Goal: Task Accomplishment & Management: Use online tool/utility

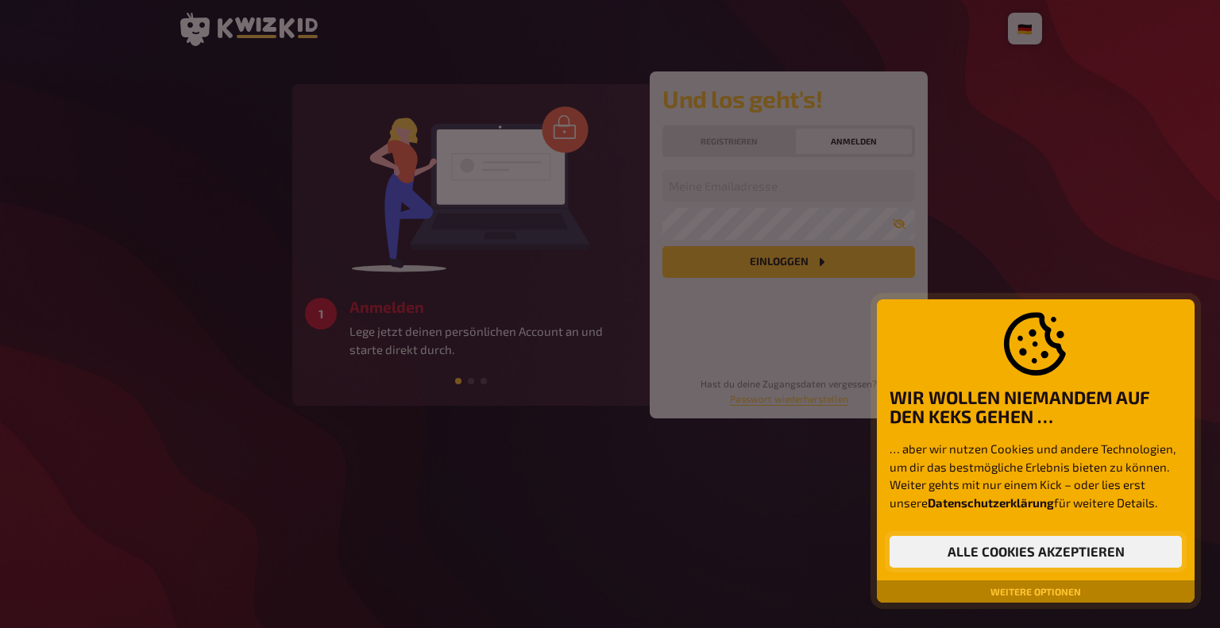
click at [1041, 557] on button "Alle Cookies akzeptieren" at bounding box center [1036, 552] width 292 height 32
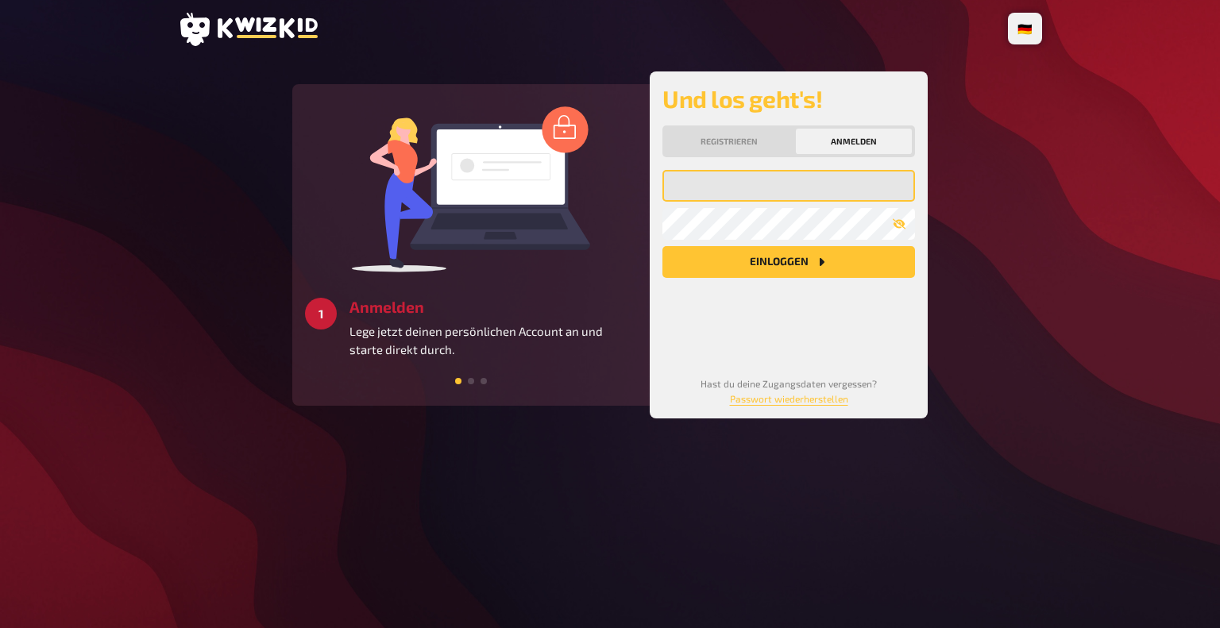
click at [712, 177] on input "email" at bounding box center [788, 186] width 253 height 32
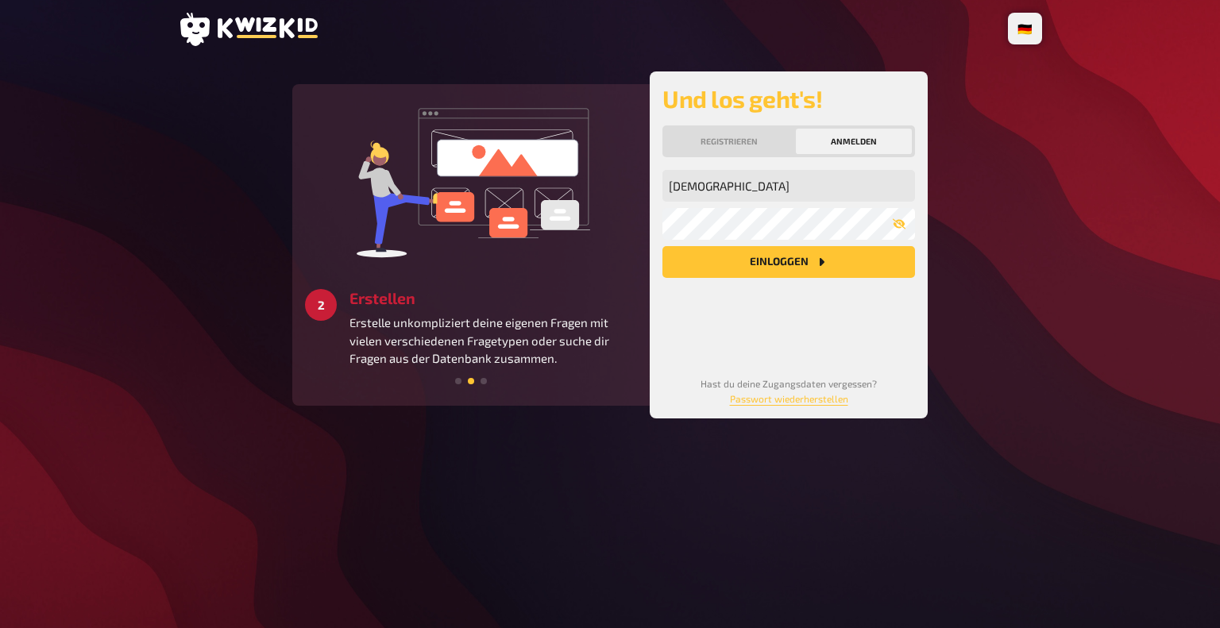
click at [662, 246] on button "Einloggen" at bounding box center [788, 262] width 253 height 32
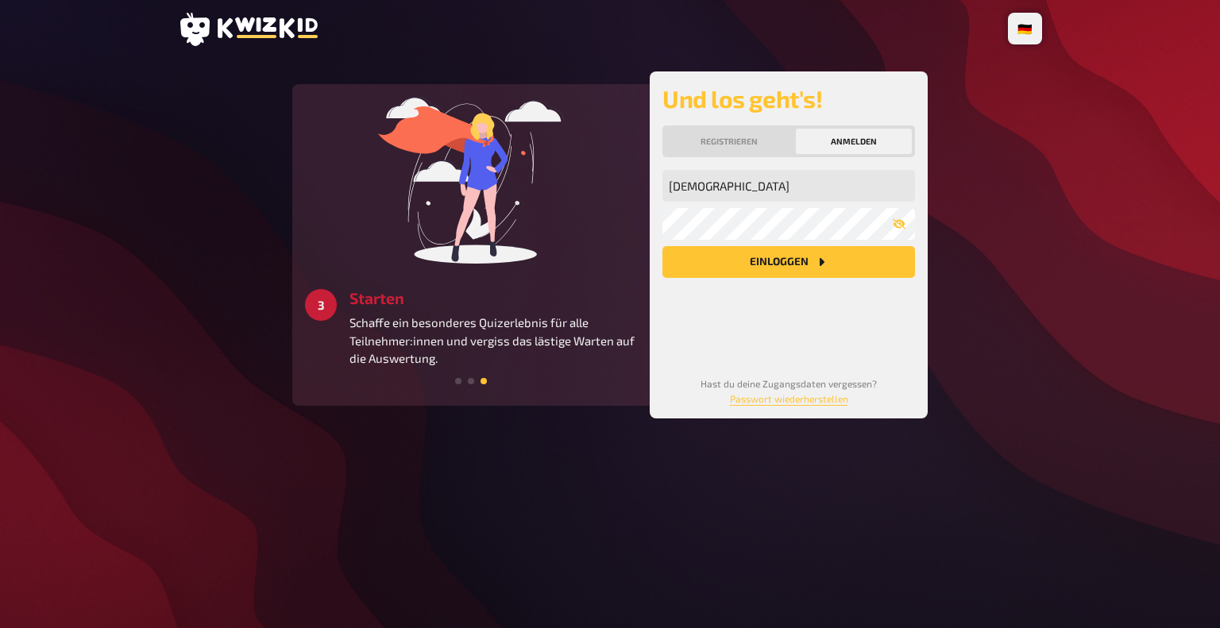
drag, startPoint x: 742, startPoint y: 174, endPoint x: 542, endPoint y: 149, distance: 201.8
click at [542, 149] on div "1 Anmelden Lege jetzt deinen persönlichen Account an und starte direkt durch. 2…" at bounding box center [609, 244] width 635 height 347
type input "C"
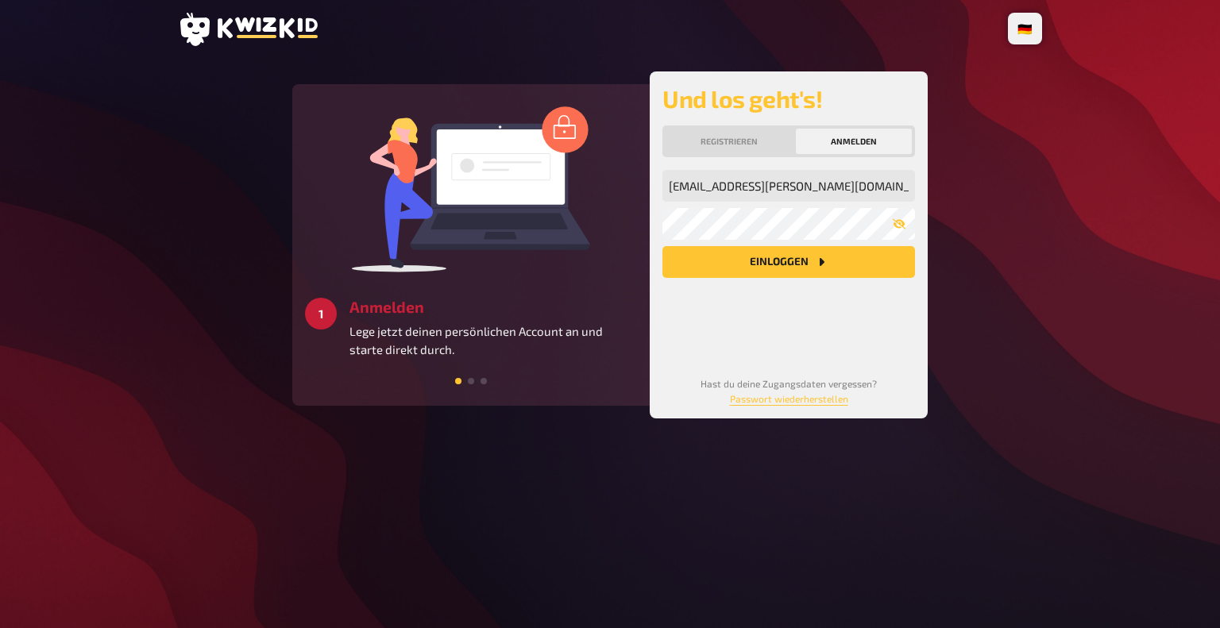
type input "[EMAIL_ADDRESS][PERSON_NAME][DOMAIN_NAME]"
click at [662, 246] on button "Einloggen" at bounding box center [788, 262] width 253 height 32
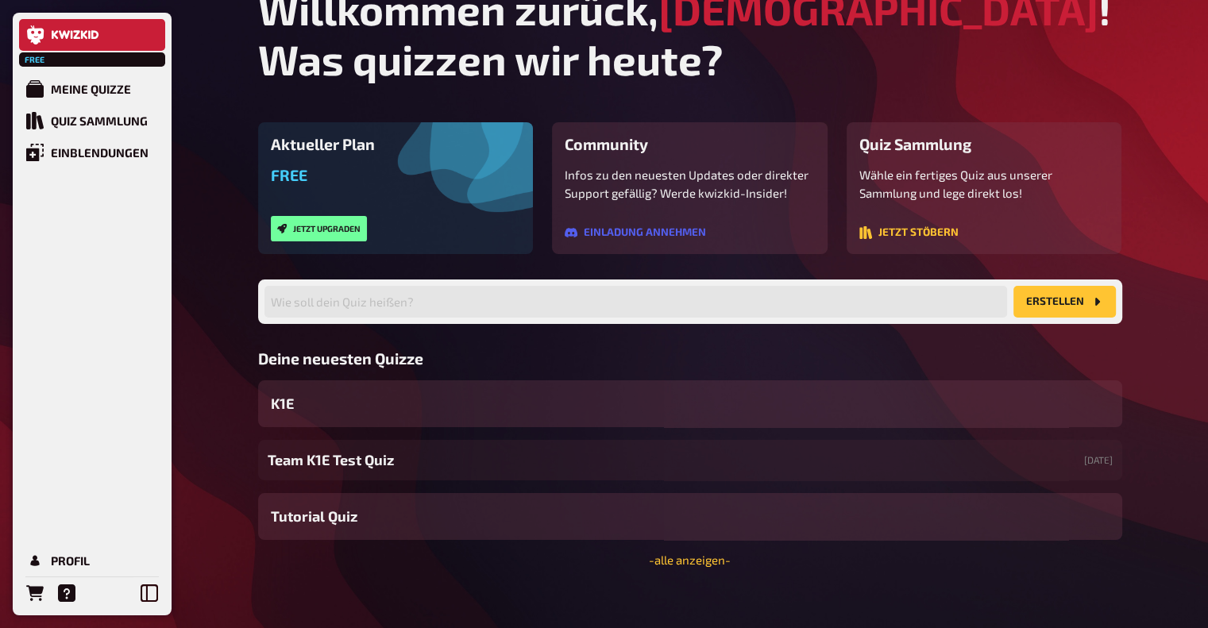
scroll to position [44, 0]
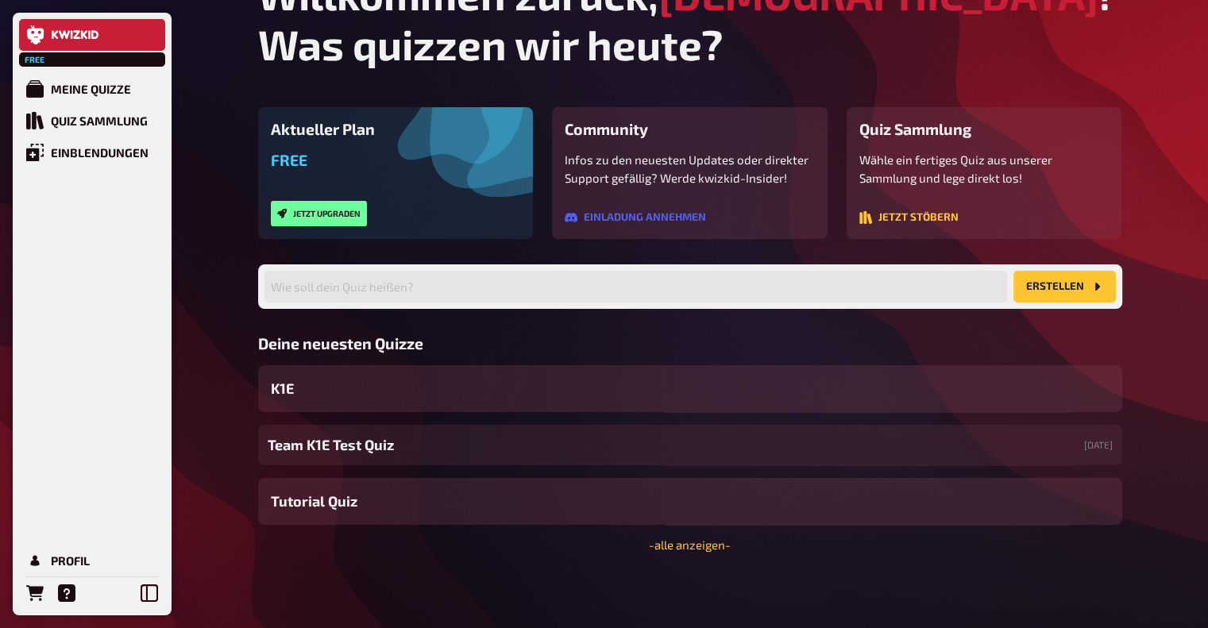
click at [415, 446] on div "Team K1E Test Quiz [DATE]" at bounding box center [690, 445] width 864 height 41
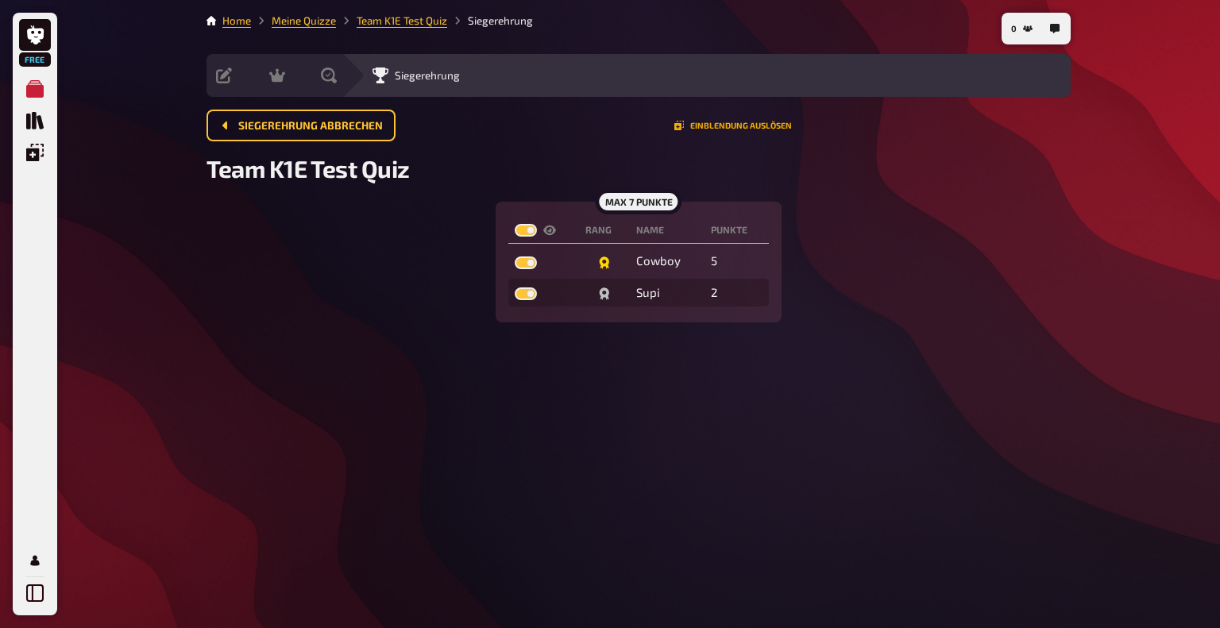
click at [738, 127] on button "Einblendung auslösen" at bounding box center [733, 126] width 118 height 10
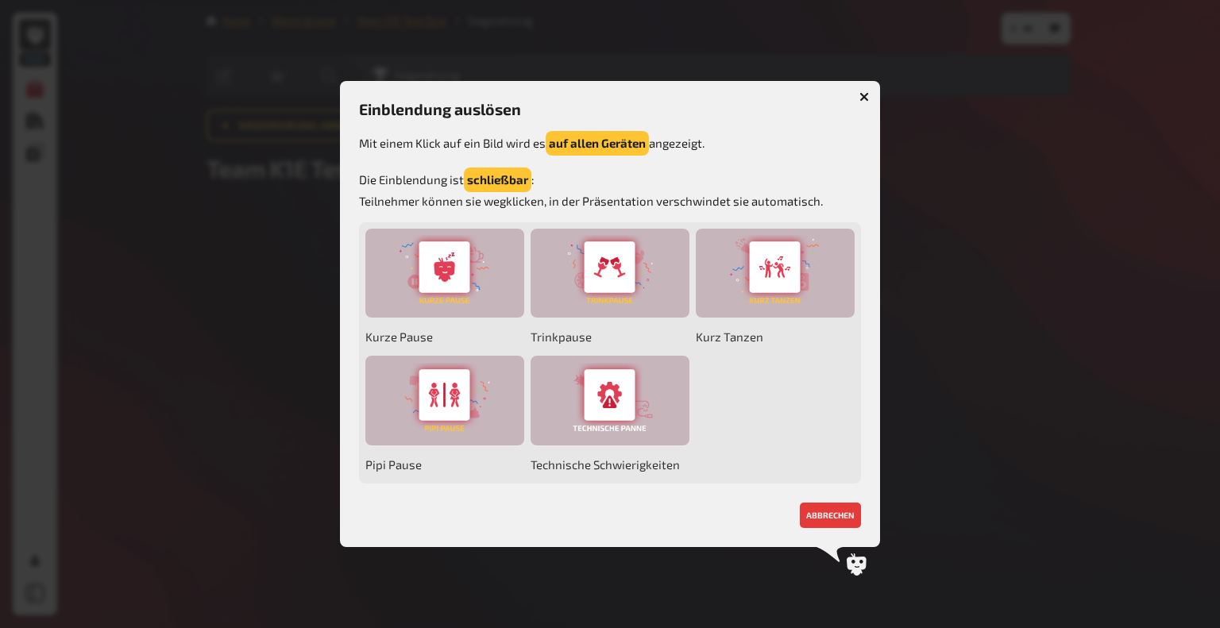
click at [862, 95] on icon "button" at bounding box center [864, 97] width 15 height 15
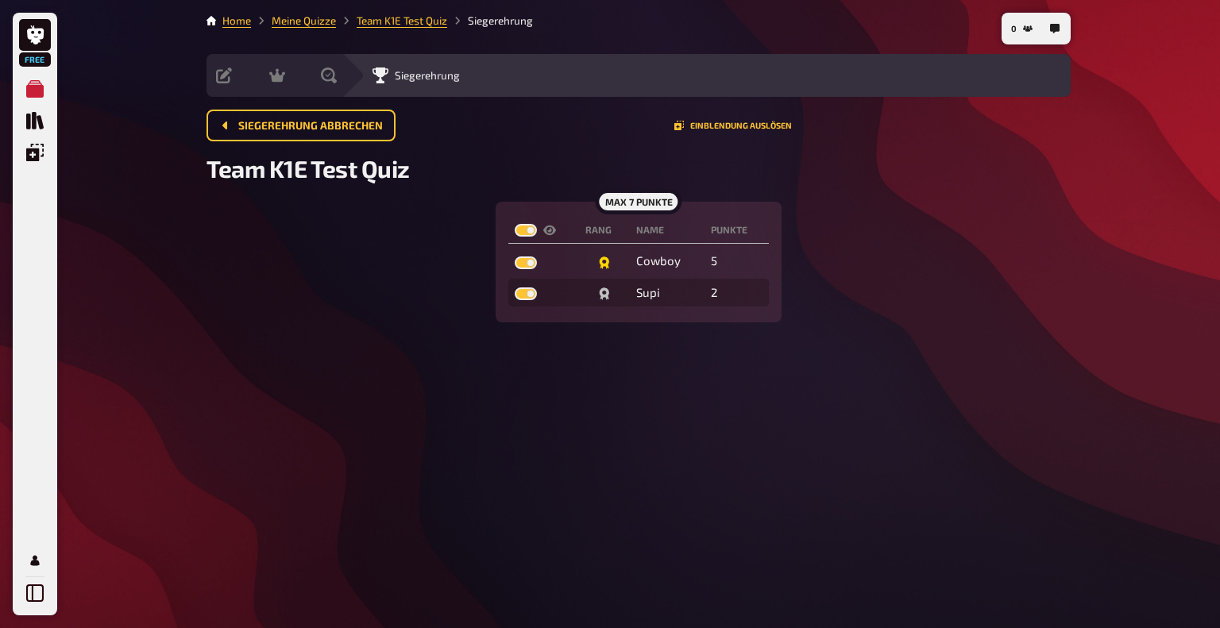
click at [626, 206] on div "max 7 Punkte" at bounding box center [638, 201] width 87 height 25
click at [36, 122] on icon "Quiz Sammlung" at bounding box center [34, 120] width 17 height 17
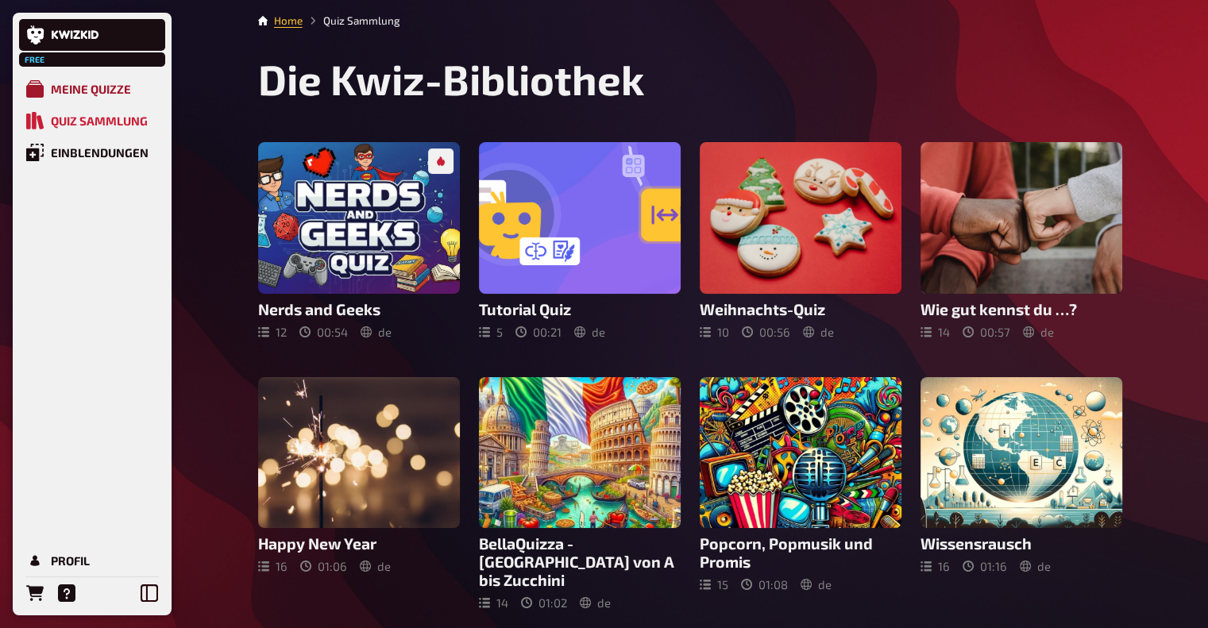
click at [61, 90] on div "Meine Quizze" at bounding box center [91, 89] width 80 height 14
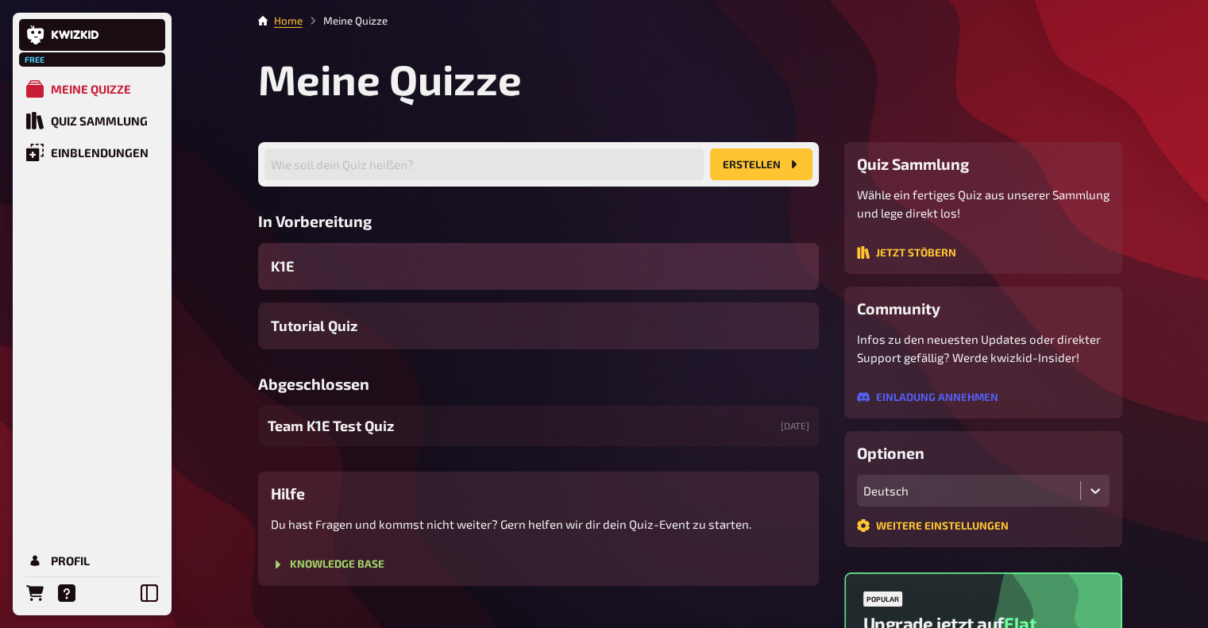
click at [358, 276] on div "K1E" at bounding box center [538, 266] width 561 height 47
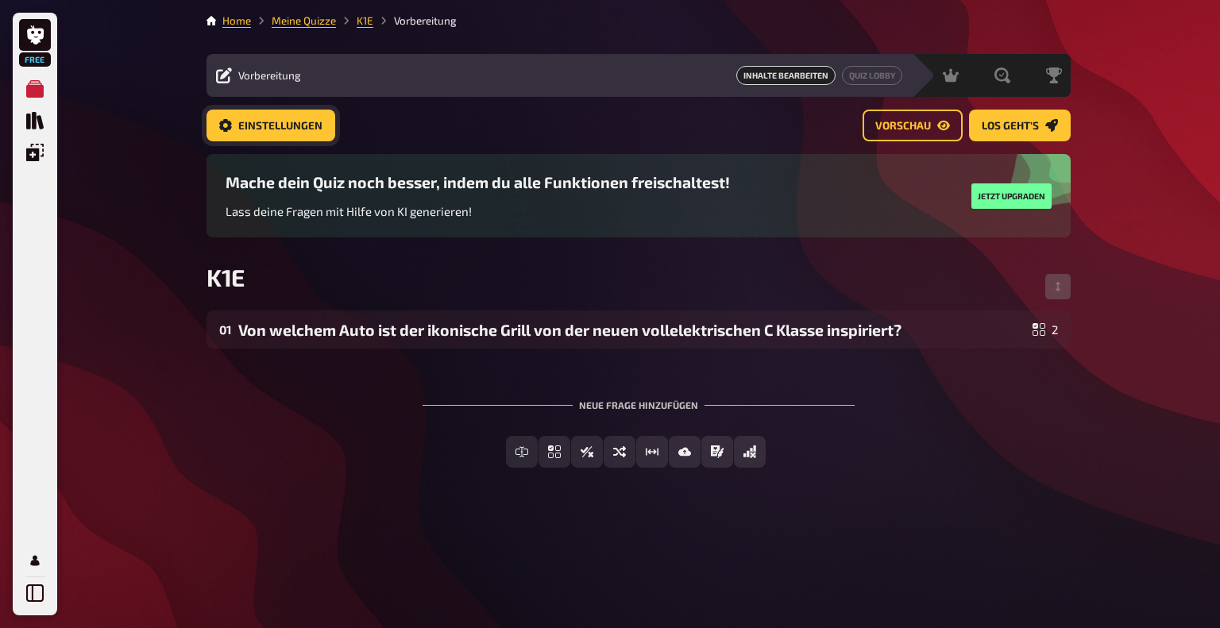
click at [253, 123] on span "Einstellungen" at bounding box center [280, 126] width 84 height 11
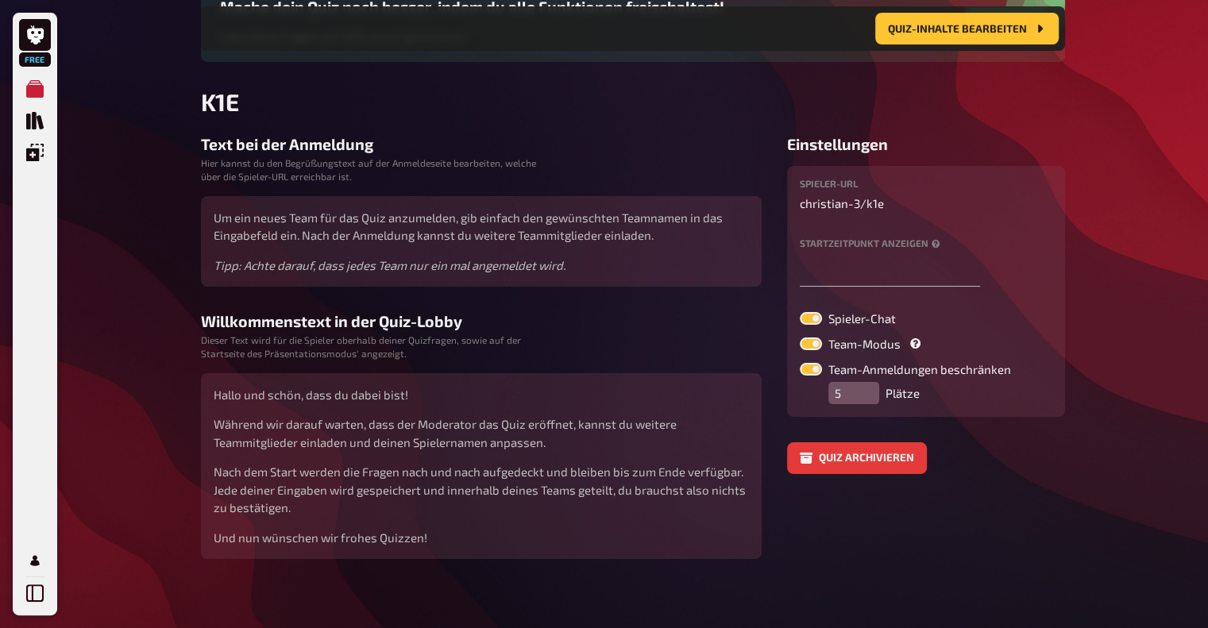
scroll to position [196, 0]
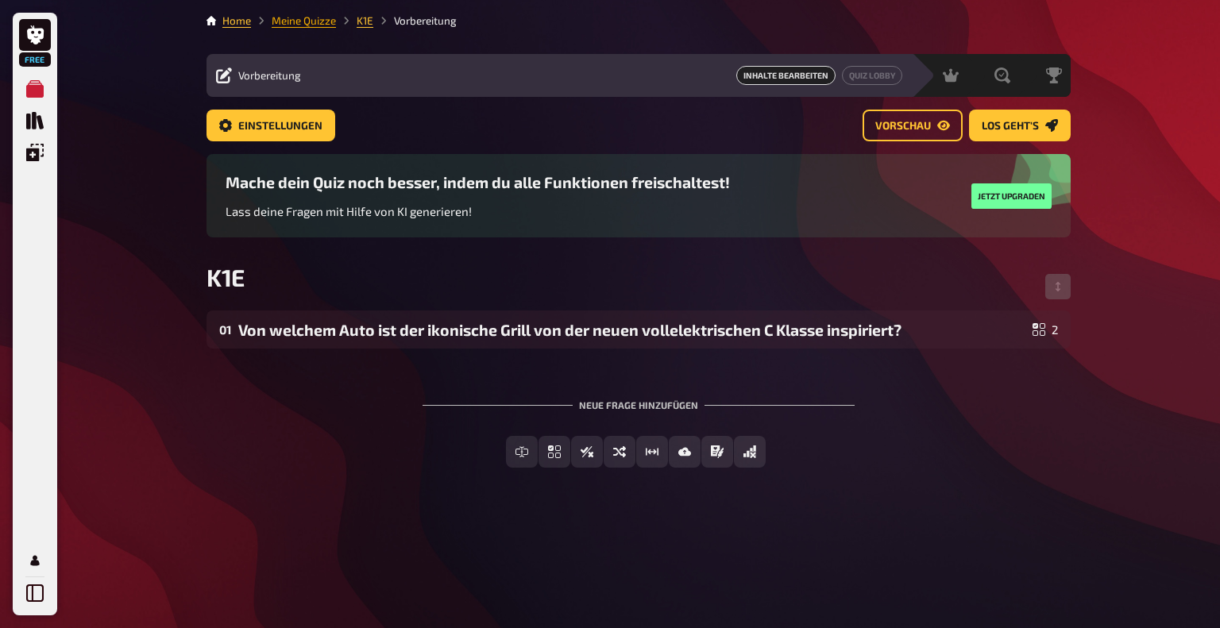
click at [326, 25] on link "Meine Quizze" at bounding box center [304, 20] width 64 height 13
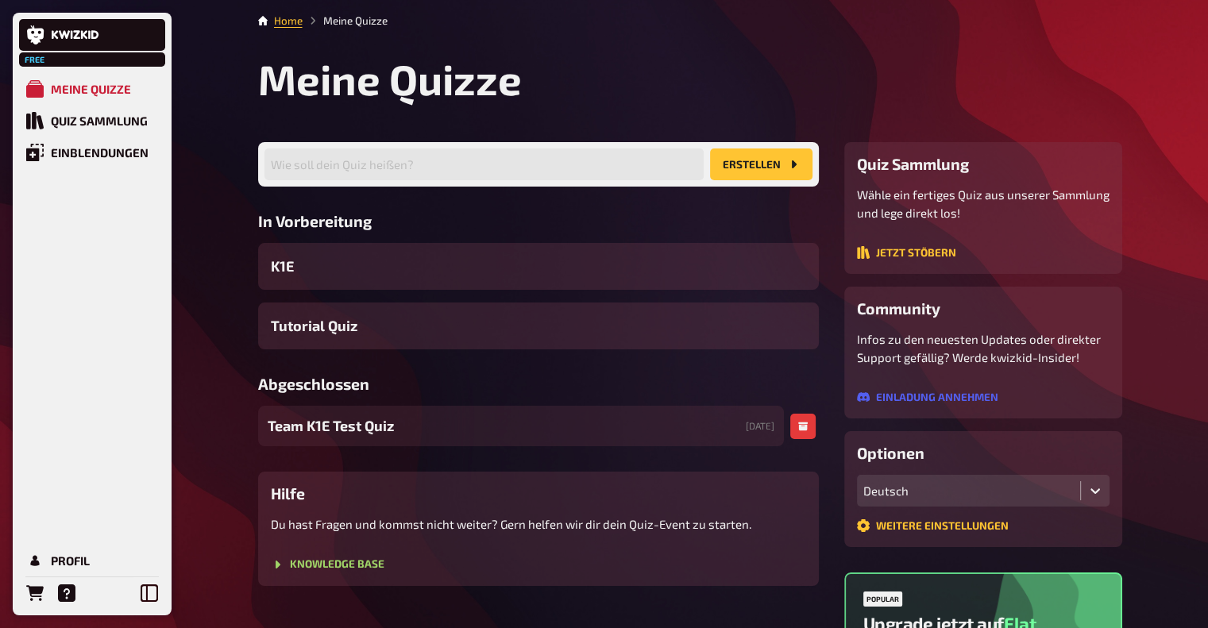
click at [325, 434] on span "Team K1E Test Quiz" at bounding box center [331, 425] width 126 height 21
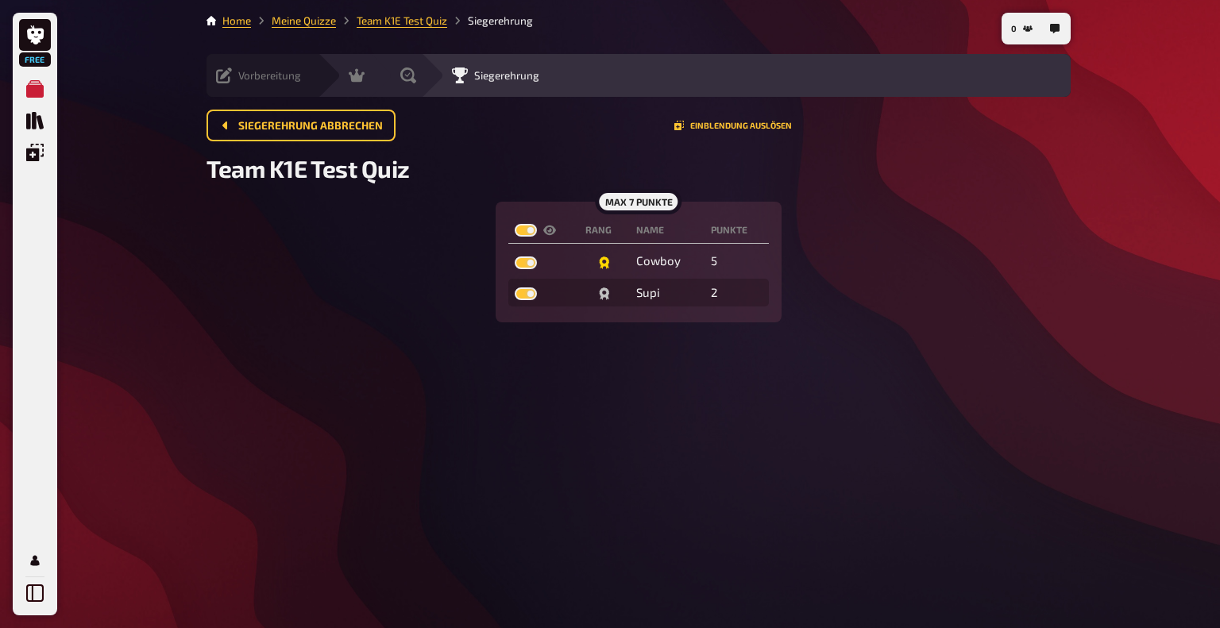
click at [226, 72] on icon at bounding box center [224, 76] width 16 height 16
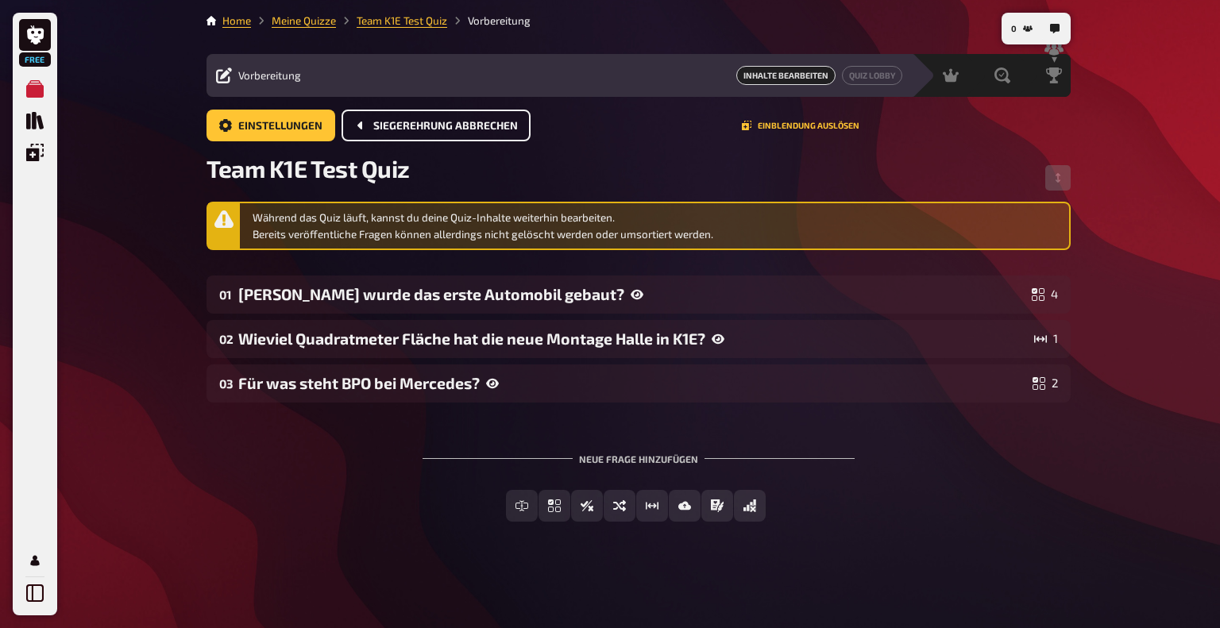
click at [404, 121] on span "Siegerehrung abbrechen" at bounding box center [445, 126] width 145 height 11
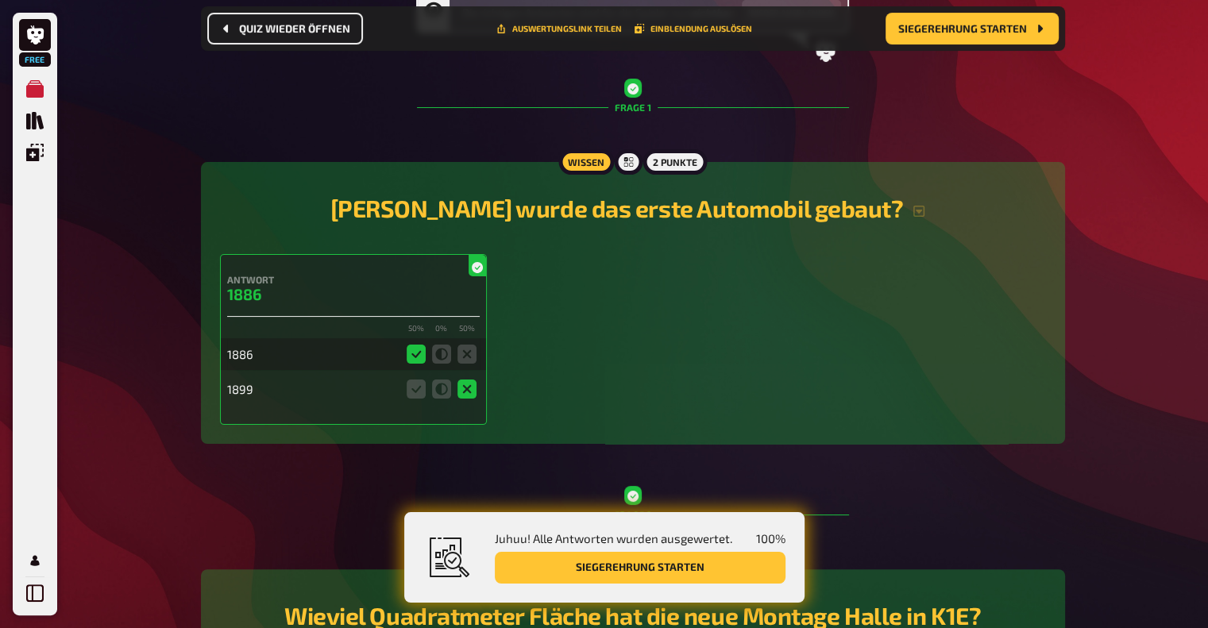
scroll to position [251, 0]
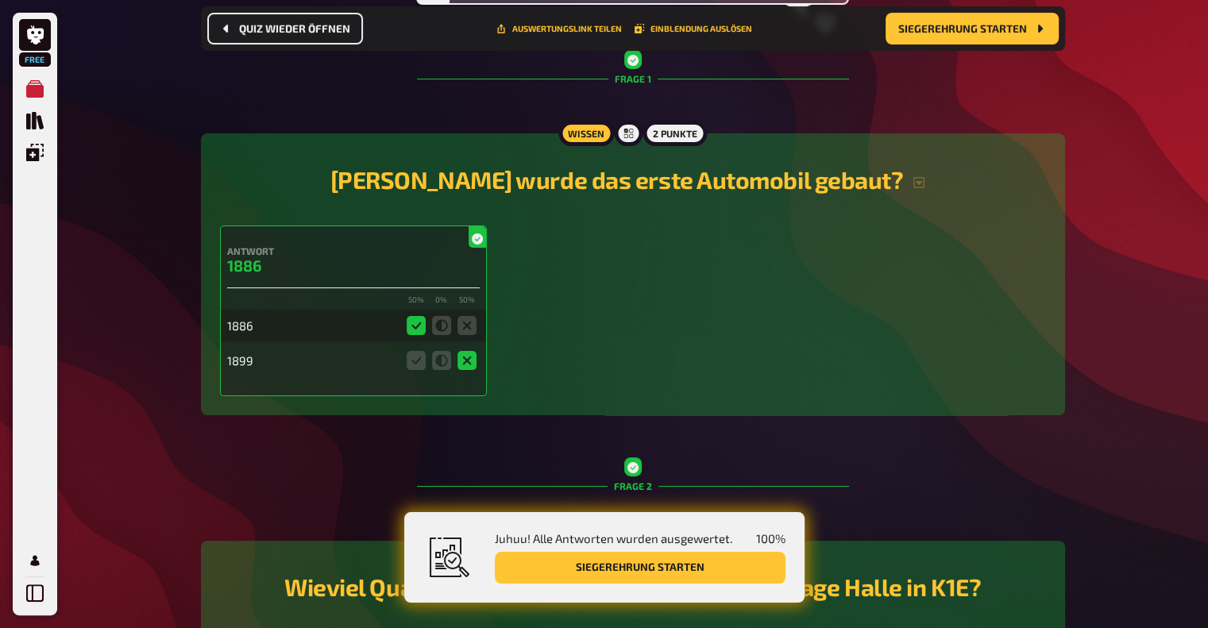
click at [608, 575] on button "Siegerehrung starten" at bounding box center [640, 568] width 291 height 32
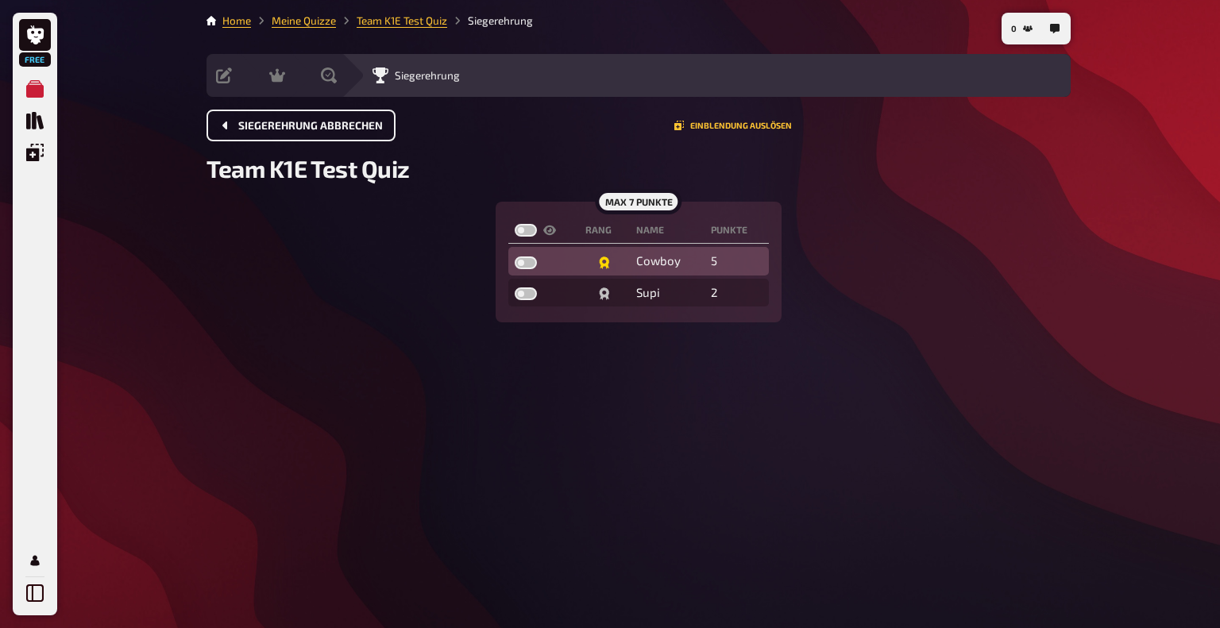
click at [678, 271] on td "Cowboy" at bounding box center [667, 261] width 75 height 29
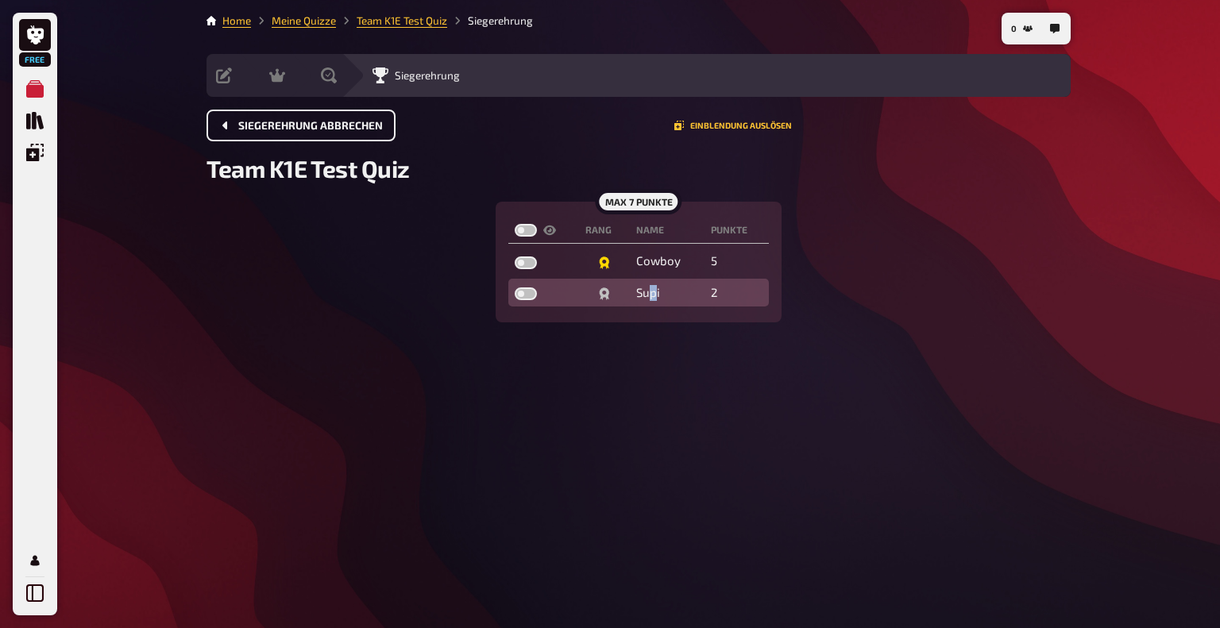
click at [652, 299] on div "Supi" at bounding box center [667, 293] width 62 height 16
click at [643, 199] on div "max 7 Punkte" at bounding box center [638, 201] width 87 height 25
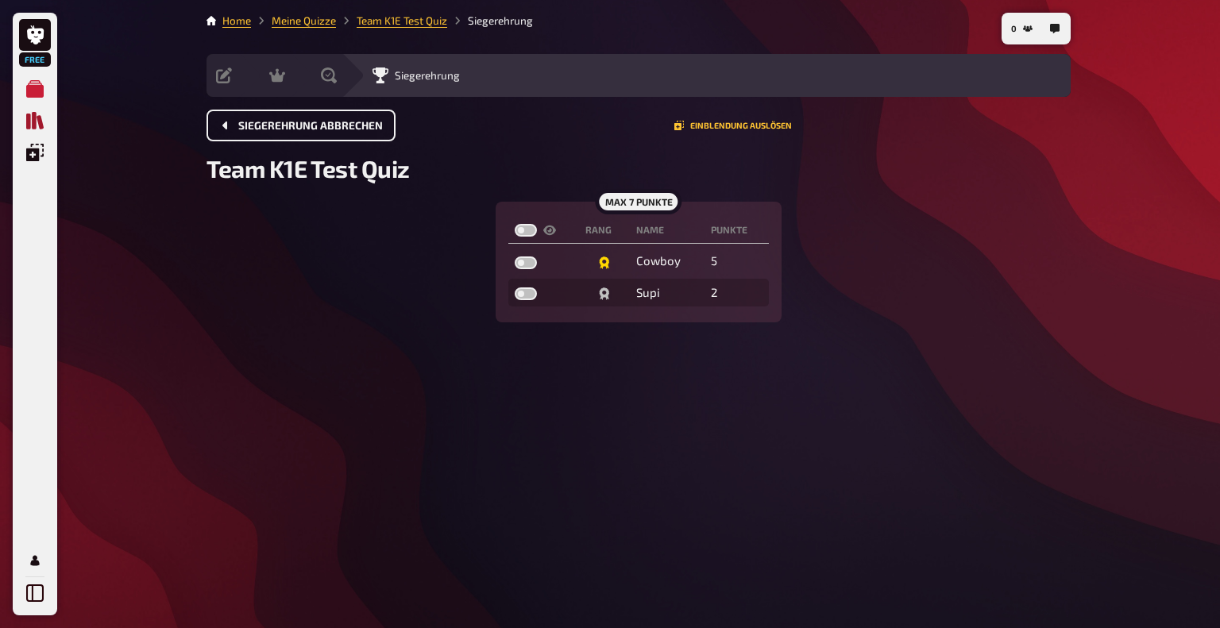
click at [29, 126] on icon "Quiz Sammlung" at bounding box center [34, 120] width 17 height 17
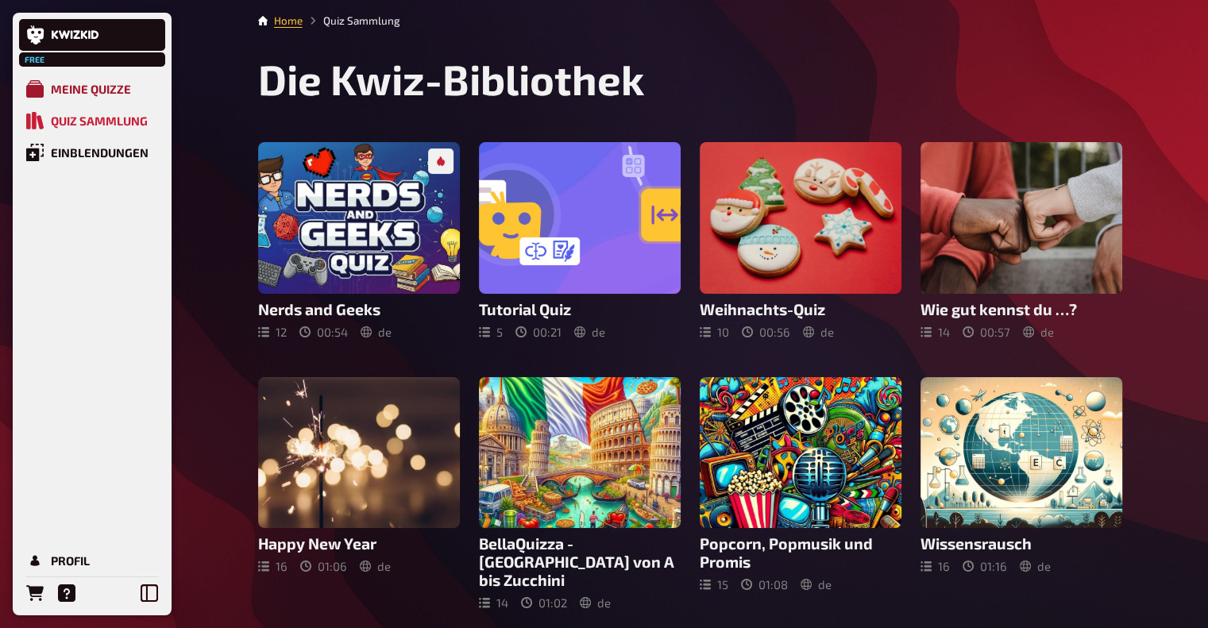
click at [76, 90] on div "Meine Quizze" at bounding box center [91, 89] width 80 height 14
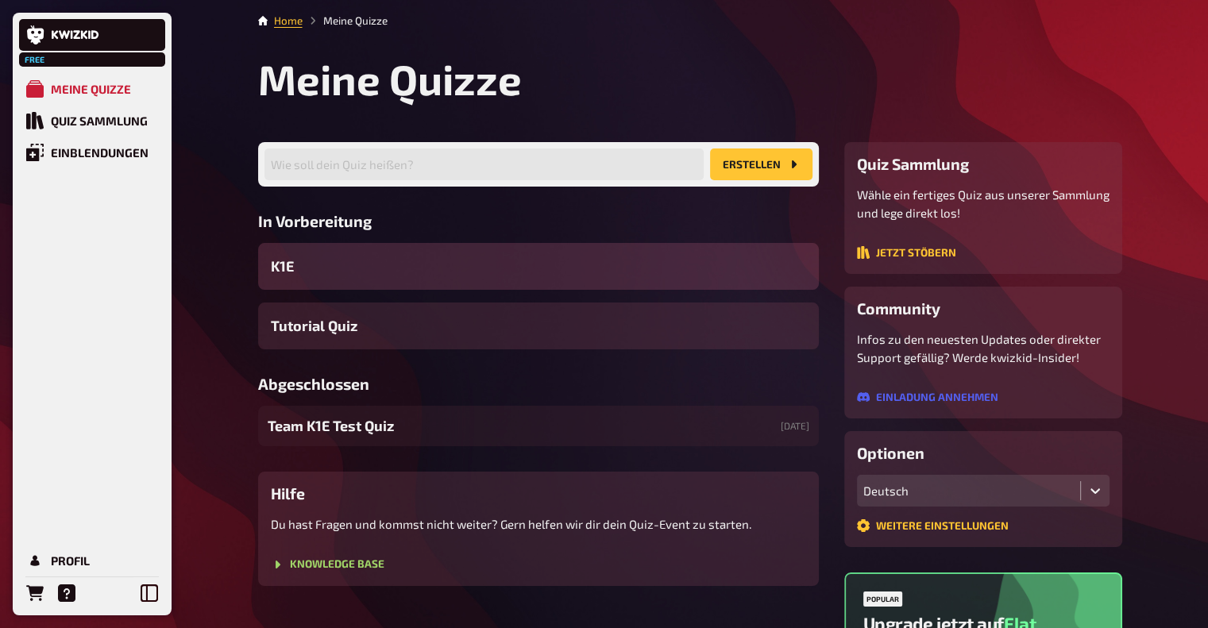
click at [338, 276] on div "K1E" at bounding box center [538, 266] width 561 height 47
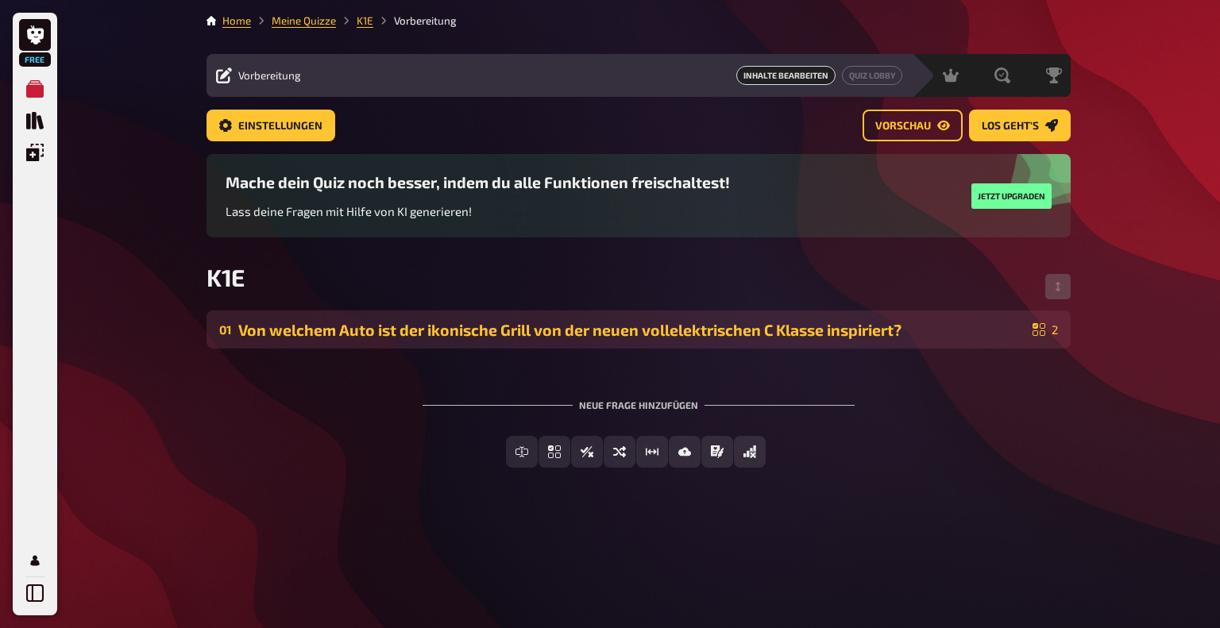
click at [352, 331] on div "Von welchem Auto ist der ikonische Grill von der neuen vollelektrischen C Klass…" at bounding box center [632, 330] width 788 height 18
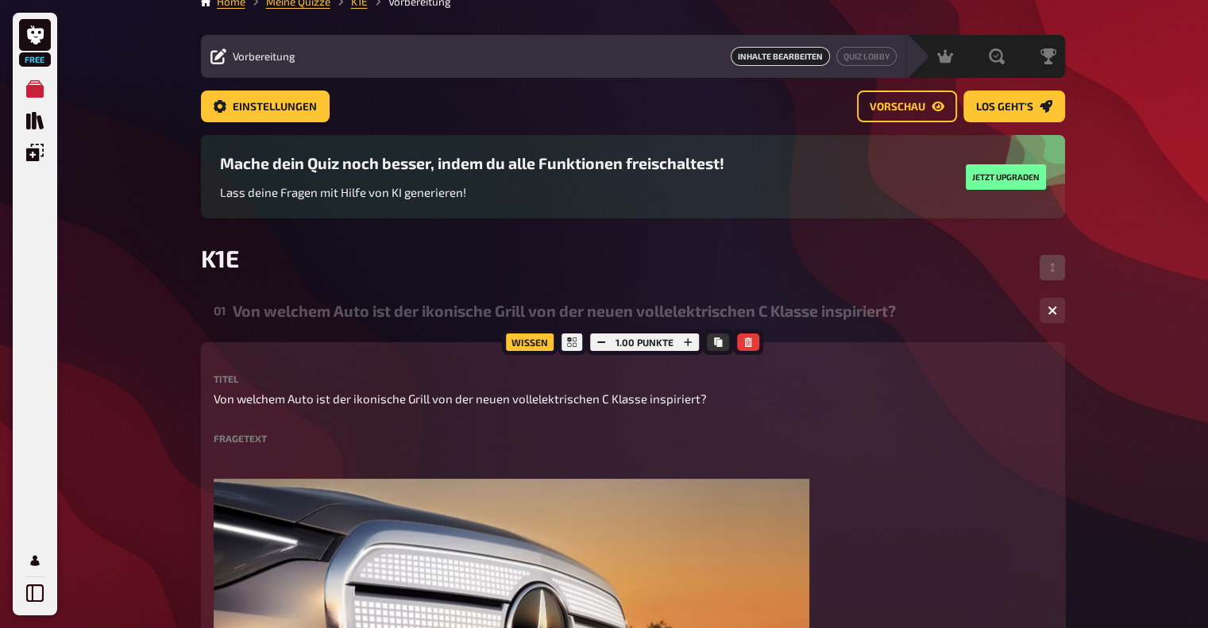
scroll to position [13, 0]
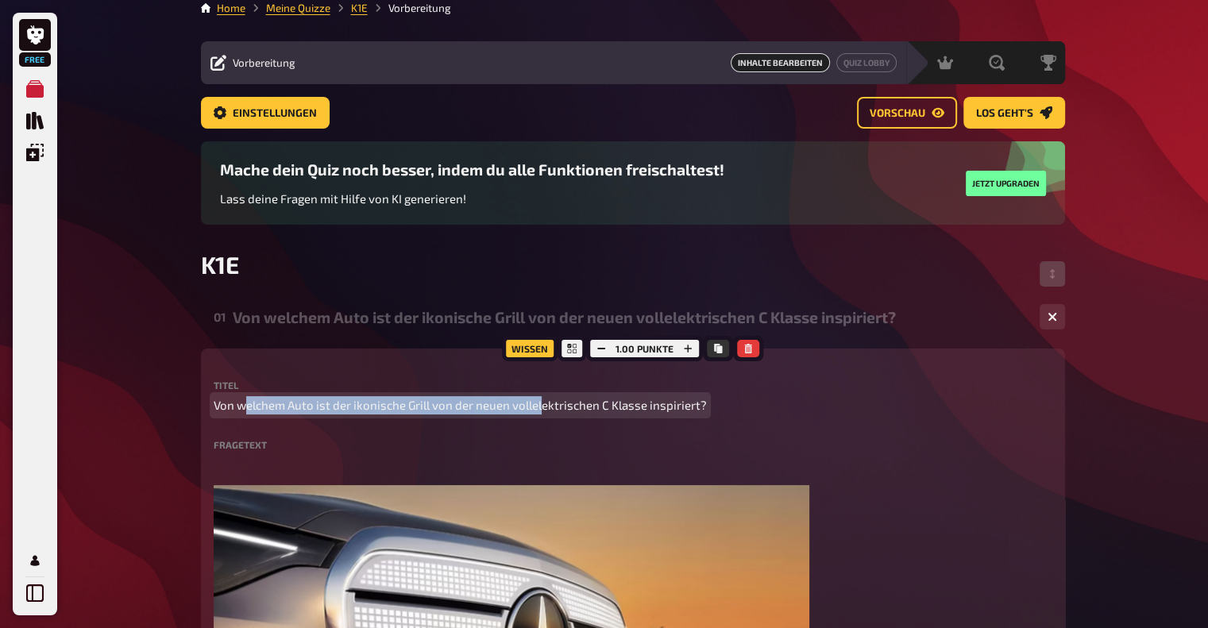
drag, startPoint x: 248, startPoint y: 411, endPoint x: 537, endPoint y: 411, distance: 289.1
click at [537, 411] on span "Von welchem Auto ist der ikonische Grill von der neuen vollelektrischen C Klass…" at bounding box center [460, 405] width 493 height 18
click at [264, 407] on span "Von welchem Auto ist der ikonische Grill von der neuen vollelektrischen C Klass…" at bounding box center [460, 405] width 493 height 18
drag, startPoint x: 581, startPoint y: 409, endPoint x: 375, endPoint y: 410, distance: 205.7
click at [375, 410] on span "Von welchem Auto ist der ikonische Grill von der neuen vollelektrischen C Klass…" at bounding box center [460, 405] width 493 height 18
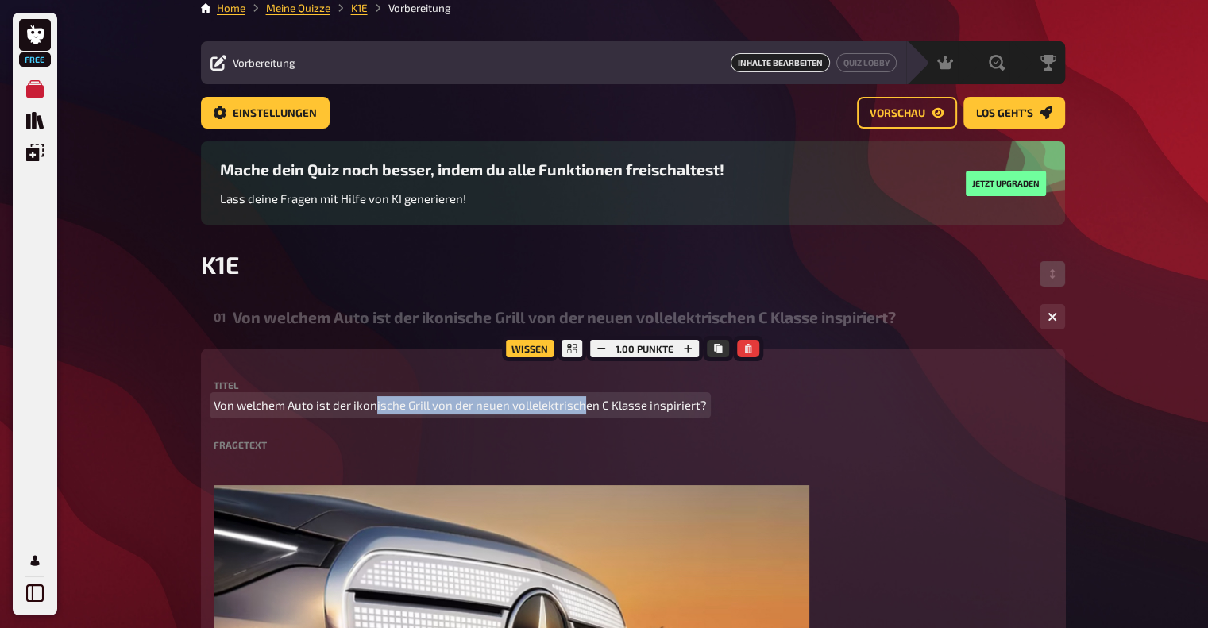
click at [375, 410] on span "Von welchem Auto ist der ikonische Grill von der neuen vollelektrischen C Klass…" at bounding box center [460, 405] width 493 height 18
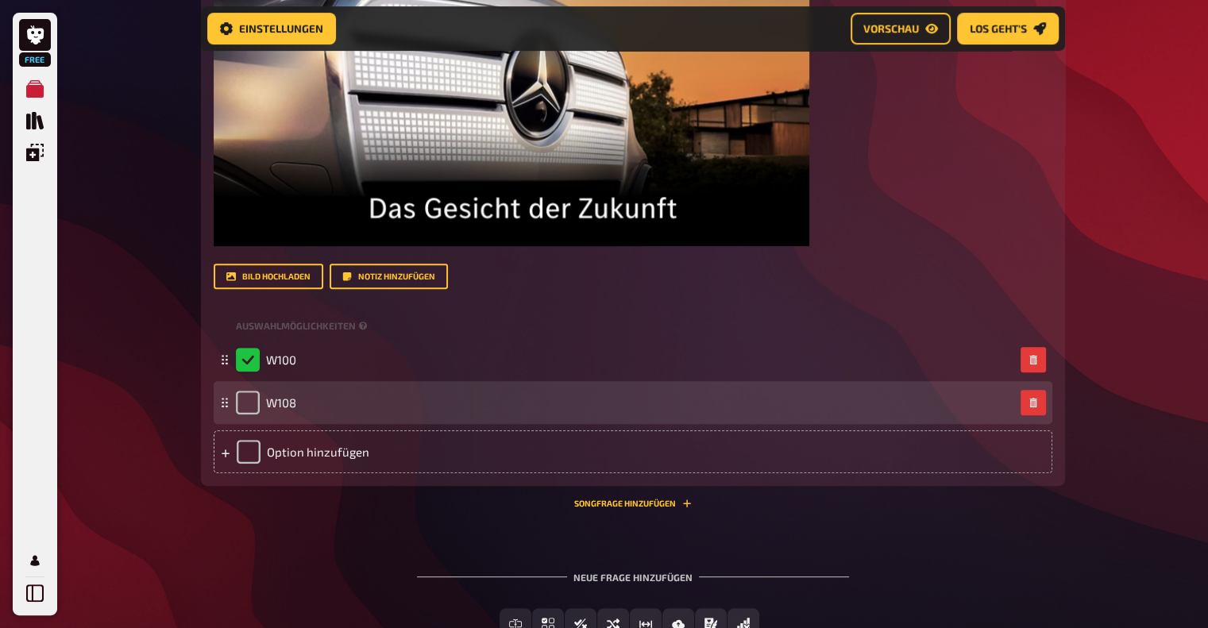
scroll to position [696, 0]
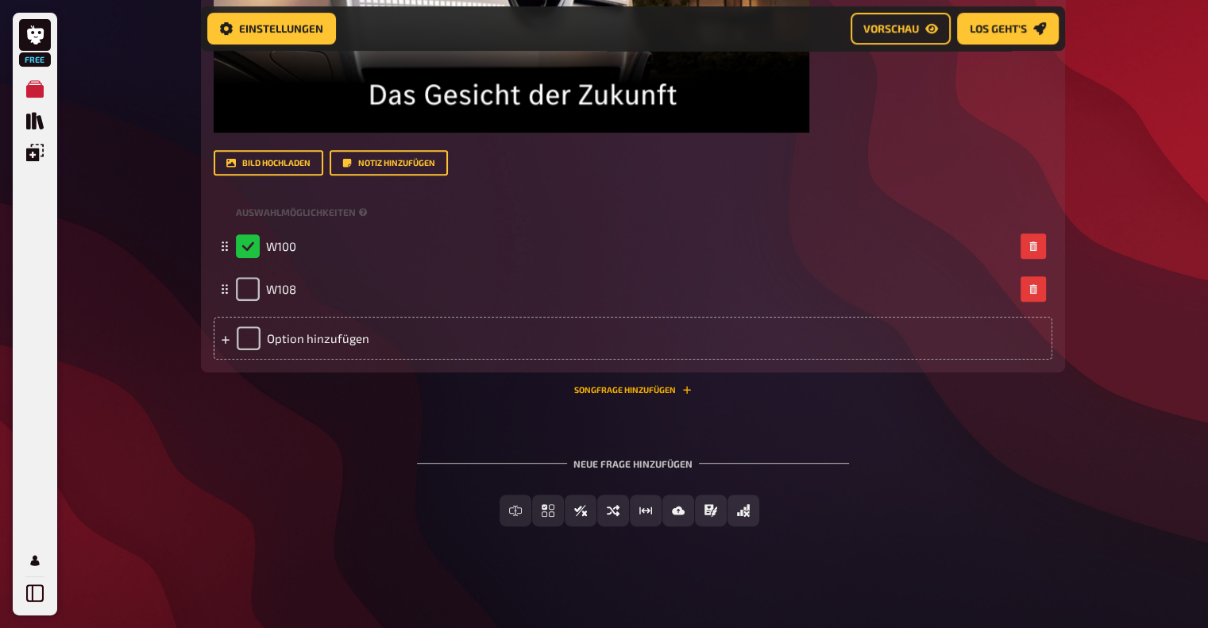
click at [617, 390] on button "Songfrage hinzufügen" at bounding box center [633, 390] width 118 height 10
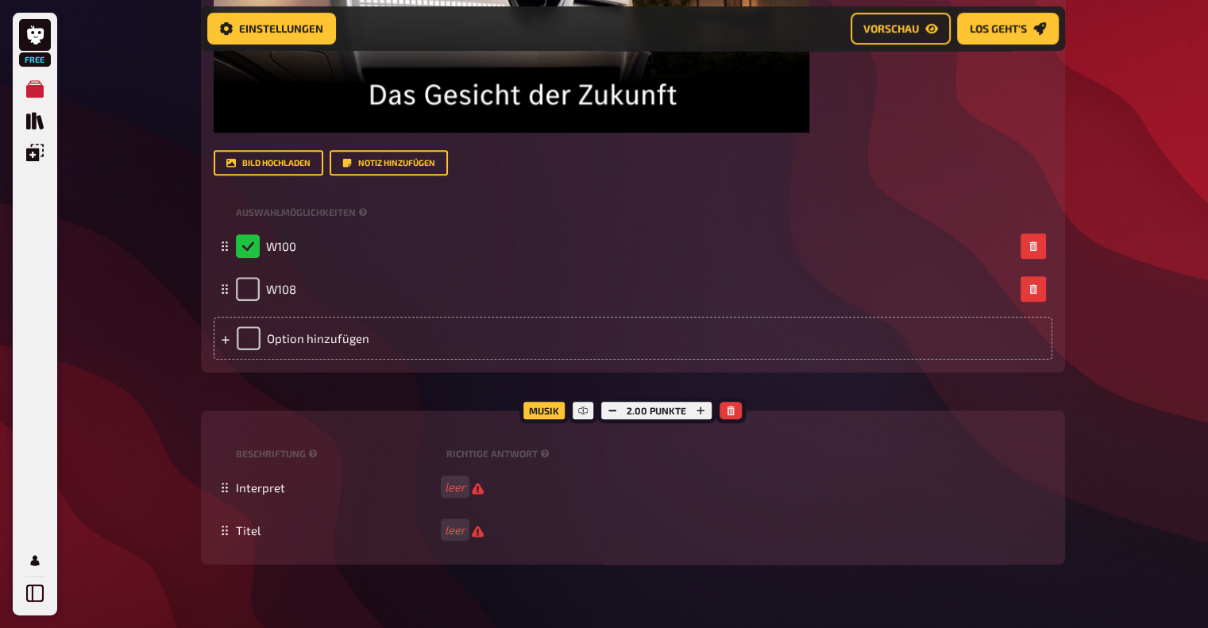
click at [547, 412] on div "Musik" at bounding box center [543, 410] width 49 height 25
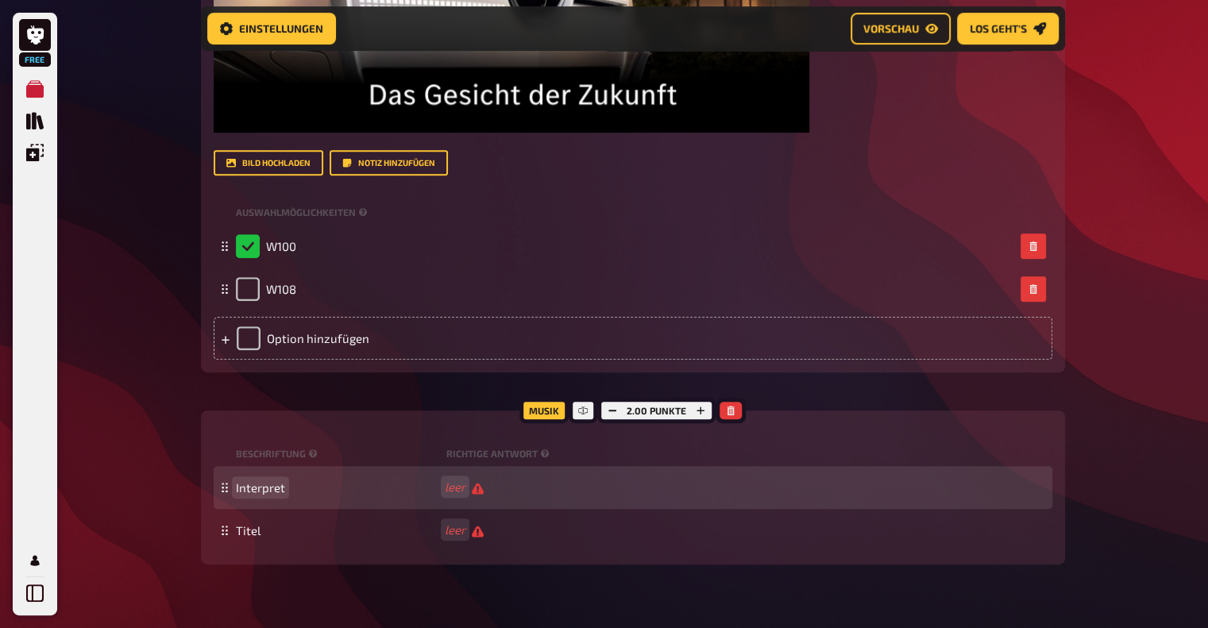
click at [246, 494] on span "Interpret" at bounding box center [260, 488] width 49 height 14
click at [443, 485] on div "Interpret" at bounding box center [641, 488] width 810 height 14
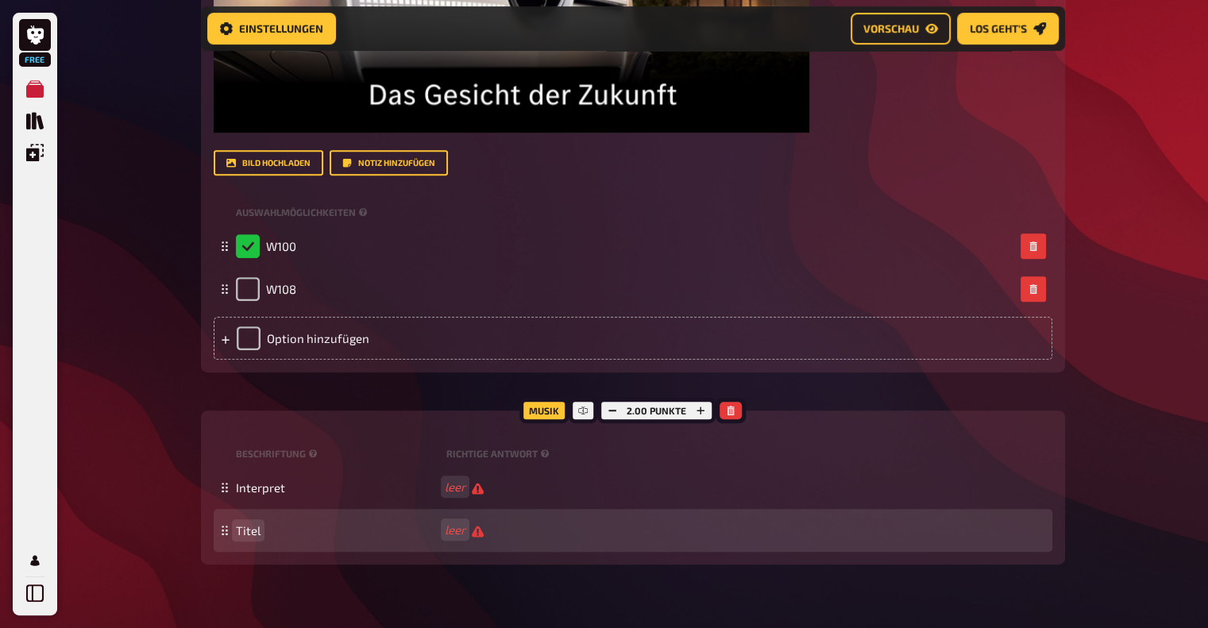
click at [241, 539] on div "Titel leer" at bounding box center [633, 530] width 839 height 43
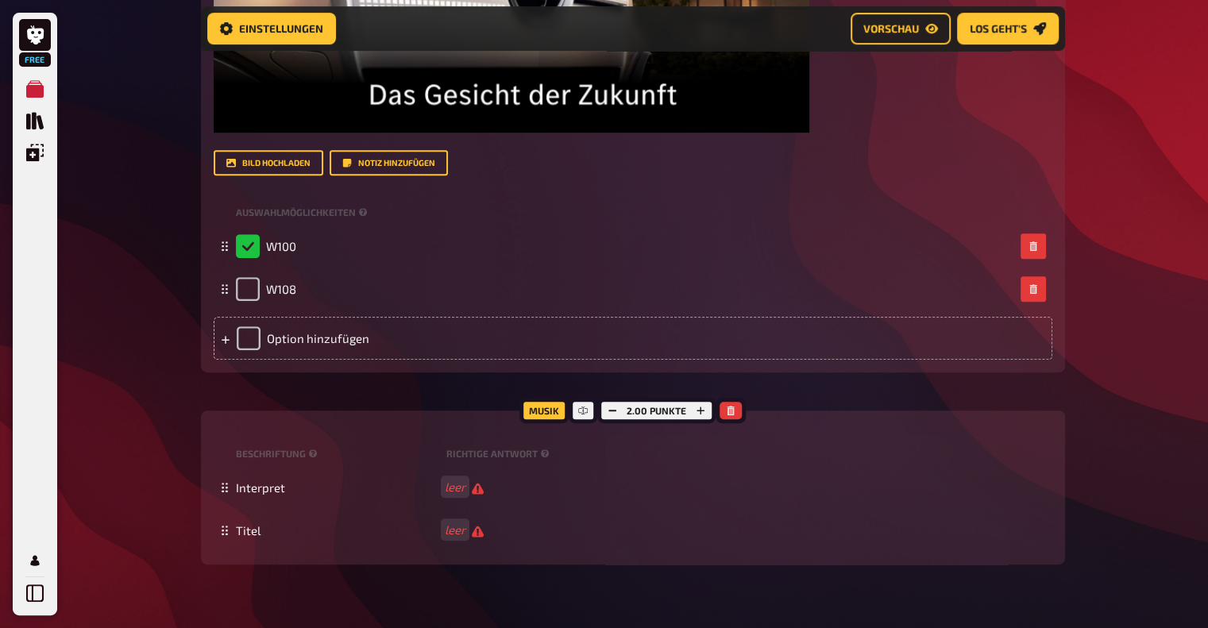
click at [546, 415] on div "Musik" at bounding box center [543, 410] width 49 height 25
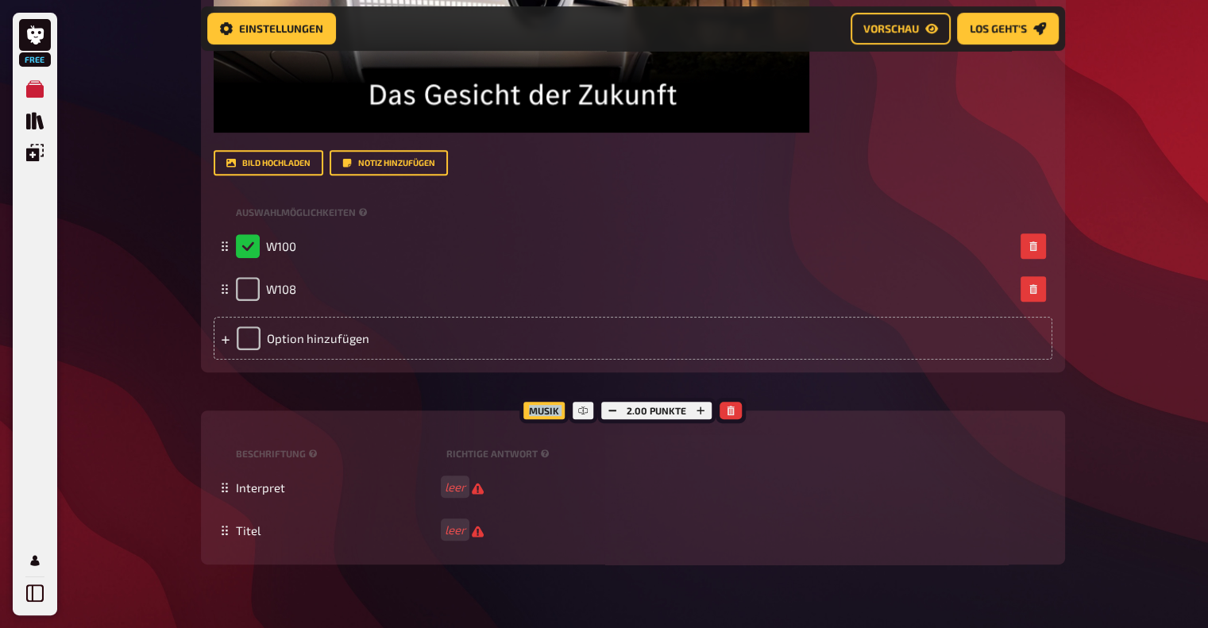
click at [546, 415] on div "Musik" at bounding box center [543, 410] width 49 height 25
click at [737, 411] on button "button" at bounding box center [731, 410] width 22 height 17
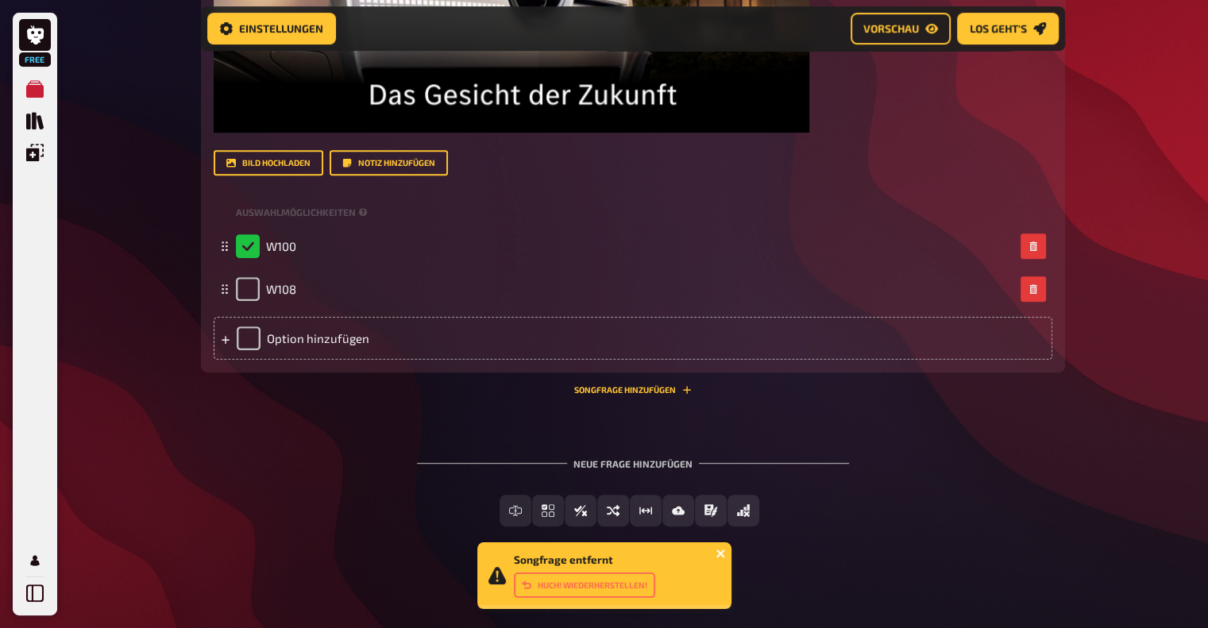
click at [724, 553] on icon "close" at bounding box center [721, 553] width 11 height 13
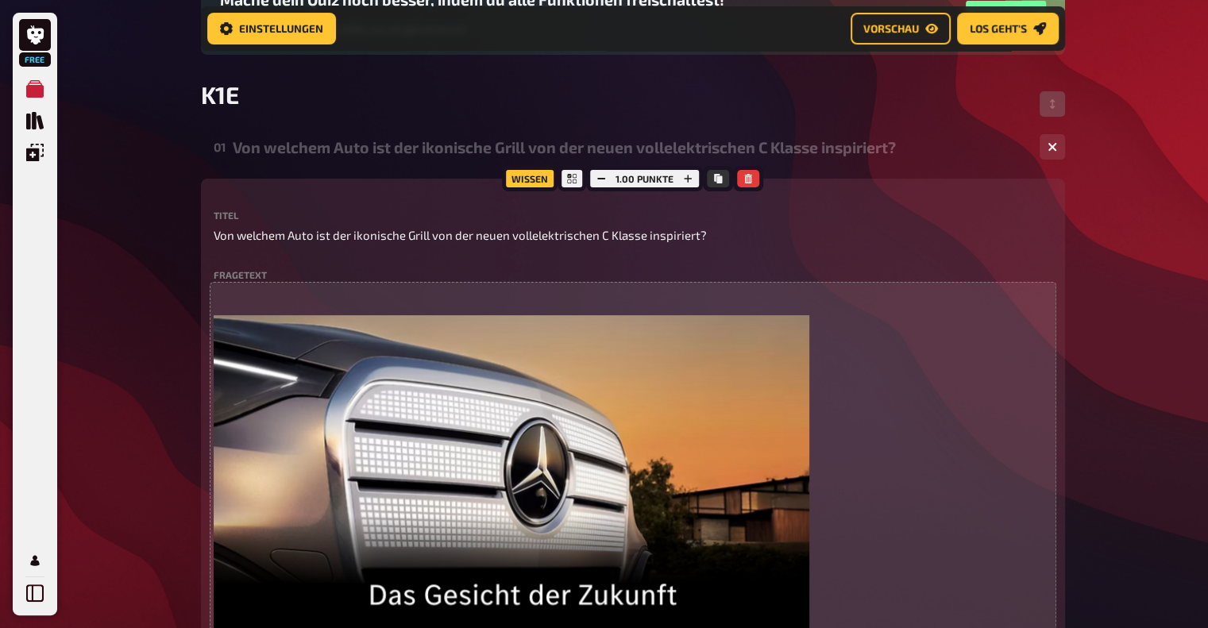
scroll to position [0, 0]
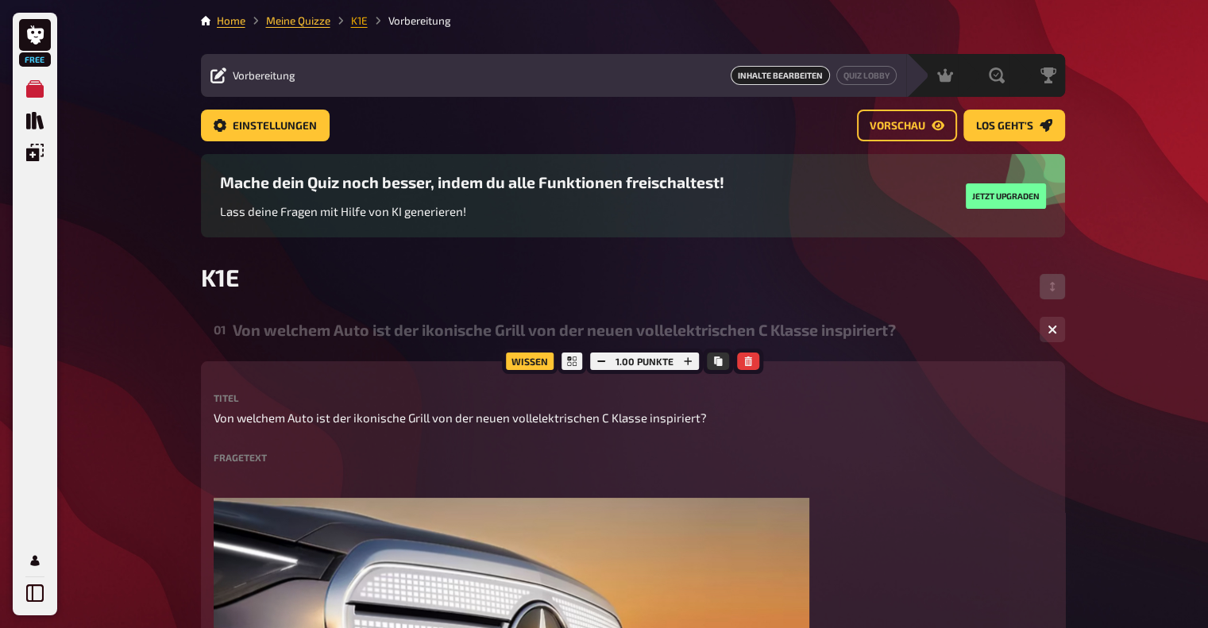
click at [362, 24] on link "K1E" at bounding box center [359, 20] width 17 height 13
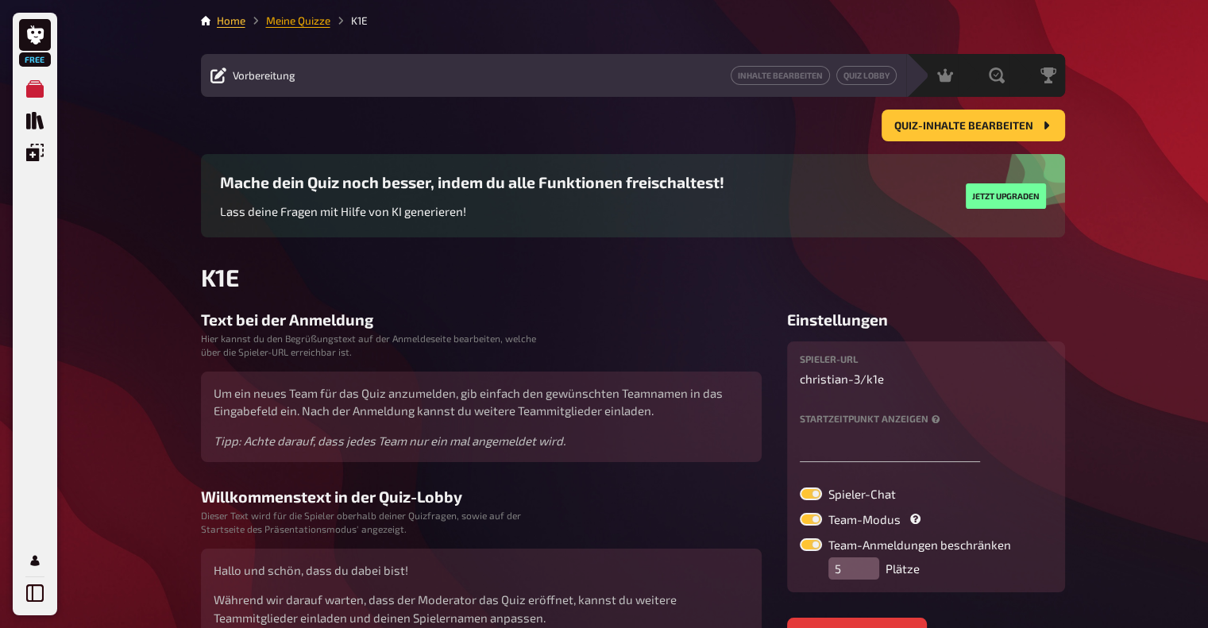
click at [289, 25] on link "Meine Quizze" at bounding box center [298, 20] width 64 height 13
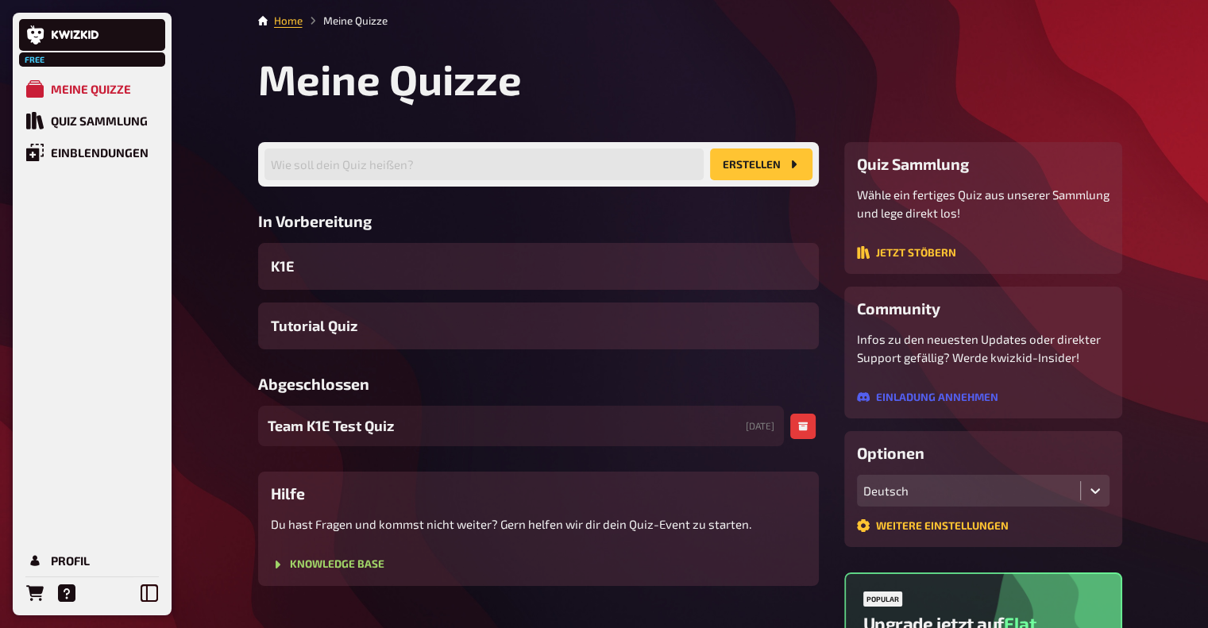
click at [687, 428] on div "Team K1E Test Quiz [DATE]" at bounding box center [521, 426] width 526 height 41
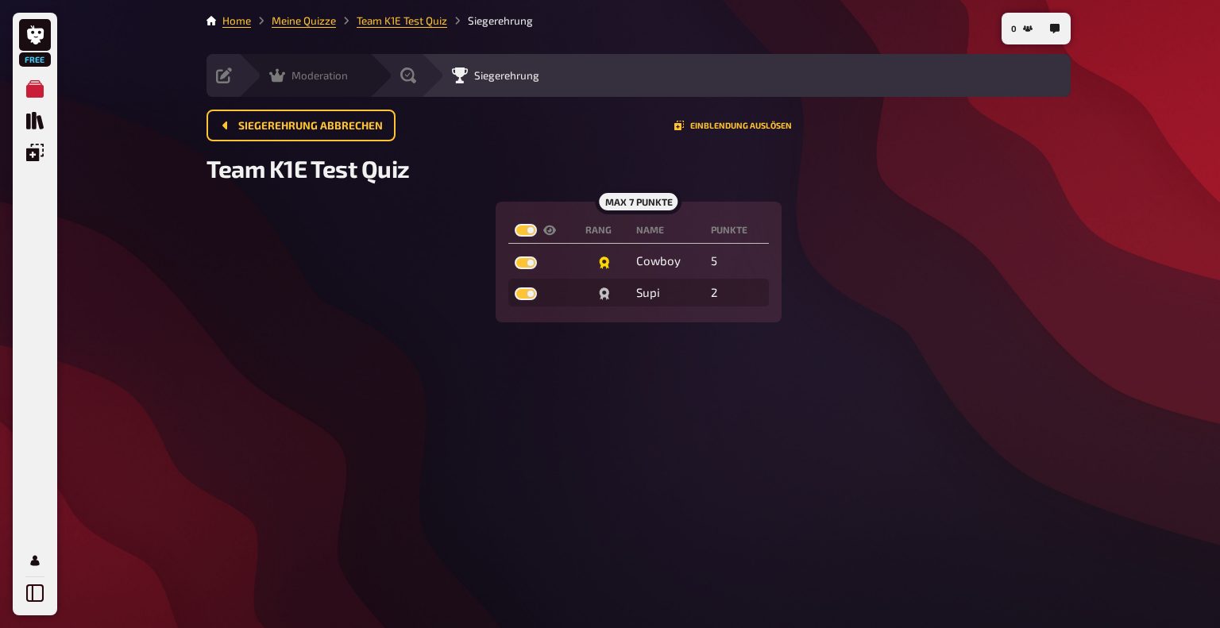
click at [281, 72] on icon at bounding box center [277, 76] width 16 height 16
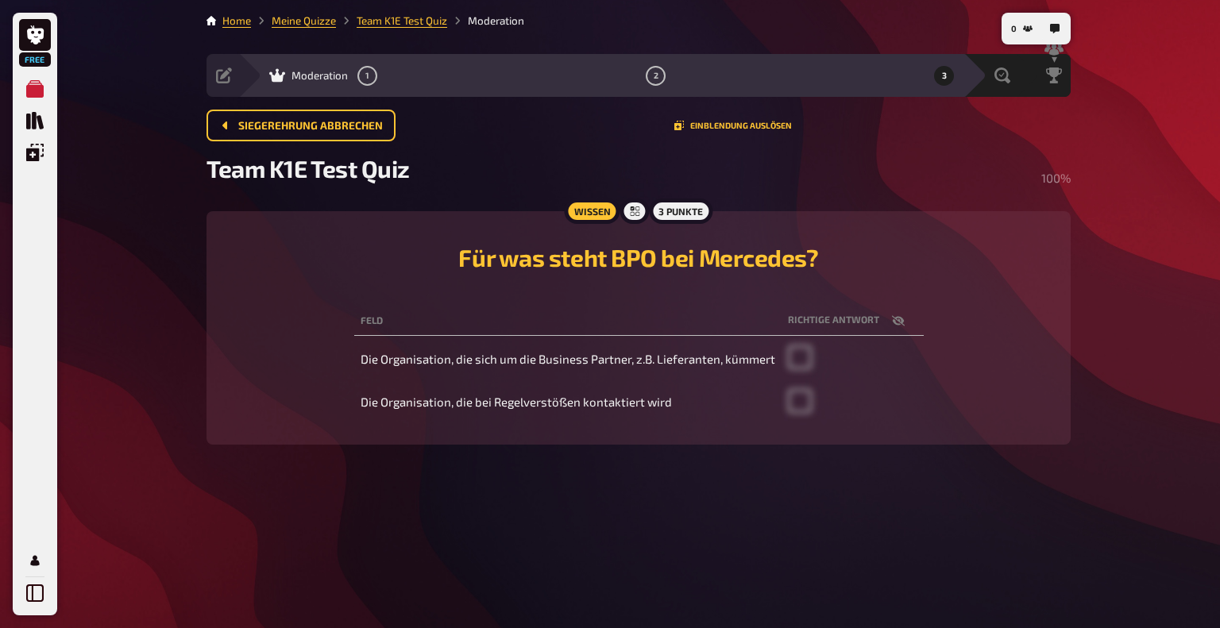
click at [245, 72] on div "Moderation 1 2 3" at bounding box center [600, 75] width 725 height 43
click at [235, 75] on div "Vorbereitung" at bounding box center [258, 76] width 85 height 16
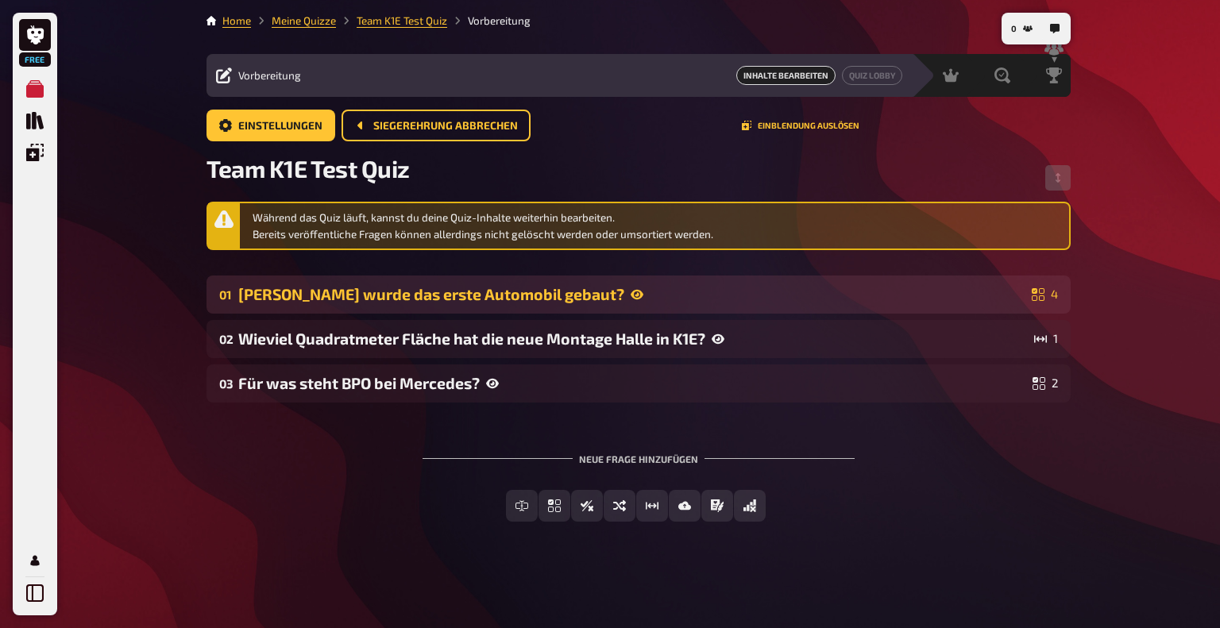
click at [1047, 292] on div "4" at bounding box center [1045, 294] width 26 height 13
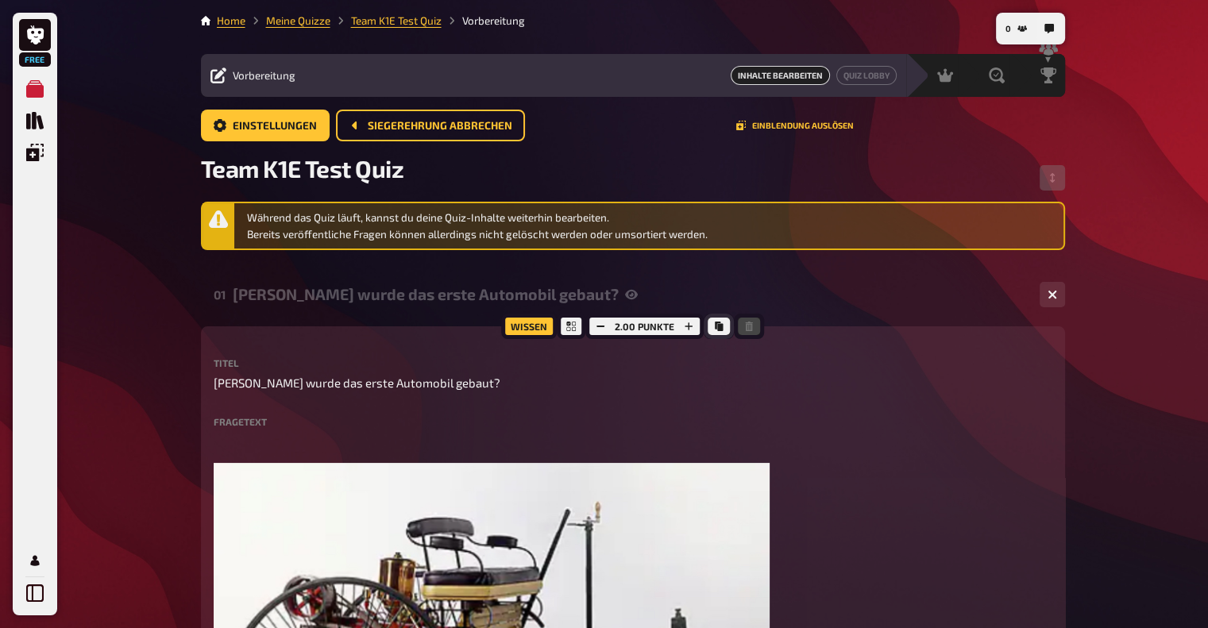
click at [716, 326] on icon "Kopieren" at bounding box center [719, 327] width 8 height 10
click at [303, 21] on link "Meine Quizze" at bounding box center [298, 20] width 64 height 13
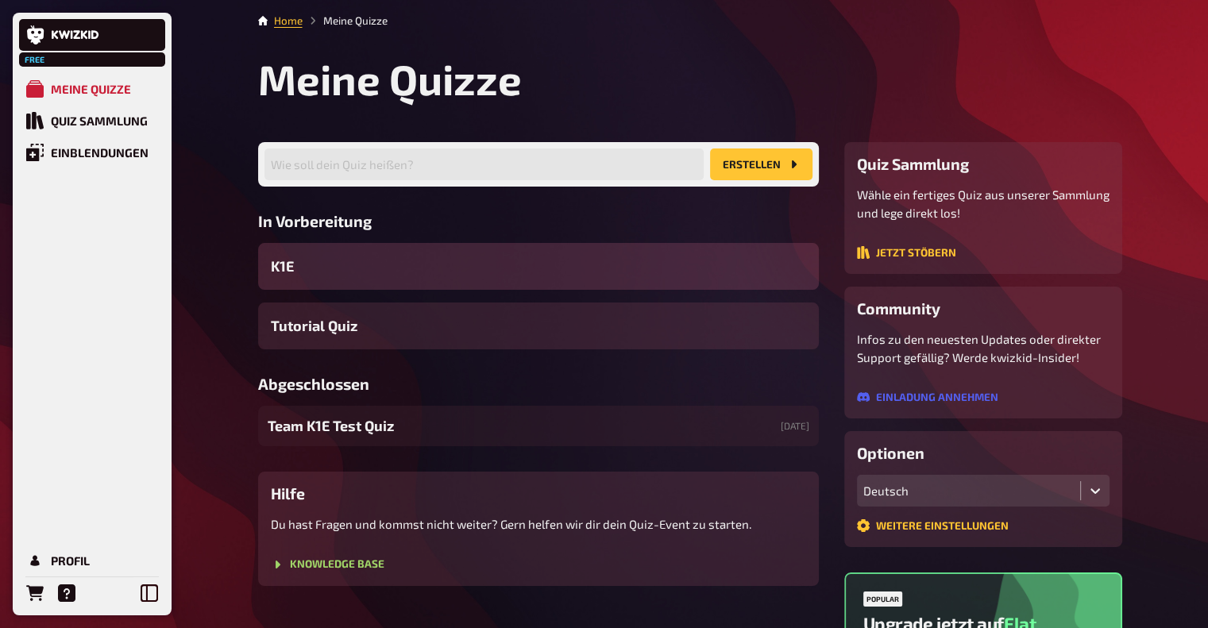
click at [408, 265] on div "K1E" at bounding box center [538, 266] width 561 height 47
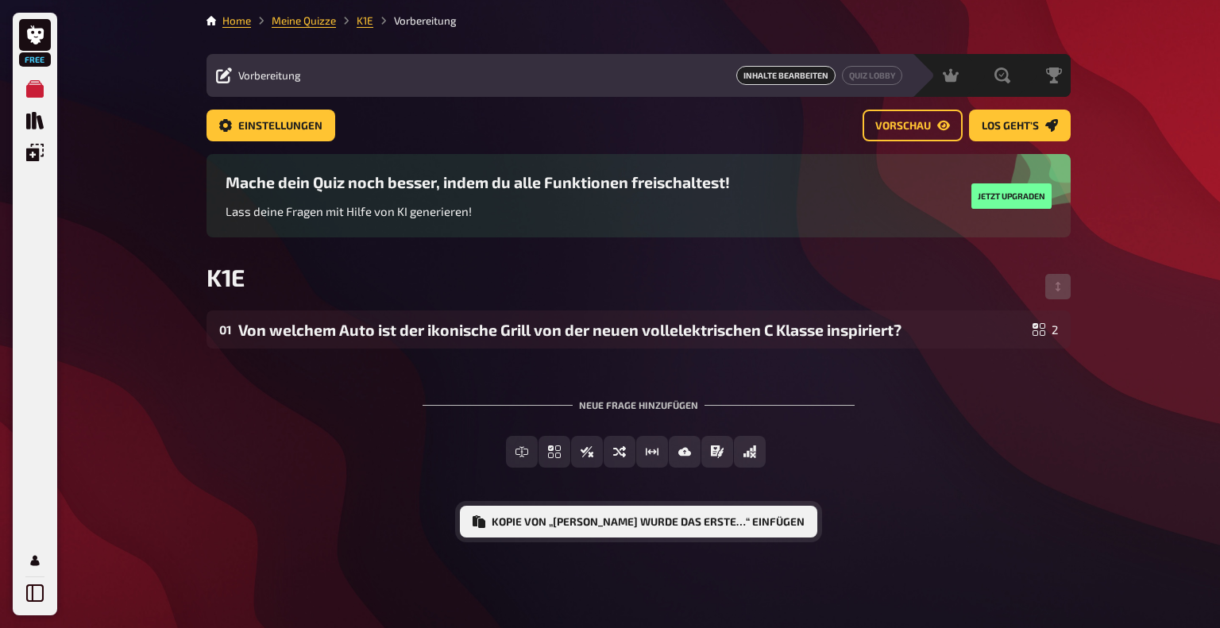
click at [600, 517] on button "Kopie von „[PERSON_NAME] wurde das erste…“ einfügen" at bounding box center [638, 522] width 357 height 32
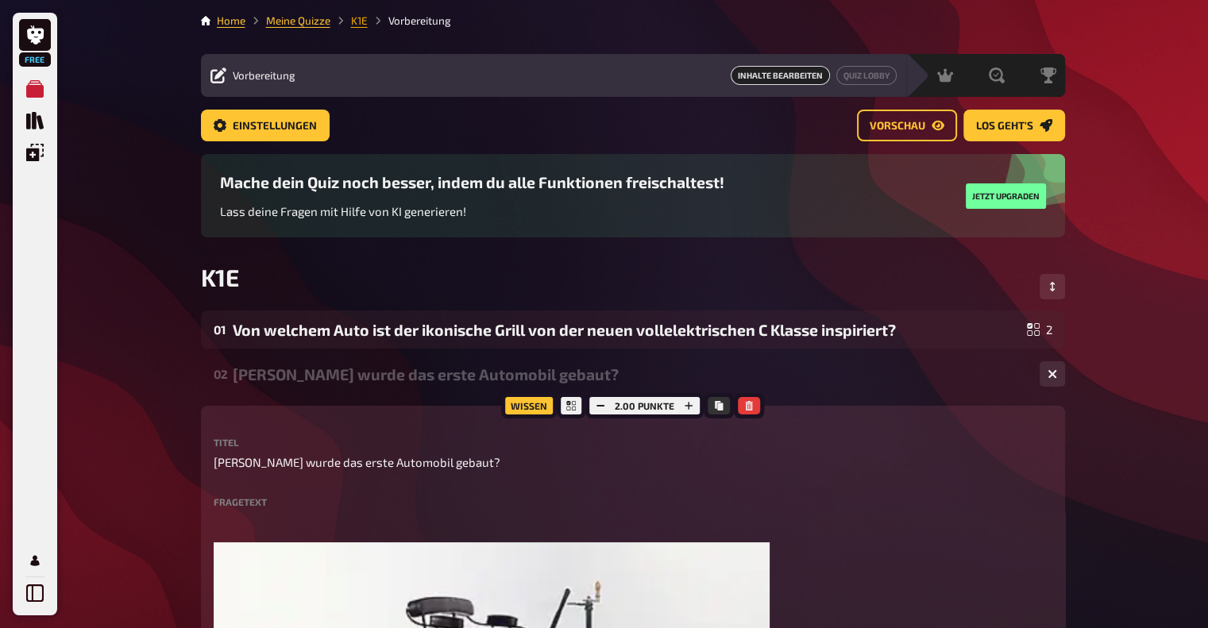
click at [361, 21] on link "K1E" at bounding box center [359, 20] width 17 height 13
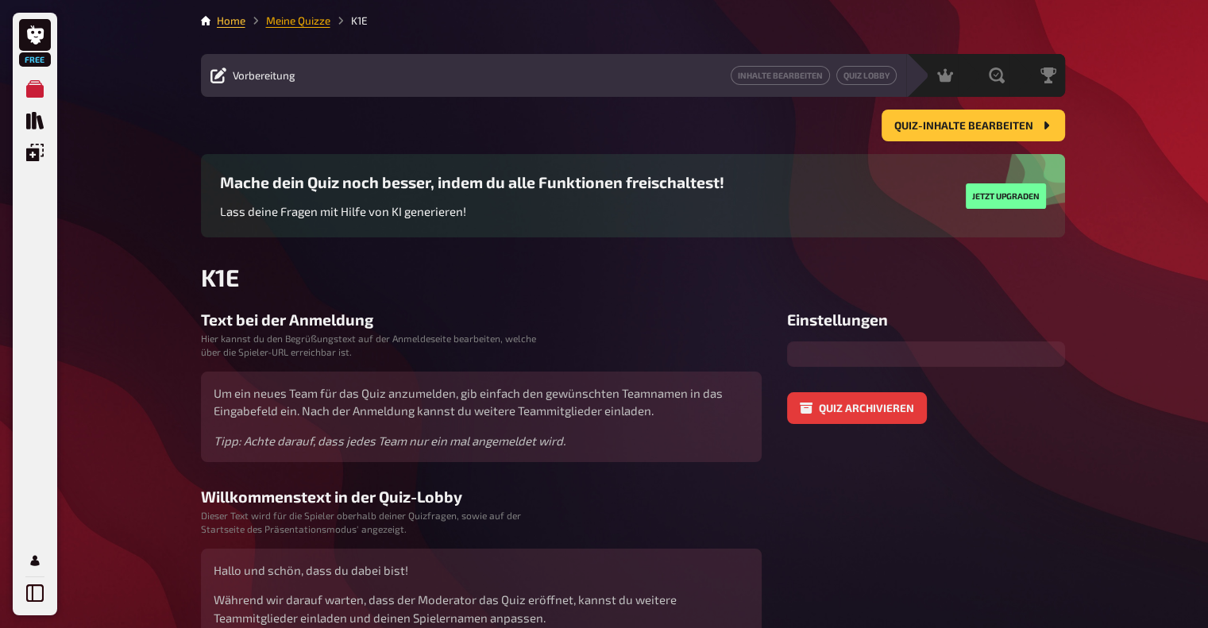
click at [303, 21] on link "Meine Quizze" at bounding box center [298, 20] width 64 height 13
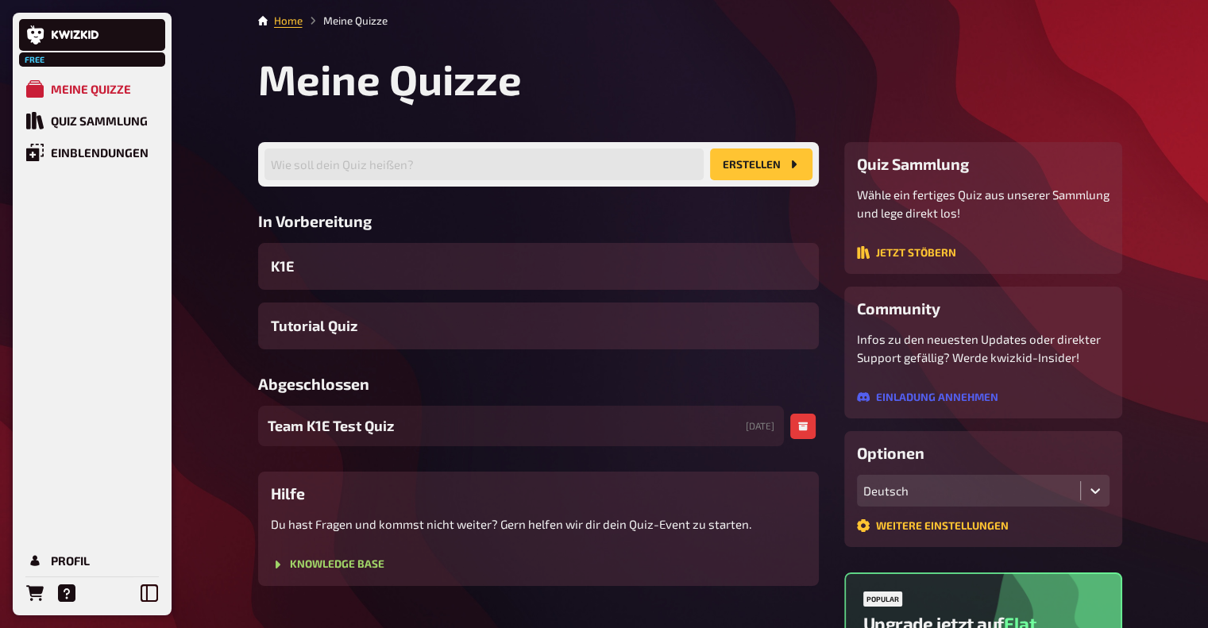
click at [458, 429] on div "Team K1E Test Quiz [DATE]" at bounding box center [521, 426] width 526 height 41
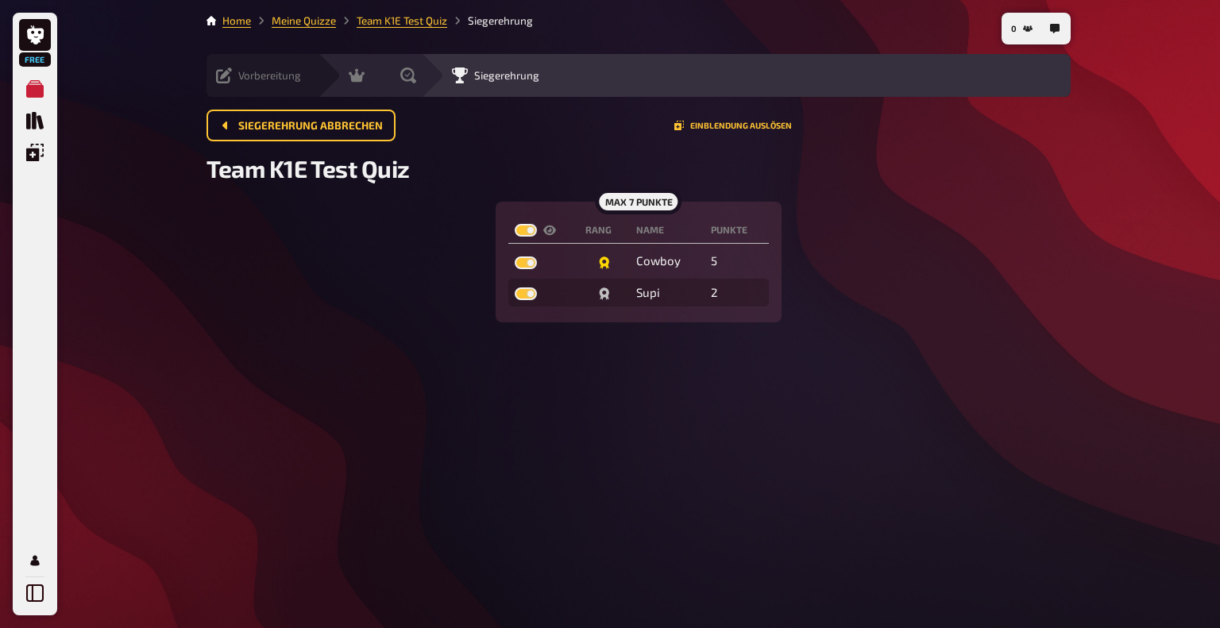
click at [226, 64] on div "Vorbereitung Inhalte Bearbeiten Quiz Lobby" at bounding box center [262, 75] width 111 height 43
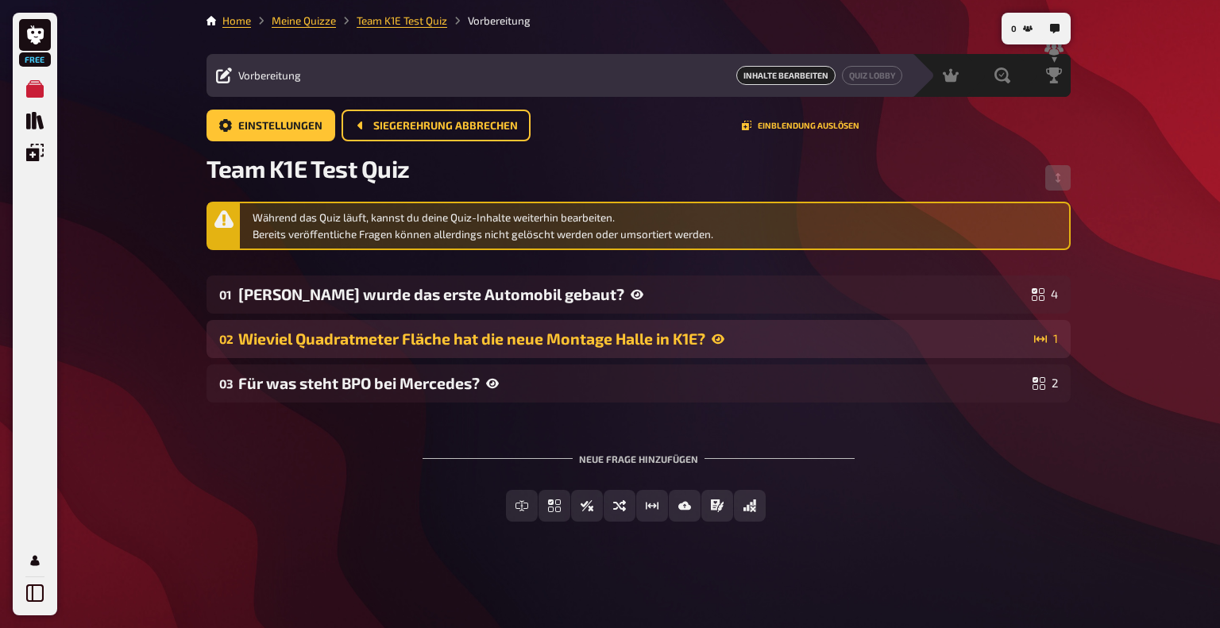
click at [1001, 346] on div "Wieviel Quadratmeter Fläche hat die neue Montage Halle in K1E?" at bounding box center [633, 339] width 790 height 18
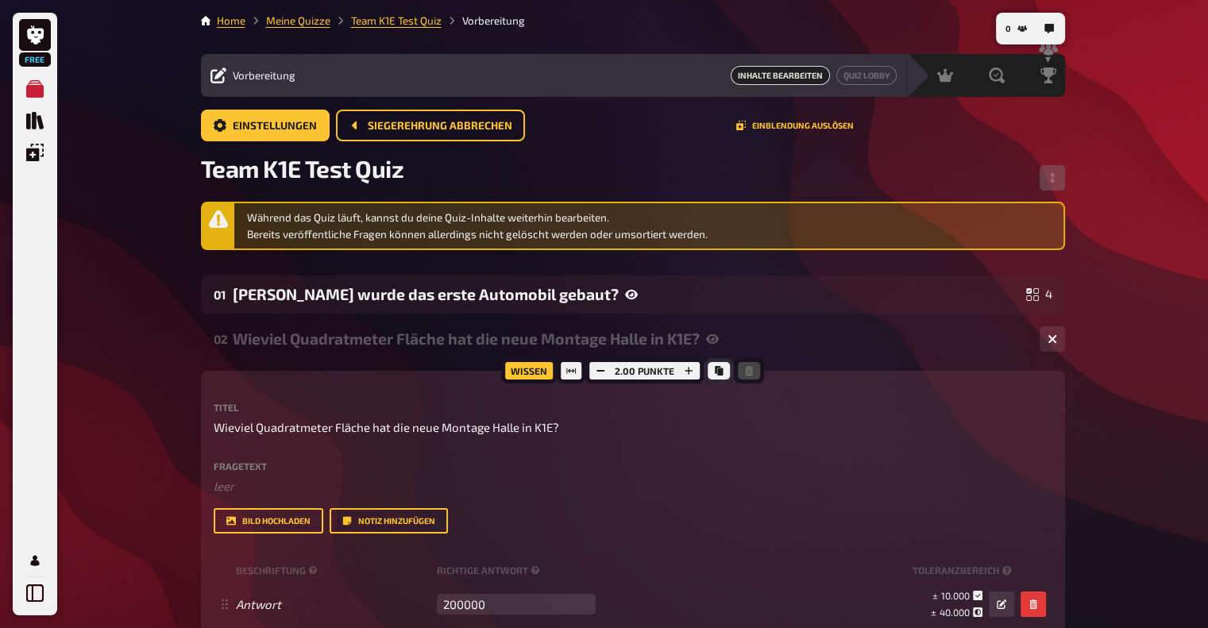
click at [724, 372] on button "Kopieren" at bounding box center [719, 370] width 22 height 17
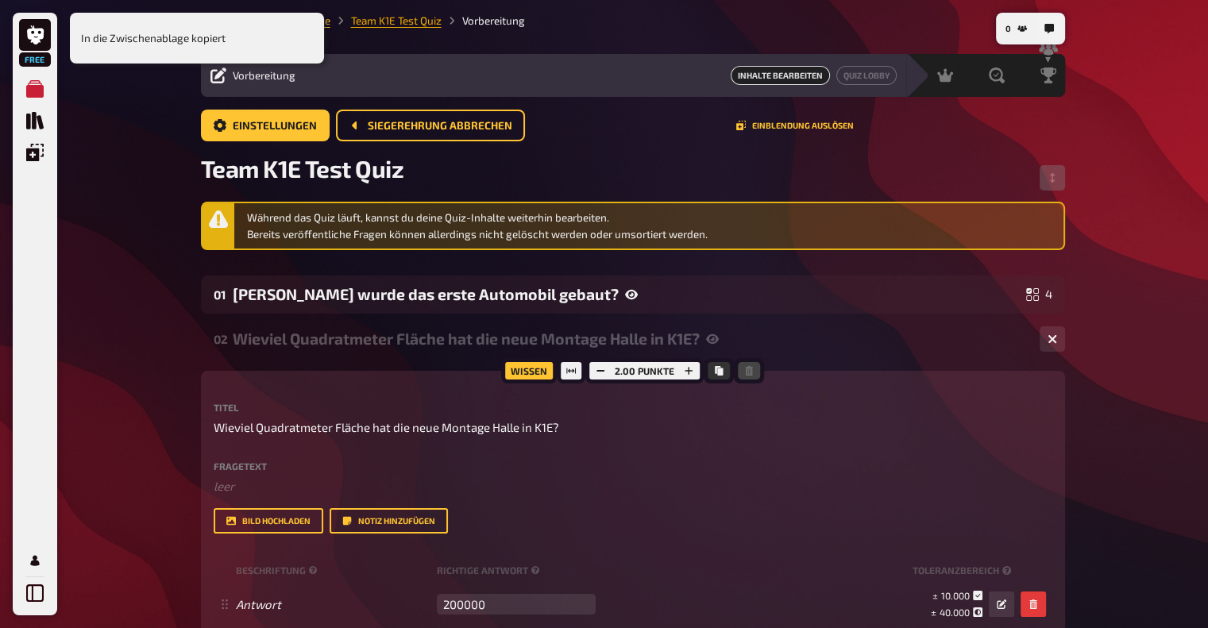
click at [393, 19] on link "Team K1E Test Quiz" at bounding box center [396, 20] width 91 height 13
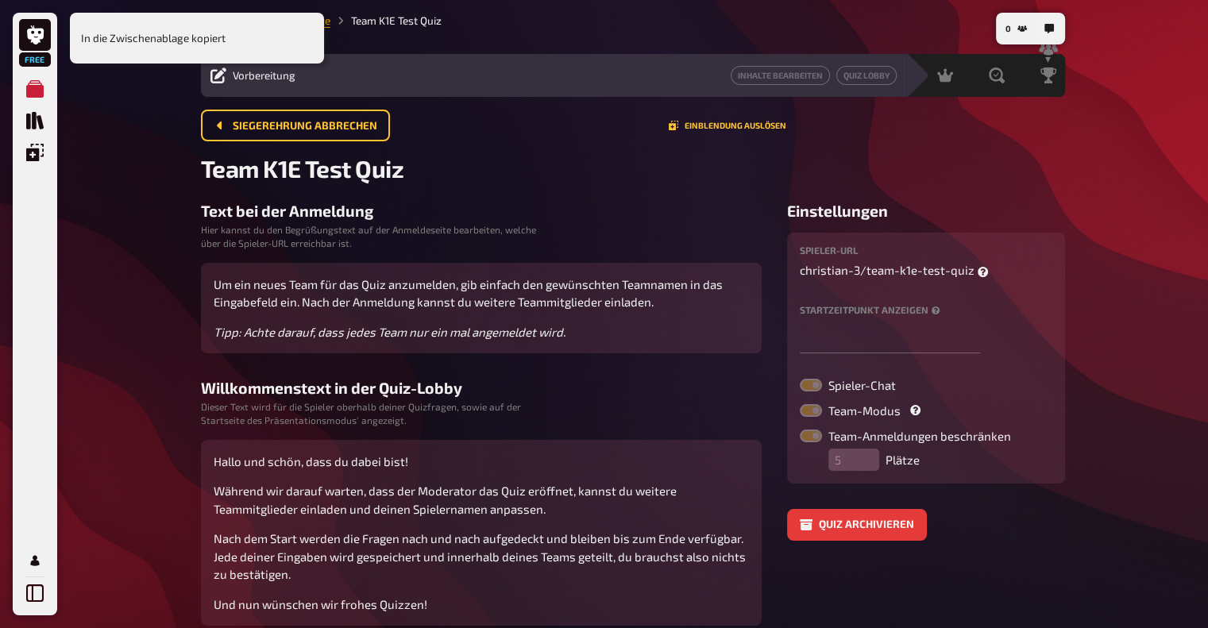
click at [326, 26] on link "Meine Quizze" at bounding box center [298, 20] width 64 height 13
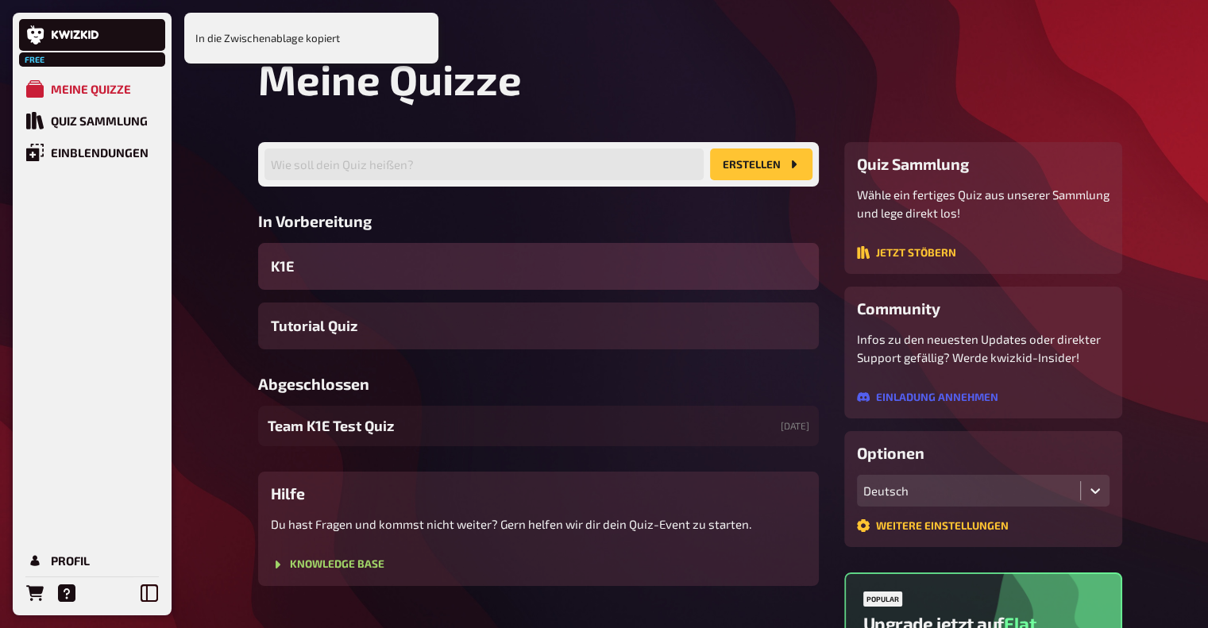
click at [319, 271] on div "K1E" at bounding box center [538, 266] width 561 height 47
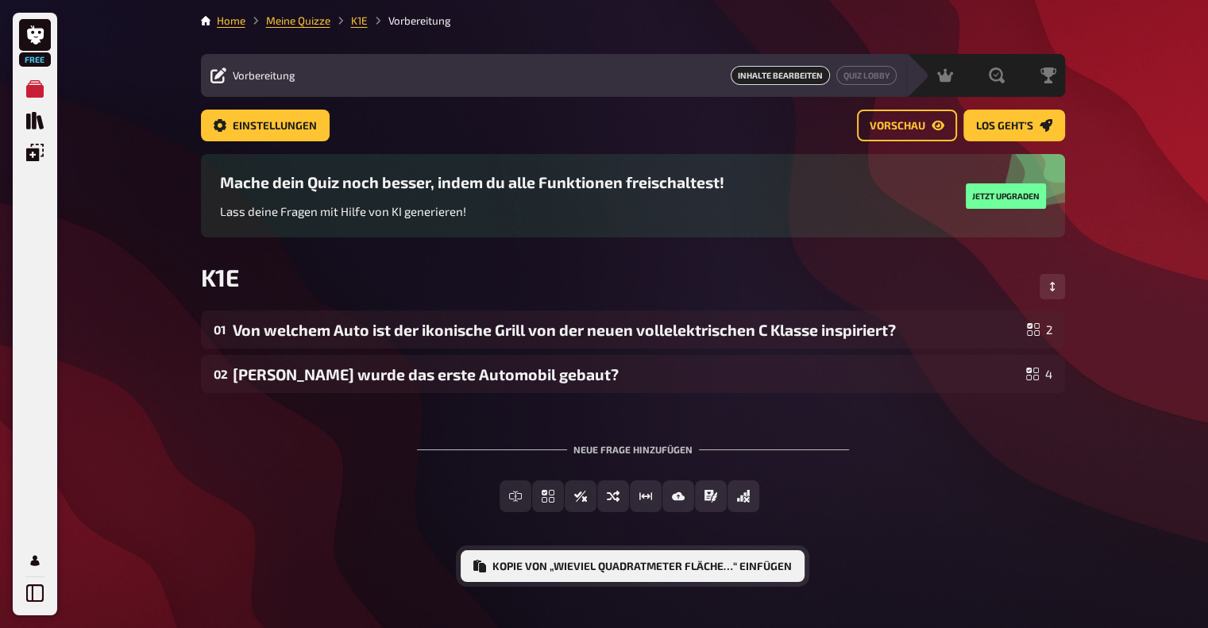
click at [696, 570] on button "Kopie von „Wieviel Quadratmeter Fläche…“ einfügen" at bounding box center [633, 566] width 344 height 32
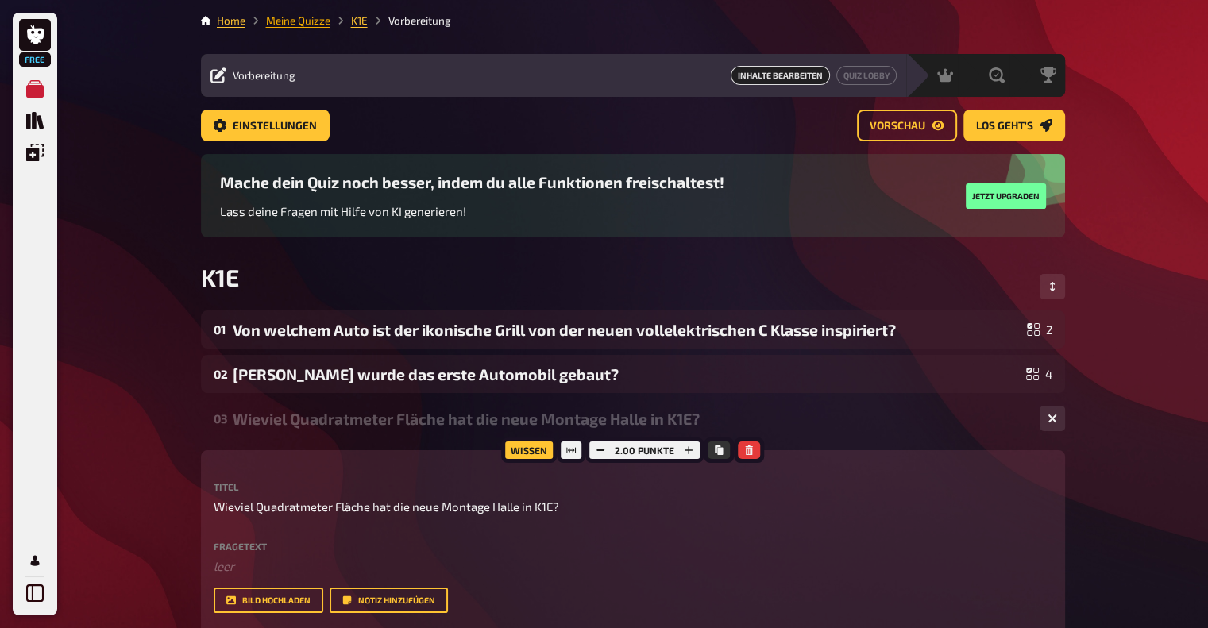
click at [287, 21] on link "Meine Quizze" at bounding box center [298, 20] width 64 height 13
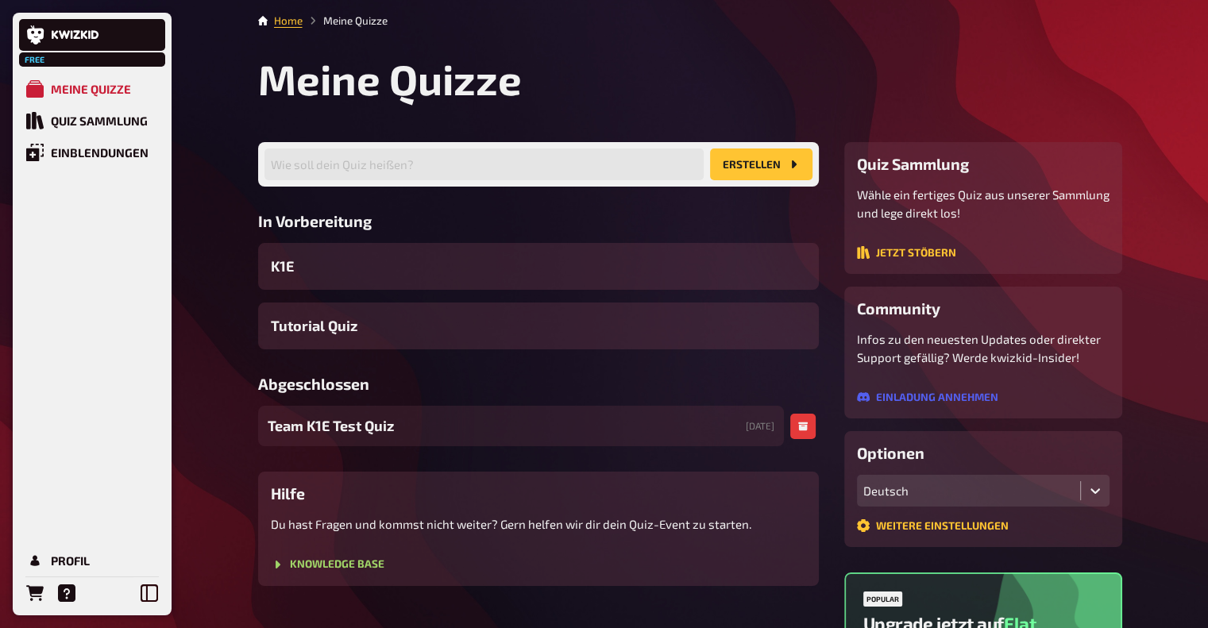
click at [373, 428] on span "Team K1E Test Quiz" at bounding box center [331, 425] width 126 height 21
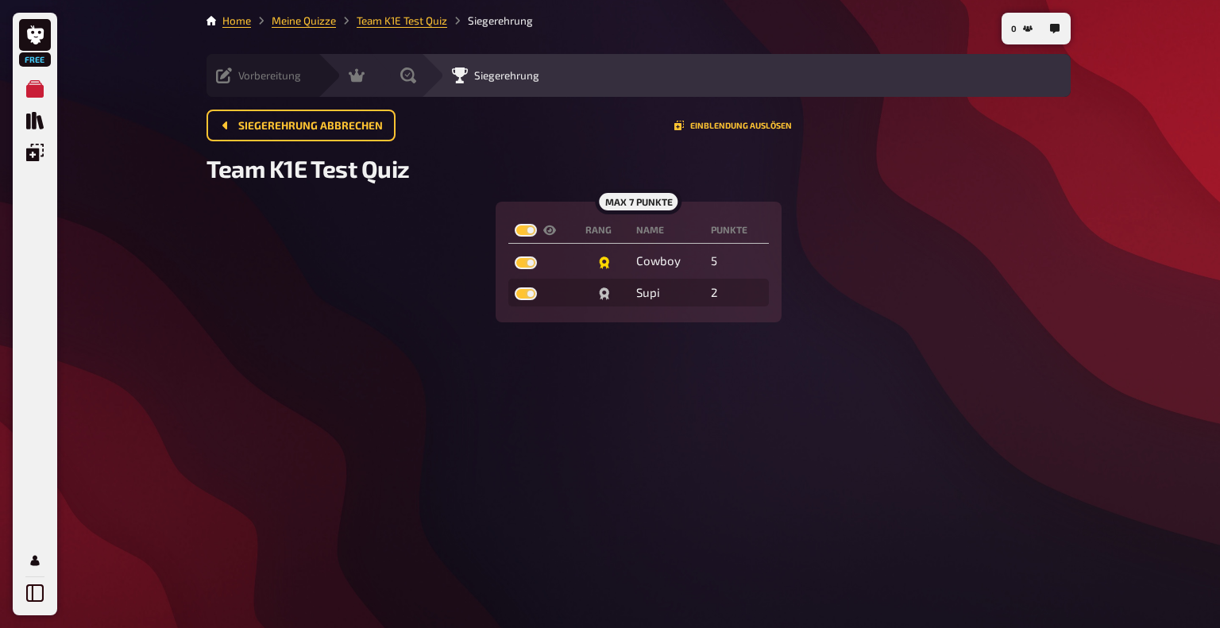
click at [230, 72] on icon at bounding box center [224, 76] width 16 height 16
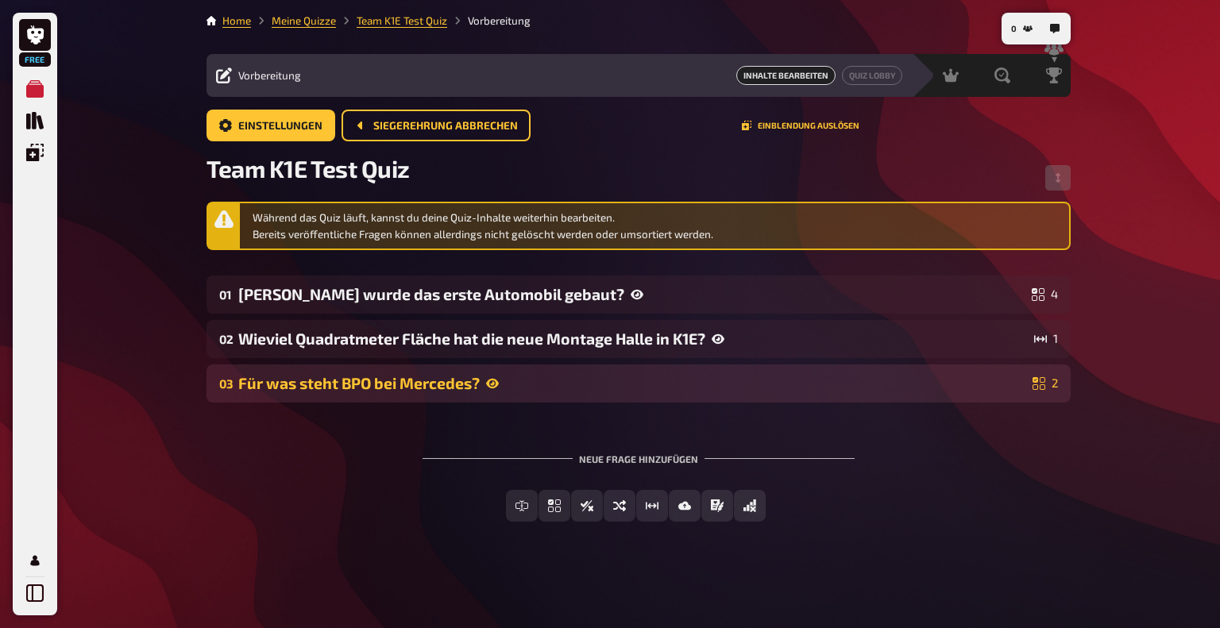
click at [976, 381] on div "Für was steht BPO bei Mercedes?" at bounding box center [632, 383] width 788 height 18
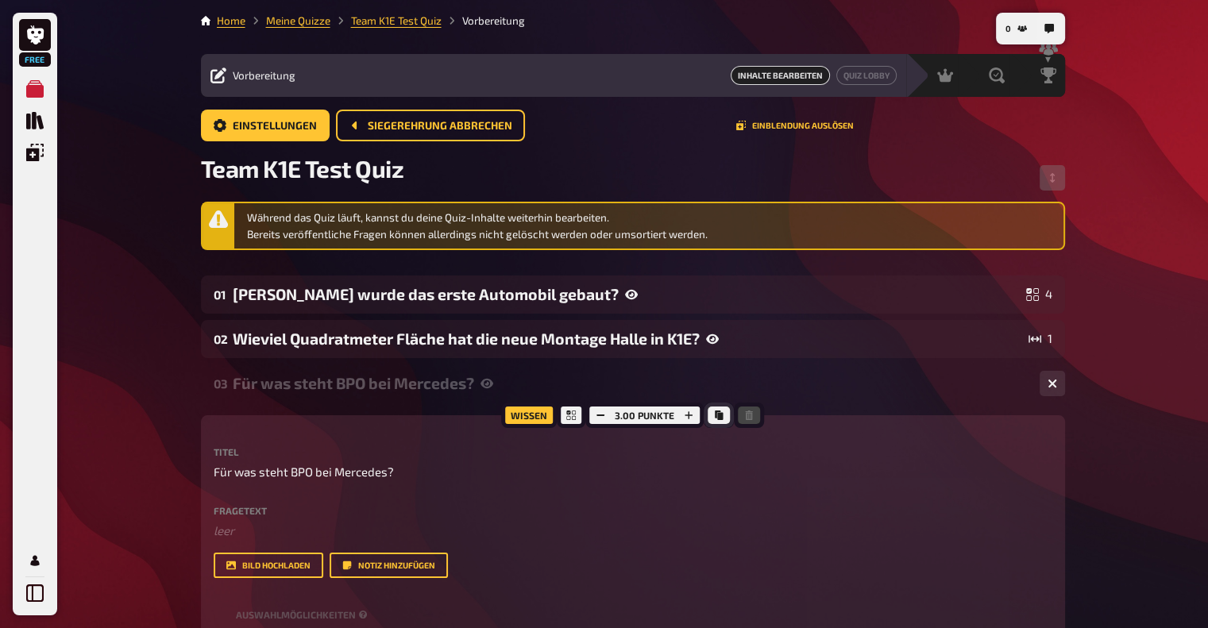
click at [717, 415] on icon "Kopieren" at bounding box center [719, 416] width 8 height 10
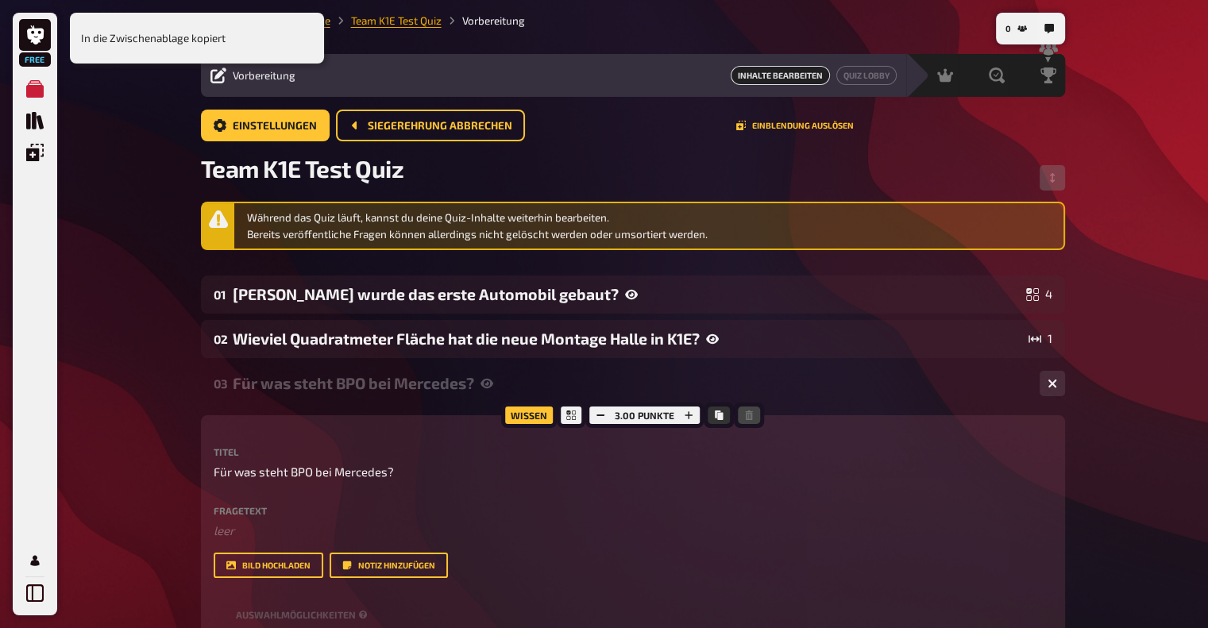
click at [365, 18] on link "Team K1E Test Quiz" at bounding box center [396, 20] width 91 height 13
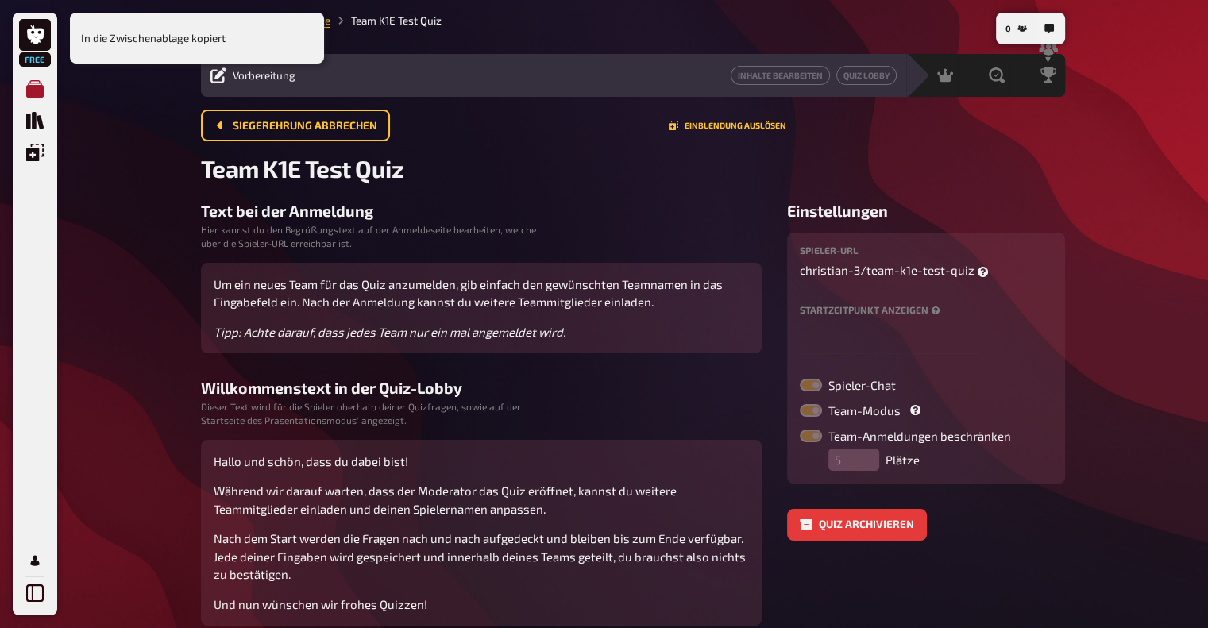
click at [25, 90] on link "Meine Quizze" at bounding box center [35, 89] width 32 height 32
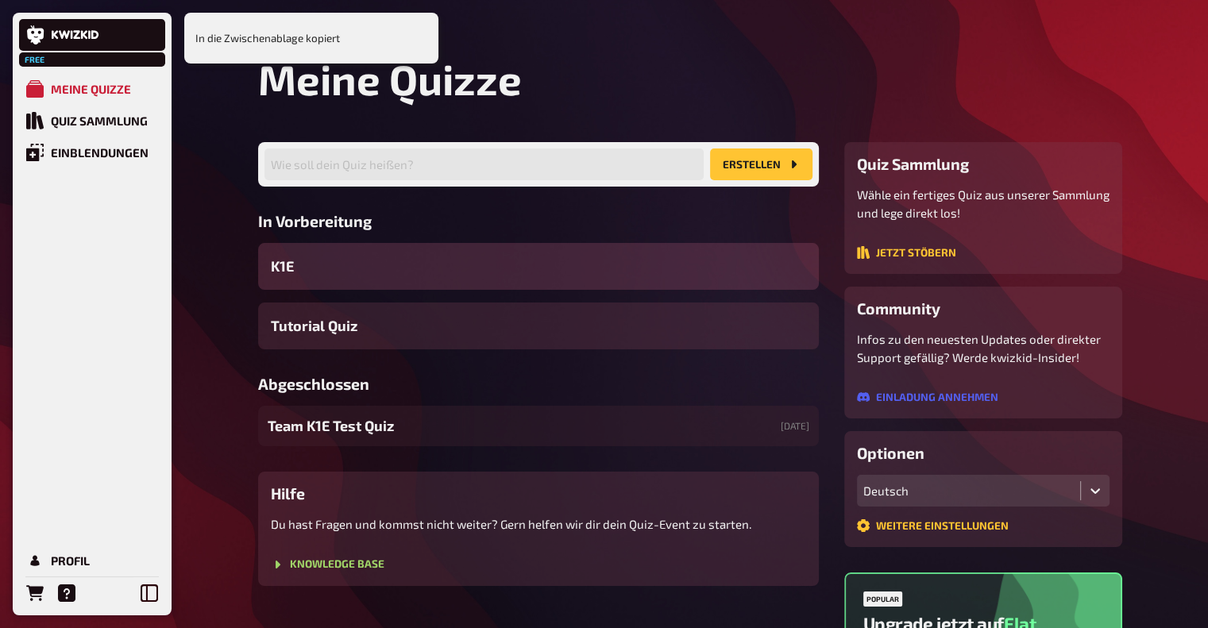
click at [280, 266] on span "K1E" at bounding box center [282, 266] width 23 height 21
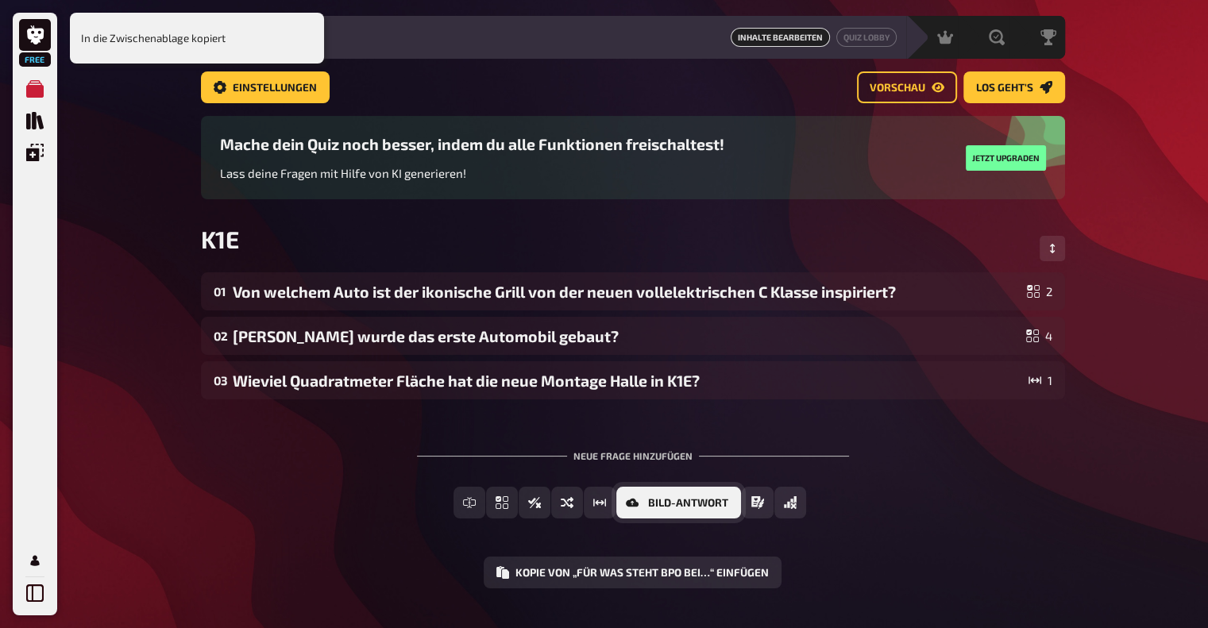
scroll to position [75, 0]
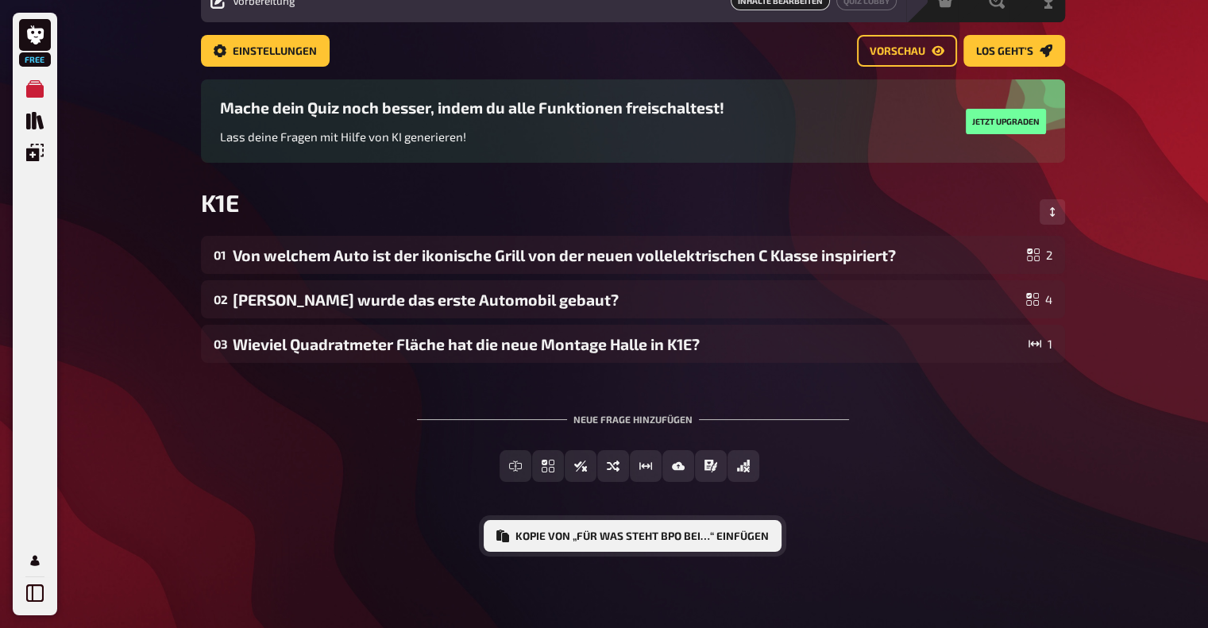
click at [628, 542] on button "Kopie von „Für was steht BPO bei…“ einfügen" at bounding box center [633, 536] width 298 height 32
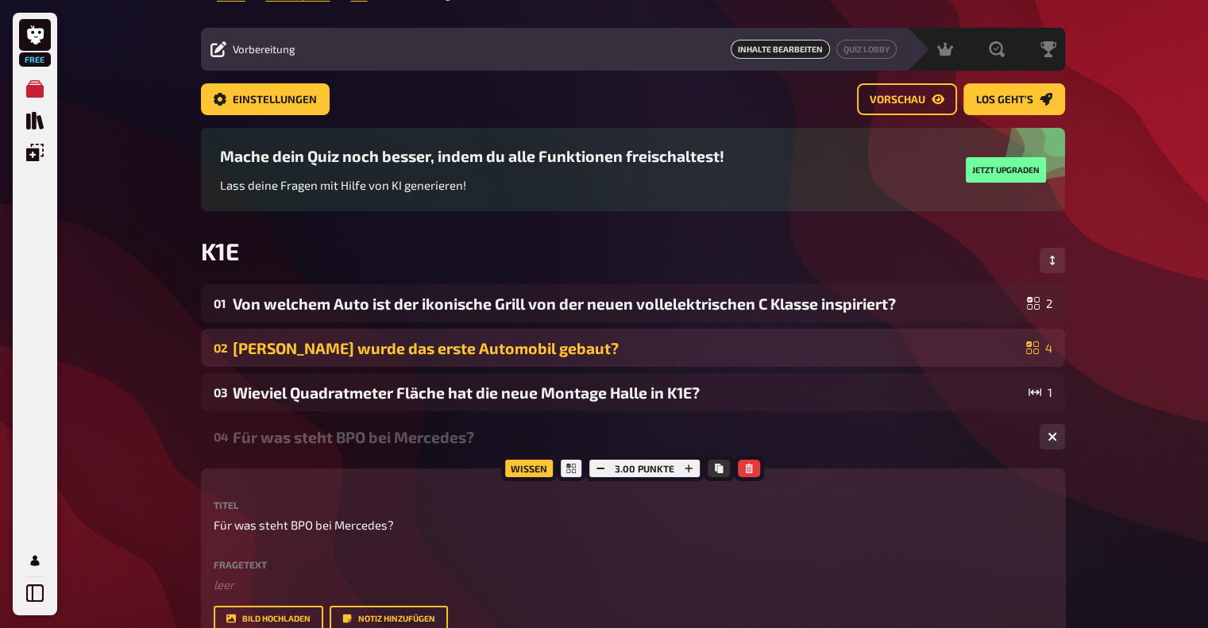
scroll to position [0, 0]
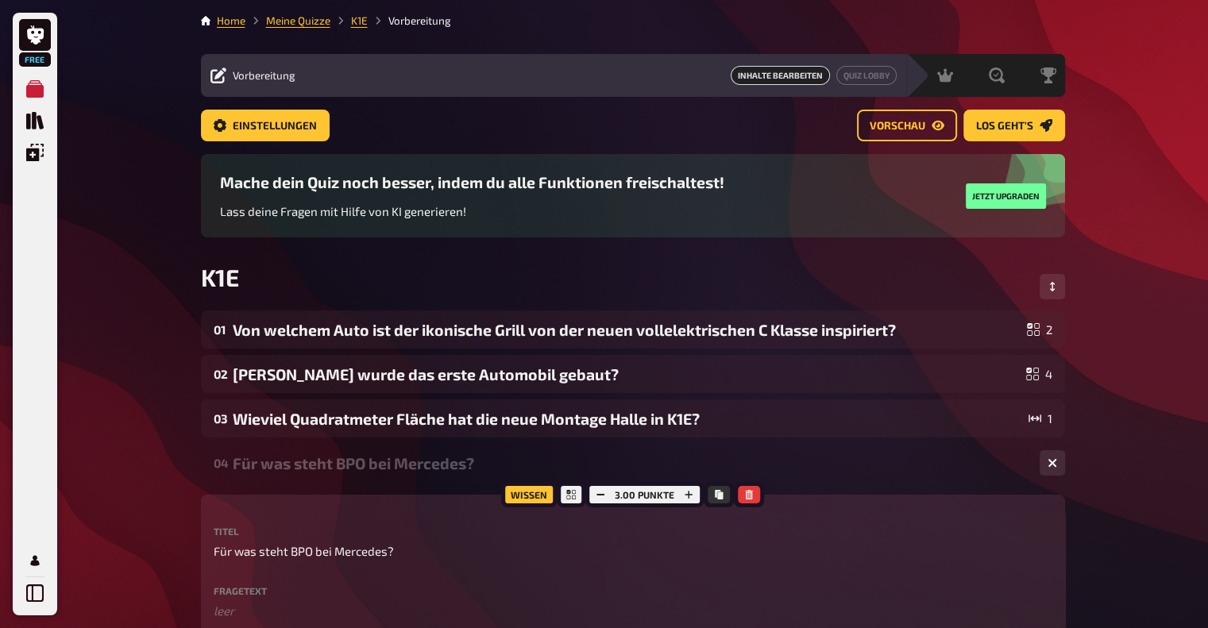
click at [229, 28] on li "Home" at bounding box center [231, 21] width 29 height 16
click at [230, 23] on link "Home" at bounding box center [231, 20] width 29 height 13
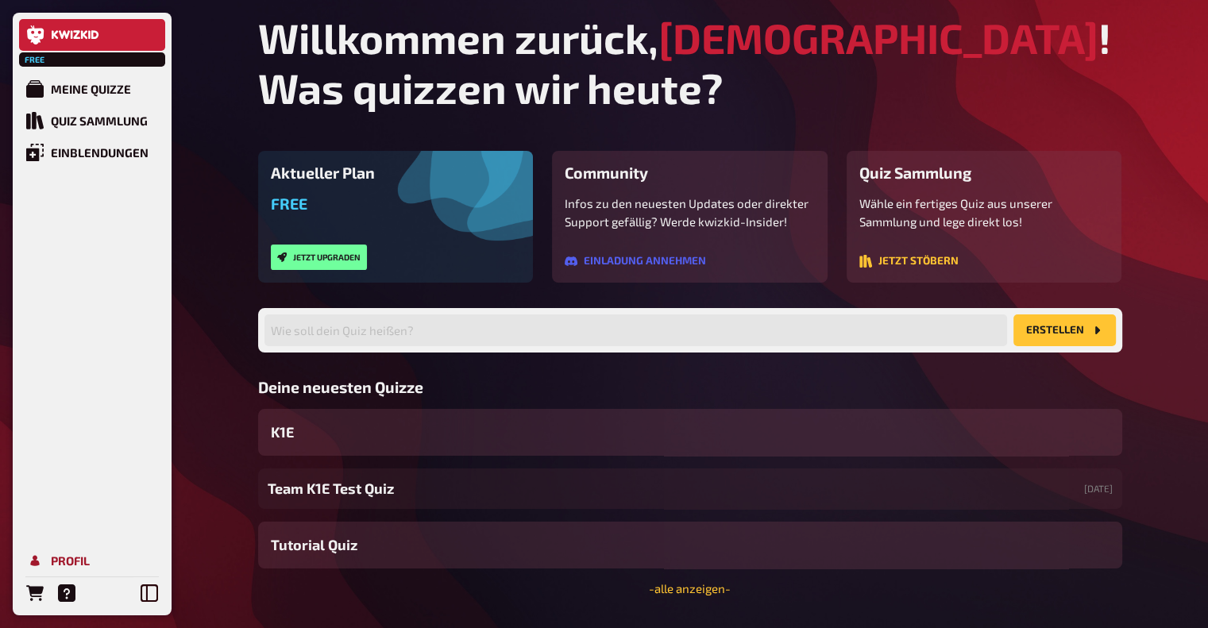
click at [52, 556] on div "Profil" at bounding box center [70, 561] width 39 height 14
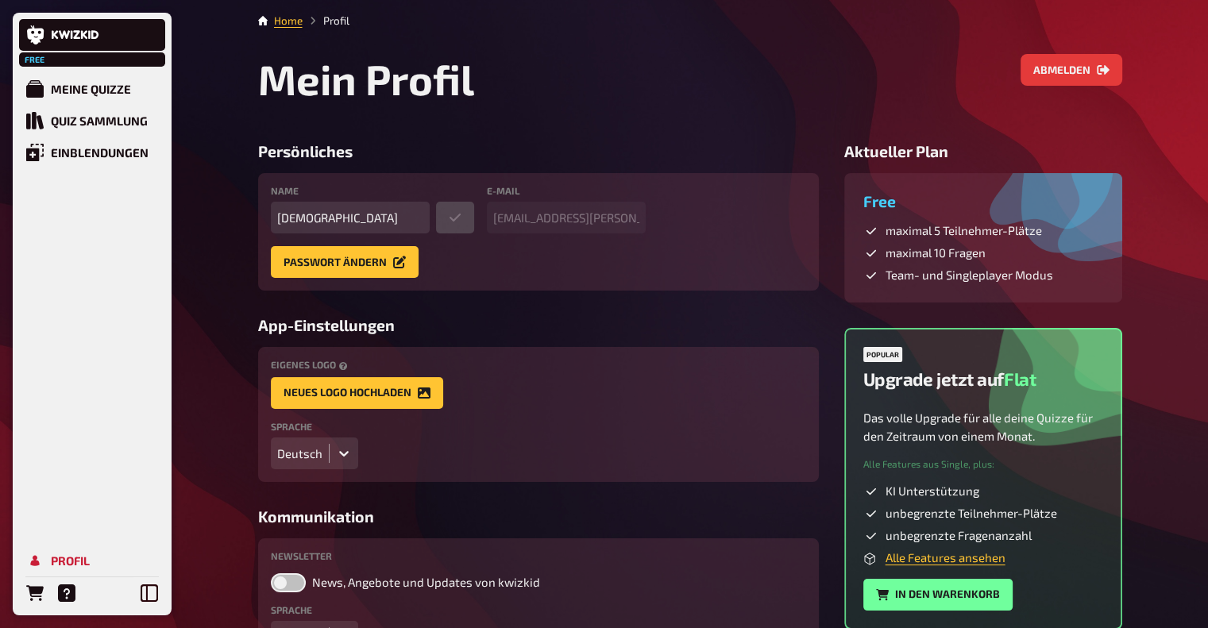
scroll to position [79, 0]
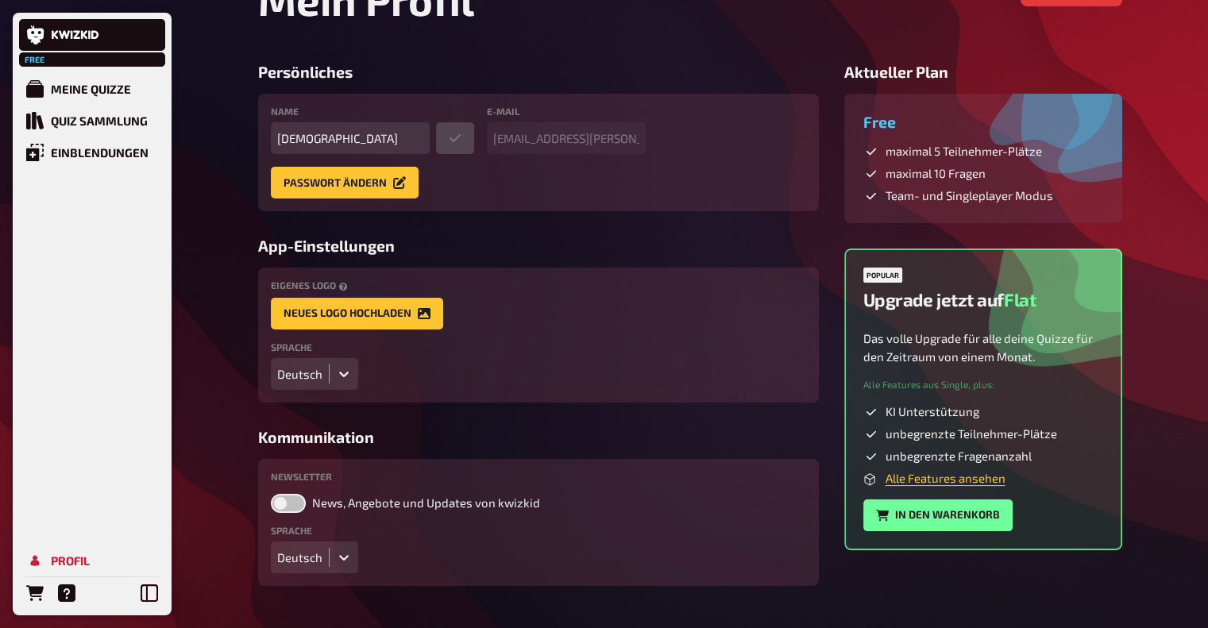
click at [323, 379] on div "Deutsch" at bounding box center [300, 374] width 58 height 32
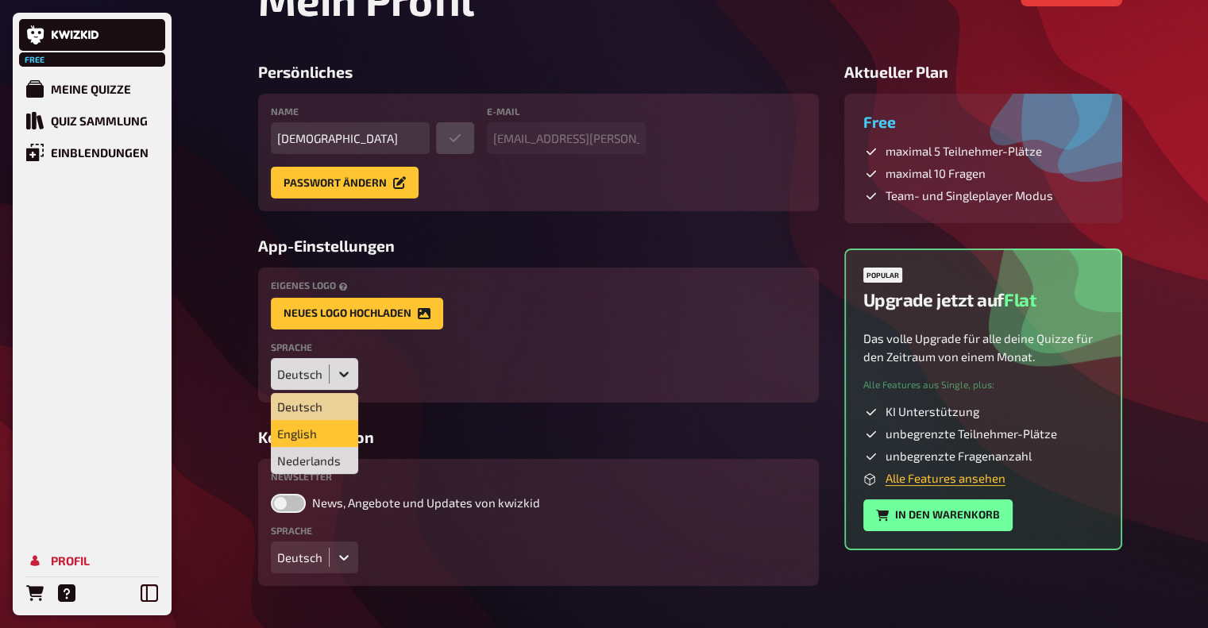
click at [311, 438] on div "English" at bounding box center [314, 433] width 87 height 27
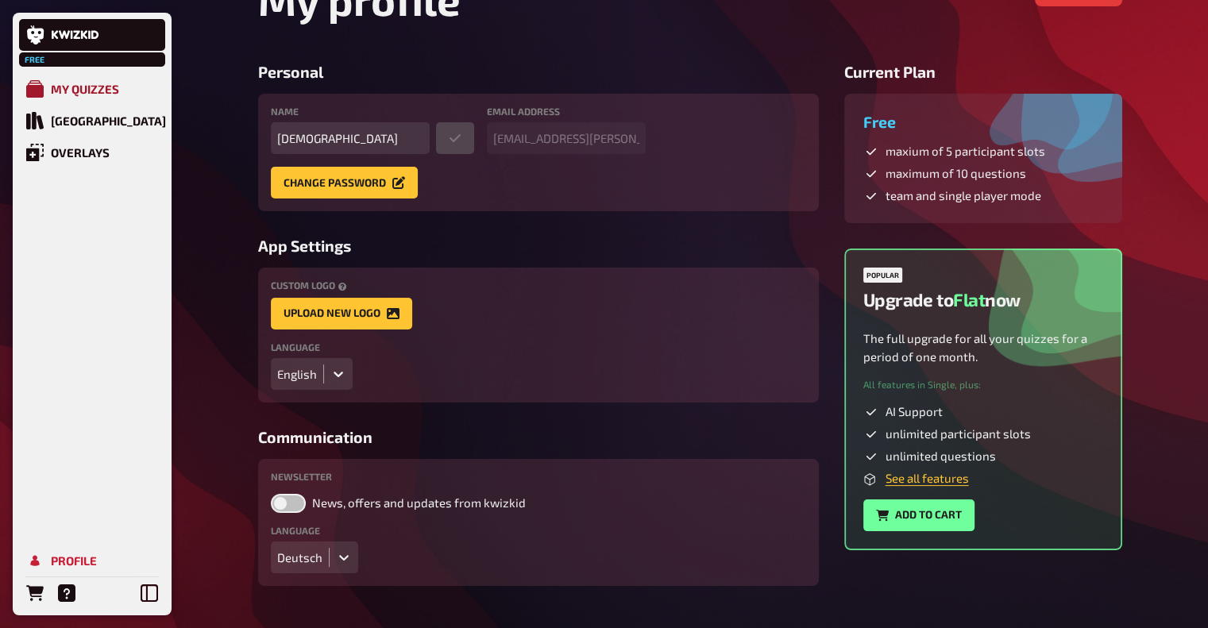
click at [84, 96] on div "My Quizzes" at bounding box center [85, 89] width 68 height 14
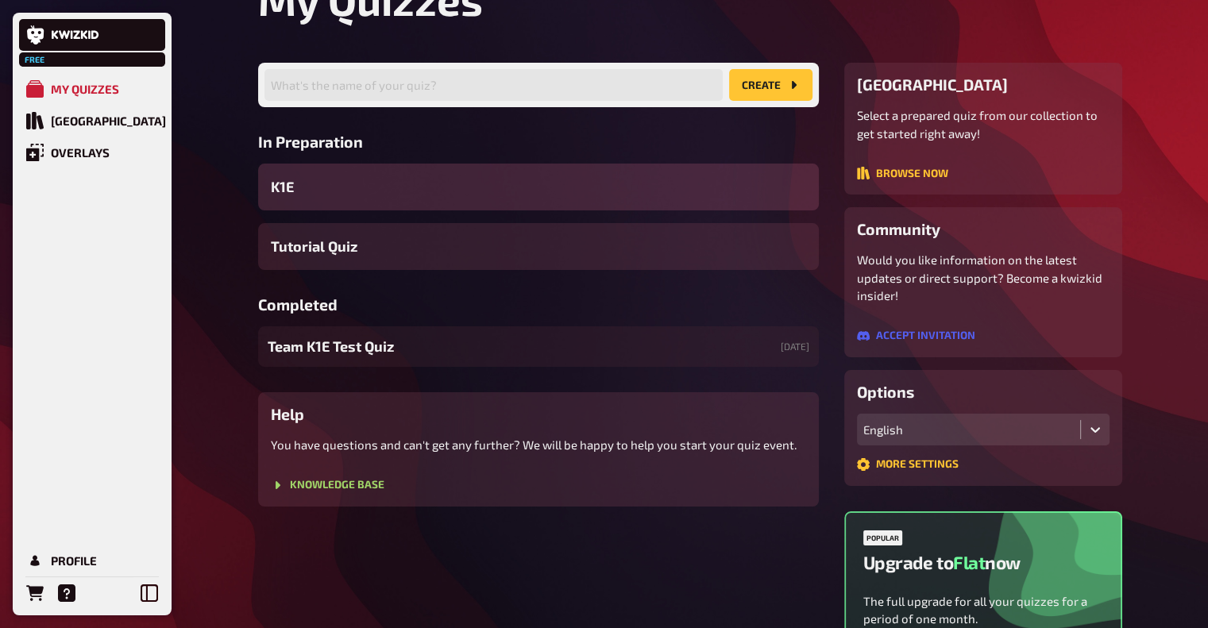
click at [309, 180] on div "K1E" at bounding box center [538, 187] width 561 height 47
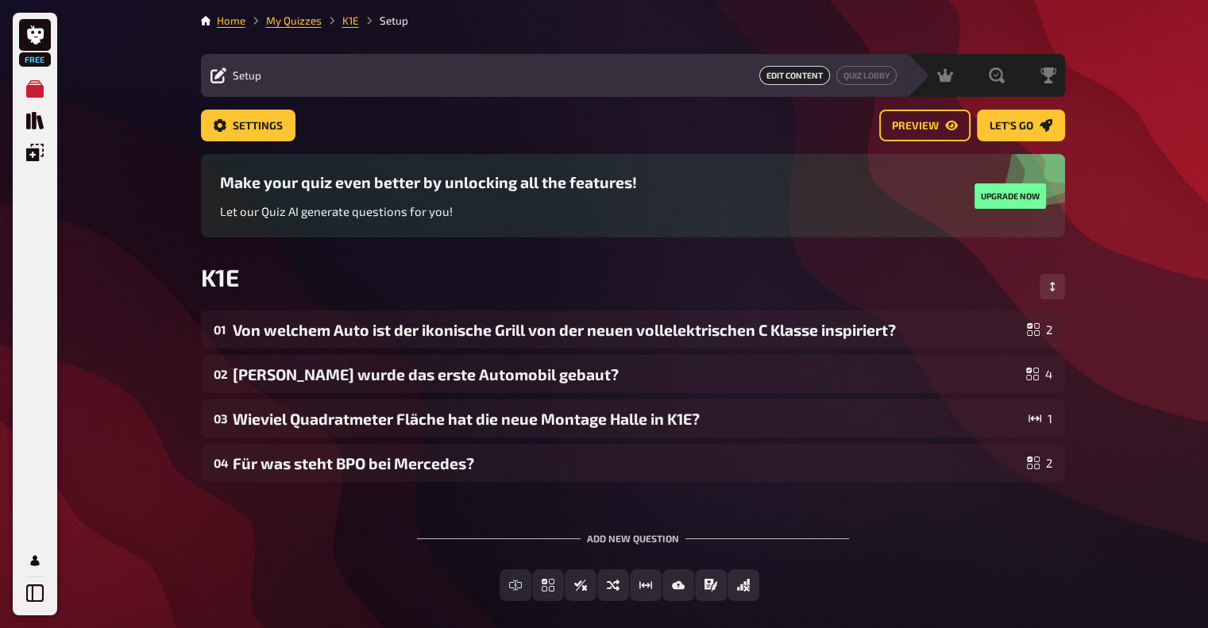
drag, startPoint x: 732, startPoint y: 384, endPoint x: 734, endPoint y: 302, distance: 81.8
click at [734, 302] on main "Home My Quizzes K1E Setup Setup Edit Content Quiz Lobby Hosting undefined Evalu…" at bounding box center [633, 320] width 864 height 614
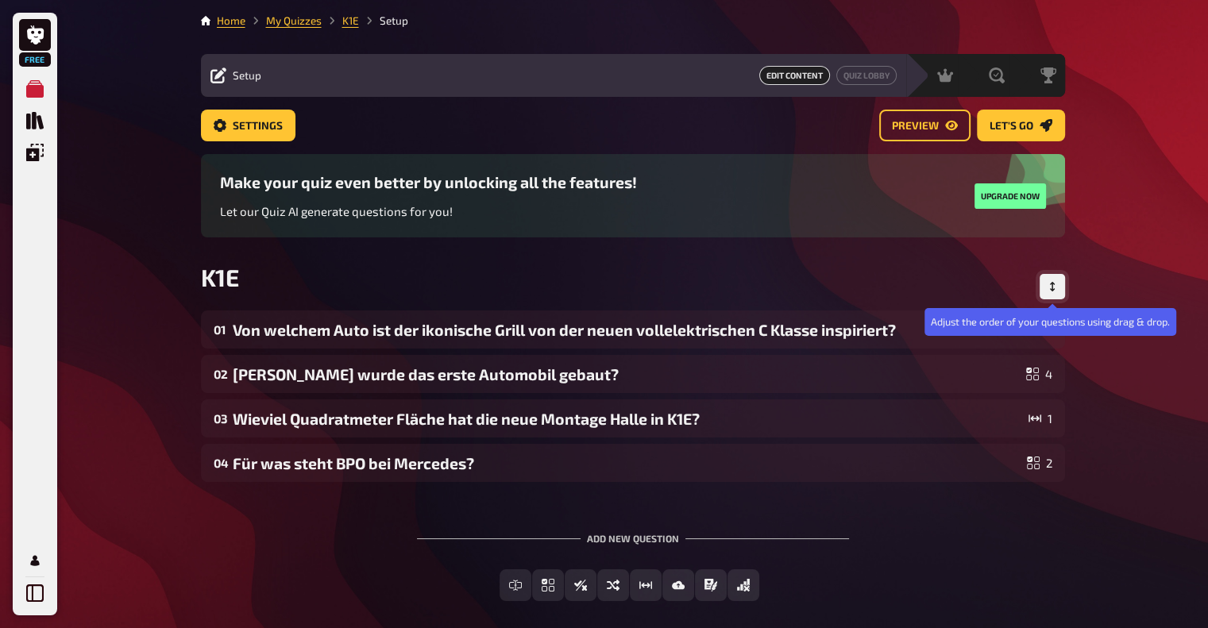
click at [1056, 284] on icon "Change Order" at bounding box center [1053, 287] width 10 height 10
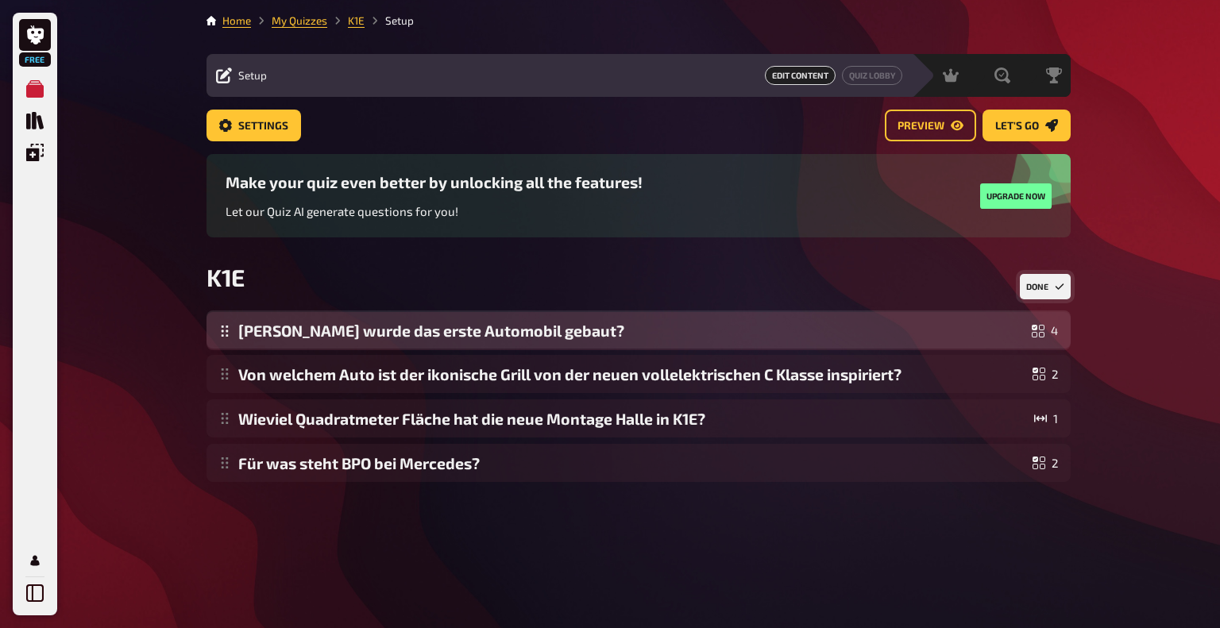
drag, startPoint x: 543, startPoint y: 383, endPoint x: 546, endPoint y: 339, distance: 43.9
click at [546, 339] on div "Von welchem Auto ist der ikonische Grill von der neuen vollelektrischen C Klass…" at bounding box center [639, 397] width 864 height 172
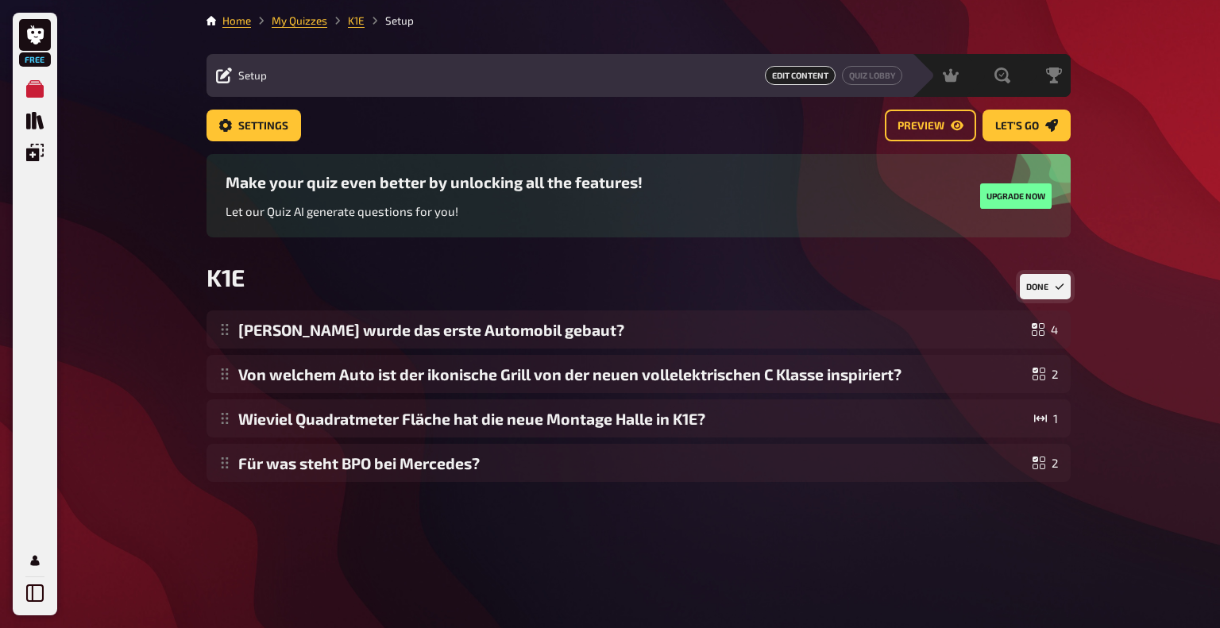
click at [573, 522] on div "Home My Quizzes K1E Setup Setup Edit Content Quiz Lobby Hosting undefined Evalu…" at bounding box center [639, 314] width 890 height 628
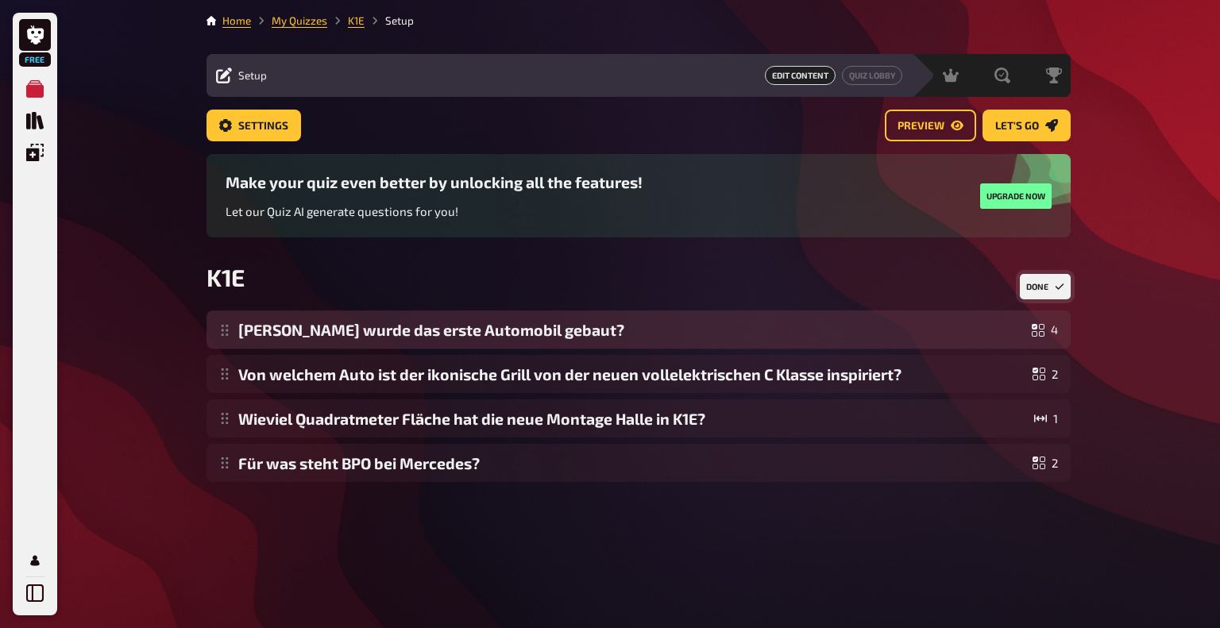
click at [383, 333] on div "[PERSON_NAME] wurde das erste Automobil gebaut? 4 Von welchem Auto ist der ikon…" at bounding box center [639, 397] width 864 height 172
click at [442, 342] on div "[PERSON_NAME] wurde das erste Automobil gebaut? 4 Von welchem Auto ist der ikon…" at bounding box center [639, 397] width 864 height 172
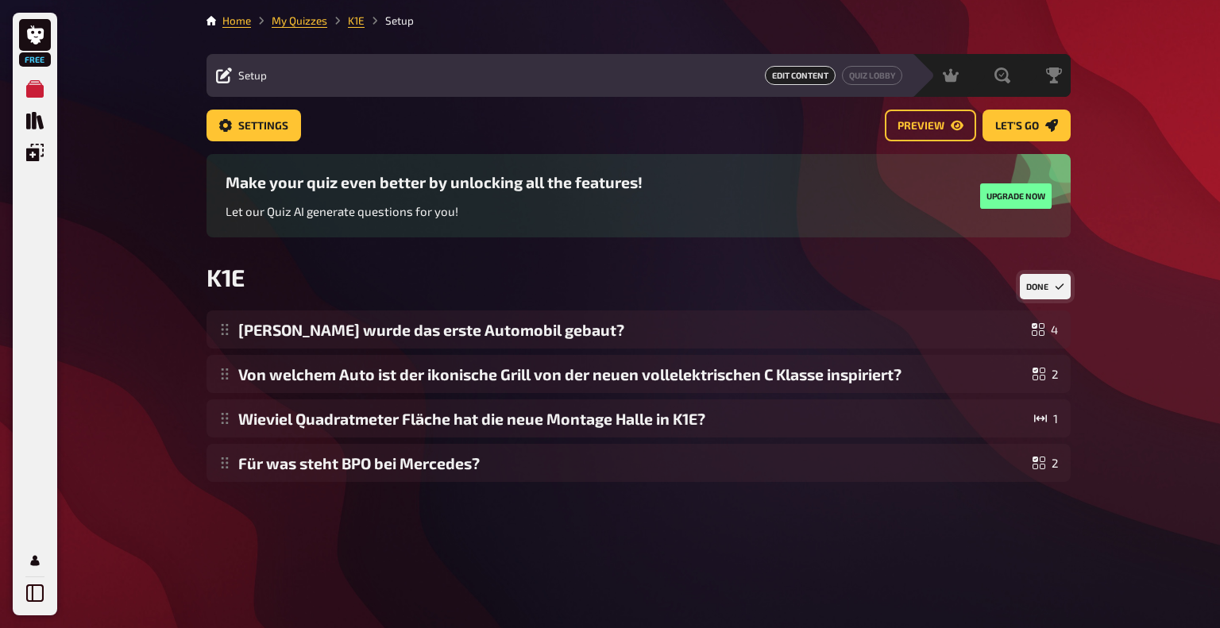
click at [1056, 298] on button "Done" at bounding box center [1045, 286] width 51 height 25
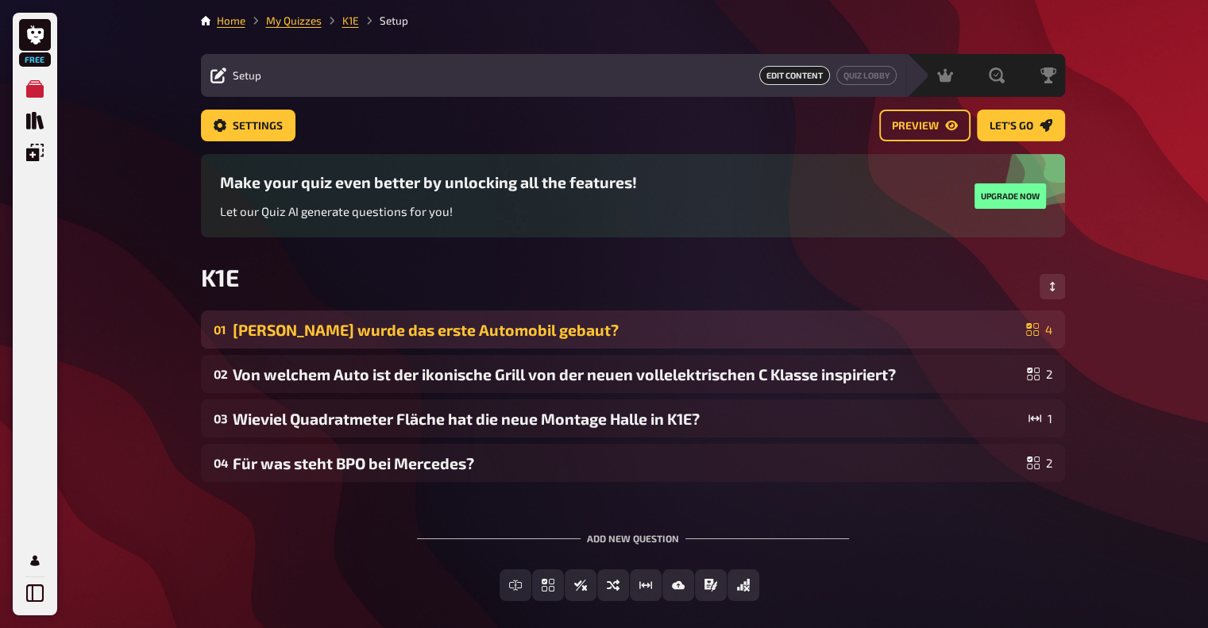
click at [444, 334] on div "[PERSON_NAME] wurde das erste Automobil gebaut?" at bounding box center [626, 330] width 787 height 18
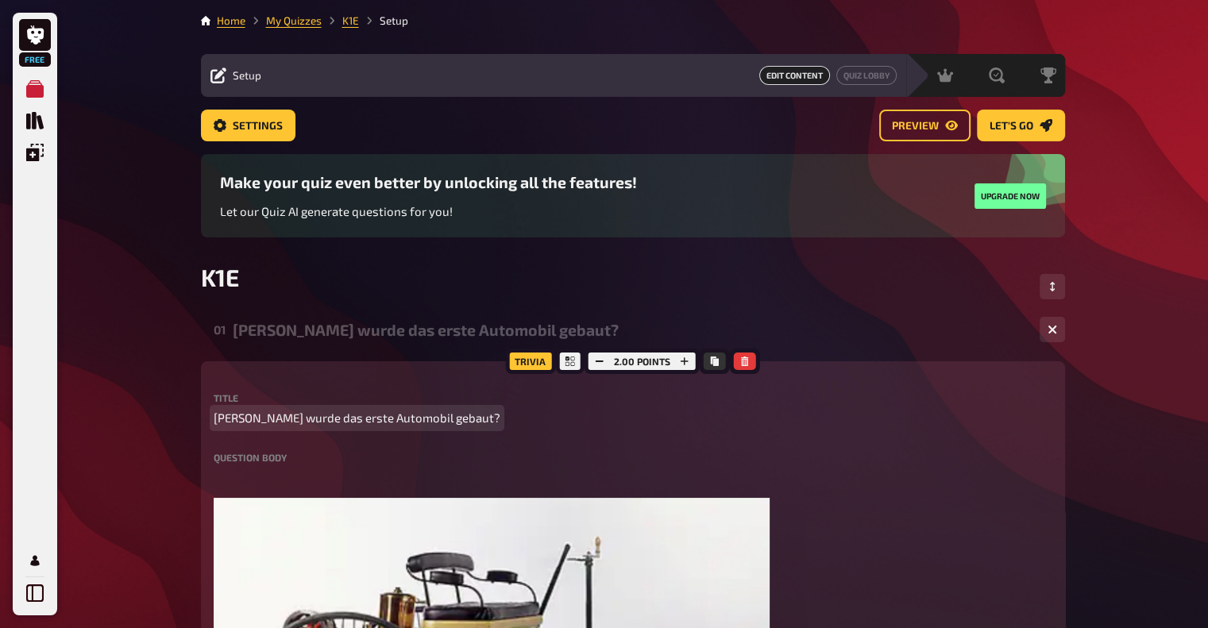
click at [326, 423] on span "[PERSON_NAME] wurde das erste Automobil gebaut?" at bounding box center [357, 418] width 287 height 18
click at [245, 419] on span "[PERSON_NAME] wurde das erste Automobil gebaut?" at bounding box center [357, 418] width 287 height 18
click at [289, 419] on span "[PERSON_NAME] wurde das erste Automobil gebaut?" at bounding box center [357, 418] width 287 height 18
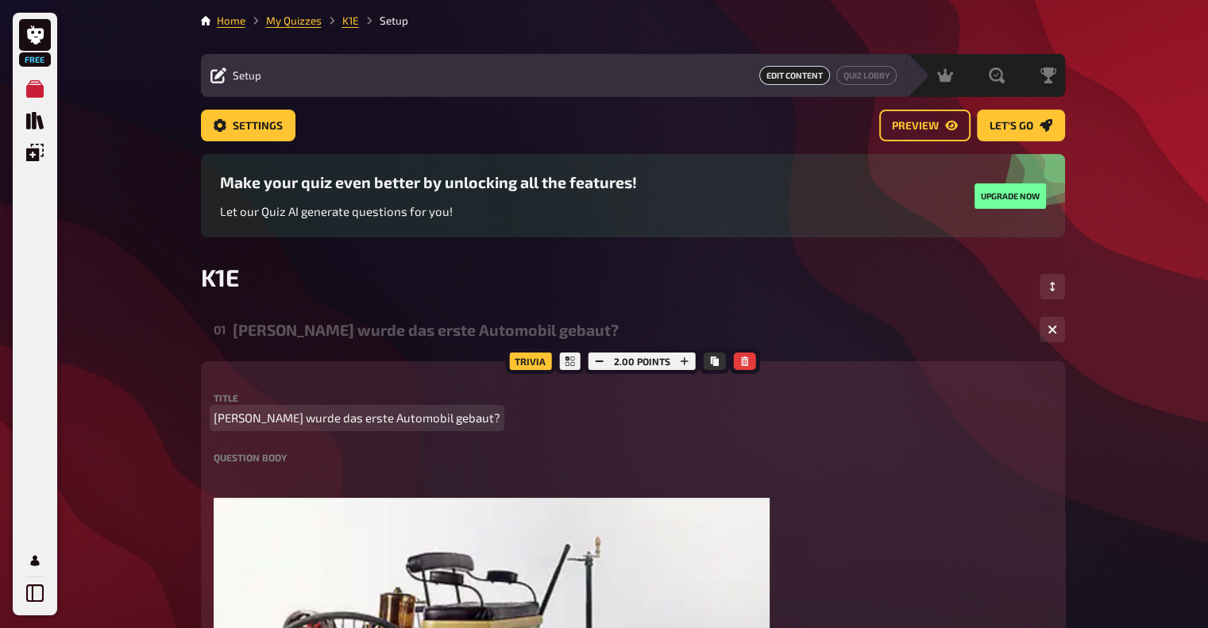
click at [229, 415] on span "[PERSON_NAME] wurde das erste Automobil gebaut?" at bounding box center [357, 418] width 287 height 18
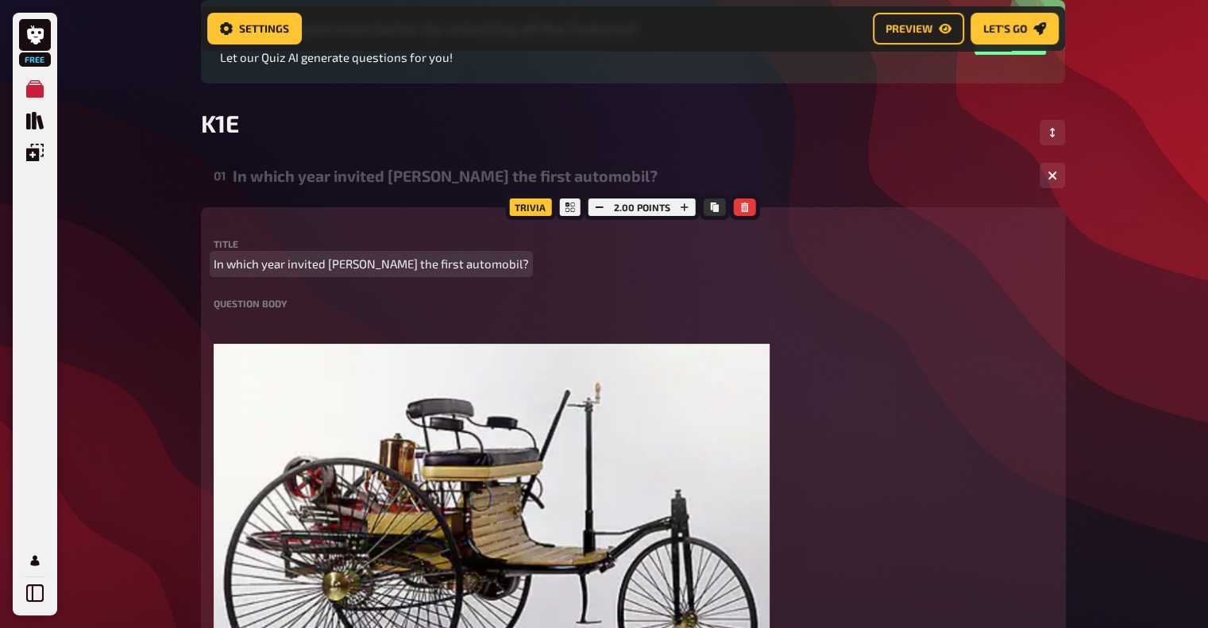
scroll to position [172, 0]
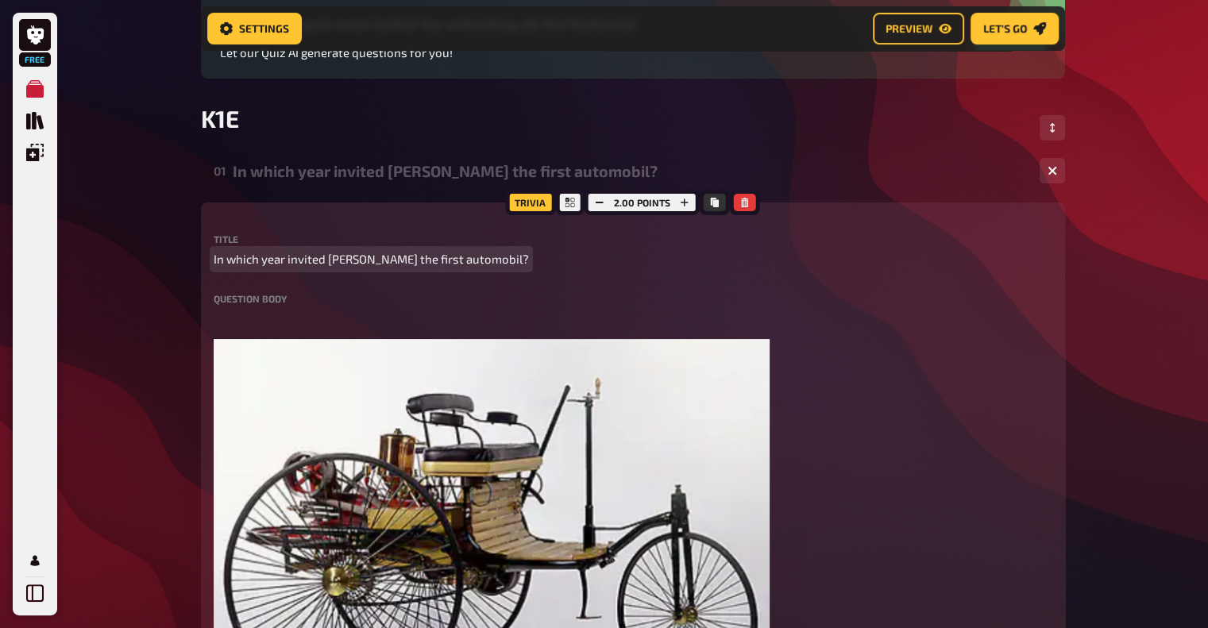
click at [309, 262] on span "In which year invited [PERSON_NAME] the first automobil?" at bounding box center [371, 259] width 315 height 18
click at [492, 260] on span "In which year invented [PERSON_NAME] the first automobil?" at bounding box center [377, 259] width 326 height 18
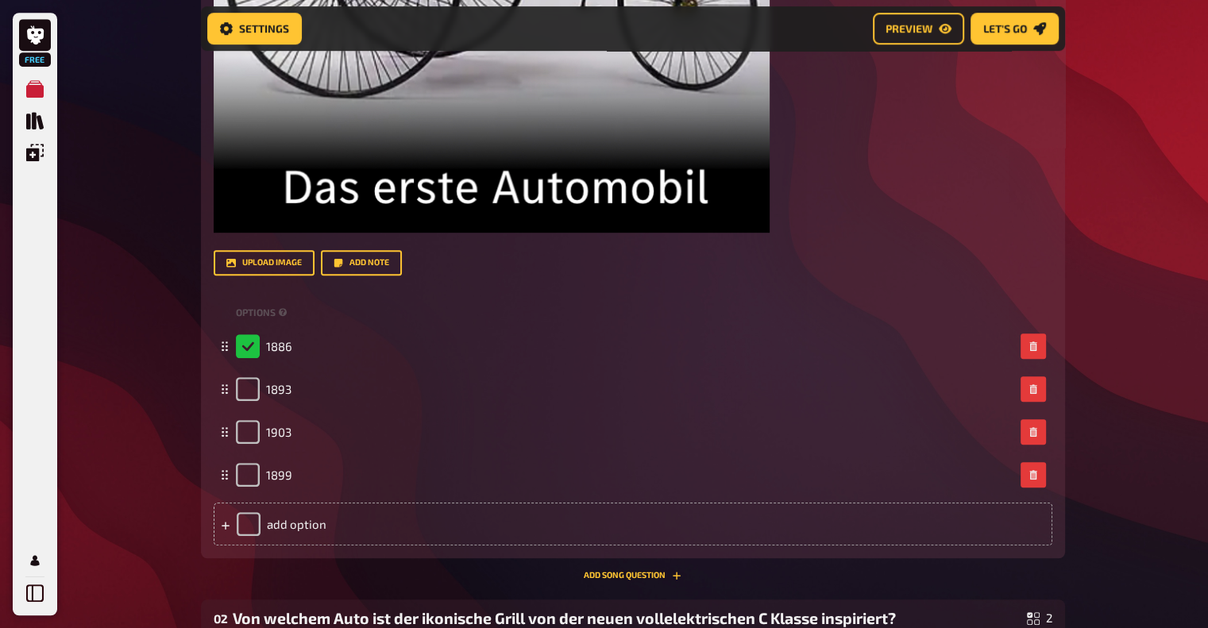
scroll to position [807, 0]
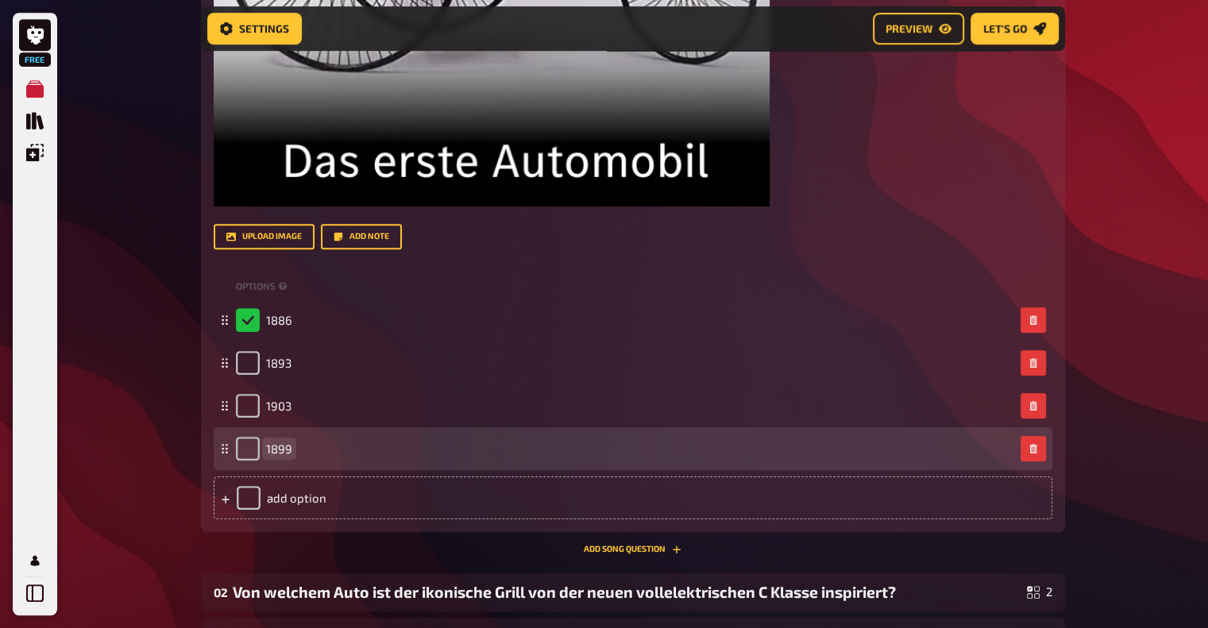
click at [280, 444] on span "1899" at bounding box center [279, 449] width 26 height 14
drag, startPoint x: 278, startPoint y: 450, endPoint x: 366, endPoint y: 450, distance: 88.2
click at [366, 450] on div "1899" at bounding box center [625, 449] width 778 height 24
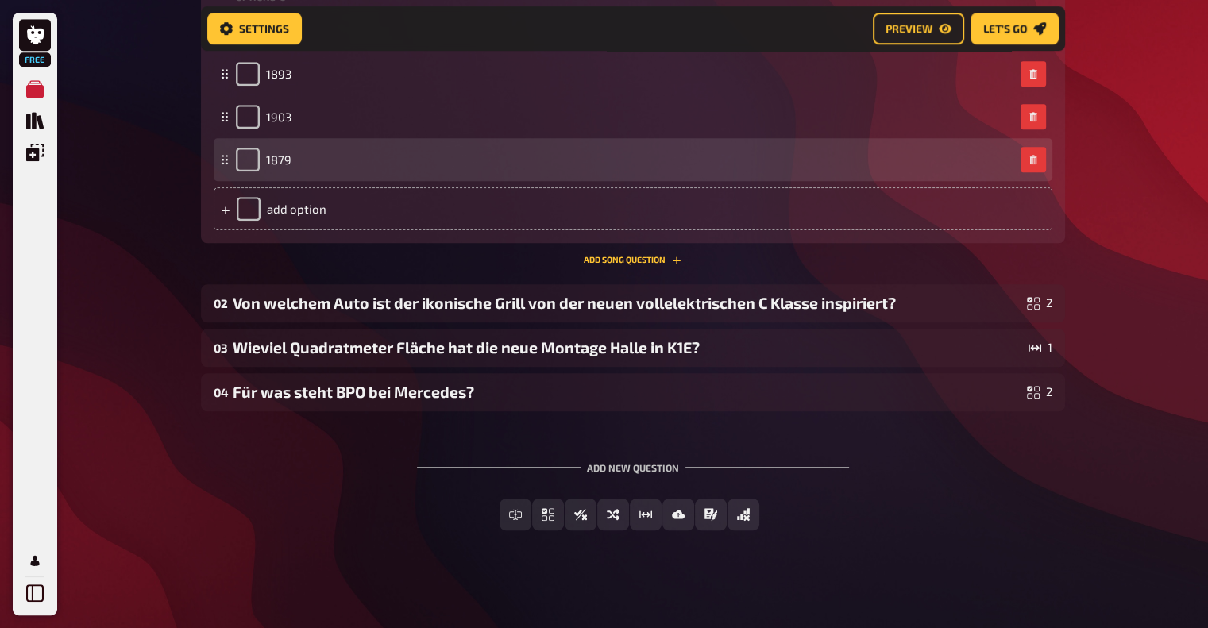
scroll to position [1100, 0]
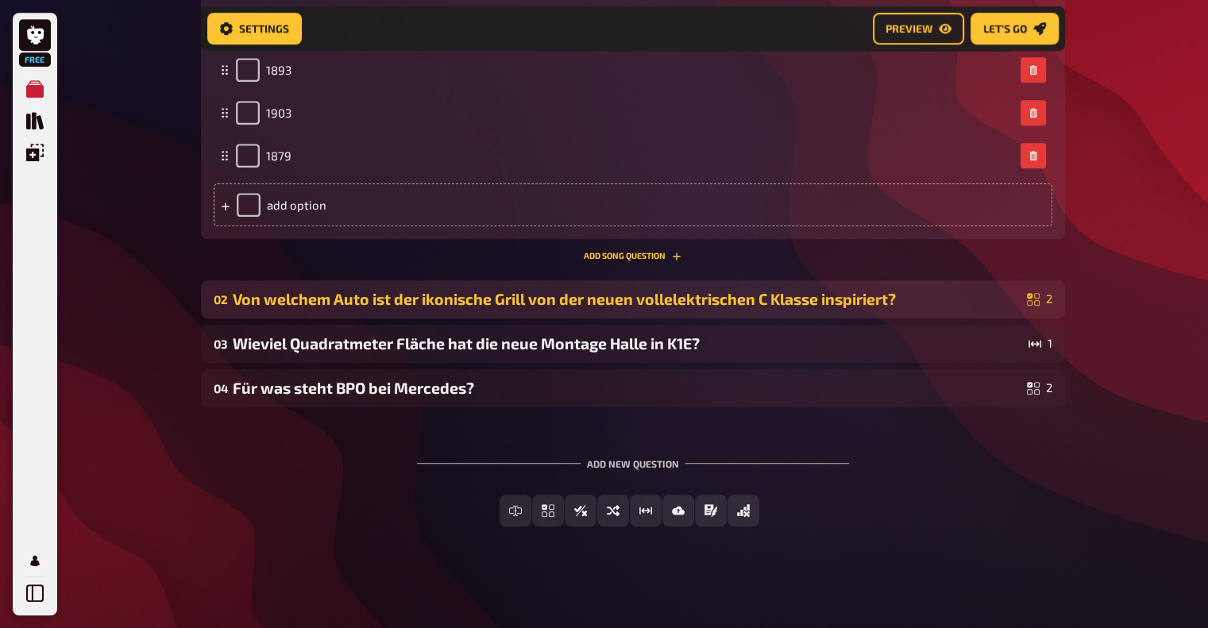
click at [546, 298] on div "Von welchem Auto ist der ikonische Grill von der neuen vollelektrischen C Klass…" at bounding box center [627, 299] width 788 height 18
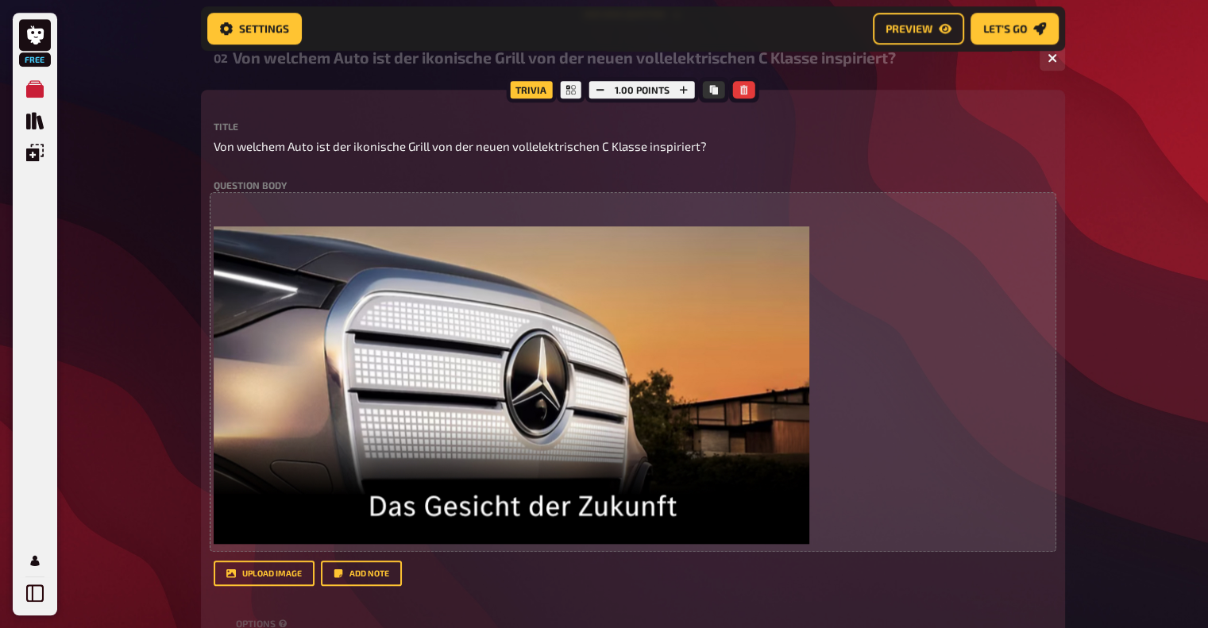
scroll to position [1338, 0]
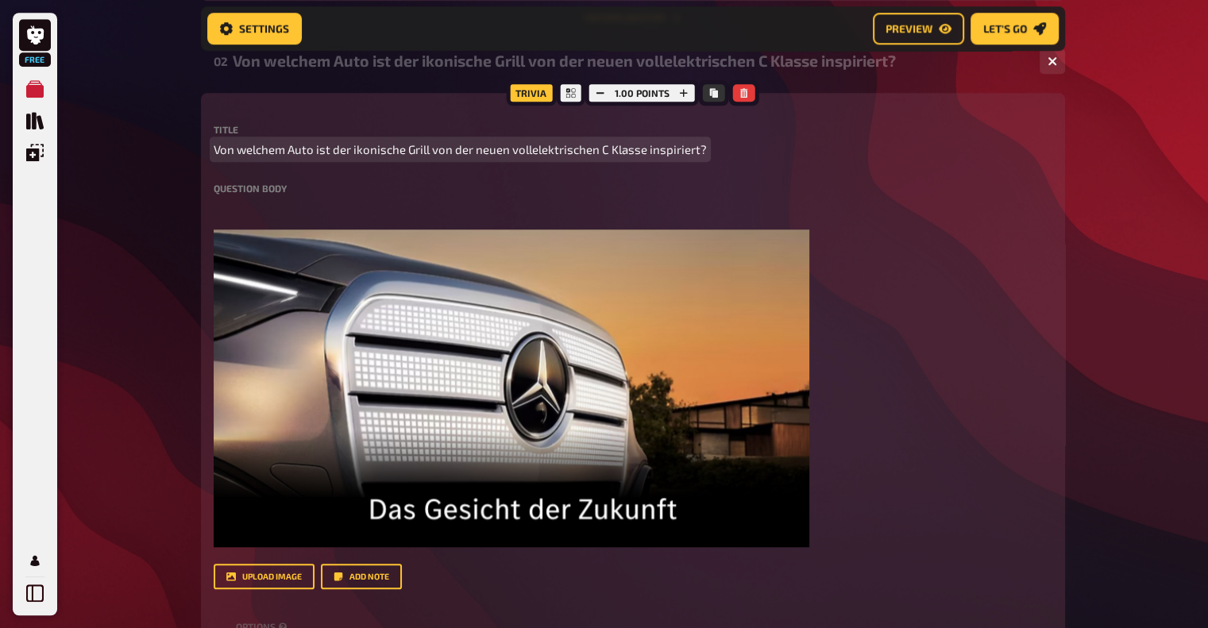
click at [279, 142] on span "Von welchem Auto ist der ikonische Grill von der neuen vollelektrischen C Klass…" at bounding box center [460, 150] width 493 height 18
click at [249, 145] on span "Von welchem Auto ist der ikonische Grill von der neuen vollelektrischen C Klass…" at bounding box center [460, 150] width 493 height 18
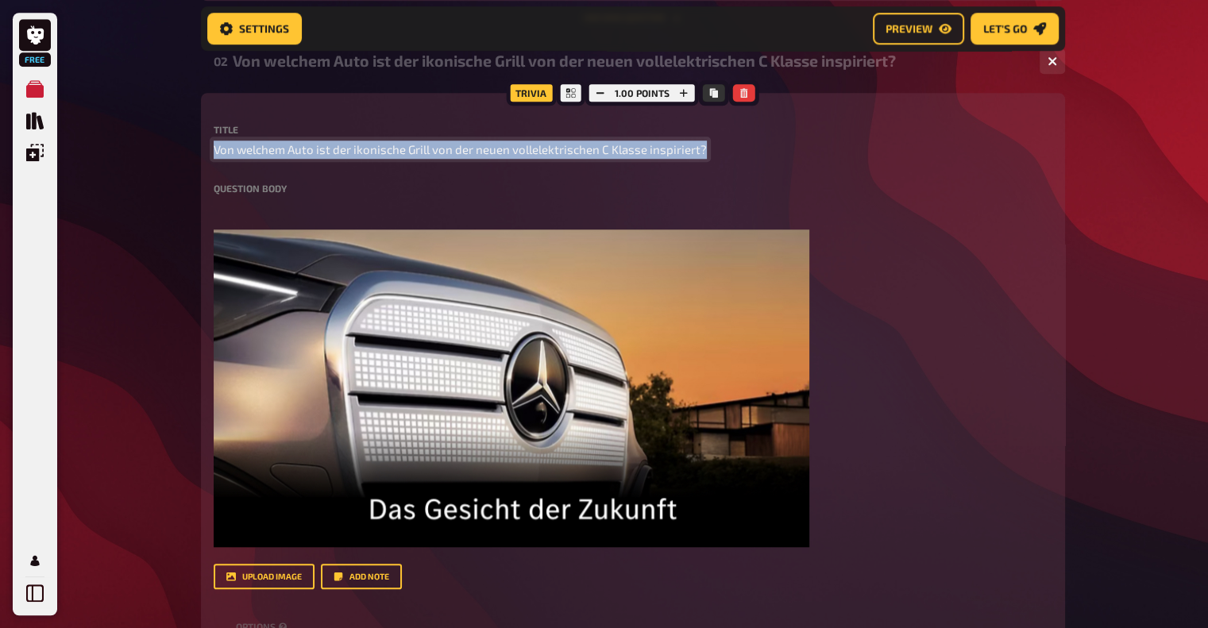
click at [249, 145] on span "Von welchem Auto ist der ikonische Grill von der neuen vollelektrischen C Klass…" at bounding box center [460, 150] width 493 height 18
click at [220, 149] on span "Von welchem Auto ist der ikonische Grill von der neuen vollelektrischen C Klass…" at bounding box center [460, 150] width 493 height 18
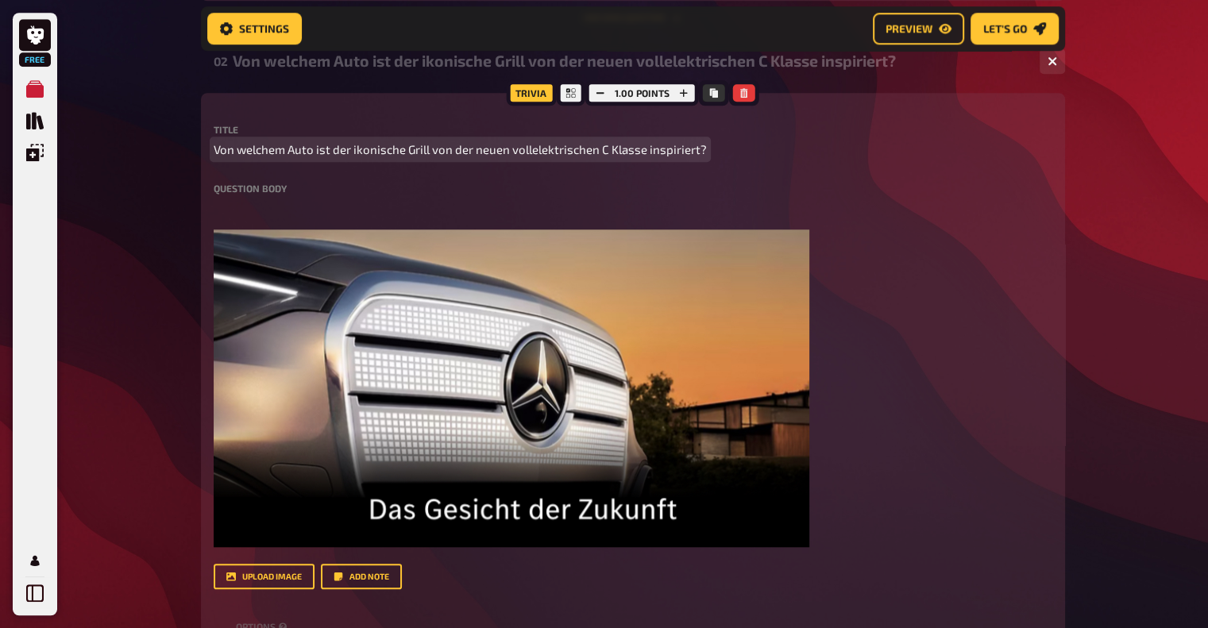
click at [217, 149] on span "Von welchem Auto ist der ikonische Grill von der neuen vollelektrischen C Klass…" at bounding box center [460, 150] width 493 height 18
click at [235, 149] on span "Von welchem Auto ist der ikonische Grill von der neuen vollelektrischen C Klass…" at bounding box center [460, 150] width 493 height 18
click at [214, 149] on span "Von welchem Auto ist der ikonische Grill von der neuen vollelektrischen C Klass…" at bounding box center [460, 150] width 493 height 18
paste span
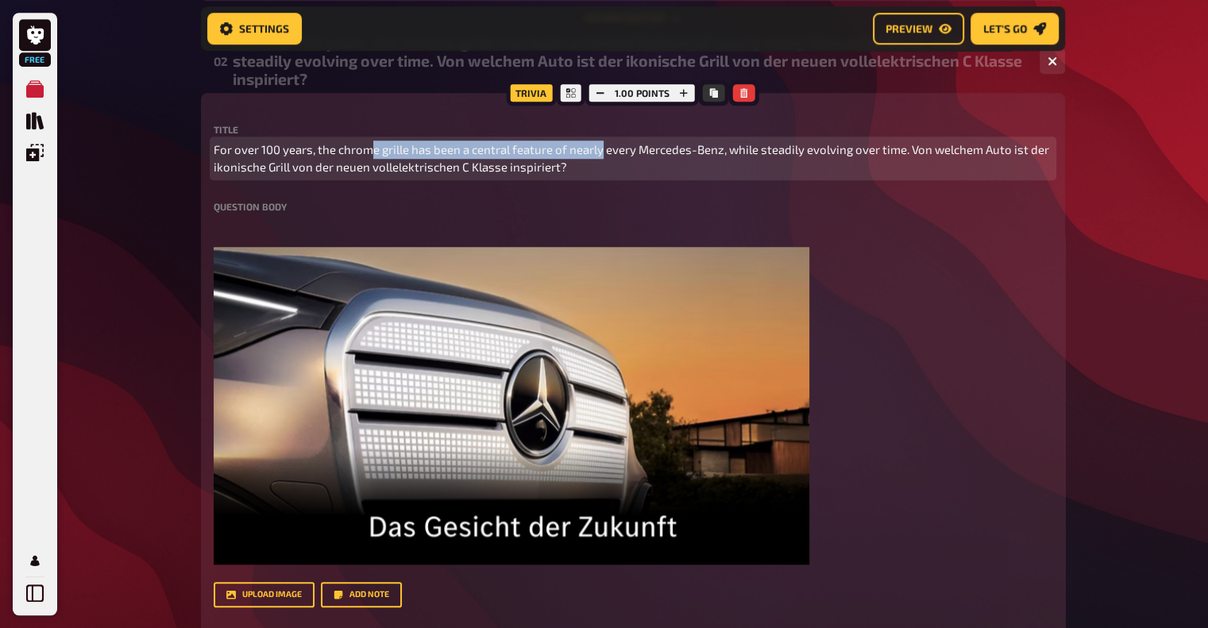
drag, startPoint x: 372, startPoint y: 146, endPoint x: 603, endPoint y: 153, distance: 231.3
click at [603, 153] on span "For over 100 years, the chrome grille has been a central feature of nearly ever…" at bounding box center [633, 159] width 839 height 36
click at [911, 152] on span "For over 100 years, the chrome grille has been a central feature of nearly ever…" at bounding box center [633, 159] width 839 height 36
drag, startPoint x: 470, startPoint y: 149, endPoint x: 707, endPoint y: 156, distance: 236.8
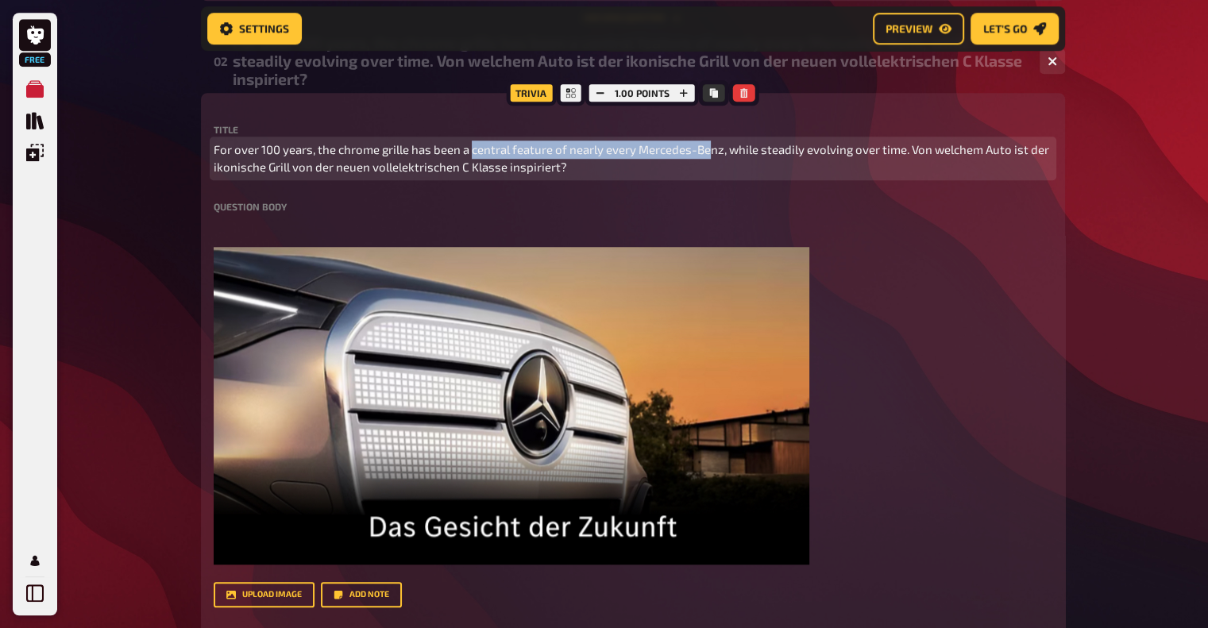
click at [707, 156] on span "For over 100 years, the chrome grille has been a central feature of nearly ever…" at bounding box center [633, 159] width 839 height 36
drag, startPoint x: 583, startPoint y: 150, endPoint x: 867, endPoint y: 150, distance: 284.4
click at [867, 150] on span "For over 100 years, the chrome grille has been a central feature of nearly ever…" at bounding box center [633, 159] width 839 height 36
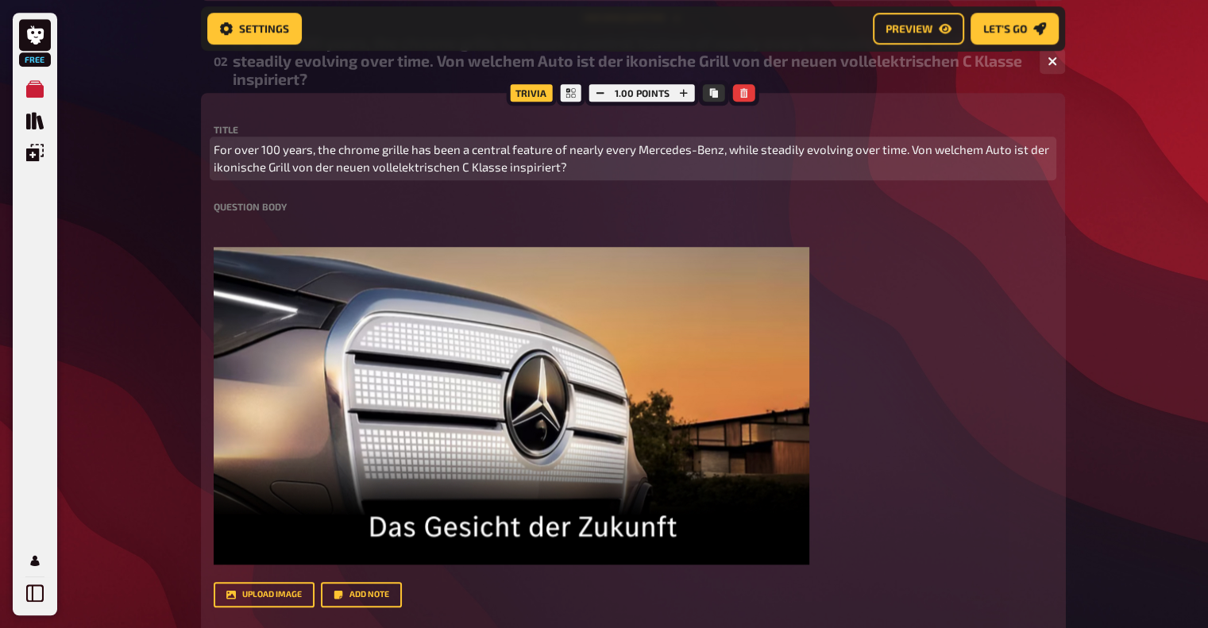
click at [907, 149] on span "For over 100 years, the chrome grille has been a central feature of nearly ever…" at bounding box center [633, 159] width 839 height 36
click at [912, 150] on span "For over 100 years, the chrome grille has been a central feature of nearly ever…" at bounding box center [633, 159] width 839 height 36
click at [317, 162] on span "For over 100 years, the chrome grille has been a central feature of nearly ever…" at bounding box center [633, 159] width 839 height 36
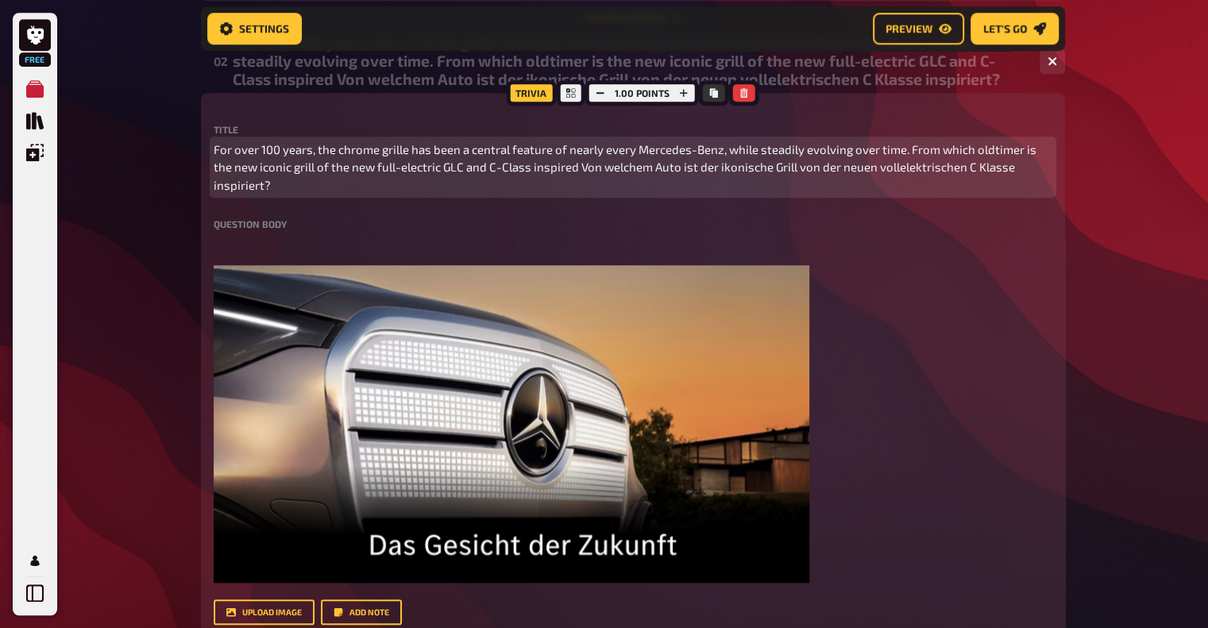
click at [577, 167] on span "For over 100 years, the chrome grille has been a central feature of nearly ever…" at bounding box center [633, 168] width 839 height 54
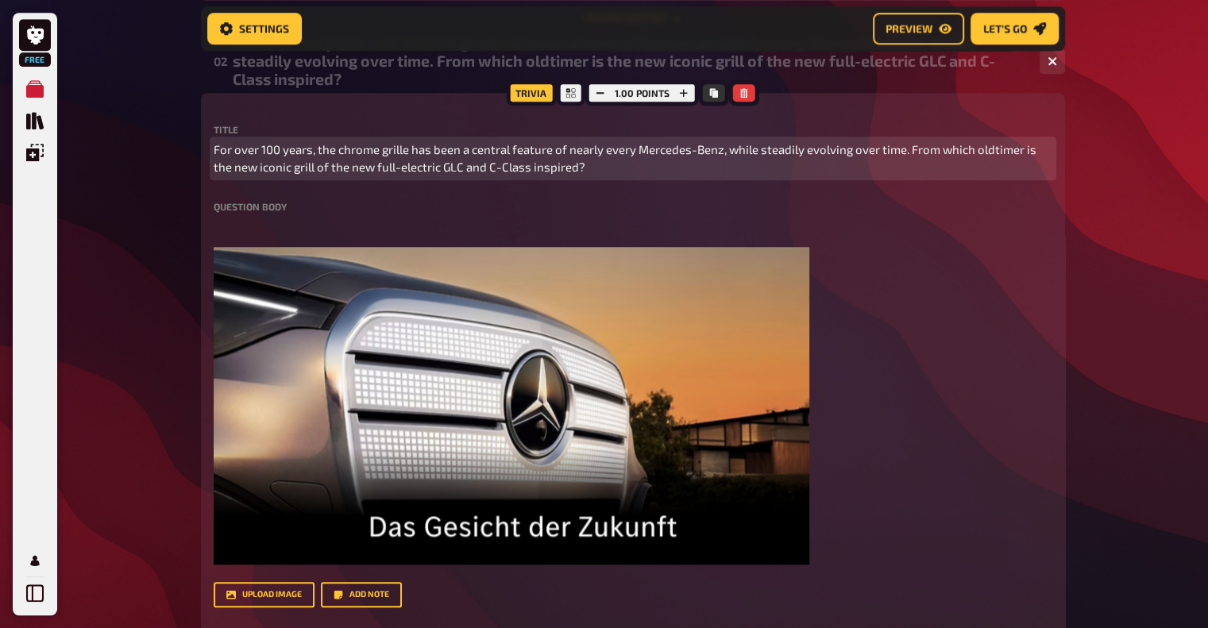
drag, startPoint x: 238, startPoint y: 169, endPoint x: 631, endPoint y: 168, distance: 393.2
click at [631, 168] on span "For over 100 years, the chrome grille has been a central feature of nearly ever…" at bounding box center [633, 159] width 839 height 36
click at [315, 164] on span "For over 100 years, the chrome grille has been a central feature of nearly ever…" at bounding box center [633, 159] width 839 height 36
drag, startPoint x: 380, startPoint y: 170, endPoint x: 651, endPoint y: 168, distance: 271.7
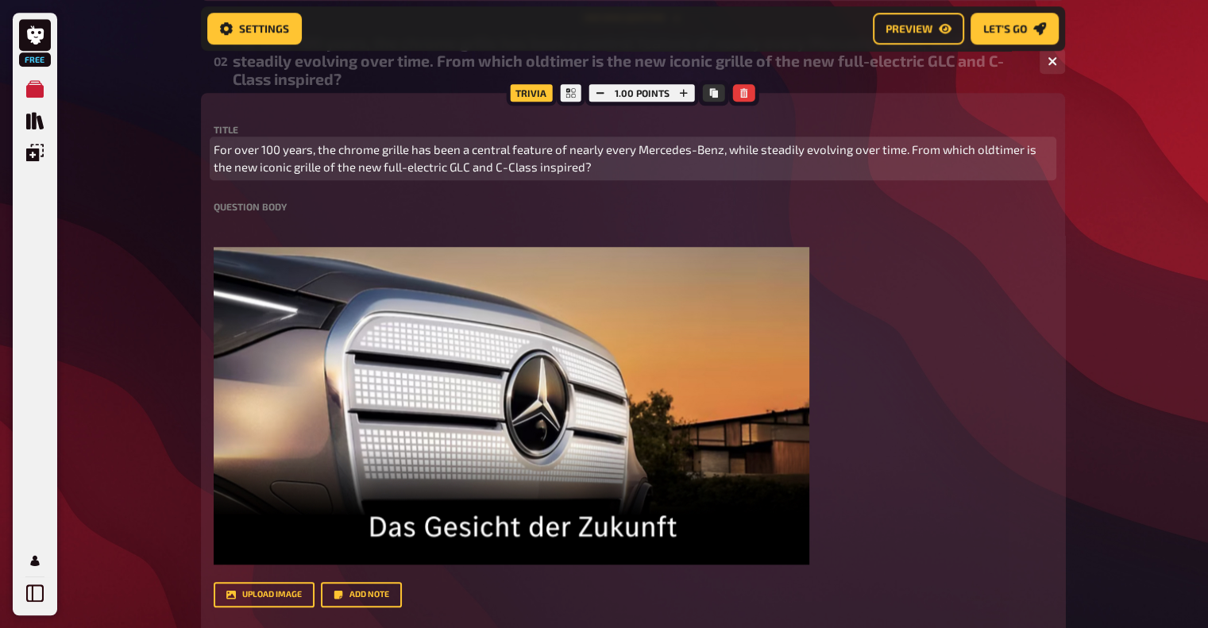
click at [651, 168] on span "For over 100 years, the chrome grille has been a central feature of nearly ever…" at bounding box center [633, 159] width 839 height 36
drag, startPoint x: 667, startPoint y: 168, endPoint x: 197, endPoint y: 152, distance: 470.5
click at [315, 166] on span "For over 100 years, the chrome grille has been a central feature of nearly ever…" at bounding box center [633, 159] width 839 height 36
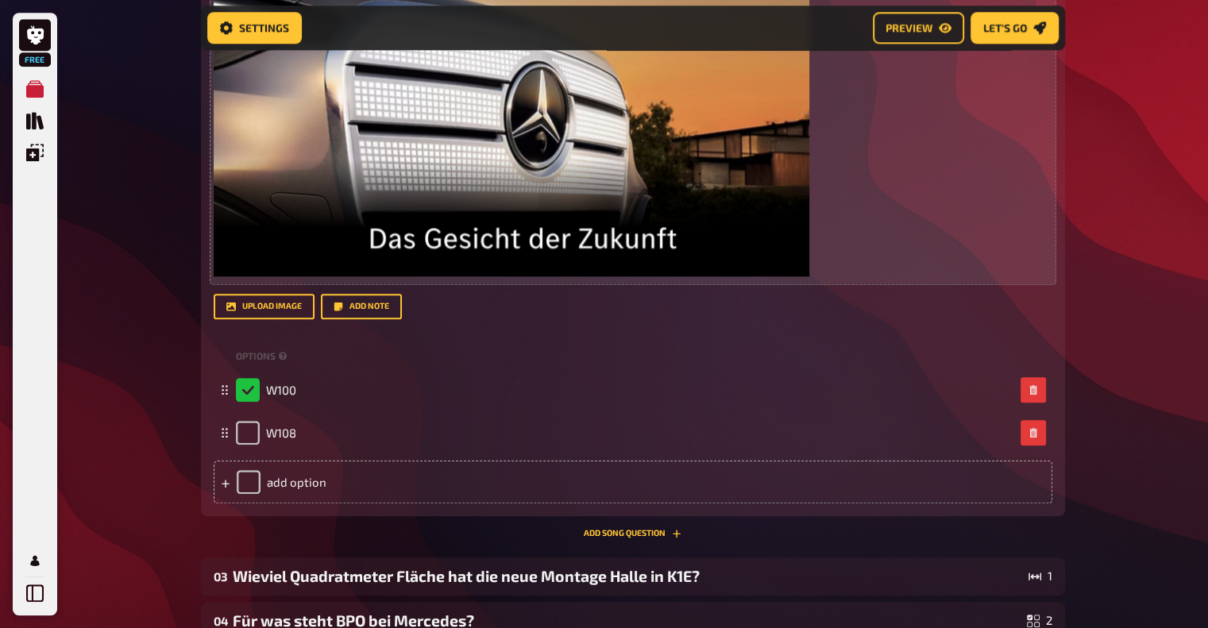
scroll to position [1656, 0]
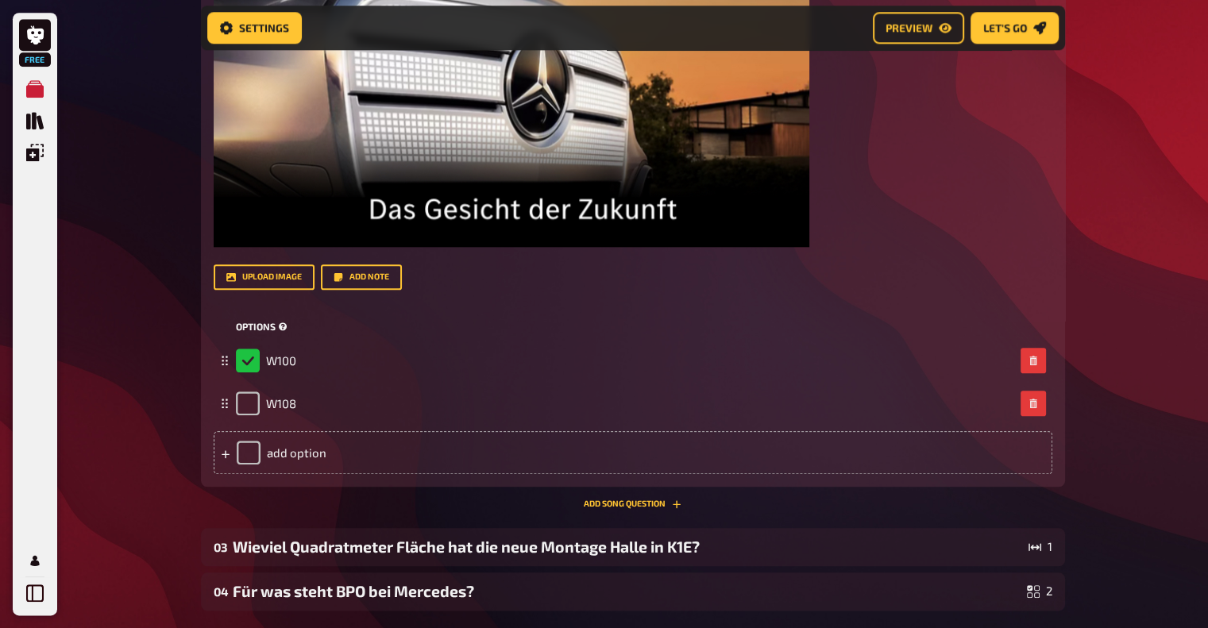
click at [265, 327] on span "options" at bounding box center [256, 327] width 40 height 14
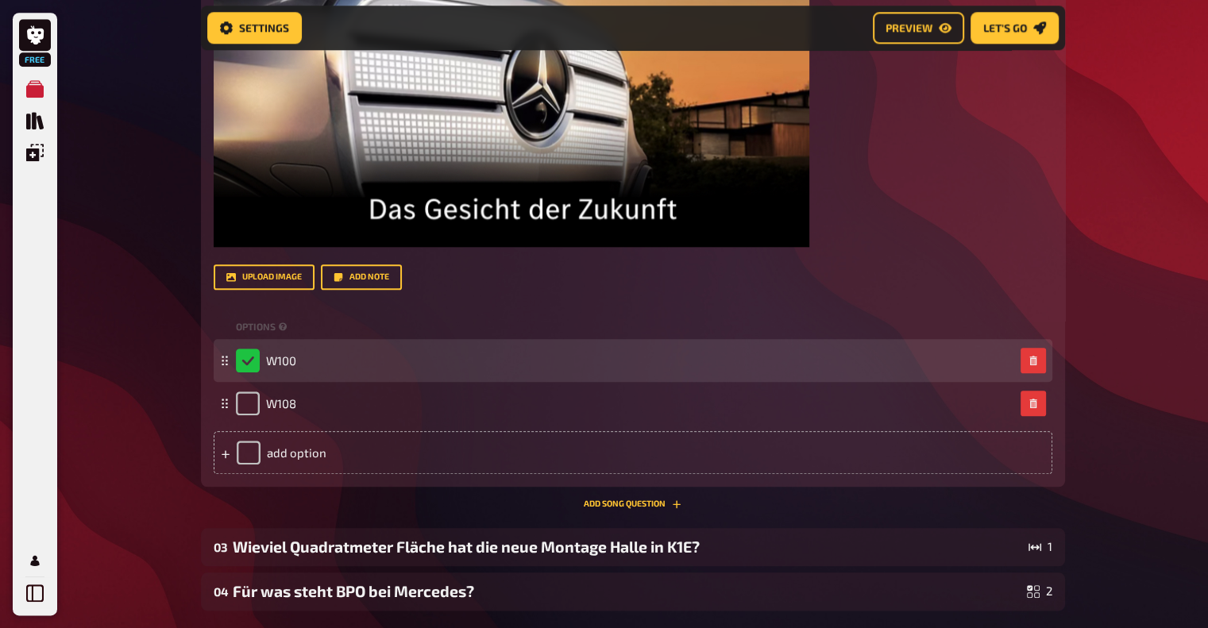
click at [222, 362] on icon at bounding box center [225, 361] width 10 height 10
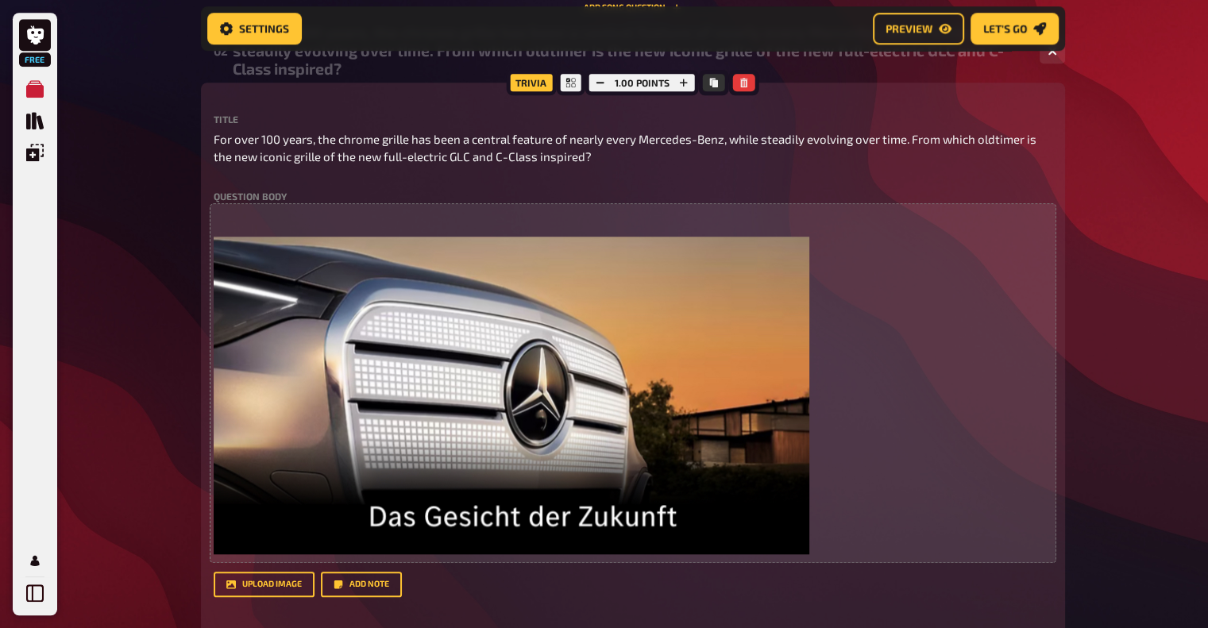
scroll to position [1259, 0]
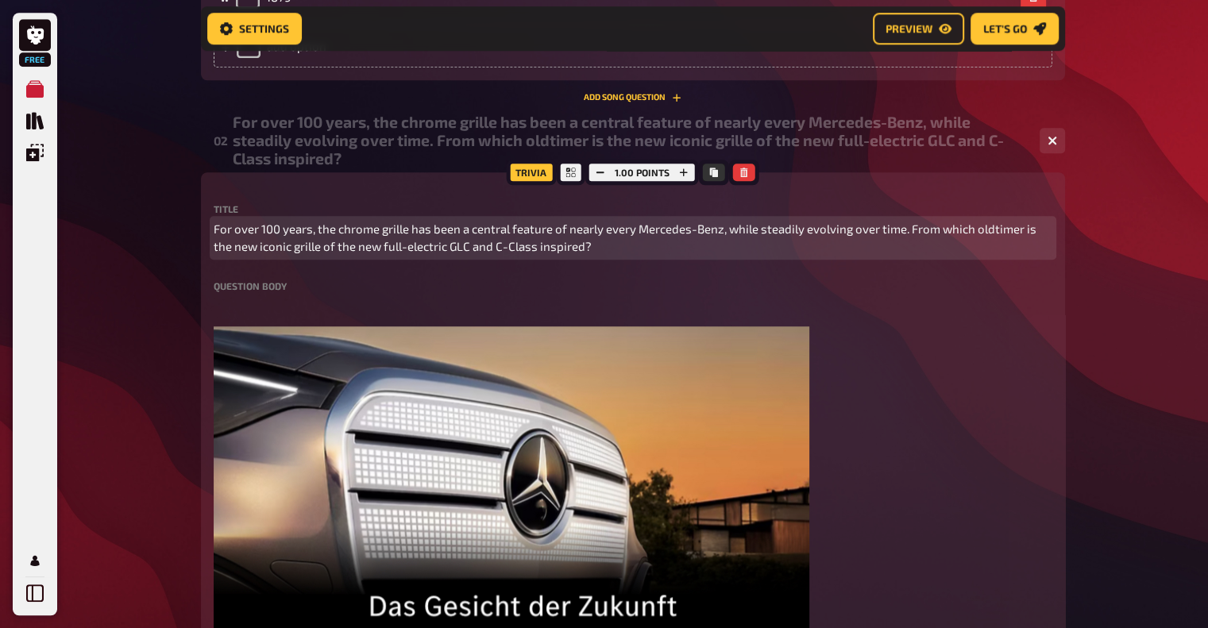
drag, startPoint x: 338, startPoint y: 234, endPoint x: 647, endPoint y: 239, distance: 309.0
click at [647, 239] on span "For over 100 years, the chrome grille has been a central feature of nearly ever…" at bounding box center [633, 238] width 839 height 36
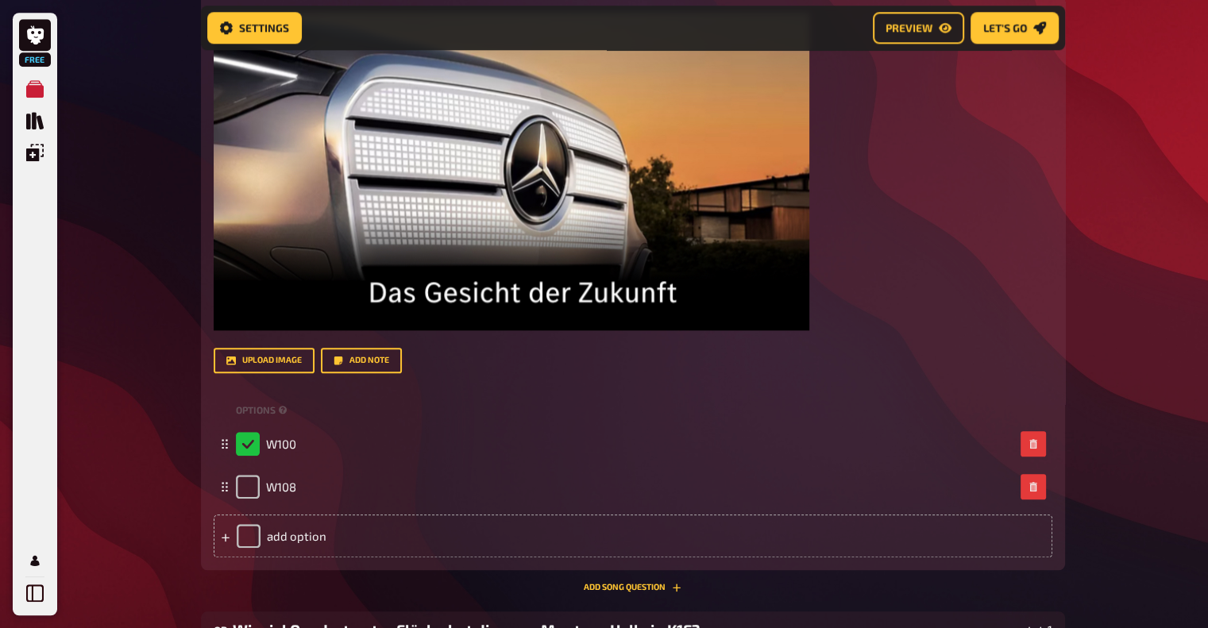
scroll to position [1577, 0]
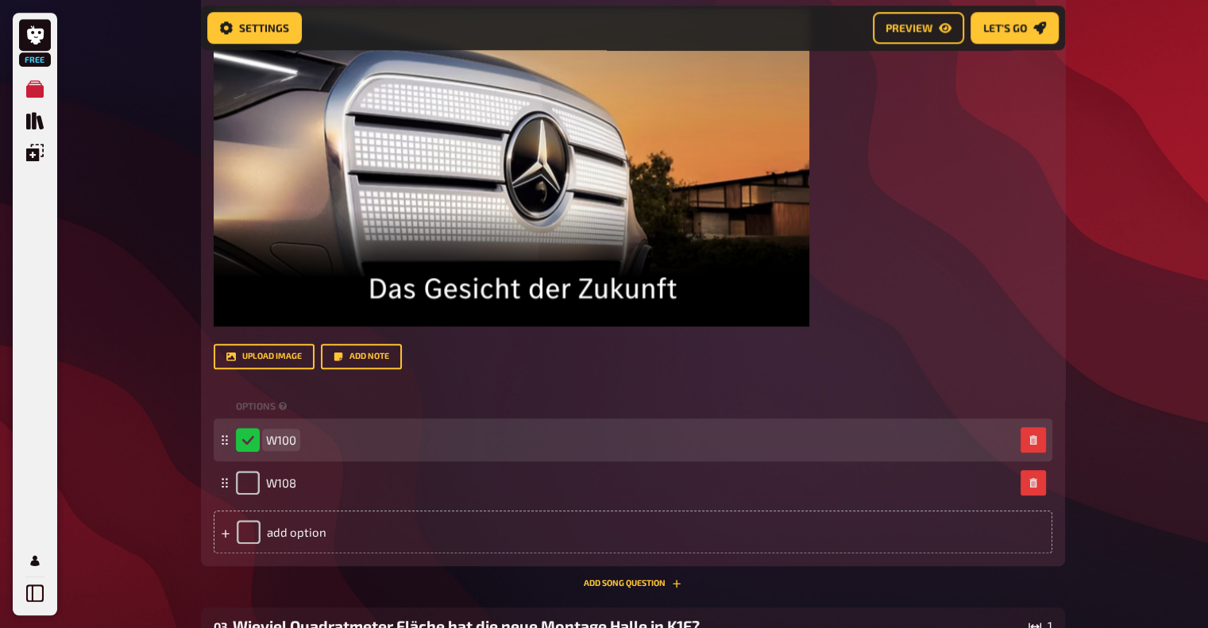
click at [282, 443] on span "W100" at bounding box center [281, 440] width 30 height 14
click at [314, 442] on div "S-Class" at bounding box center [625, 440] width 778 height 24
click at [308, 441] on div "S-Class" at bounding box center [625, 440] width 778 height 24
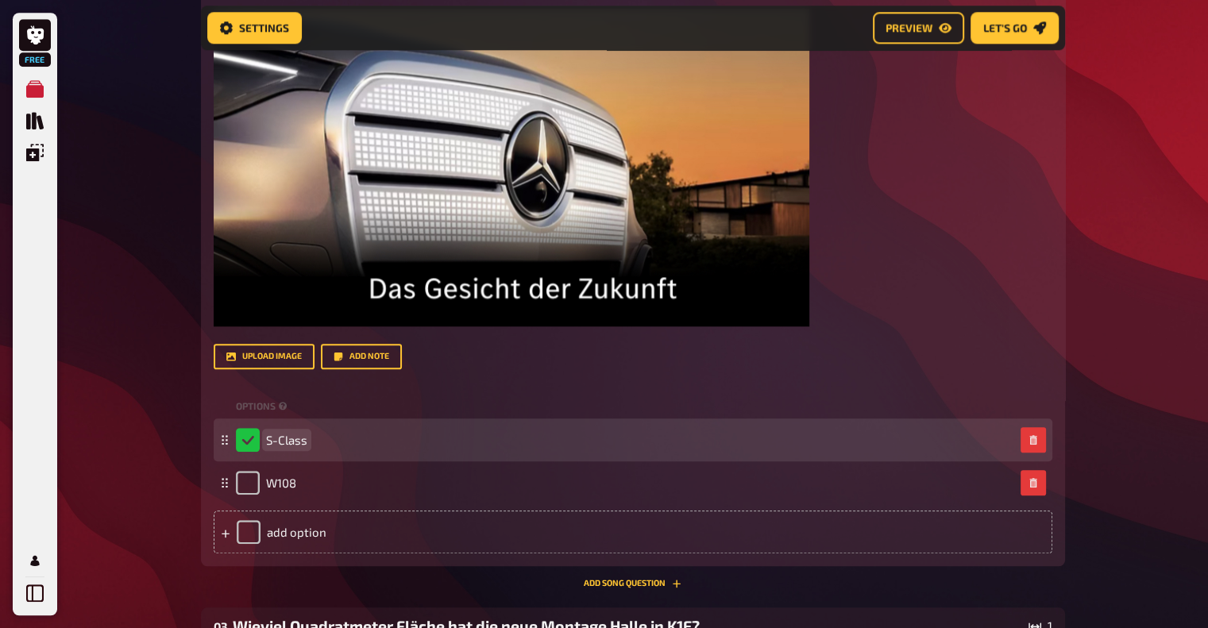
click at [302, 441] on span "S-Class" at bounding box center [286, 440] width 41 height 14
drag, startPoint x: 311, startPoint y: 434, endPoint x: 408, endPoint y: 442, distance: 97.2
click at [408, 442] on div "S-Class W108 (" at bounding box center [625, 440] width 778 height 24
click at [319, 441] on span "S-Class W108 (" at bounding box center [306, 440] width 80 height 14
click at [321, 441] on span "S-Class W108 (" at bounding box center [306, 440] width 80 height 14
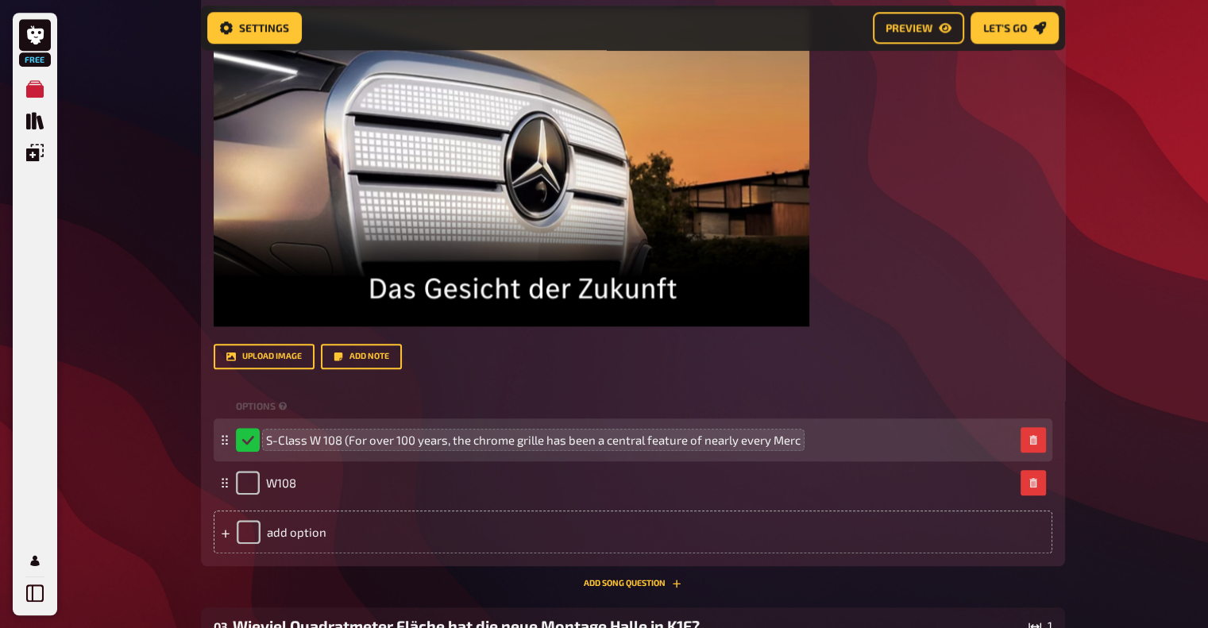
drag, startPoint x: 826, startPoint y: 441, endPoint x: 489, endPoint y: 438, distance: 337.6
click at [504, 438] on div "S-Class W 108 (For over 100 years, the chrome grille has been a central feature…" at bounding box center [625, 440] width 778 height 24
drag, startPoint x: 346, startPoint y: 441, endPoint x: 922, endPoint y: 446, distance: 575.9
click at [922, 446] on div "S-Class W 108 (For over 100 years, the chrome grille has been a central feature…" at bounding box center [625, 440] width 778 height 24
click at [353, 438] on span "S-Class W 108 (([DATE]–[DATE])" at bounding box center [350, 440] width 168 height 14
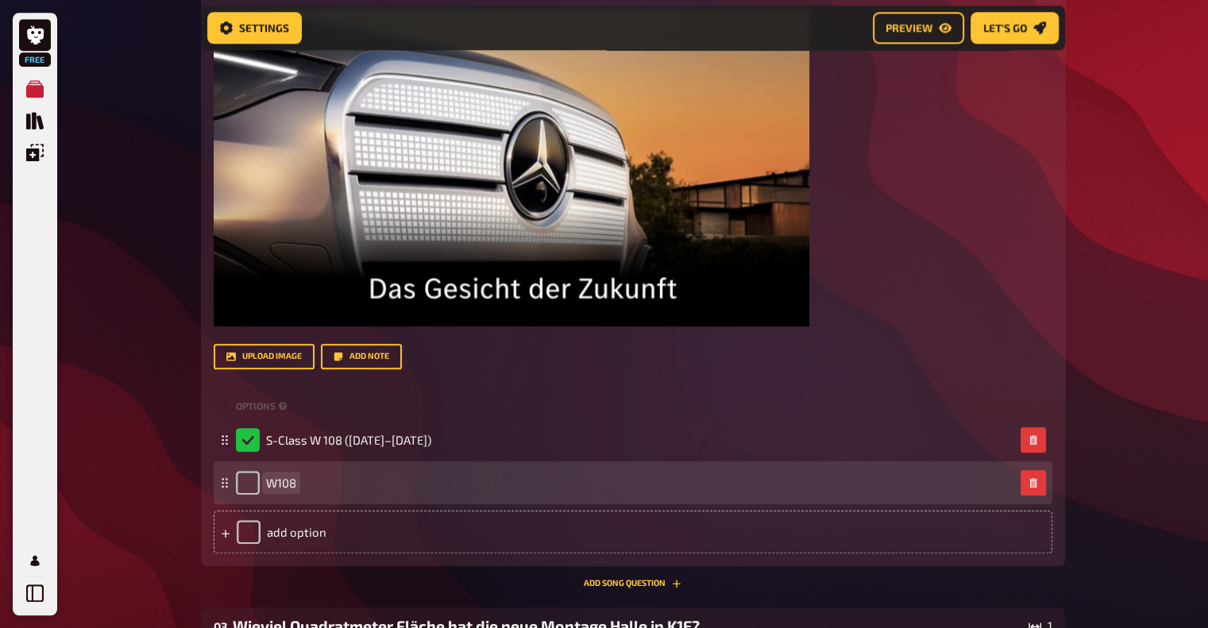
click at [284, 482] on span "W108" at bounding box center [281, 483] width 30 height 14
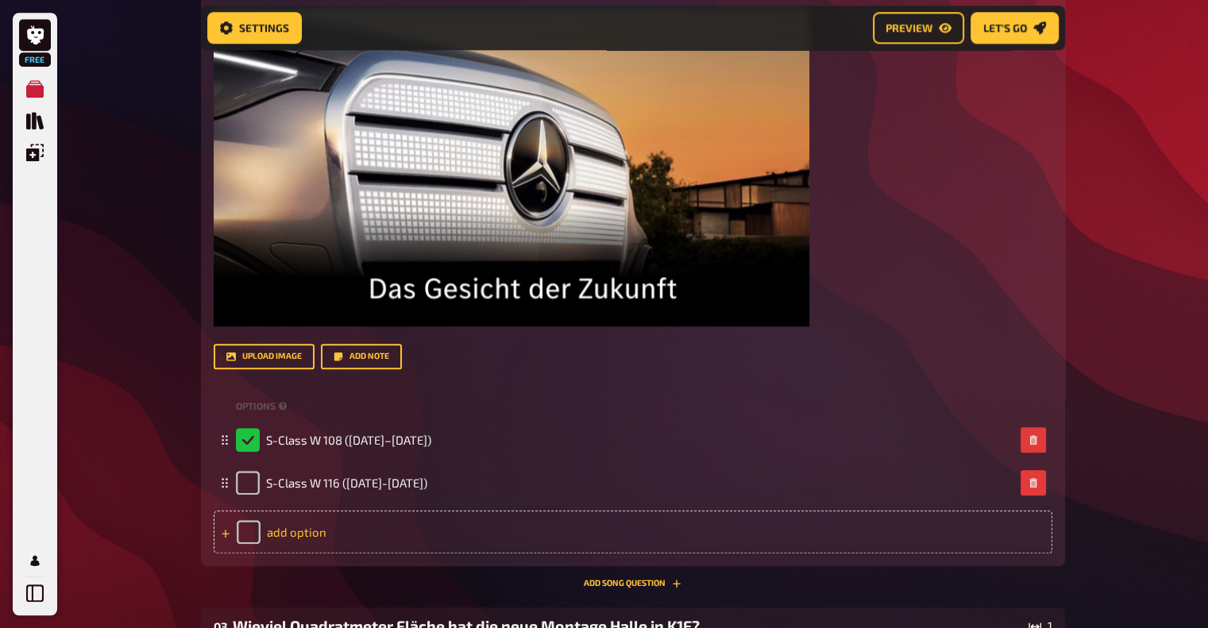
click at [280, 533] on div "add option" at bounding box center [633, 532] width 839 height 43
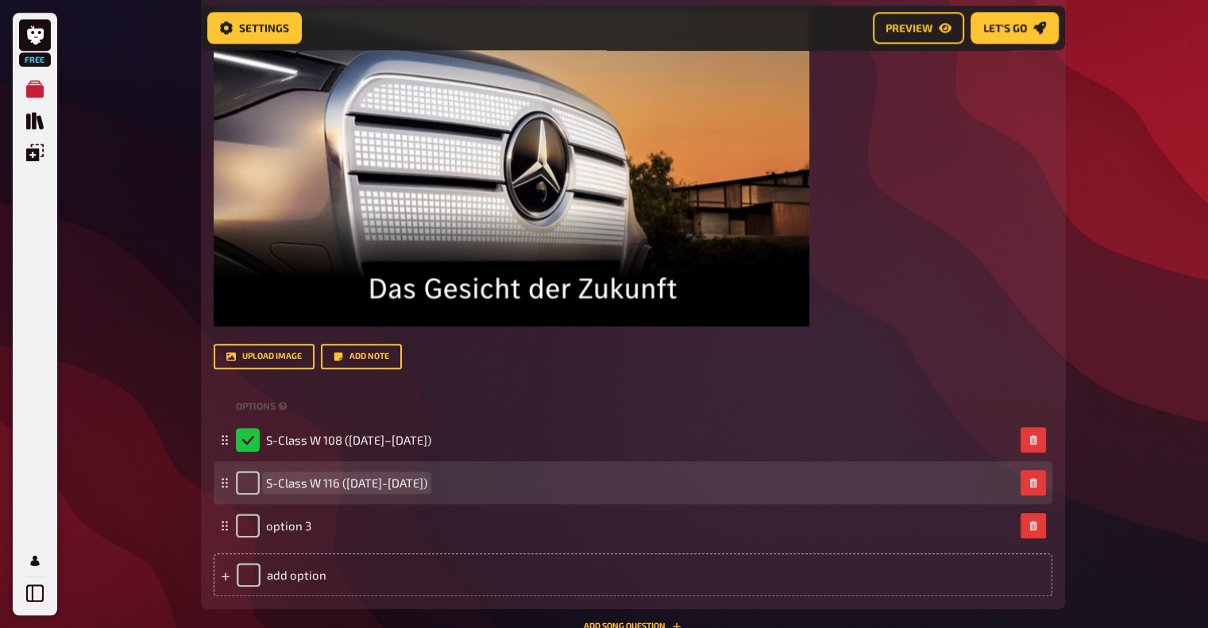
click at [318, 481] on span "S-Class W 116 ([DATE]-[DATE])" at bounding box center [346, 483] width 161 height 14
click at [330, 484] on span "S-Class W 116 ([DATE]-[DATE])" at bounding box center [346, 483] width 161 height 14
click at [372, 482] on span "S-Class W 140 ([DATE]-[DATE])" at bounding box center [348, 483] width 164 height 14
click at [398, 481] on span "S-Class W 140 (1991-1979)" at bounding box center [336, 483] width 141 height 14
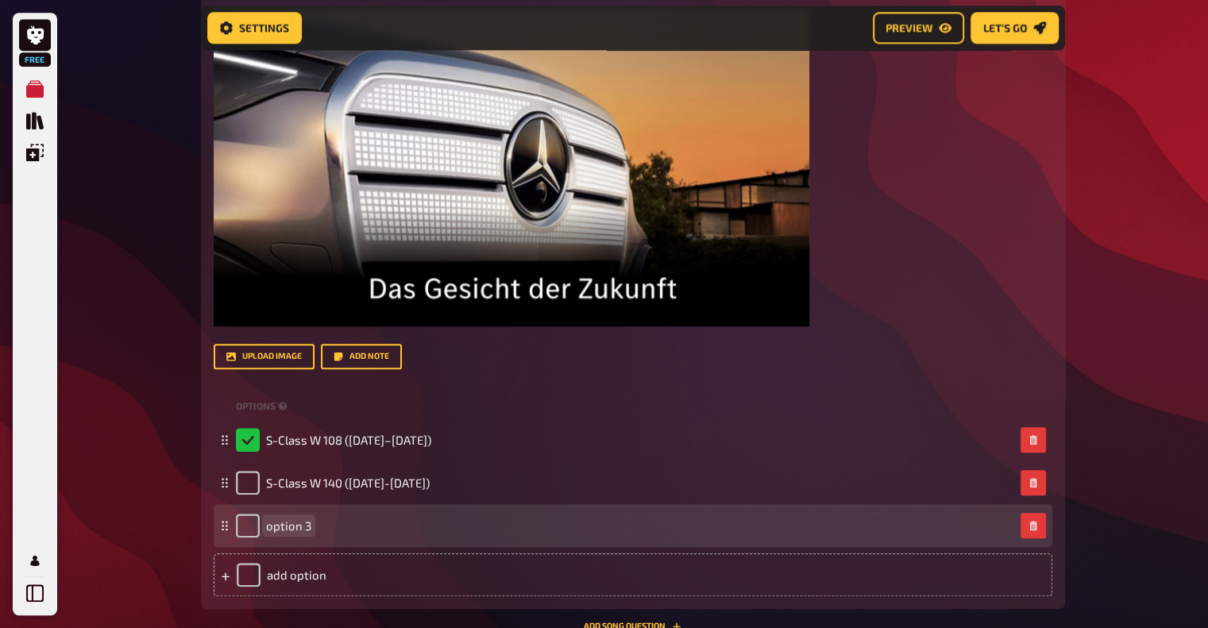
click at [273, 526] on span "option 3" at bounding box center [288, 526] width 45 height 14
click at [284, 527] on span "option 3" at bounding box center [288, 526] width 45 height 14
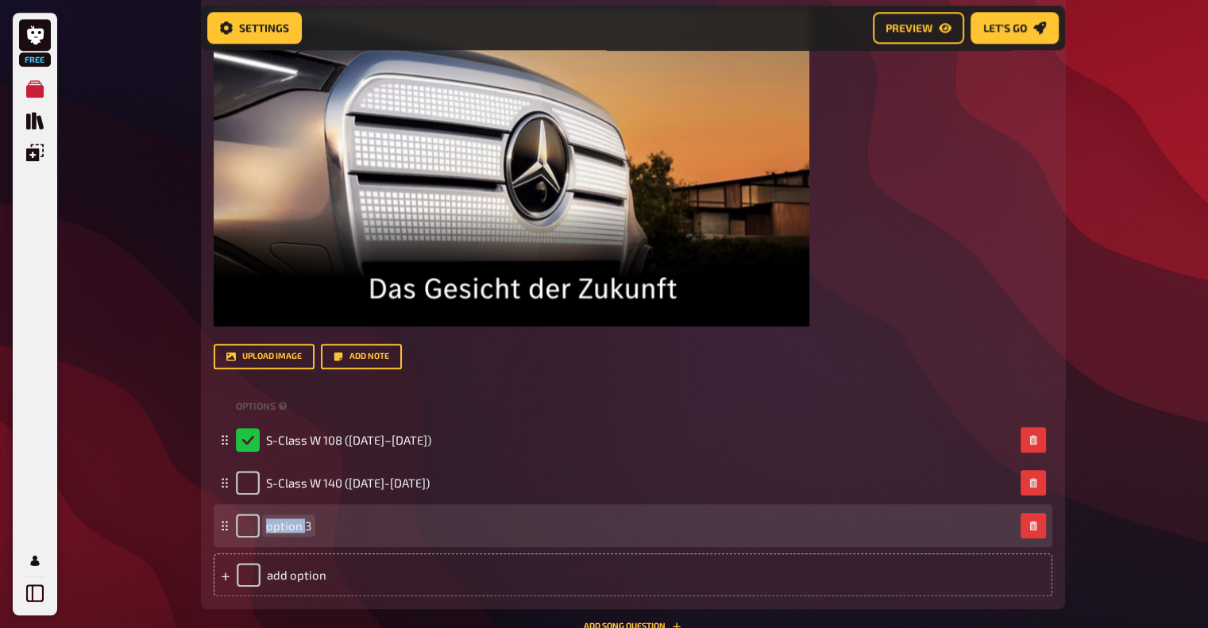
paste span
click at [290, 525] on span "W1403" at bounding box center [284, 526] width 37 height 14
drag, startPoint x: 353, startPoint y: 523, endPoint x: 268, endPoint y: 521, distance: 85.8
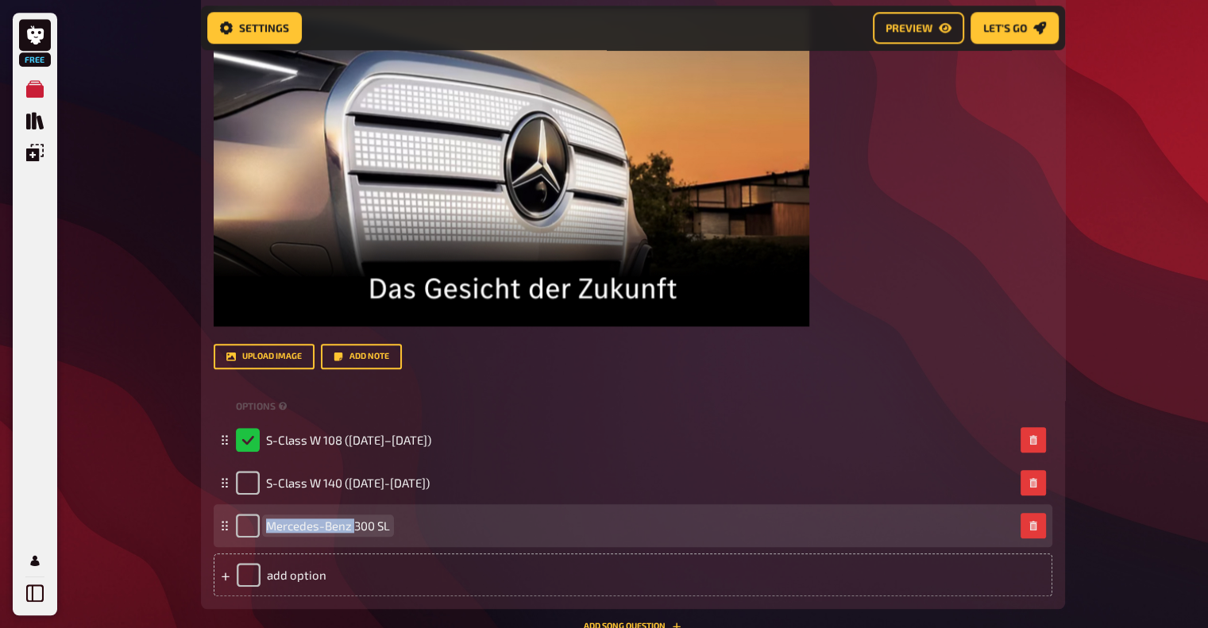
click at [268, 521] on span "Mercedes-Benz 300 SL" at bounding box center [328, 526] width 124 height 14
click at [308, 531] on span "300 SL roadster" at bounding box center [309, 526] width 86 height 14
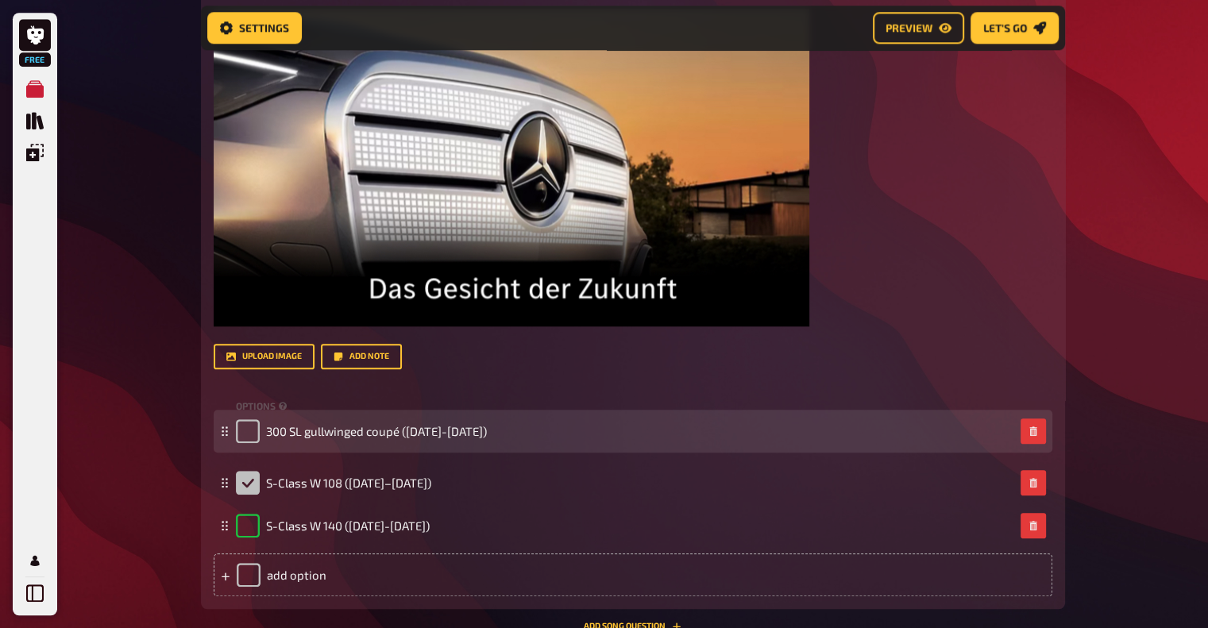
drag, startPoint x: 226, startPoint y: 527, endPoint x: 224, endPoint y: 431, distance: 95.3
click at [224, 431] on icon at bounding box center [225, 432] width 10 height 10
checkbox input "false"
checkbox input "true"
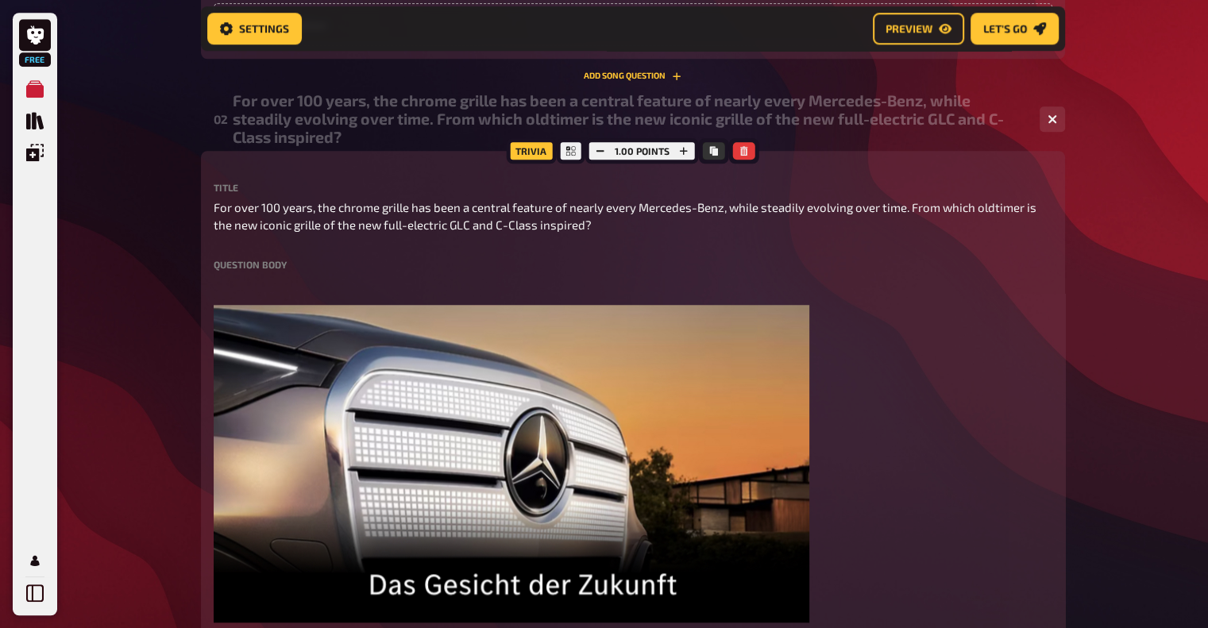
scroll to position [1180, 0]
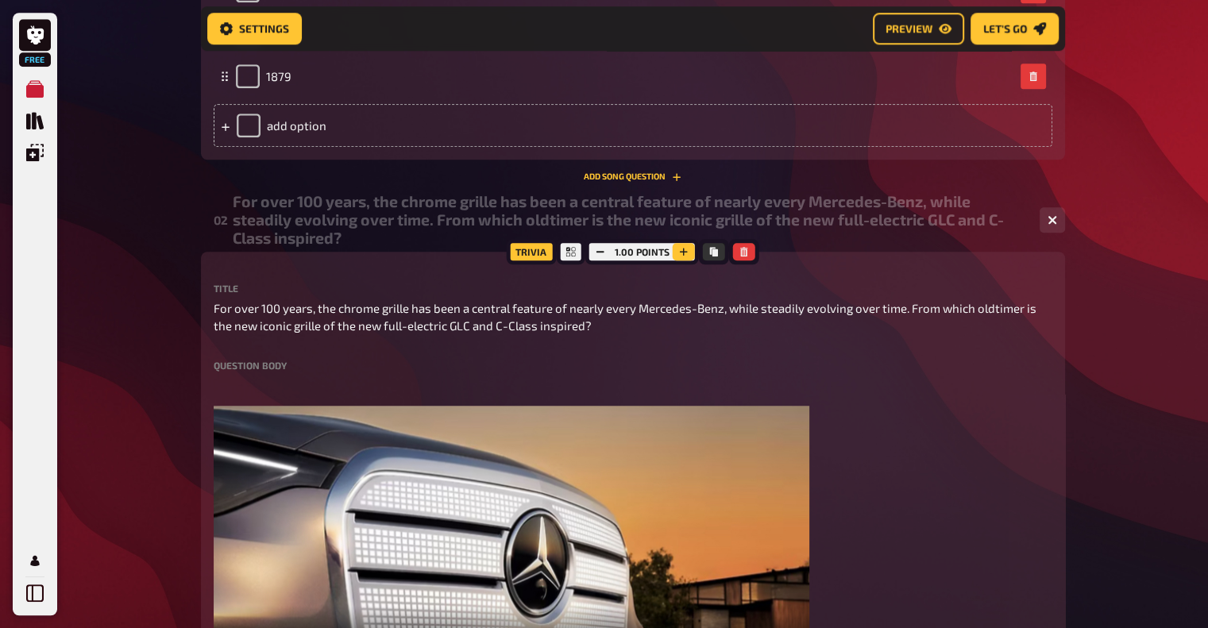
click at [685, 253] on icon "button" at bounding box center [684, 252] width 10 height 10
click at [685, 253] on icon "button" at bounding box center [683, 252] width 10 height 10
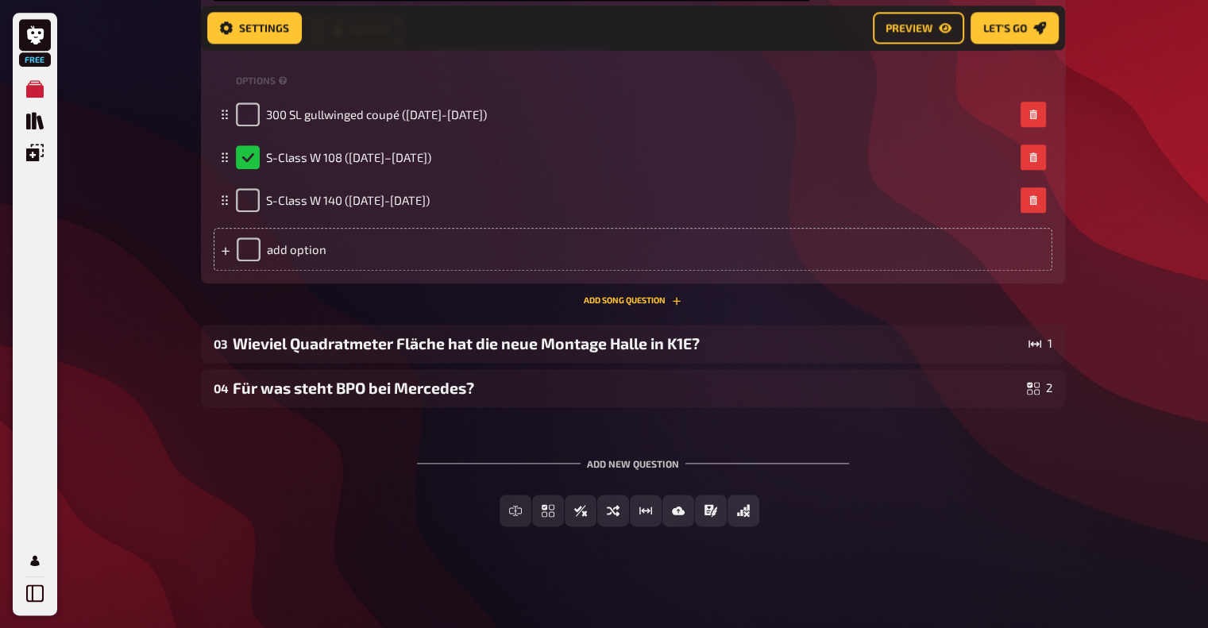
scroll to position [1903, 0]
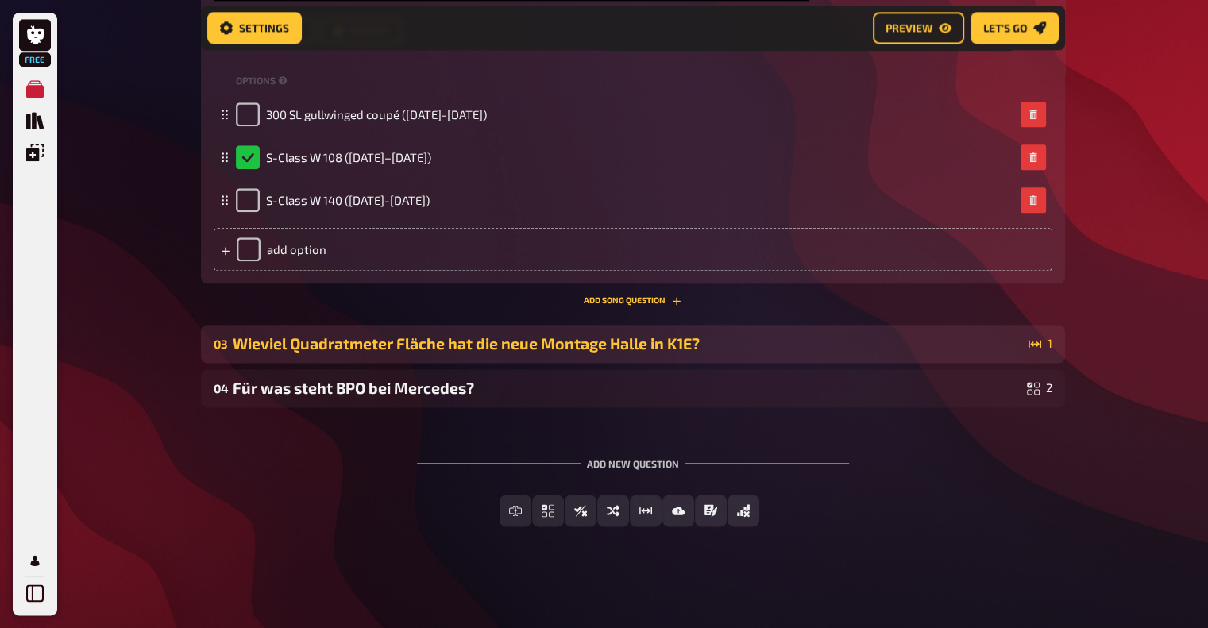
click at [621, 343] on div "Wieviel Quadratmeter Fläche hat die neue Montage Halle in K1E?" at bounding box center [628, 343] width 790 height 18
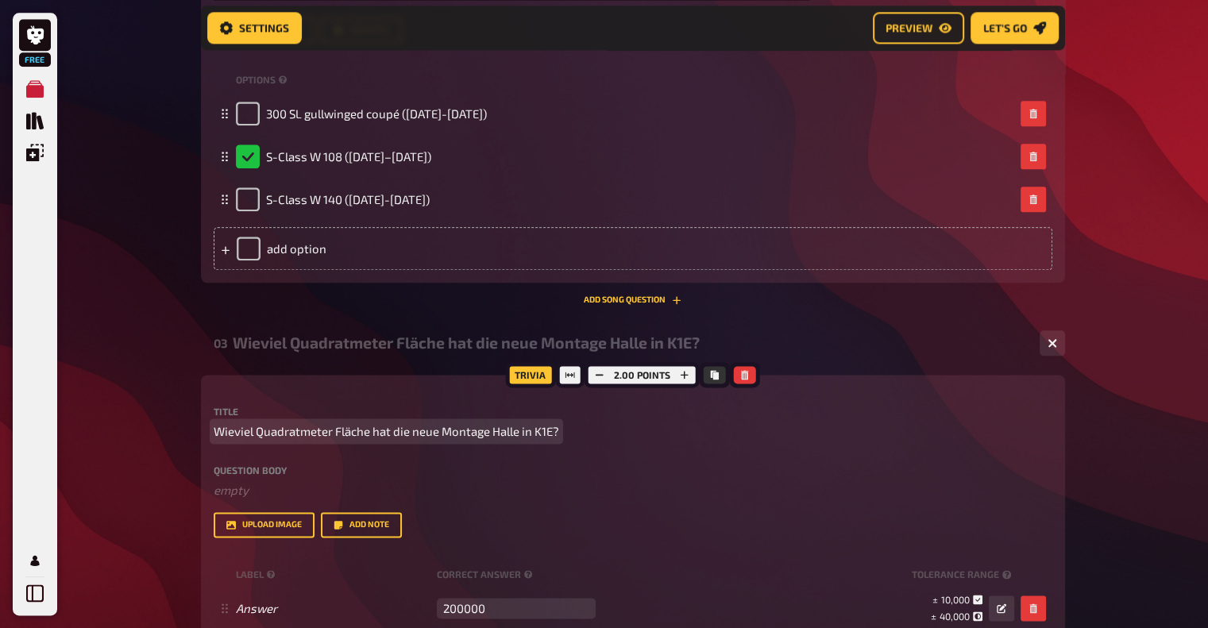
click at [266, 434] on span "Wieviel Quadratmeter Fläche hat die neue Montage Halle in K1E?" at bounding box center [387, 432] width 346 height 18
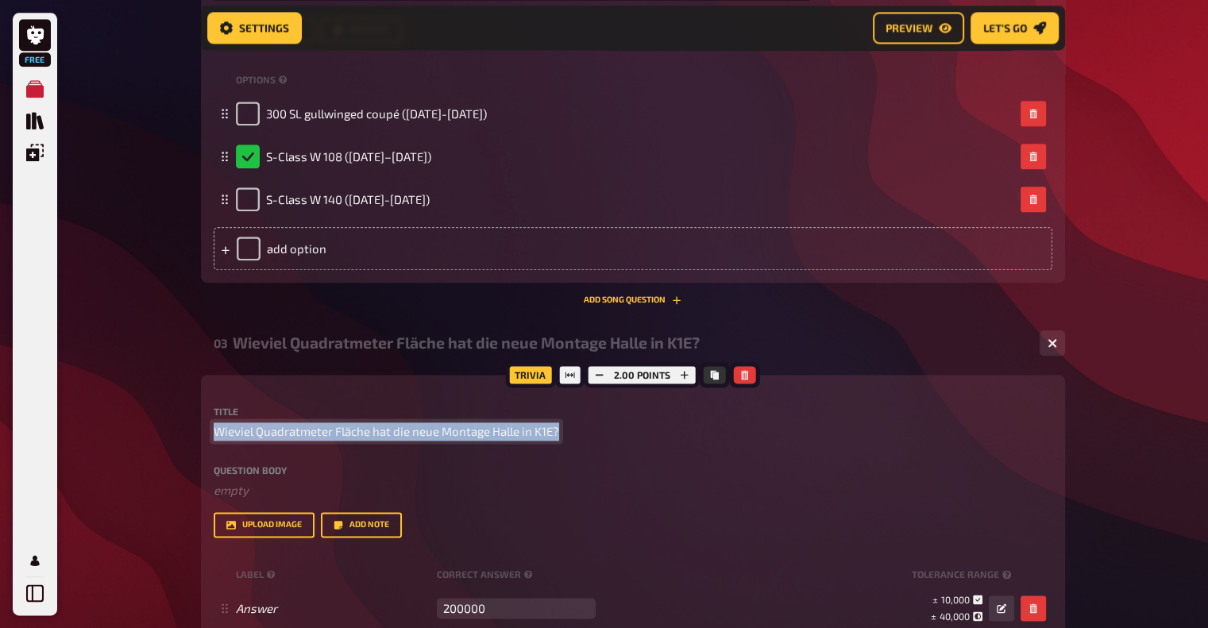
click at [266, 434] on span "Wieviel Quadratmeter Fläche hat die neue Montage Halle in K1E?" at bounding box center [387, 432] width 346 height 18
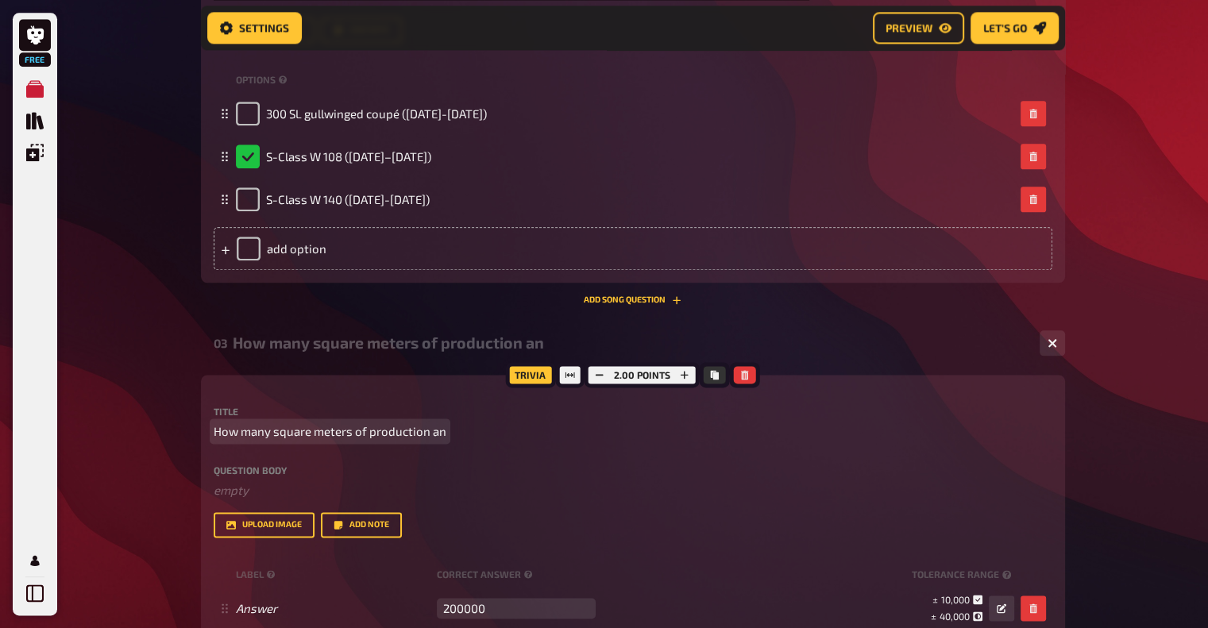
click at [251, 430] on span "How many square meters of production an" at bounding box center [330, 432] width 233 height 18
click at [380, 427] on p "How big is the production an" at bounding box center [633, 432] width 839 height 18
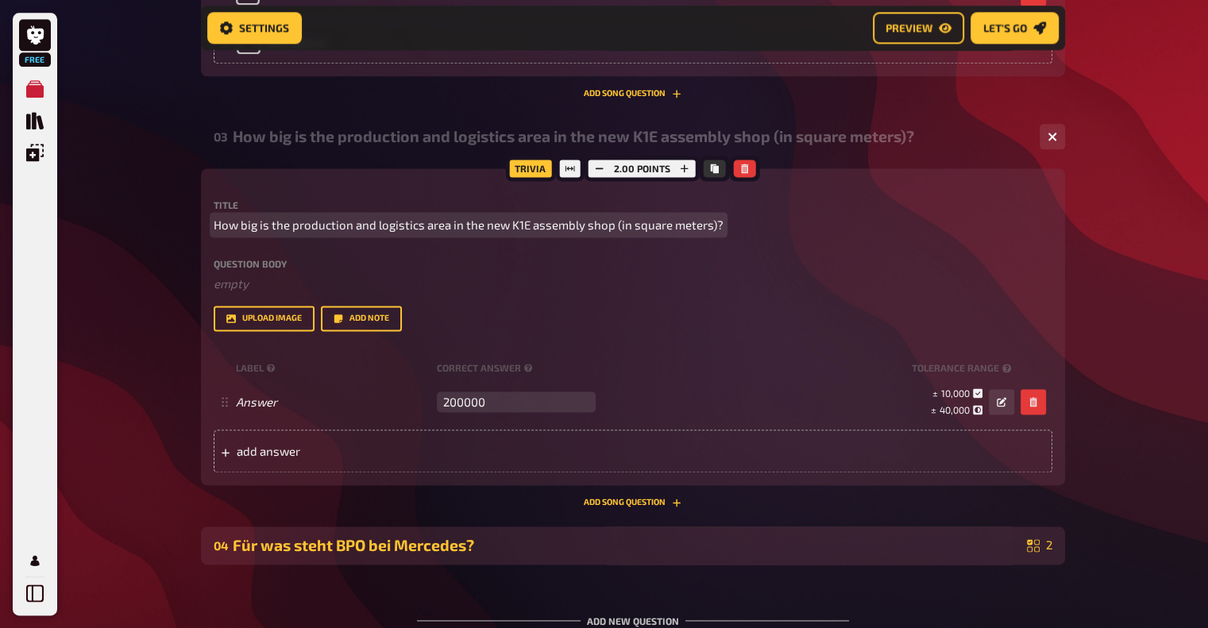
scroll to position [2141, 0]
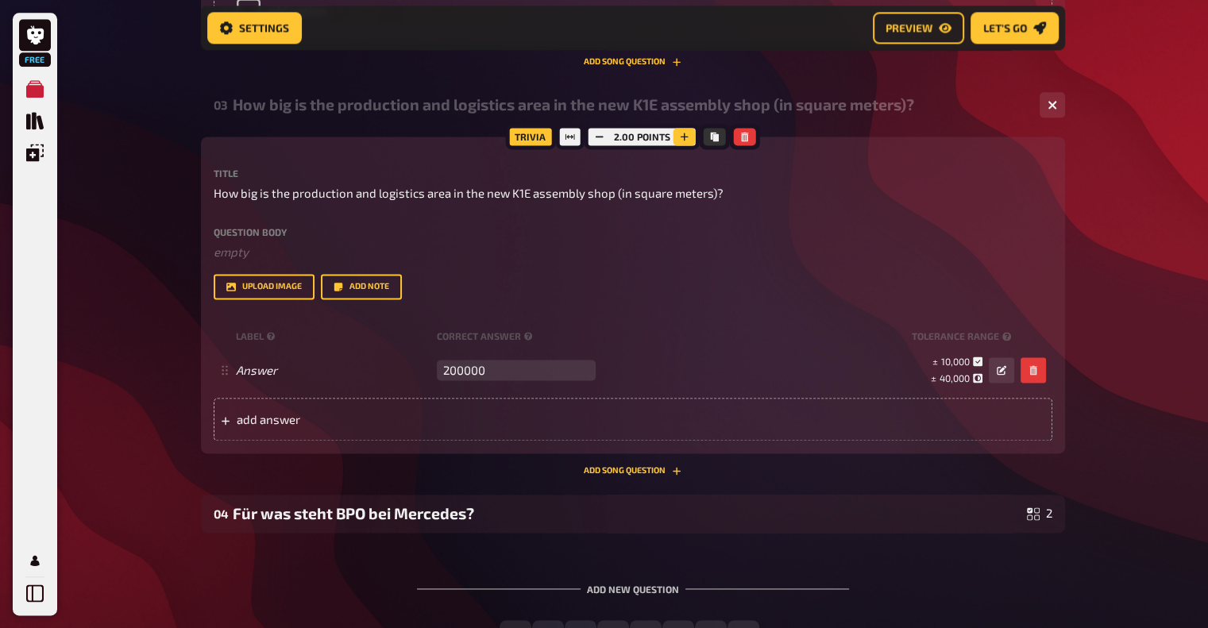
click at [682, 135] on icon "button" at bounding box center [685, 137] width 10 height 10
click at [682, 135] on icon "button" at bounding box center [684, 137] width 10 height 10
click at [682, 135] on icon "button" at bounding box center [685, 137] width 10 height 10
click at [682, 135] on icon "button" at bounding box center [685, 137] width 8 height 8
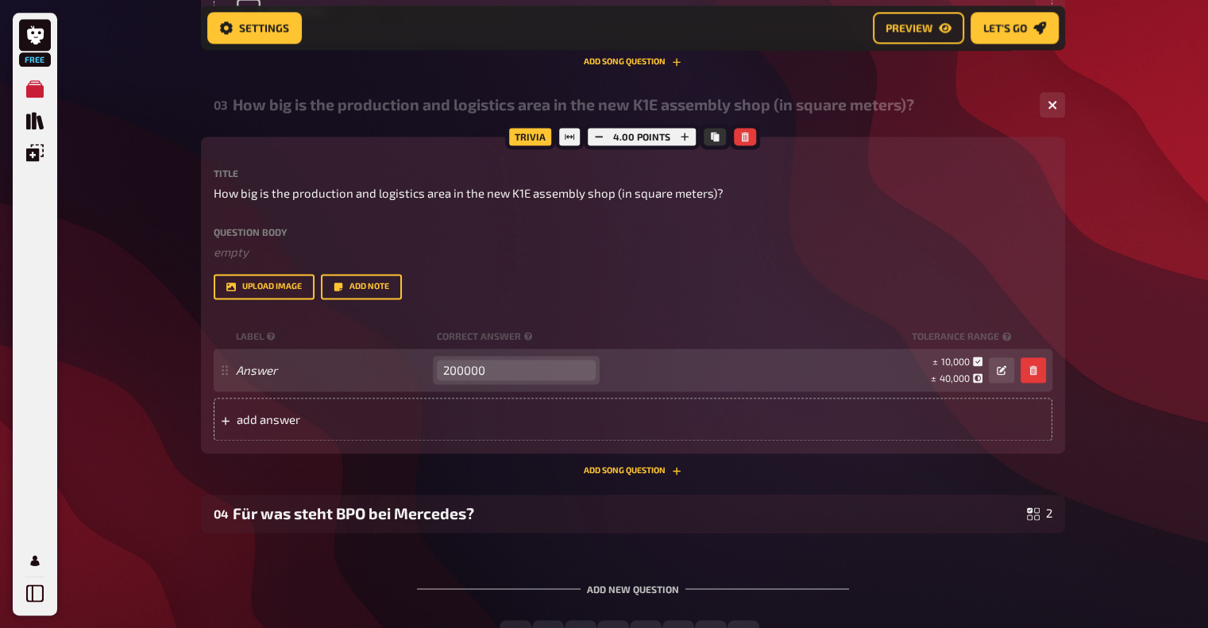
drag, startPoint x: 509, startPoint y: 373, endPoint x: 424, endPoint y: 367, distance: 85.2
click at [424, 367] on div "Answer 200000 empty ± 10,000 ± 40,000 ± 200,000" at bounding box center [625, 370] width 778 height 30
type input "109000"
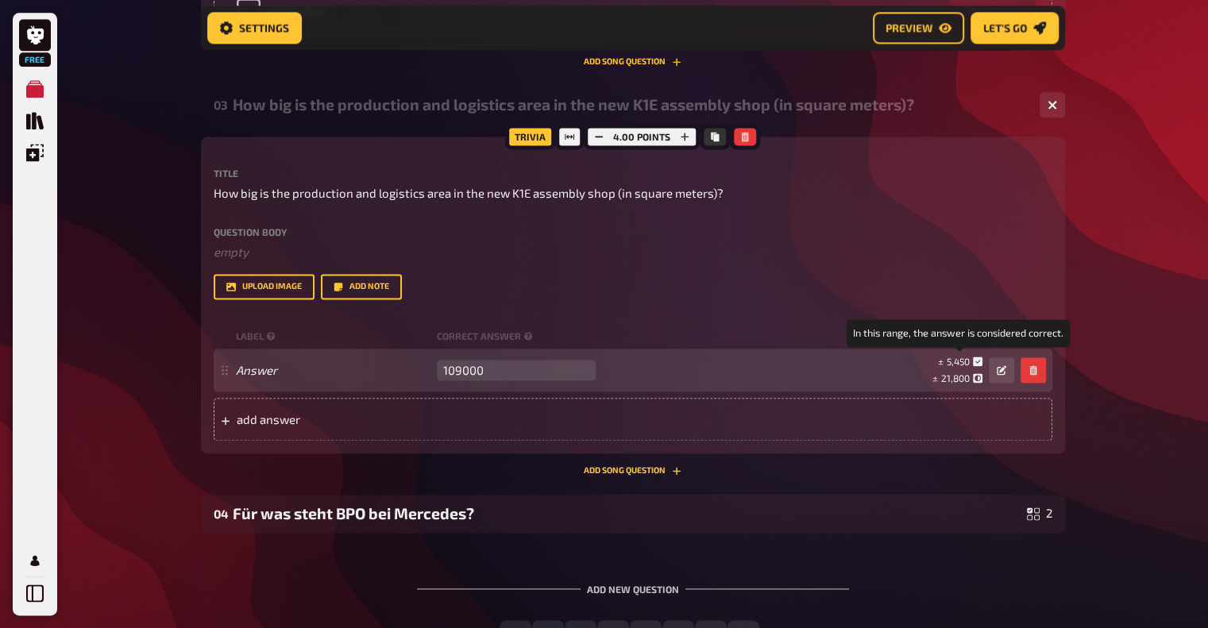
click at [960, 361] on span "5,450" at bounding box center [958, 361] width 23 height 11
click at [1006, 370] on button "button" at bounding box center [1001, 369] width 25 height 25
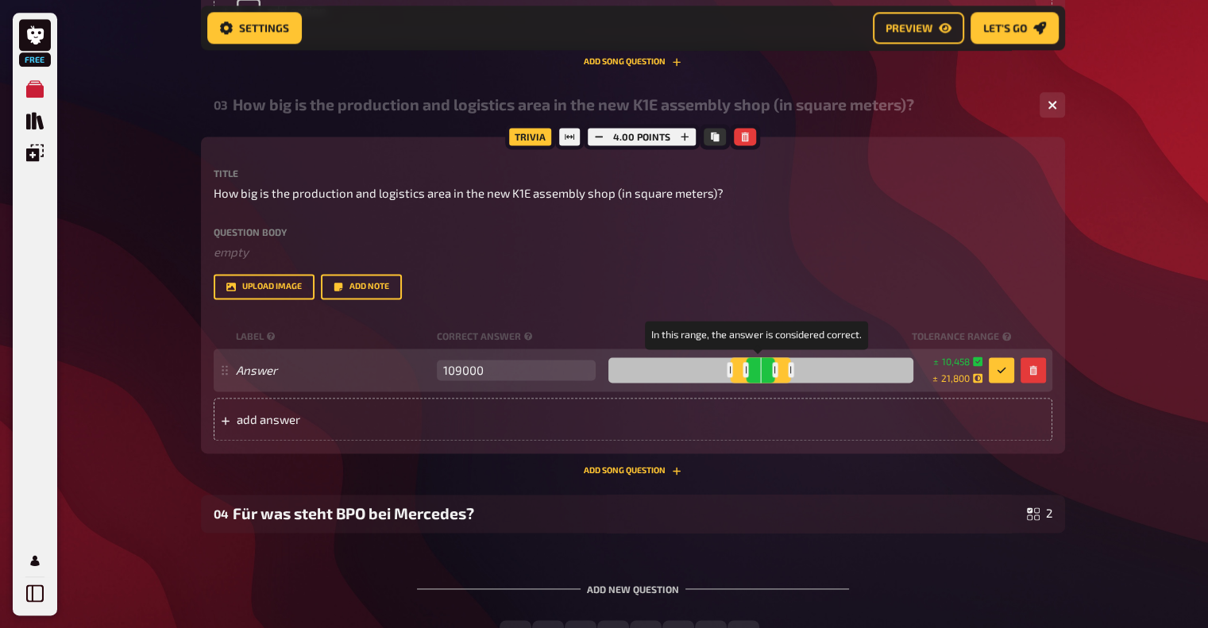
click at [743, 369] on div at bounding box center [746, 369] width 6 height 15
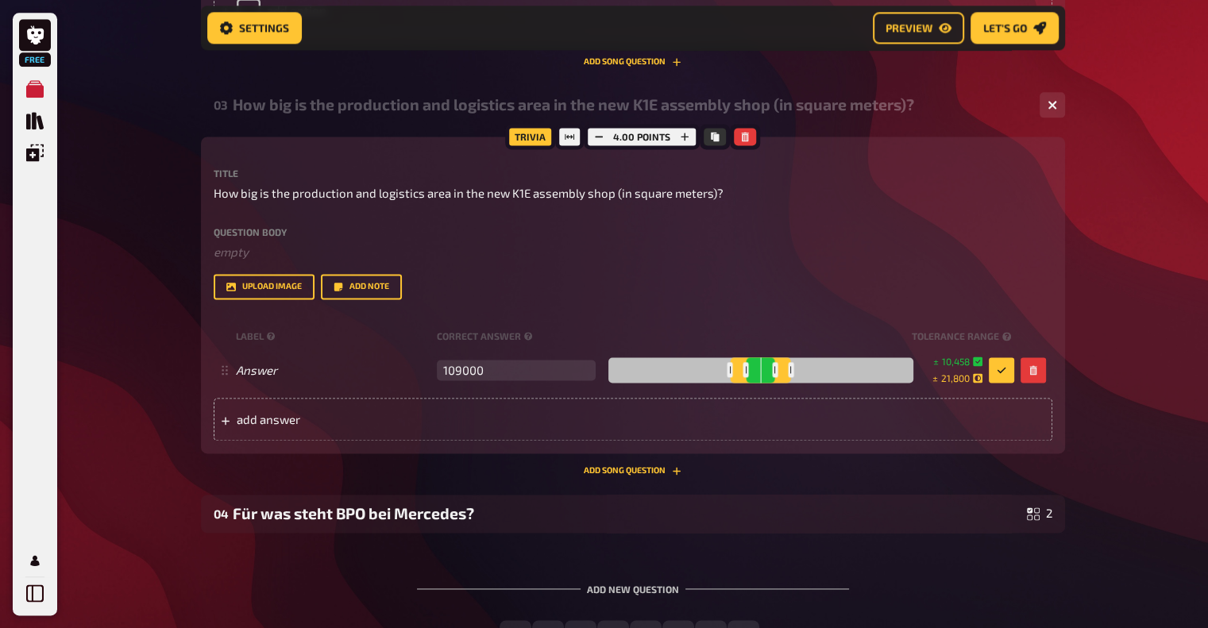
click at [1049, 114] on button "button" at bounding box center [1052, 104] width 25 height 25
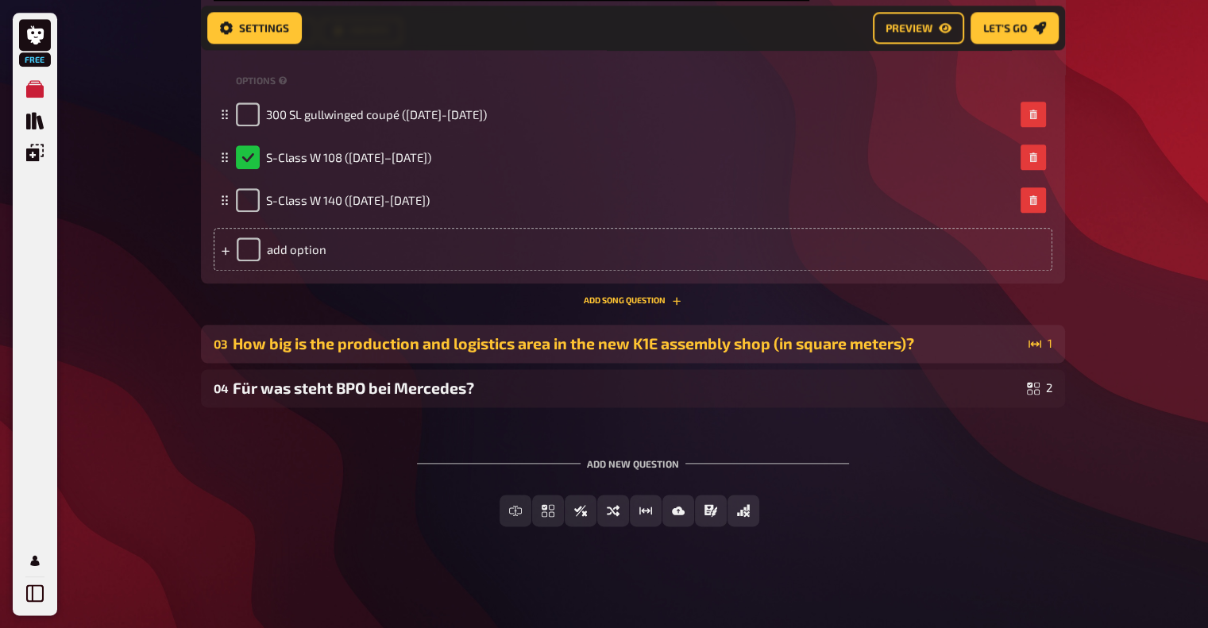
scroll to position [1903, 0]
click at [436, 339] on div "How big is the production and logistics area in the new K1E assembly shop (in s…" at bounding box center [628, 343] width 790 height 18
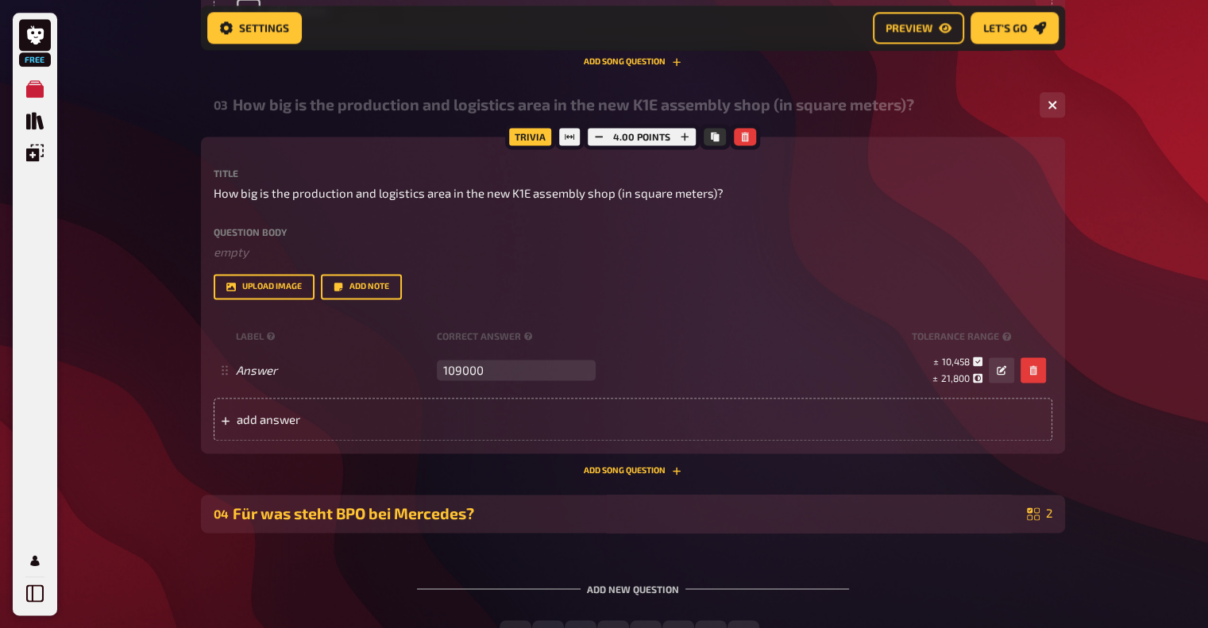
click at [411, 514] on div "Für was steht BPO bei Mercedes?" at bounding box center [627, 513] width 788 height 18
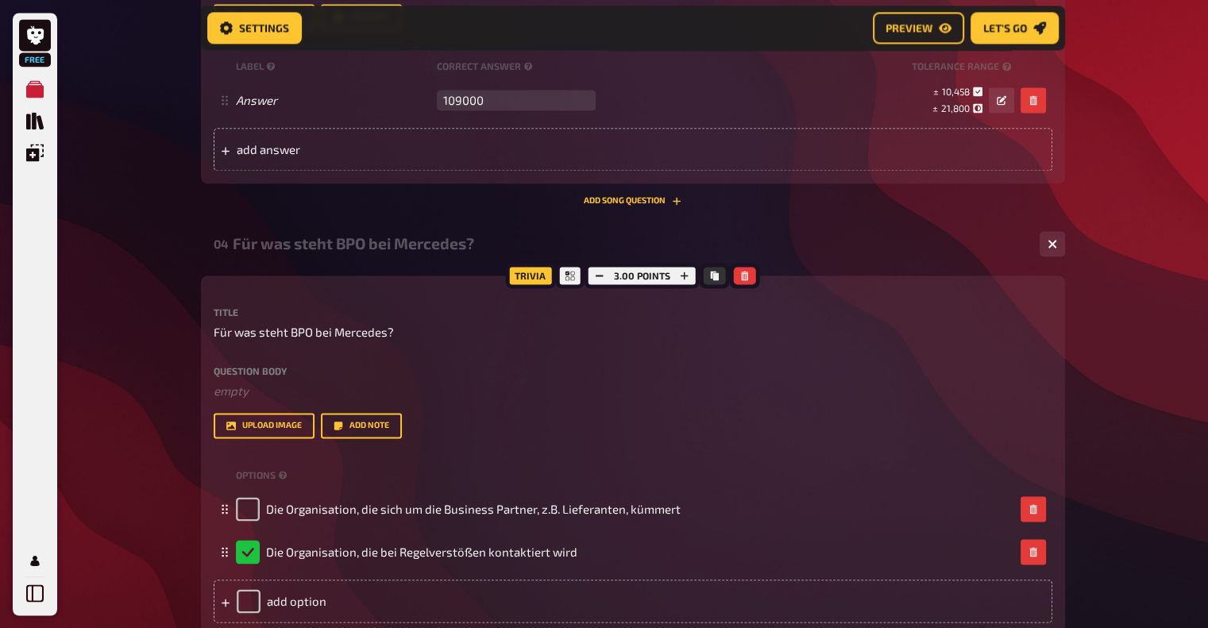
scroll to position [2459, 0]
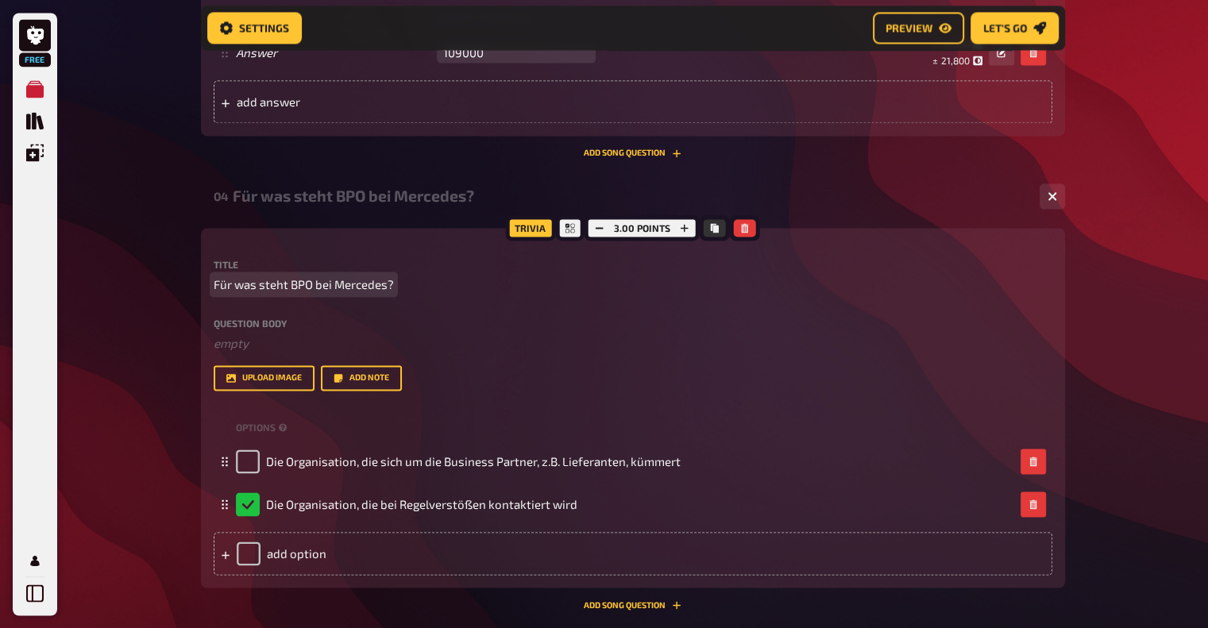
click at [265, 288] on span "Für was steht BPO bei Mercedes?" at bounding box center [304, 285] width 180 height 18
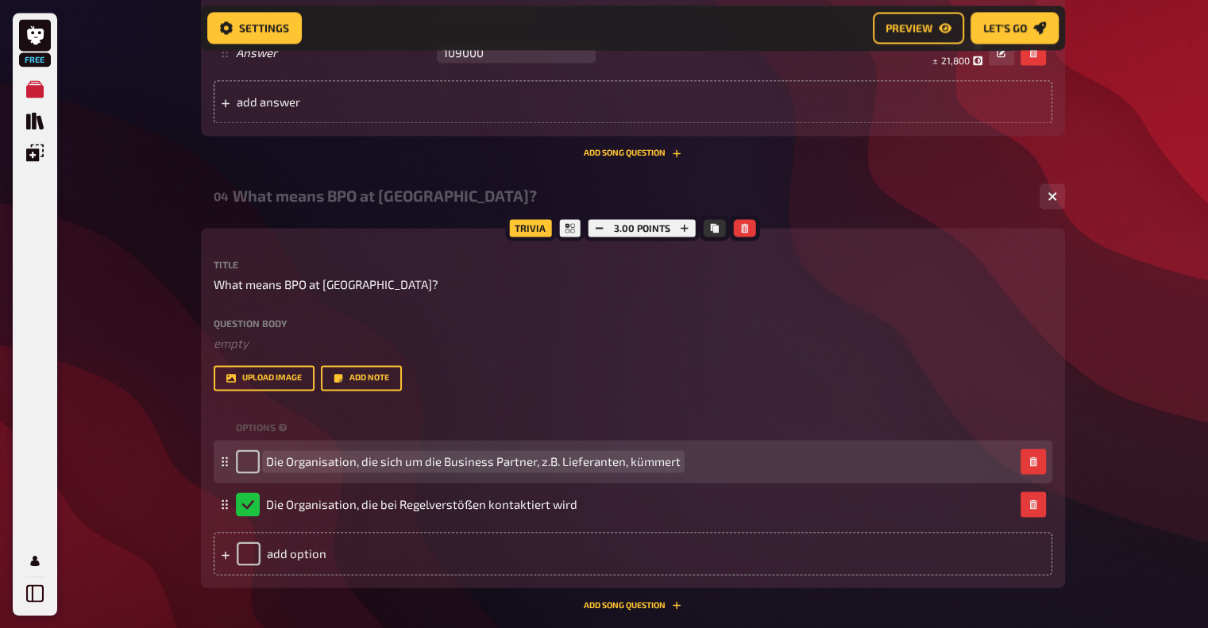
click at [407, 468] on span "Die Organisation, die sich um die Business Partner, z.B. Lieferanten, kümmert" at bounding box center [473, 461] width 415 height 14
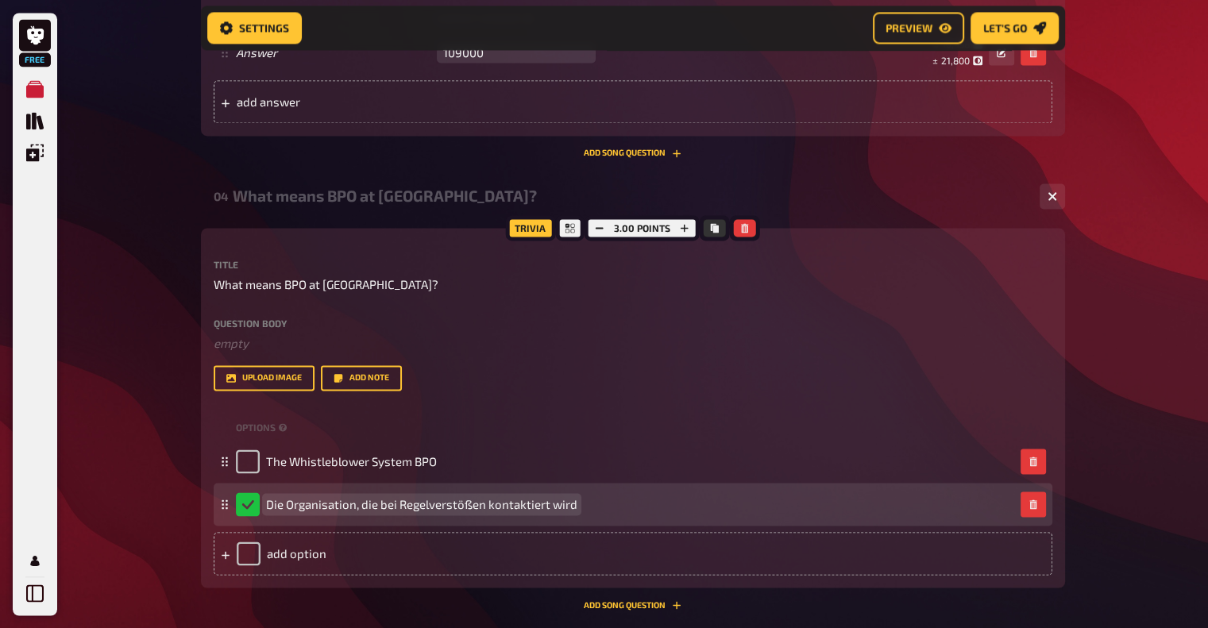
click at [304, 506] on span "Die Organisation, die bei Regelverstößen kontaktiert wird" at bounding box center [421, 504] width 311 height 14
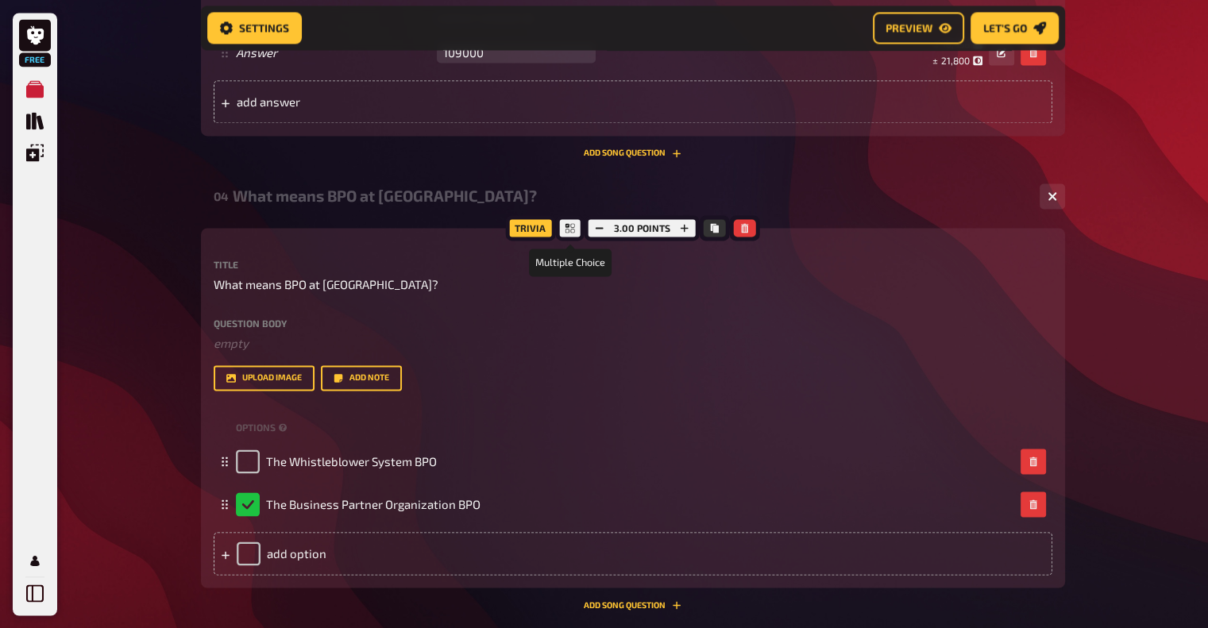
click at [566, 223] on icon at bounding box center [571, 228] width 10 height 10
click at [573, 230] on icon at bounding box center [571, 228] width 10 height 10
click at [543, 228] on div "Trivia" at bounding box center [530, 227] width 50 height 25
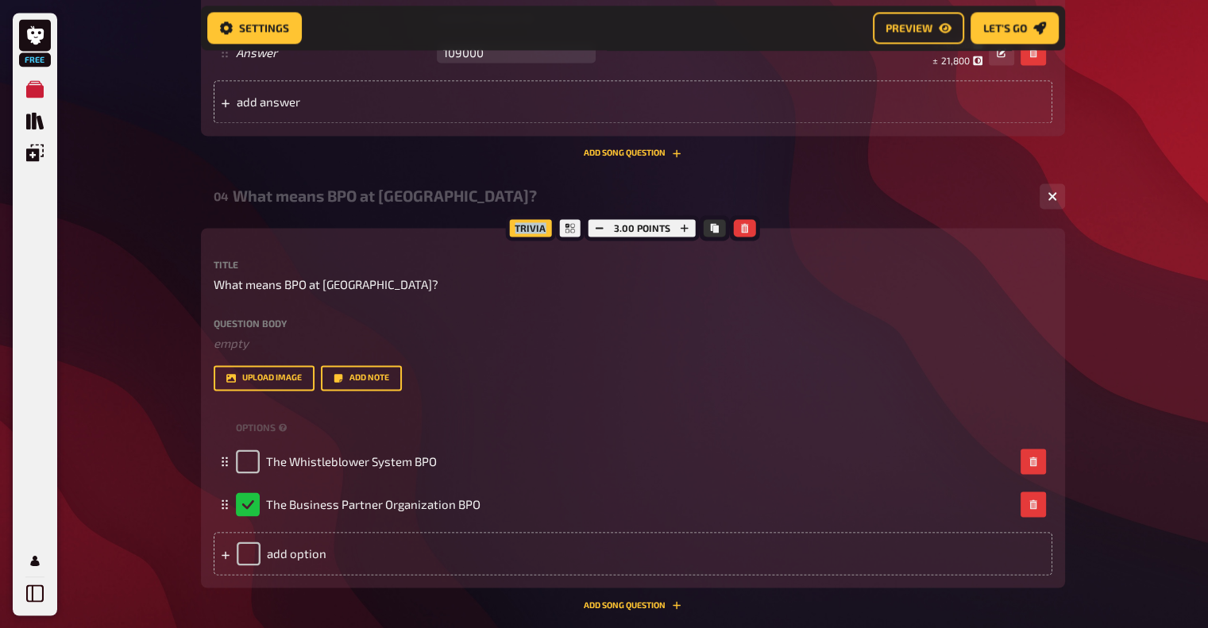
click at [543, 228] on div "Trivia" at bounding box center [530, 227] width 50 height 25
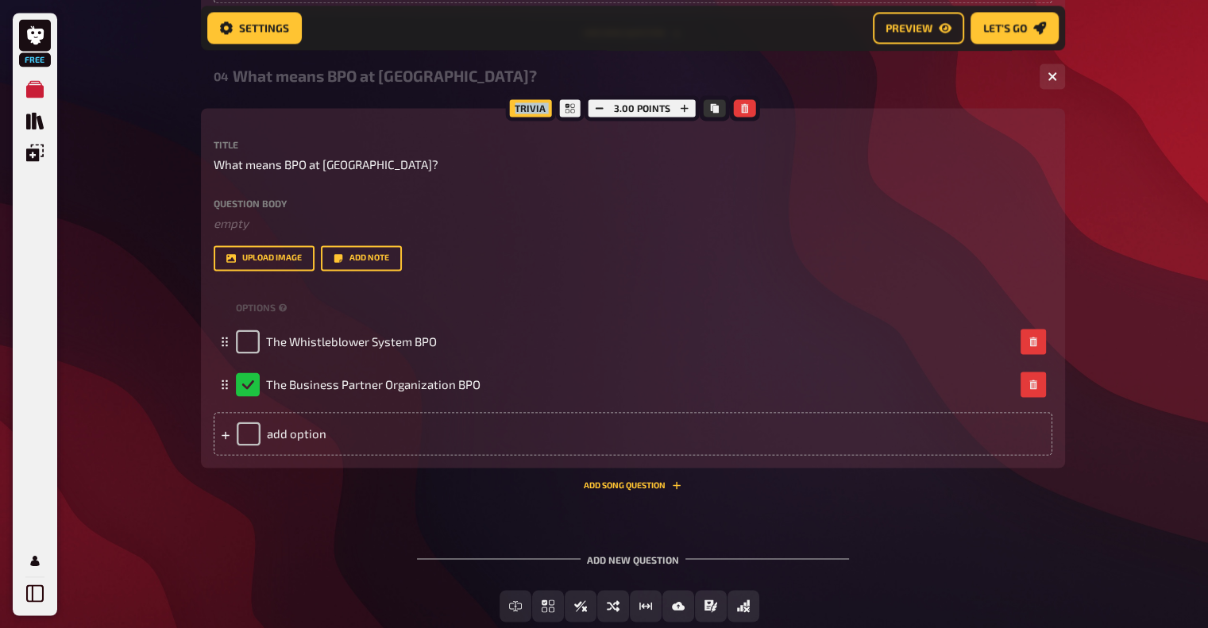
scroll to position [2675, 0]
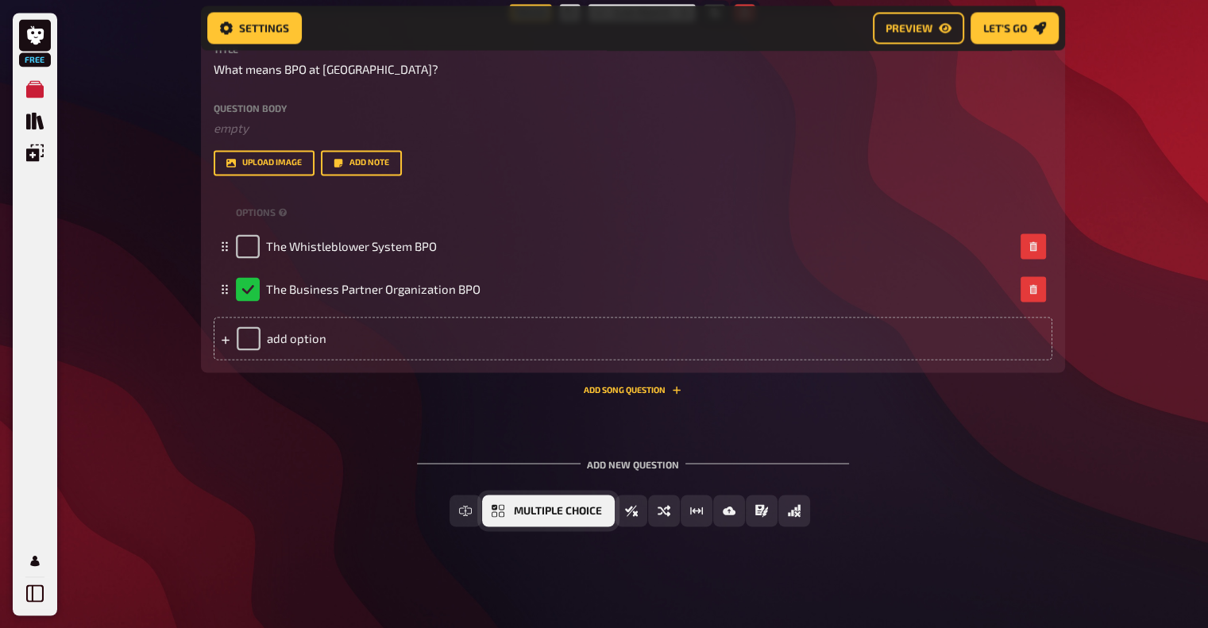
click at [516, 513] on span "Multiple Choice" at bounding box center [558, 510] width 88 height 11
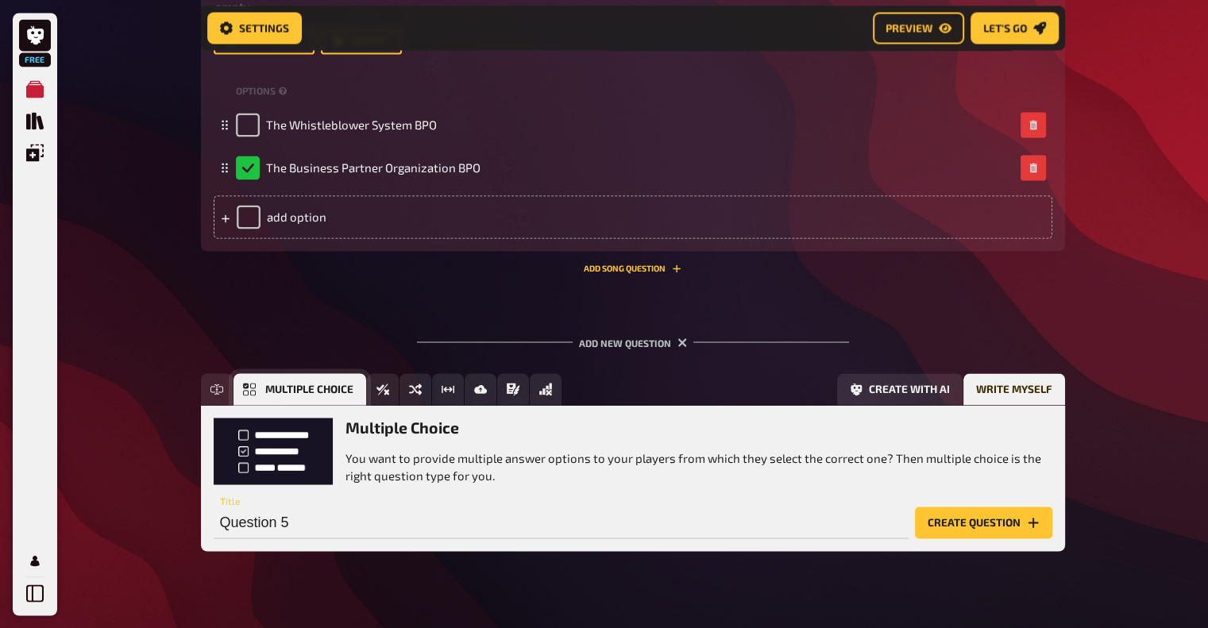
scroll to position [2821, 0]
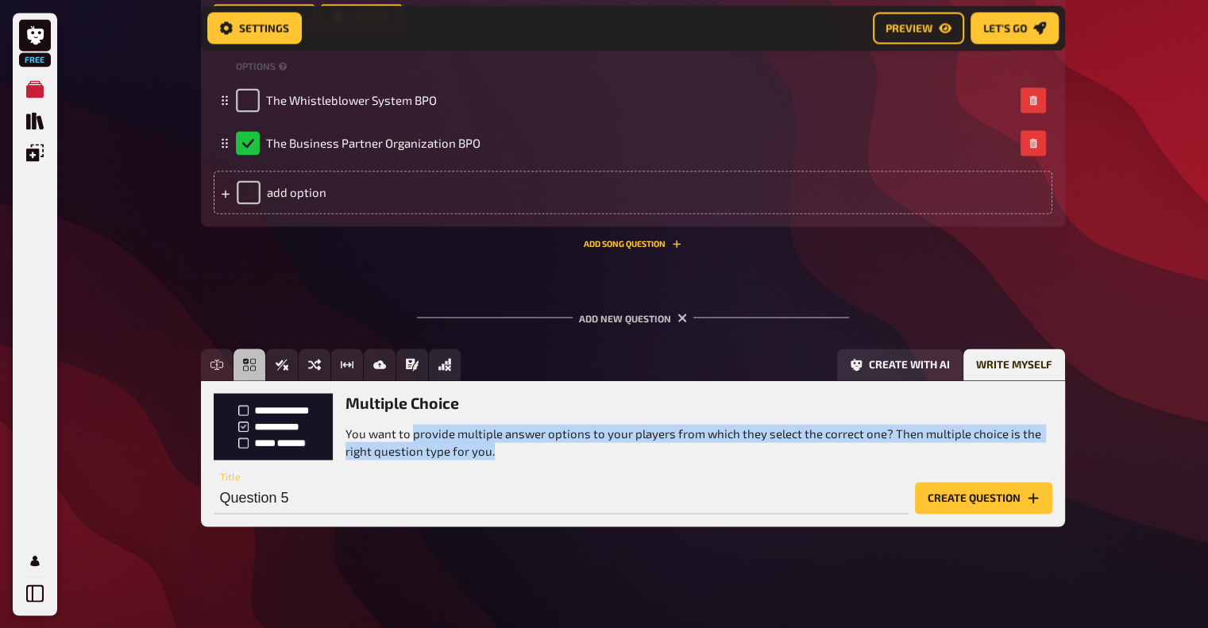
drag, startPoint x: 433, startPoint y: 423, endPoint x: 1026, endPoint y: 446, distance: 593.8
click at [1026, 446] on div "Multiple Choice You want to provide multiple answer options to your players fro…" at bounding box center [699, 426] width 707 height 67
click at [829, 441] on p "You want to provide multiple answer options to your players from which they sel…" at bounding box center [699, 442] width 707 height 36
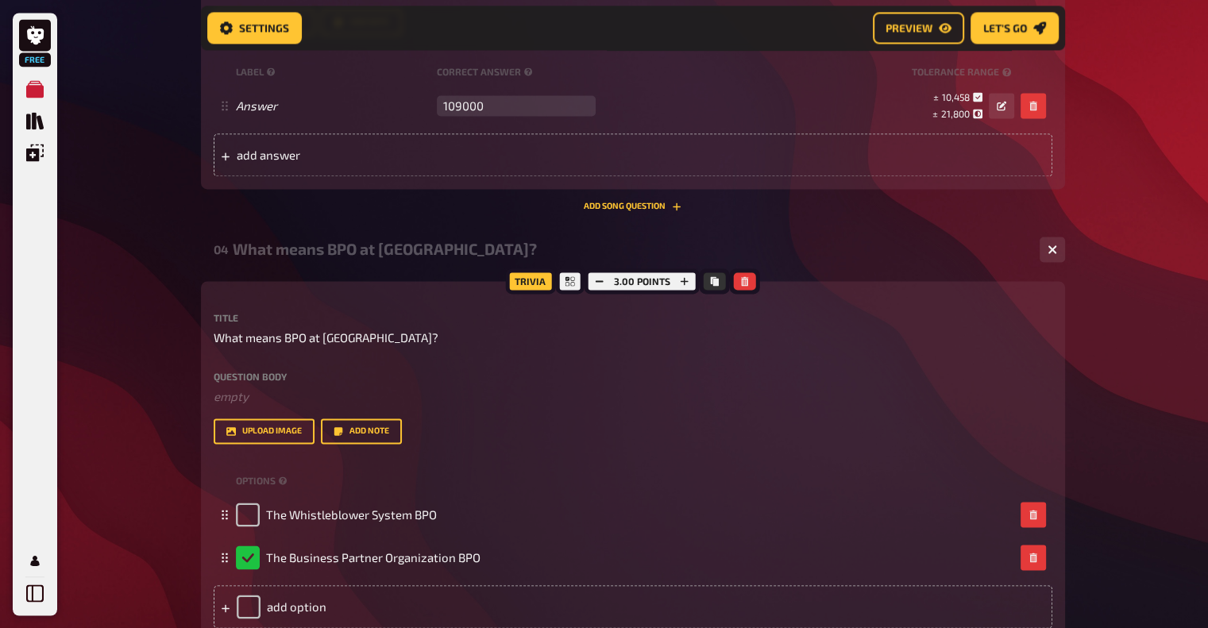
scroll to position [2504, 0]
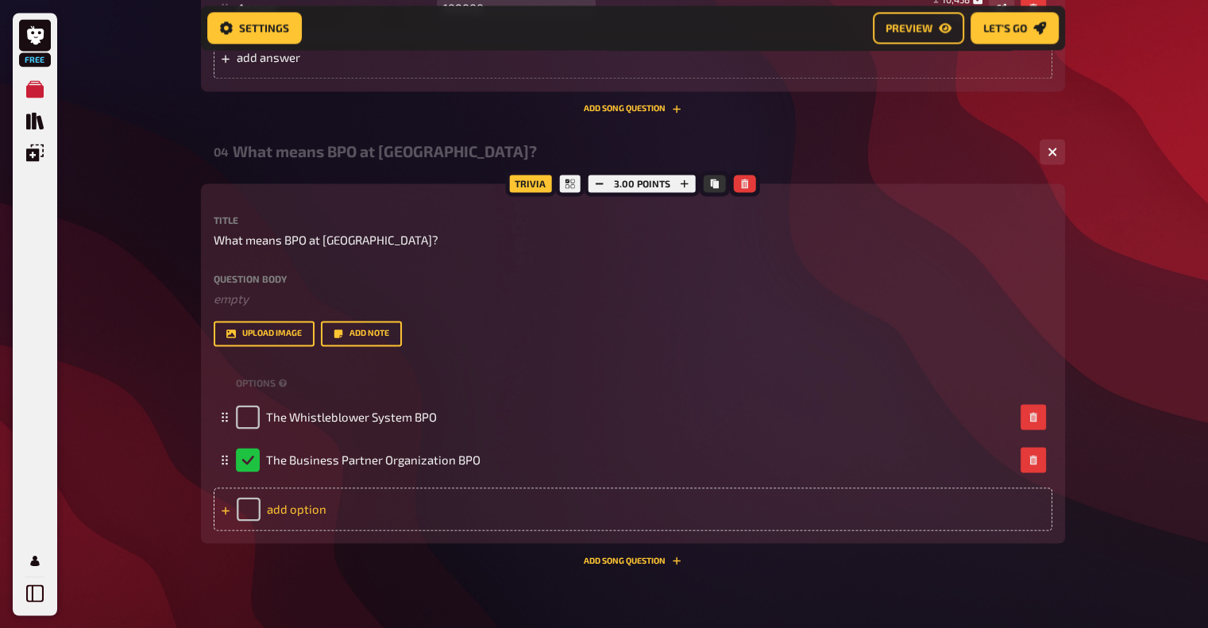
click at [292, 513] on div "add option" at bounding box center [633, 509] width 839 height 43
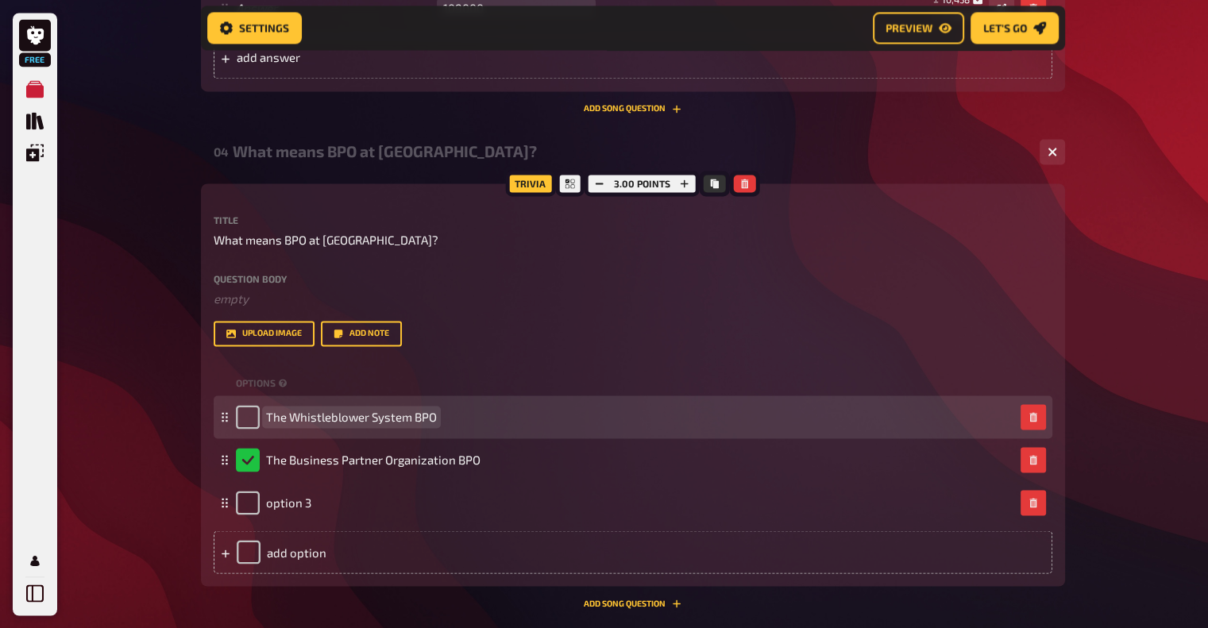
click at [323, 416] on span "The Whistleblower System BPO" at bounding box center [351, 417] width 171 height 14
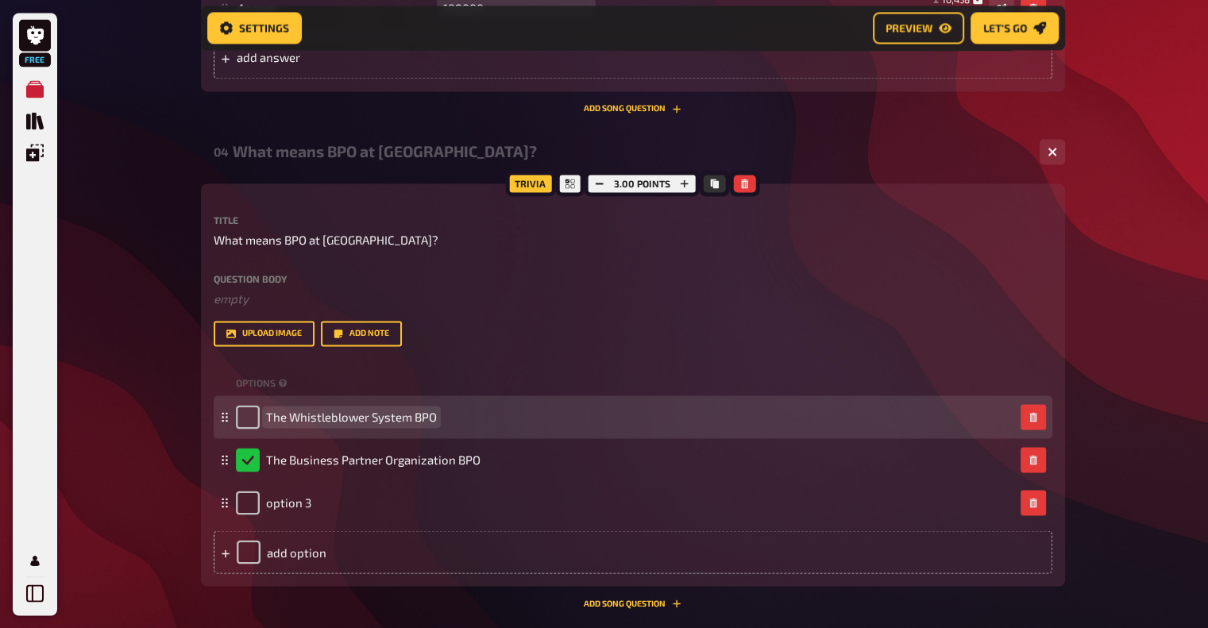
click at [323, 416] on span "The Whistleblower System BPO" at bounding box center [351, 417] width 171 height 14
drag, startPoint x: 415, startPoint y: 419, endPoint x: 568, endPoint y: 401, distance: 154.3
click at [568, 401] on div "The Business & People Protection Office BPO" at bounding box center [633, 417] width 839 height 43
click at [515, 423] on div "The Business & People Protection Office BPO" at bounding box center [625, 417] width 778 height 24
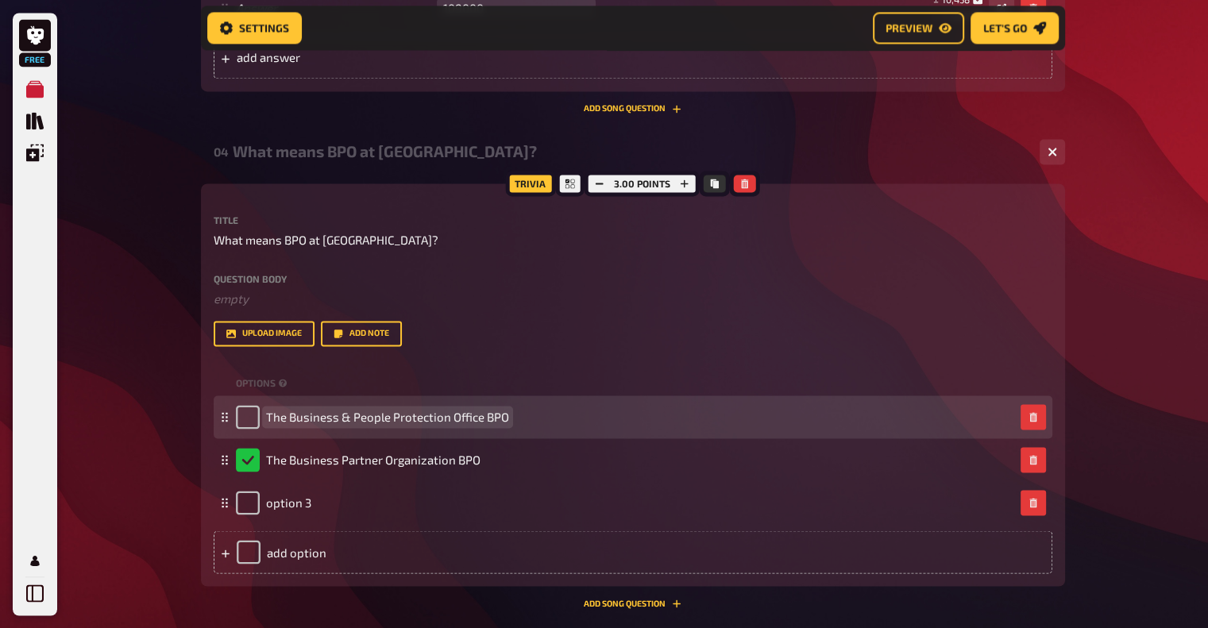
click at [489, 422] on span "The Business & People Protection Office BPO" at bounding box center [387, 417] width 243 height 14
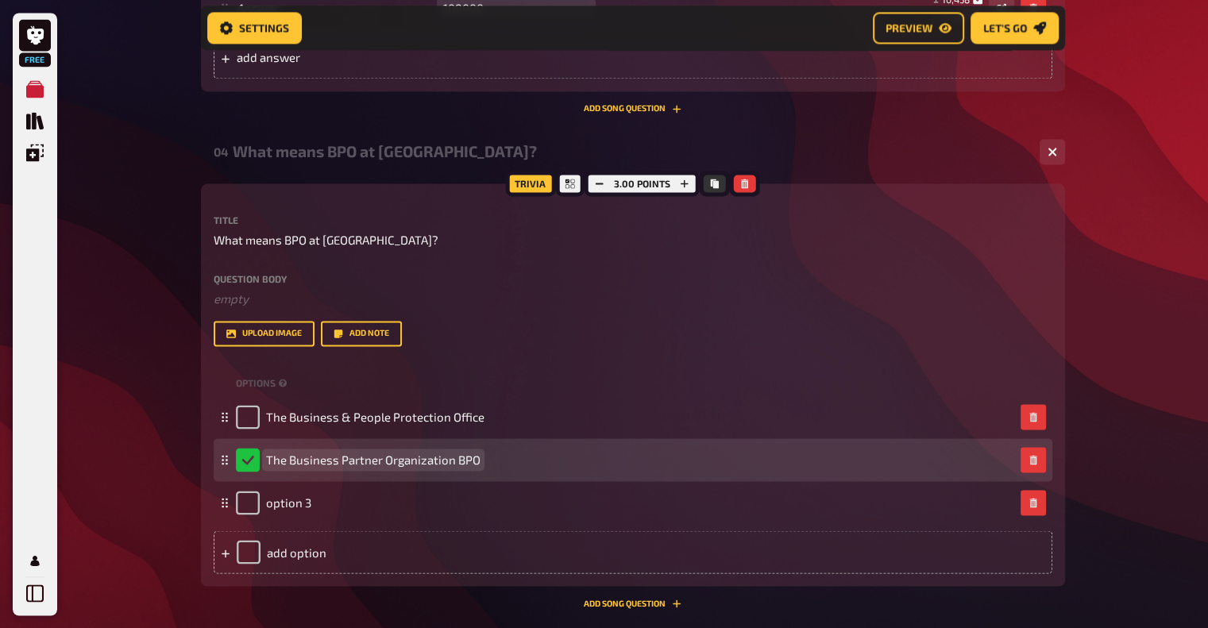
click at [461, 461] on span "The Business Partner Organization BPO" at bounding box center [373, 460] width 214 height 14
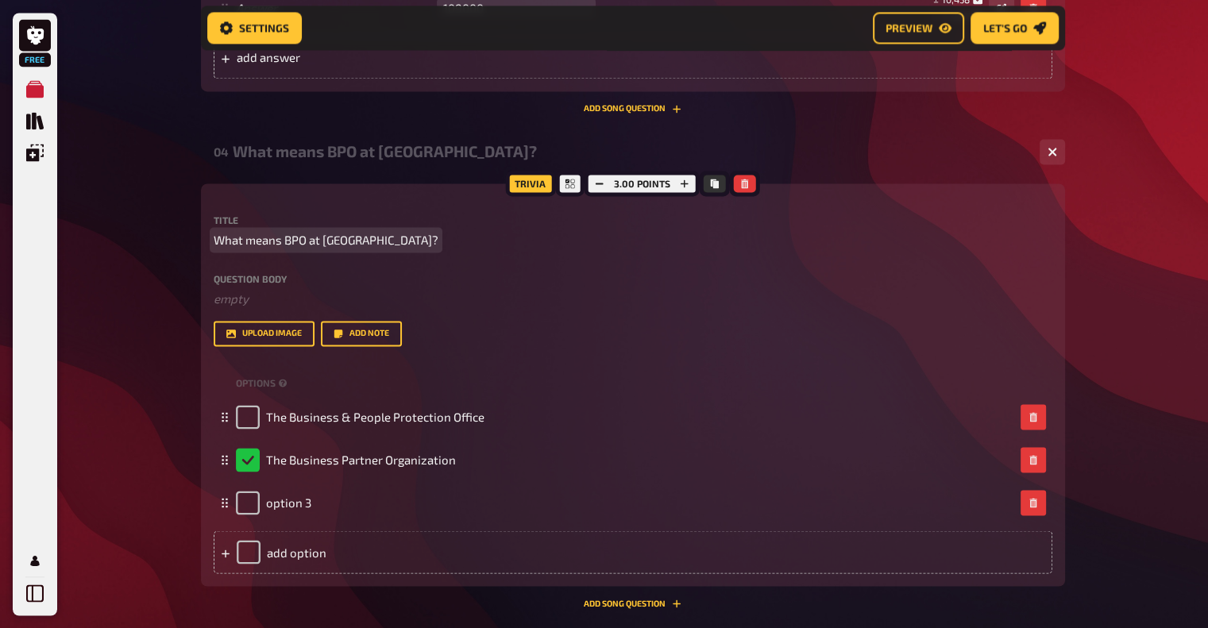
click at [254, 241] on span "What means BPO at [GEOGRAPHIC_DATA]?" at bounding box center [326, 240] width 225 height 18
click at [299, 242] on span "What does BPO at [GEOGRAPHIC_DATA]?" at bounding box center [321, 240] width 215 height 18
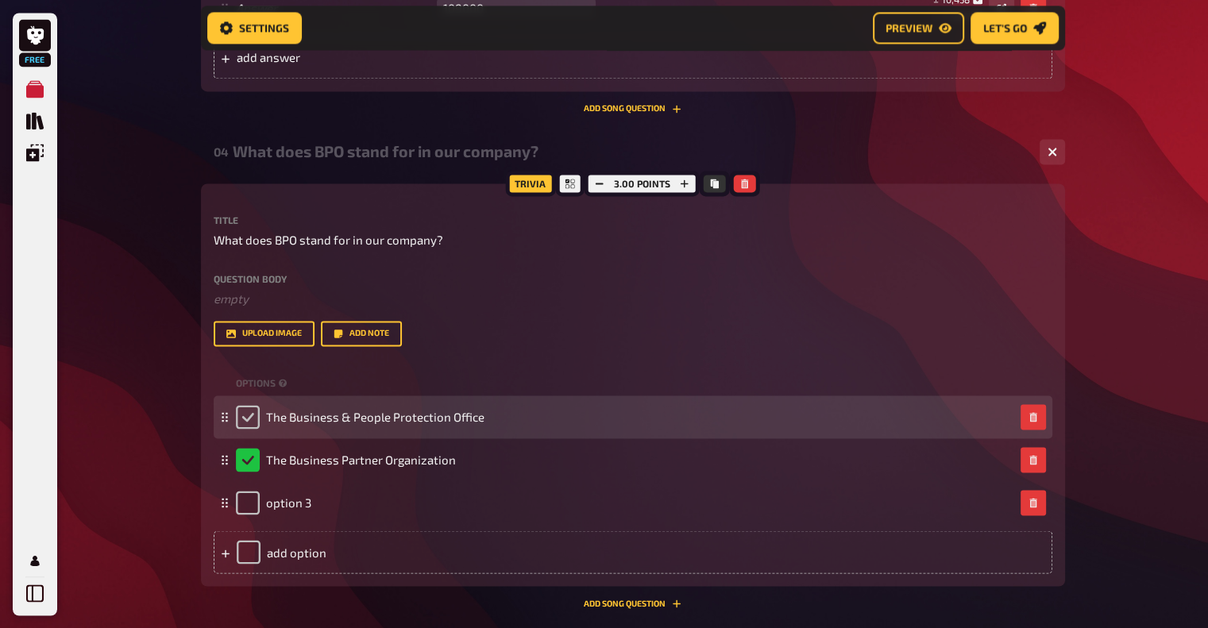
click at [247, 422] on input "checkbox" at bounding box center [248, 417] width 24 height 24
checkbox input "true"
checkbox input "false"
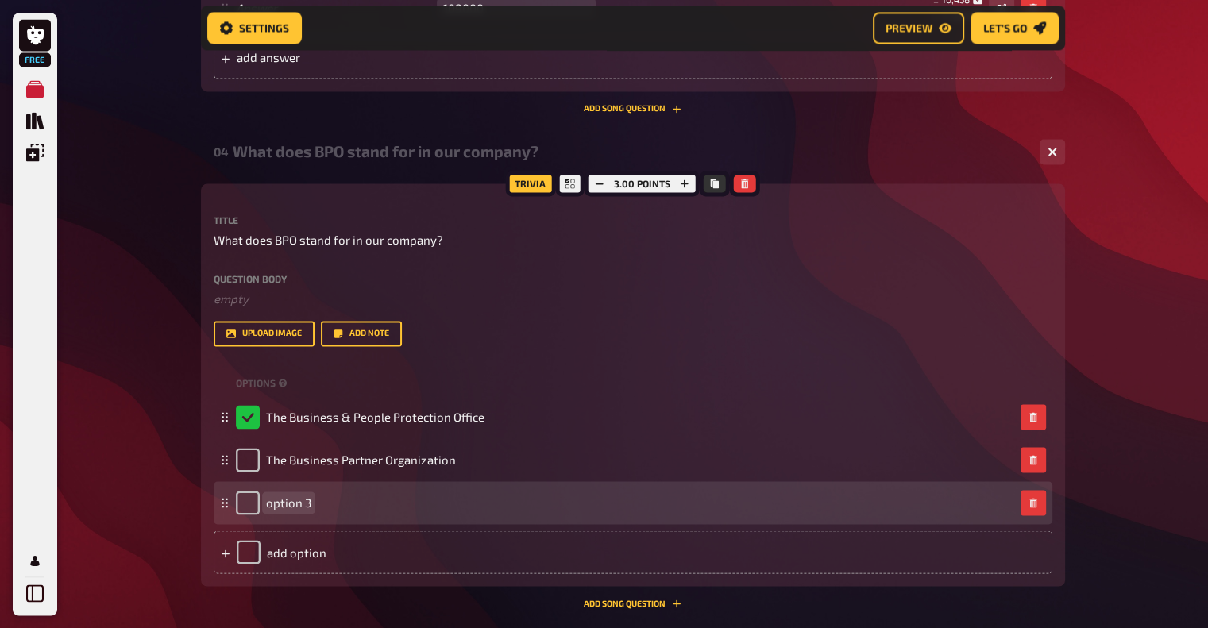
click at [288, 508] on span "option 3" at bounding box center [288, 503] width 45 height 14
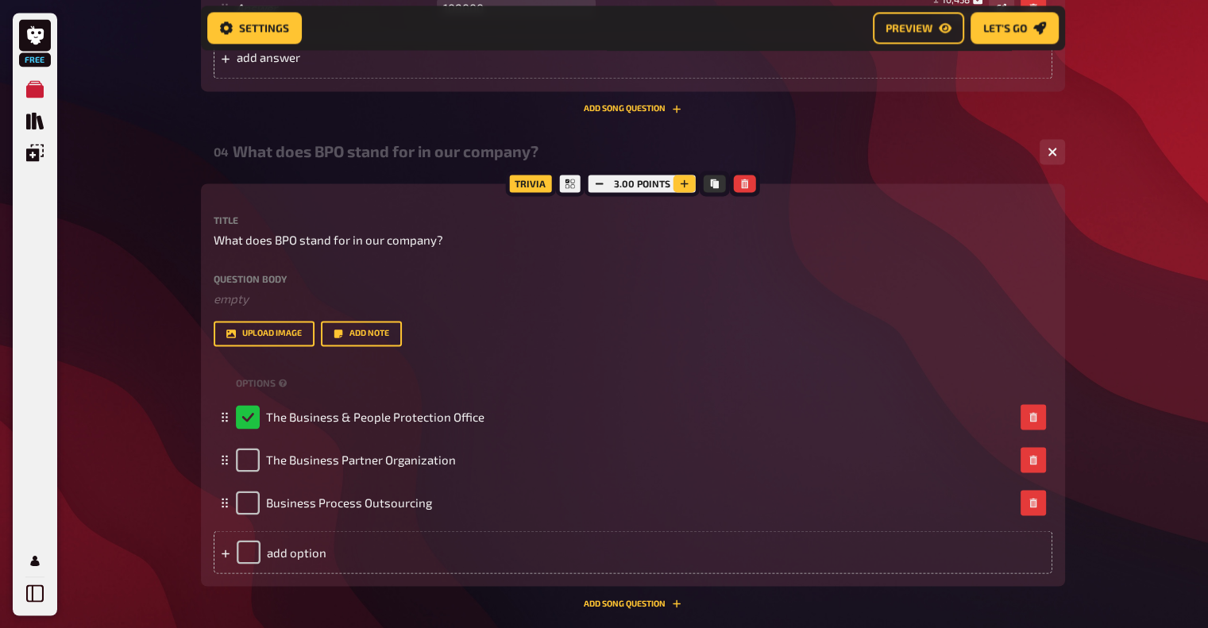
click at [681, 183] on icon "button" at bounding box center [685, 184] width 8 height 8
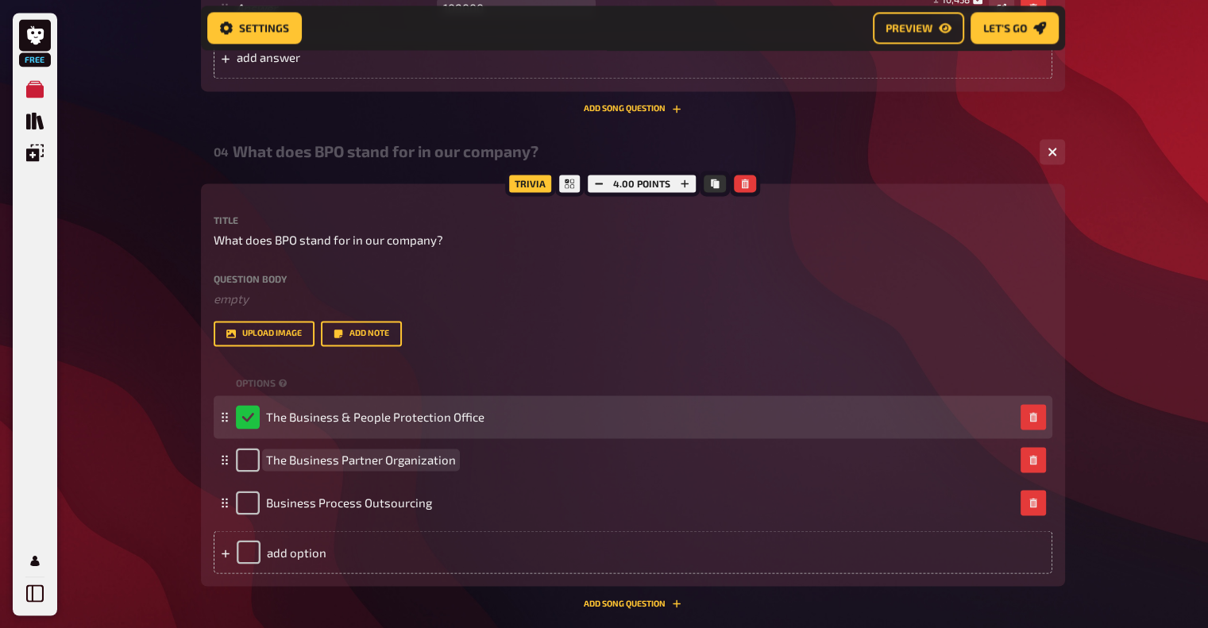
drag, startPoint x: 508, startPoint y: 462, endPoint x: 519, endPoint y: 420, distance: 43.8
click at [519, 420] on fieldset "The Business & People Protection Office The Business Partner Organization Busin…" at bounding box center [633, 460] width 839 height 129
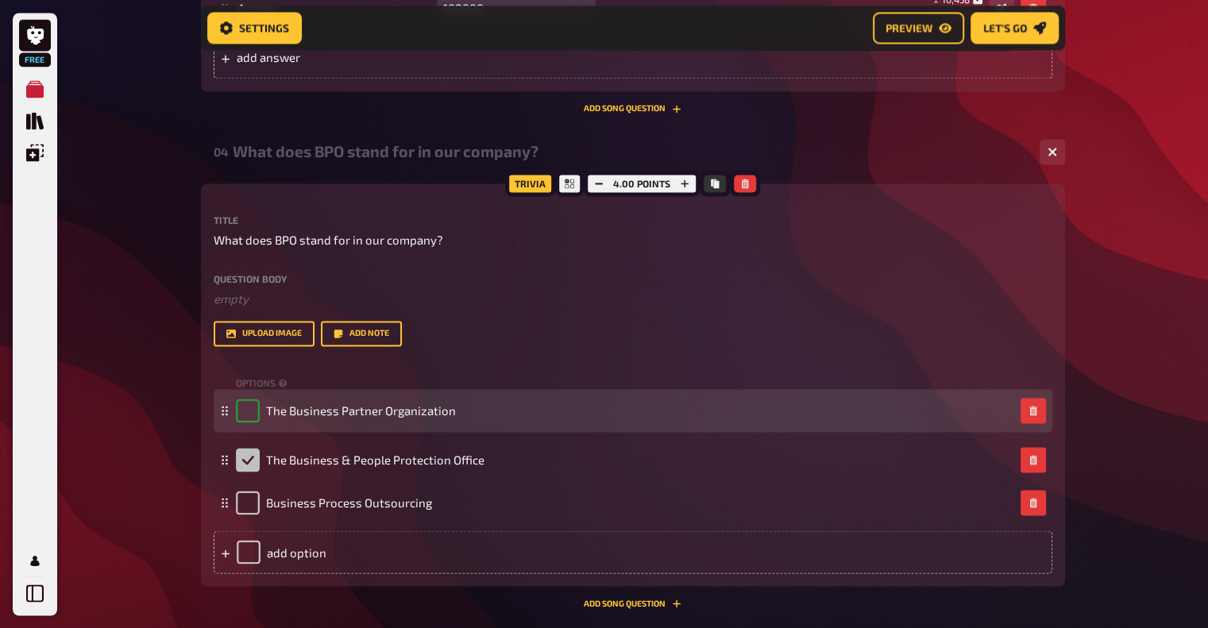
drag, startPoint x: 225, startPoint y: 460, endPoint x: 237, endPoint y: 411, distance: 49.9
click at [237, 411] on div "The Business Partner Organization" at bounding box center [633, 410] width 839 height 43
checkbox input "false"
checkbox input "true"
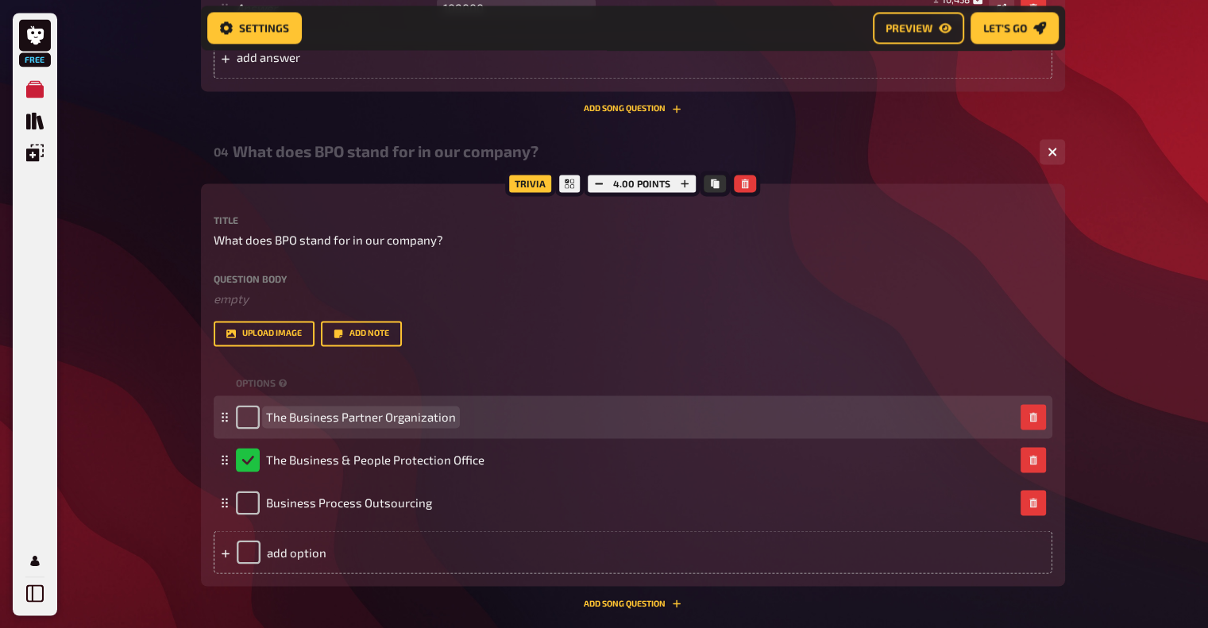
click at [274, 419] on span "The Business Partner Organization" at bounding box center [361, 417] width 190 height 14
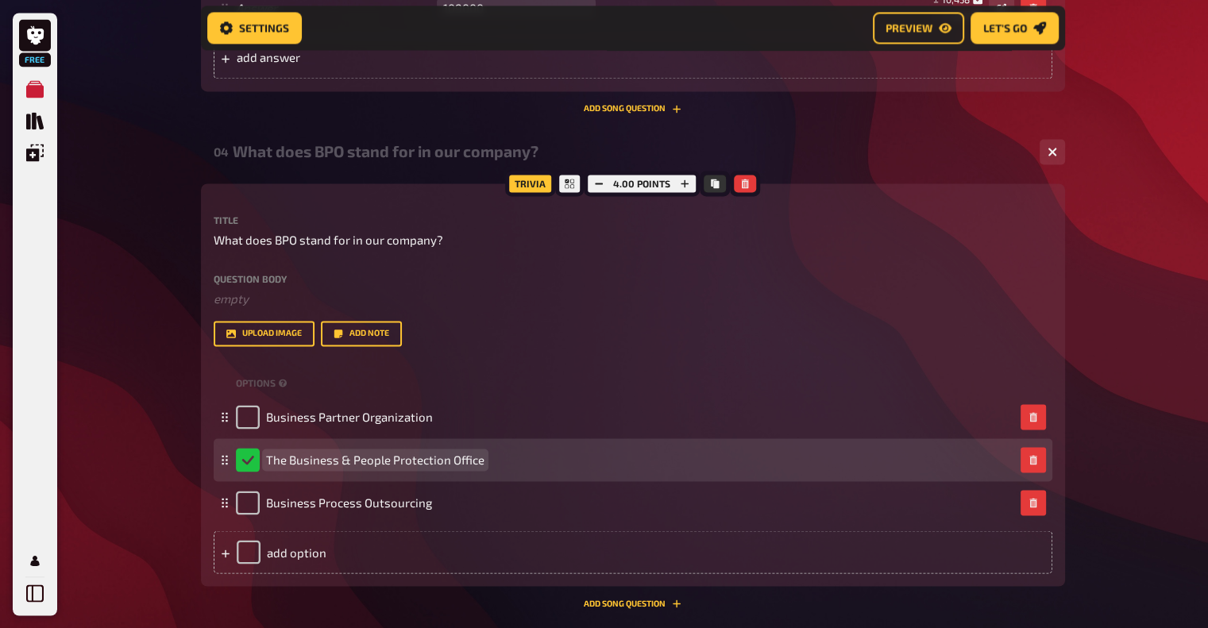
click at [273, 468] on div "The Business & People Protection Office" at bounding box center [360, 460] width 249 height 24
click at [276, 463] on span "The Business & People Protection Office" at bounding box center [375, 460] width 218 height 14
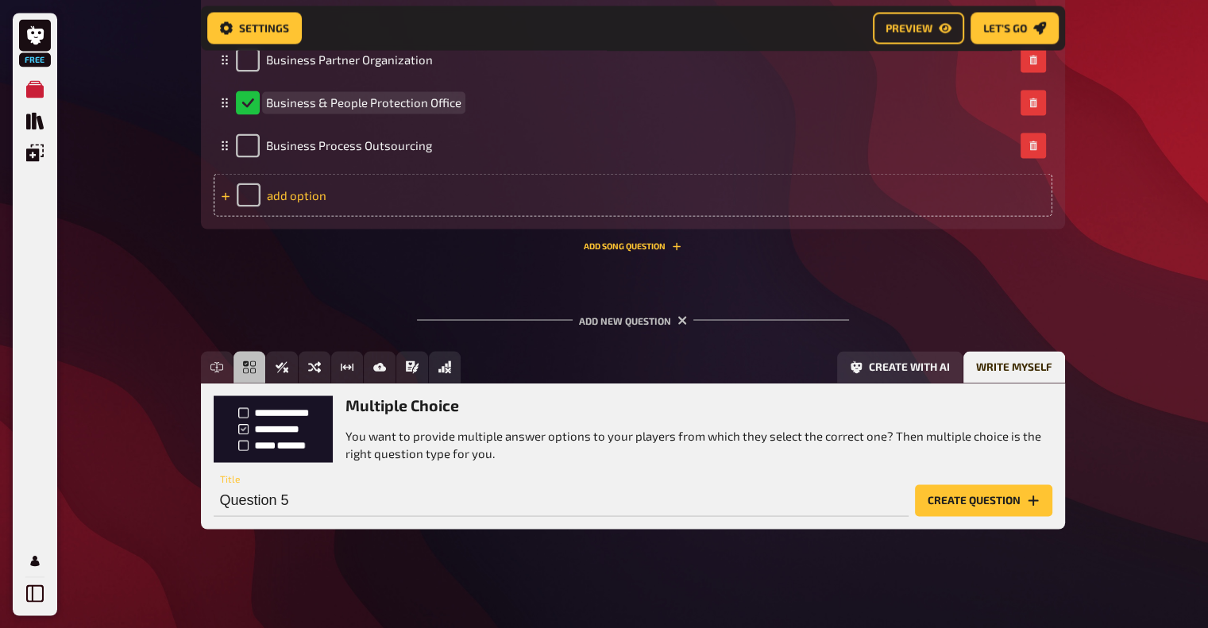
scroll to position [2864, 0]
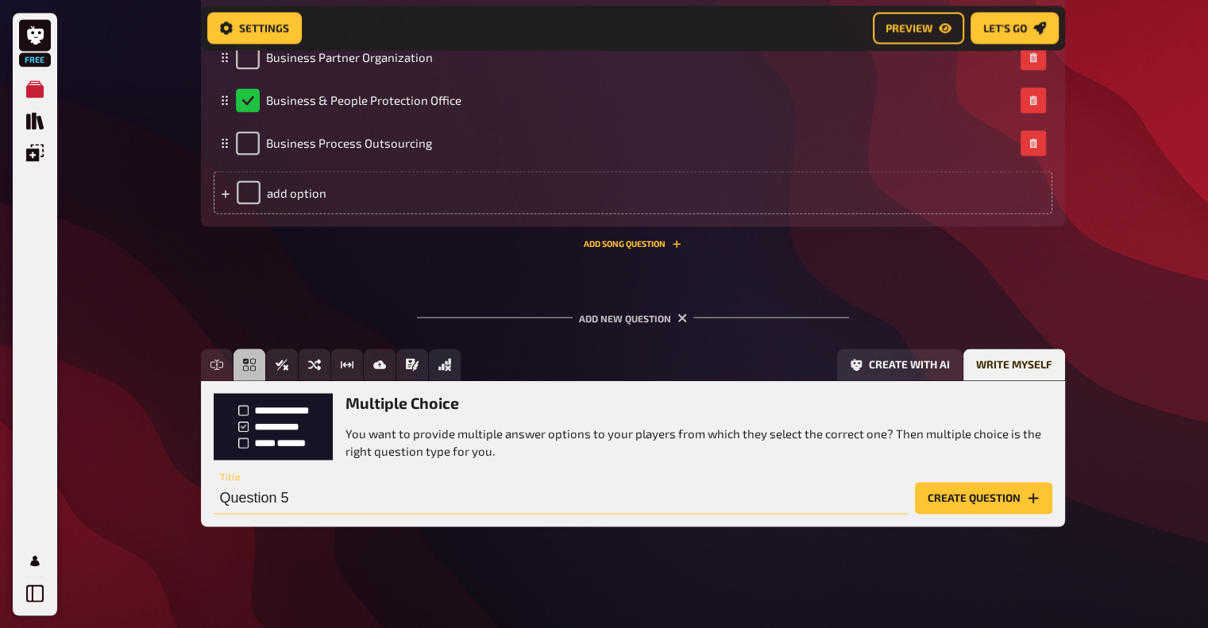
click at [273, 500] on input "Question 5" at bounding box center [561, 498] width 695 height 32
type input "Which questions are part of the Q12 questions in PULSE survey?"
click at [1003, 497] on button "Create question" at bounding box center [983, 498] width 137 height 32
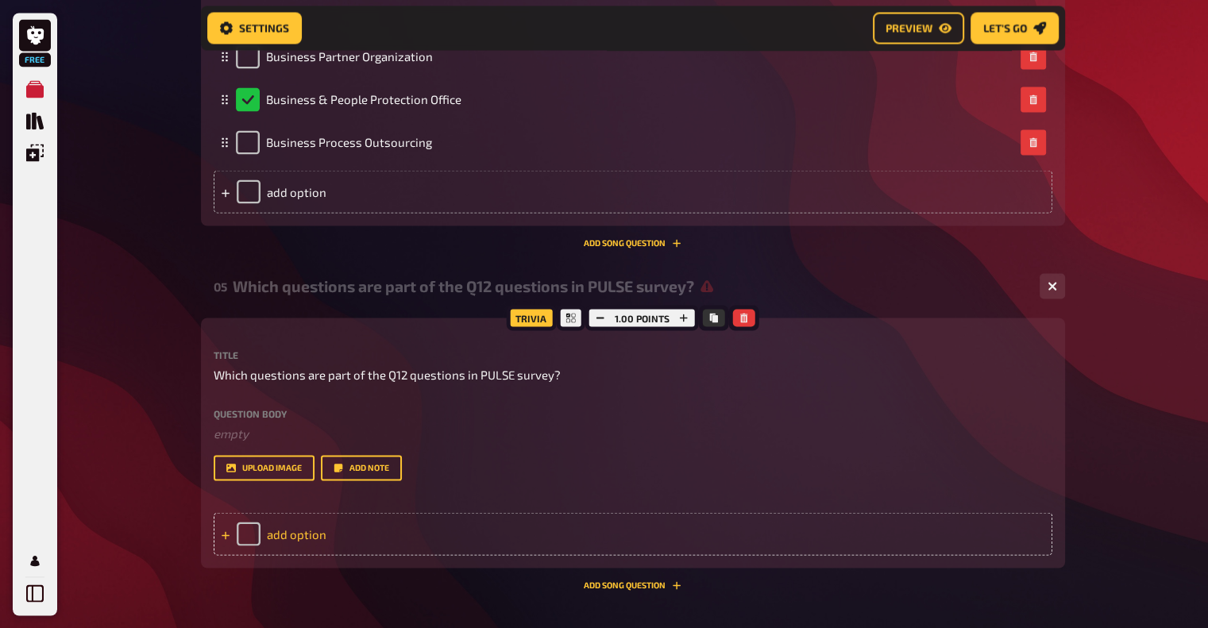
click at [285, 534] on div "add option" at bounding box center [633, 533] width 839 height 43
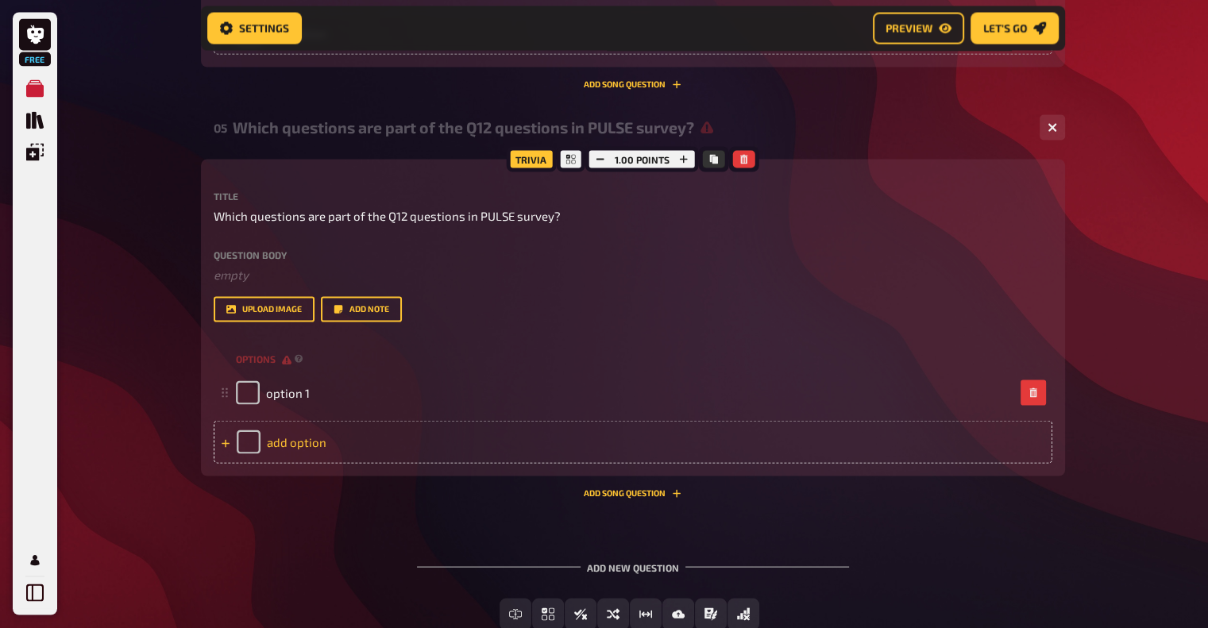
scroll to position [3023, 0]
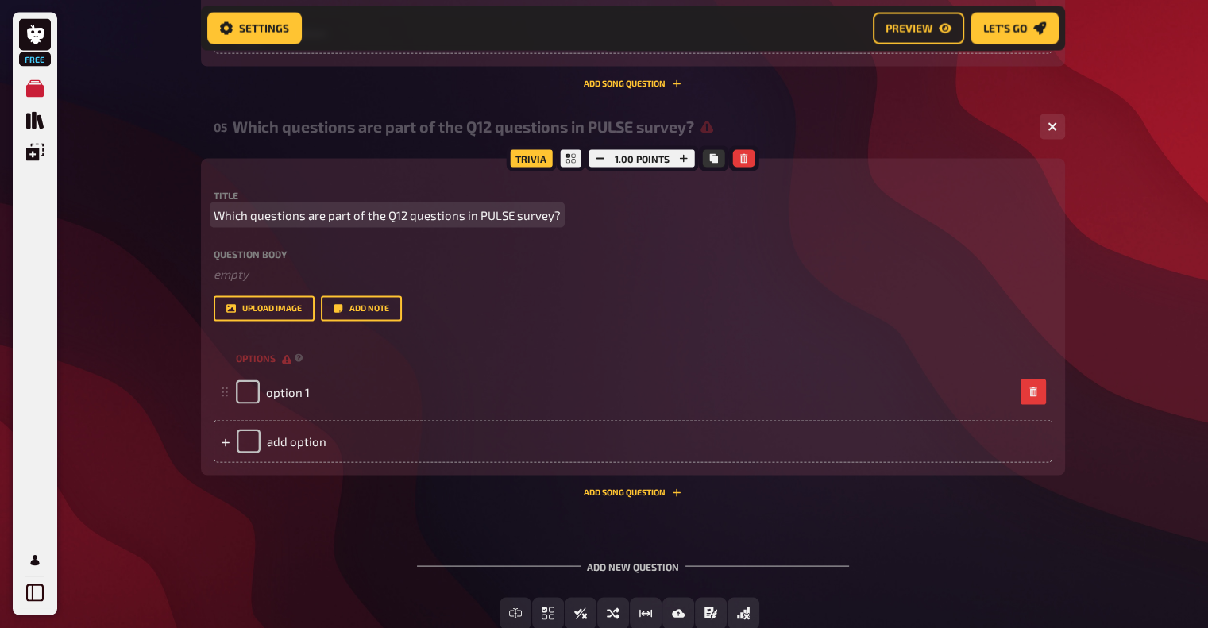
click at [303, 217] on span "Which questions are part of the Q12 questions in PULSE survey?" at bounding box center [387, 216] width 347 height 18
click at [292, 214] on span "Which questions are part of the Q12 questions in PULSE survey?" at bounding box center [387, 216] width 347 height 18
click at [404, 214] on span "Which questions are part of the Q12 questions in PULSE survey?" at bounding box center [387, 216] width 347 height 18
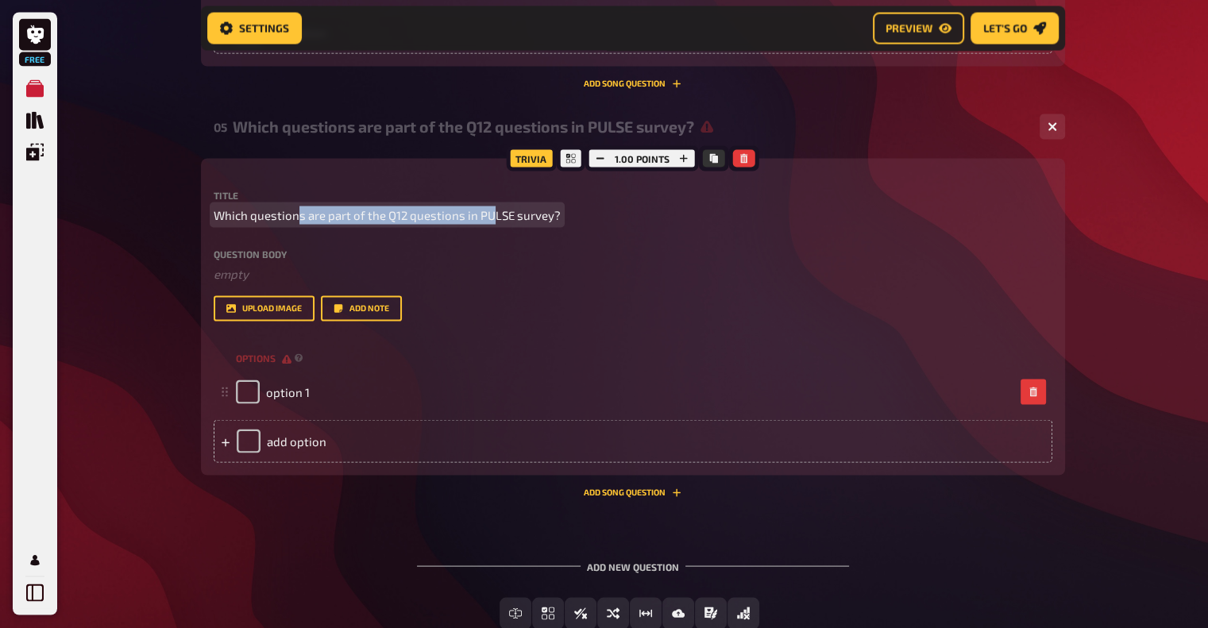
drag, startPoint x: 487, startPoint y: 216, endPoint x: 299, endPoint y: 210, distance: 188.4
click at [299, 210] on span "Which questions are part of the Q12 questions in PULSE survey?" at bounding box center [387, 216] width 347 height 18
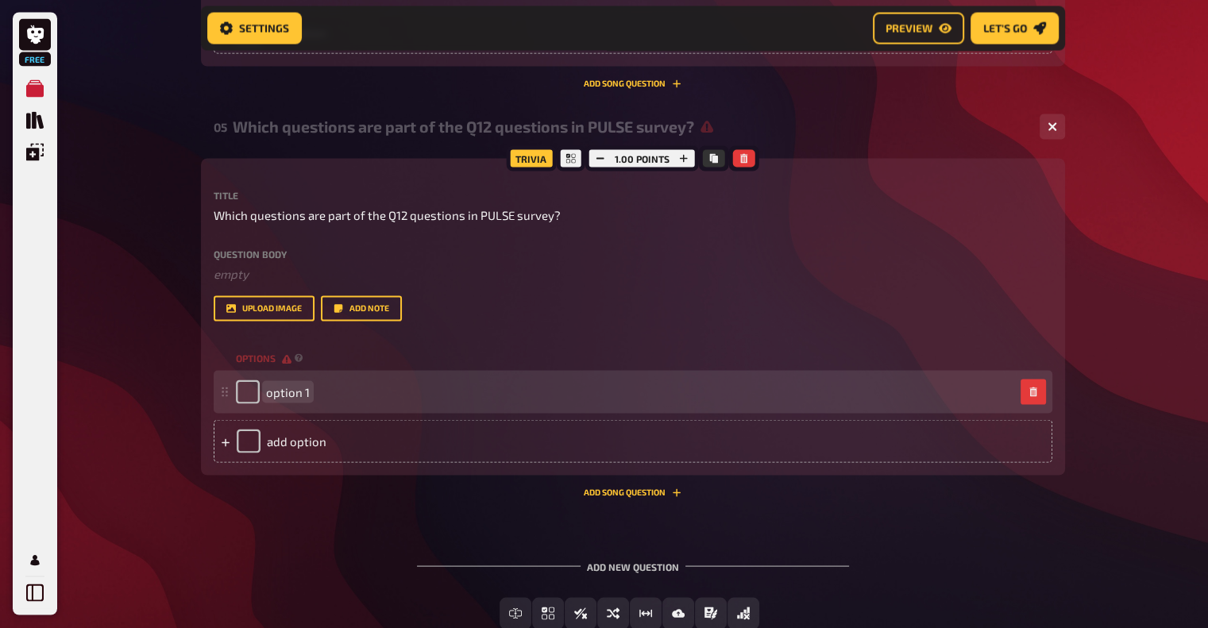
click at [277, 393] on span "option 1" at bounding box center [288, 392] width 44 height 14
click at [324, 395] on span "I know what is expected" at bounding box center [331, 392] width 130 height 14
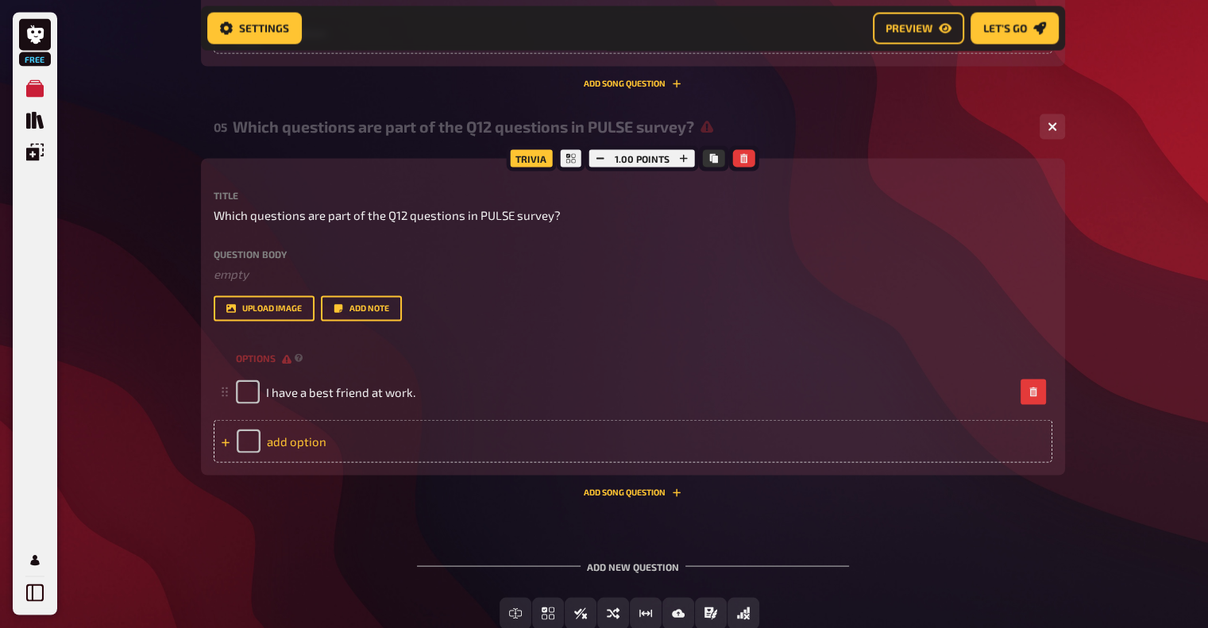
click at [307, 439] on div "add option" at bounding box center [633, 441] width 839 height 43
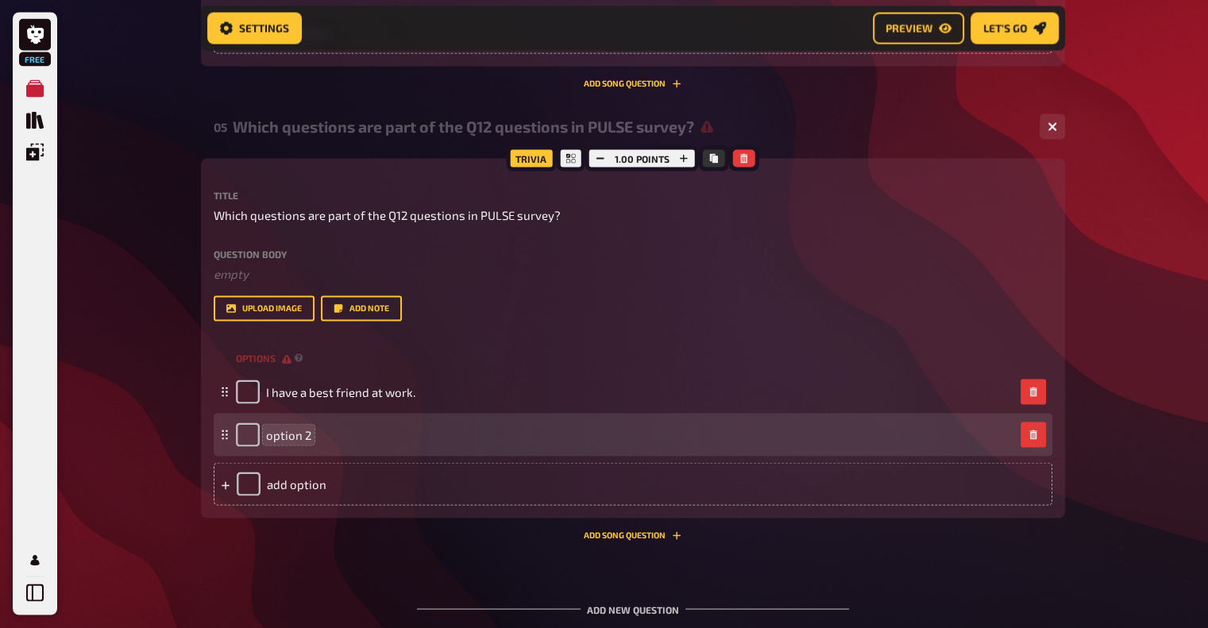
click at [295, 438] on span "option 2" at bounding box center [288, 435] width 45 height 14
drag, startPoint x: 534, startPoint y: 434, endPoint x: 658, endPoint y: 435, distance: 123.9
click at [658, 434] on div "At work, I have the opportunity to eat and drink in a qualitative" at bounding box center [625, 435] width 778 height 24
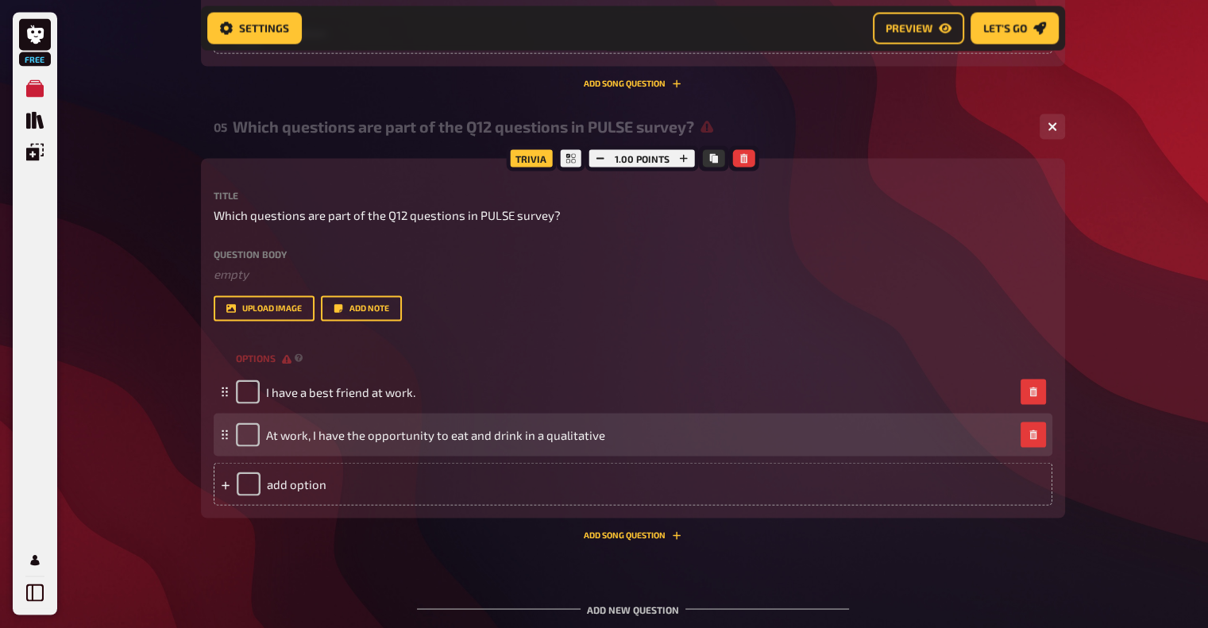
drag, startPoint x: 467, startPoint y: 434, endPoint x: 642, endPoint y: 442, distance: 174.9
click at [642, 442] on div "At work, I have the opportunity to eat and drink in a qualitative" at bounding box center [625, 435] width 778 height 24
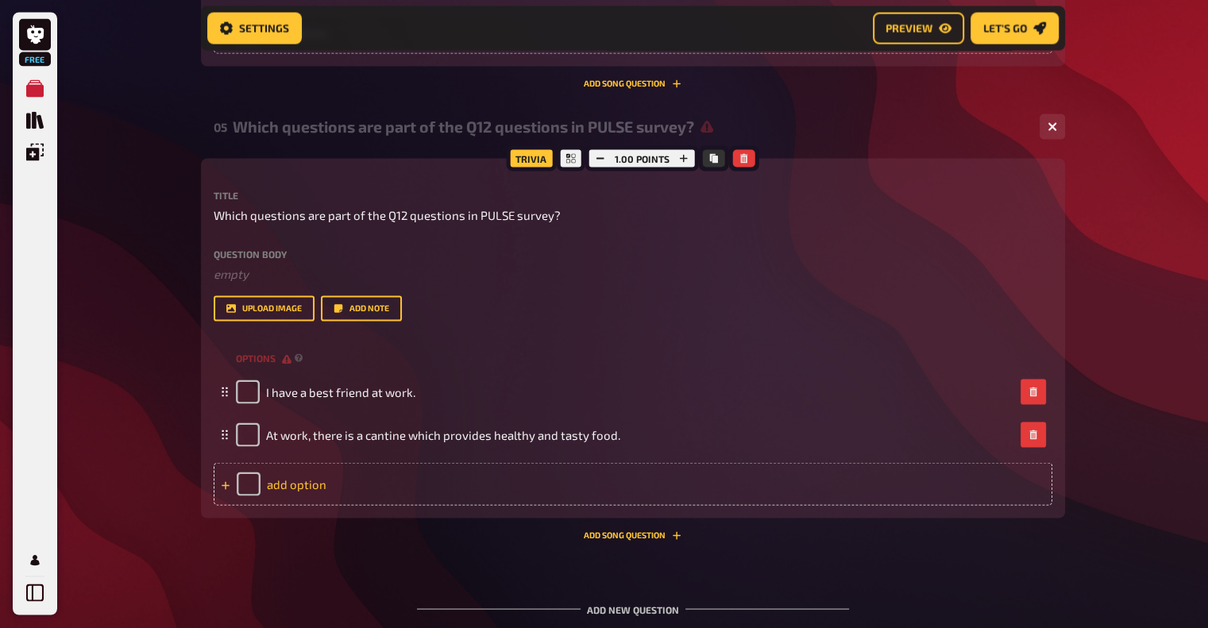
click at [297, 473] on div "add option" at bounding box center [633, 484] width 839 height 43
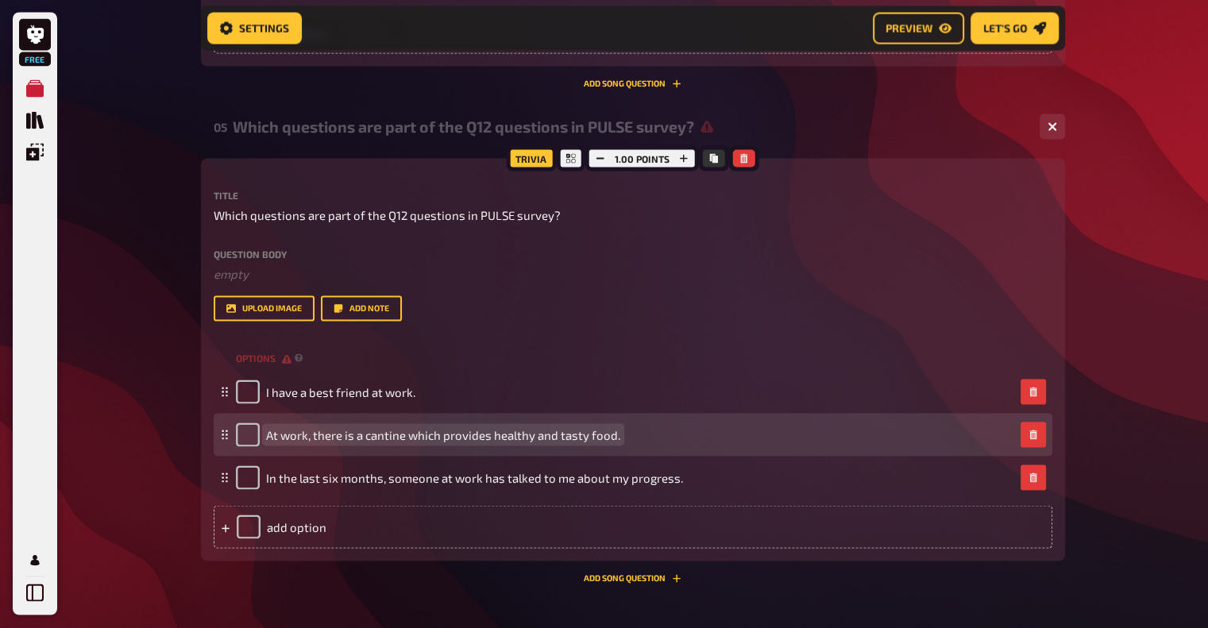
click at [387, 437] on span "At work, there is a cantine which provides healthy and tasty food." at bounding box center [443, 435] width 354 height 14
click at [364, 438] on span "At work, there is a cantine which provides healthy and tasty food." at bounding box center [443, 435] width 354 height 14
drag, startPoint x: 277, startPoint y: 434, endPoint x: 411, endPoint y: 424, distance: 134.6
click at [411, 424] on div "At work, there is a cantine which provides healthy and tasty food." at bounding box center [428, 435] width 384 height 24
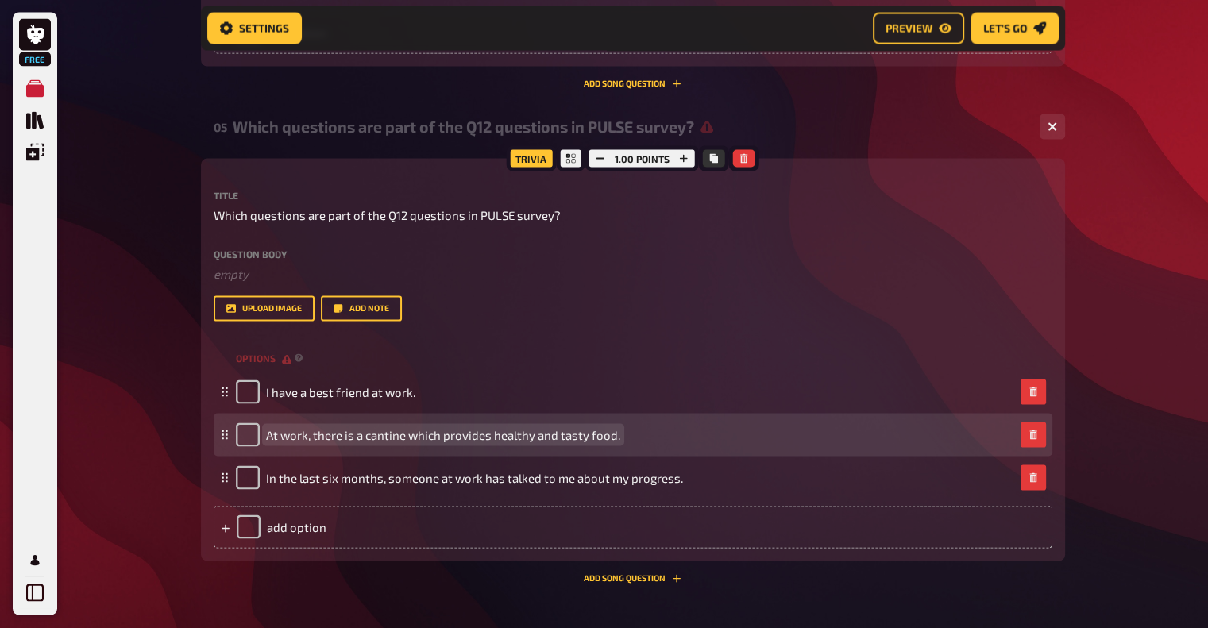
click at [381, 441] on span "At work, there is a cantine which provides healthy and tasty food." at bounding box center [443, 435] width 354 height 14
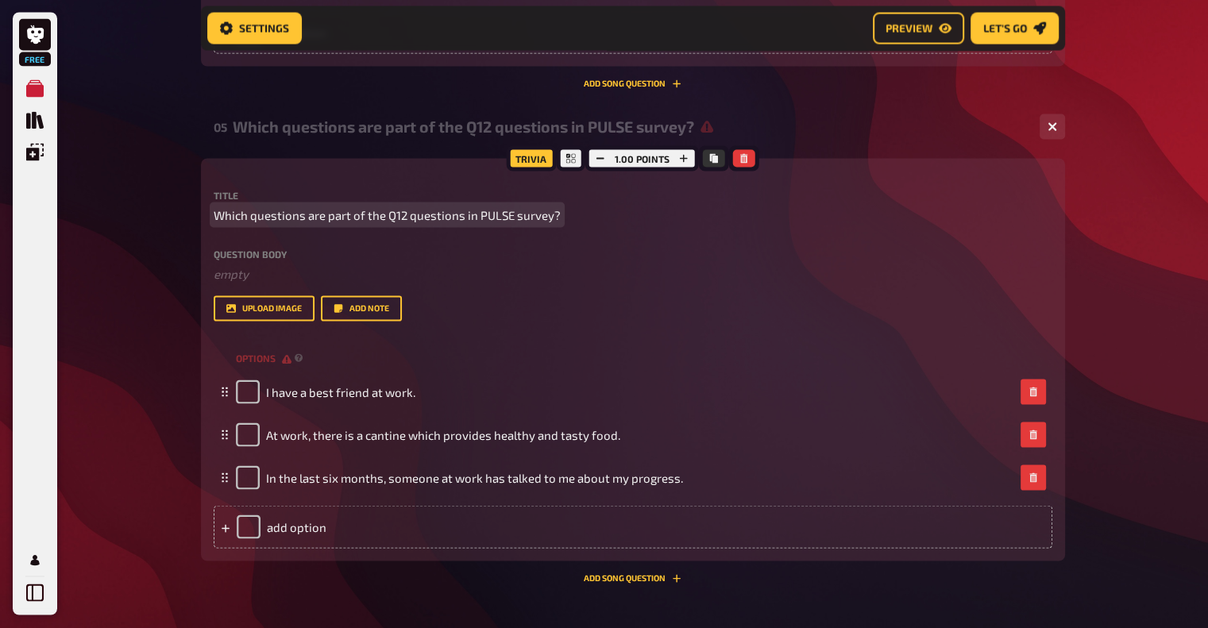
click at [284, 210] on span "Which questions are part of the Q12 questions in PULSE survey?" at bounding box center [387, 216] width 347 height 18
click at [477, 212] on span "Which statements need to rated in PULSE survey?" at bounding box center [349, 216] width 271 height 18
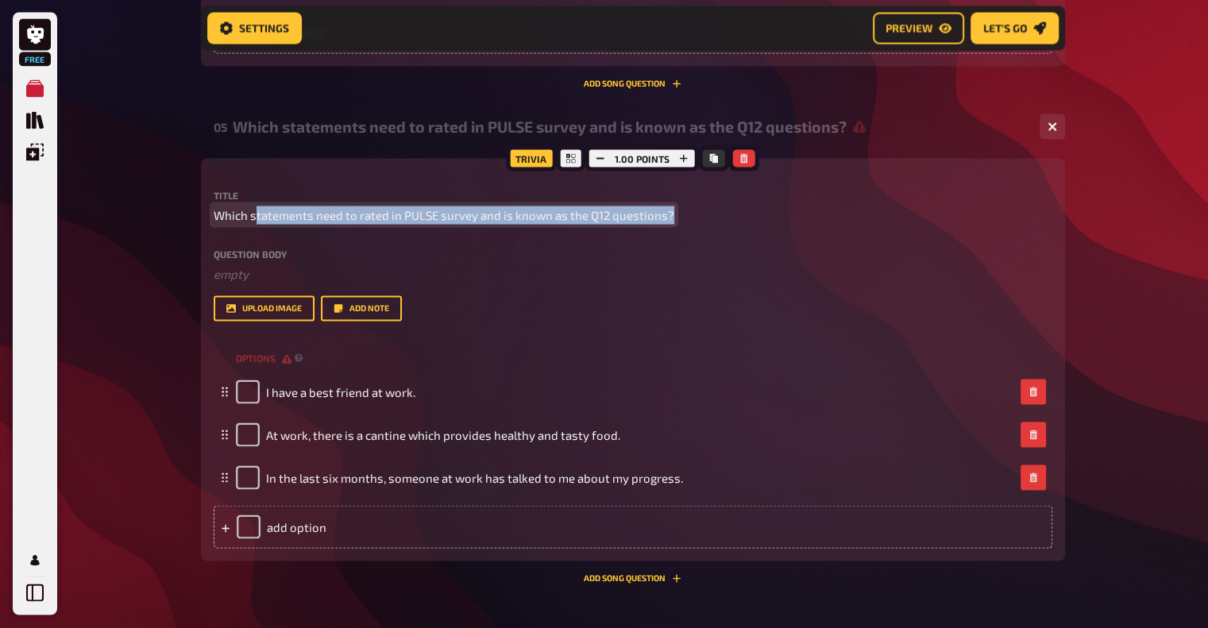
drag, startPoint x: 257, startPoint y: 222, endPoint x: 737, endPoint y: 238, distance: 480.8
click at [737, 238] on div "Title Which statements need to rated in PULSE survey and is known as the Q12 qu…" at bounding box center [633, 256] width 839 height 131
click at [315, 215] on span "Which statements need to rated in PULSE survey and is known as the Q12 question…" at bounding box center [444, 216] width 461 height 18
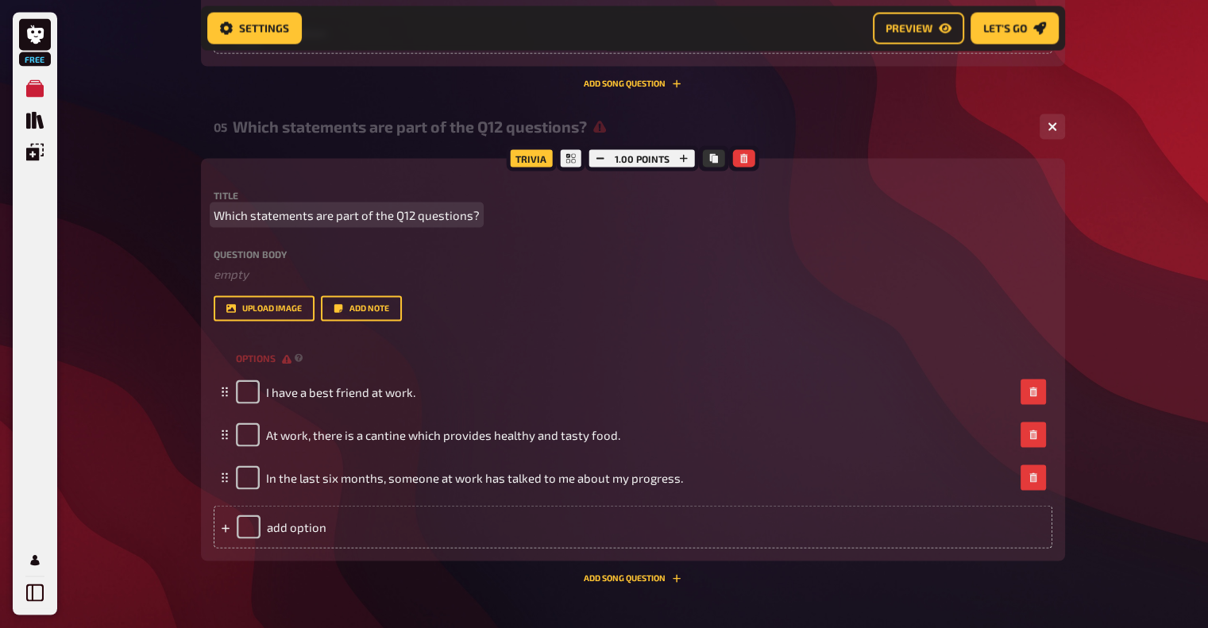
click at [470, 217] on span "Which statements are part of the Q12 questions?" at bounding box center [347, 216] width 266 height 18
click at [415, 209] on span "Which statements are part of the Q12 questions?" at bounding box center [347, 216] width 266 height 18
click at [253, 210] on span "Which statements are part of the Q12 leading questions?" at bounding box center [368, 216] width 308 height 18
click at [249, 212] on span "Which statements are part of the Q12 leading questions?" at bounding box center [368, 216] width 308 height 18
click at [353, 207] on span "Which Q12 statements are part of the Q12 leading questions?" at bounding box center [379, 216] width 330 height 18
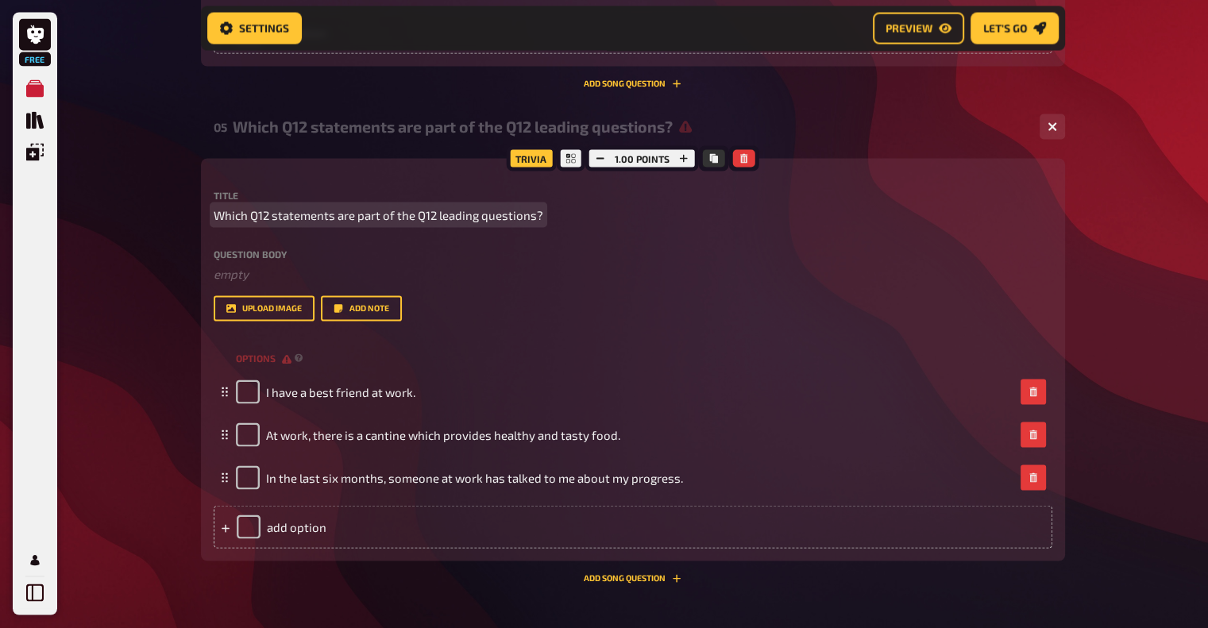
click at [353, 209] on span "Which Q12 statements are part of the Q12 leading questions?" at bounding box center [379, 216] width 330 height 18
click at [347, 210] on span "Which Q12 statements are part of the Q12 leading questions?" at bounding box center [379, 216] width 330 height 18
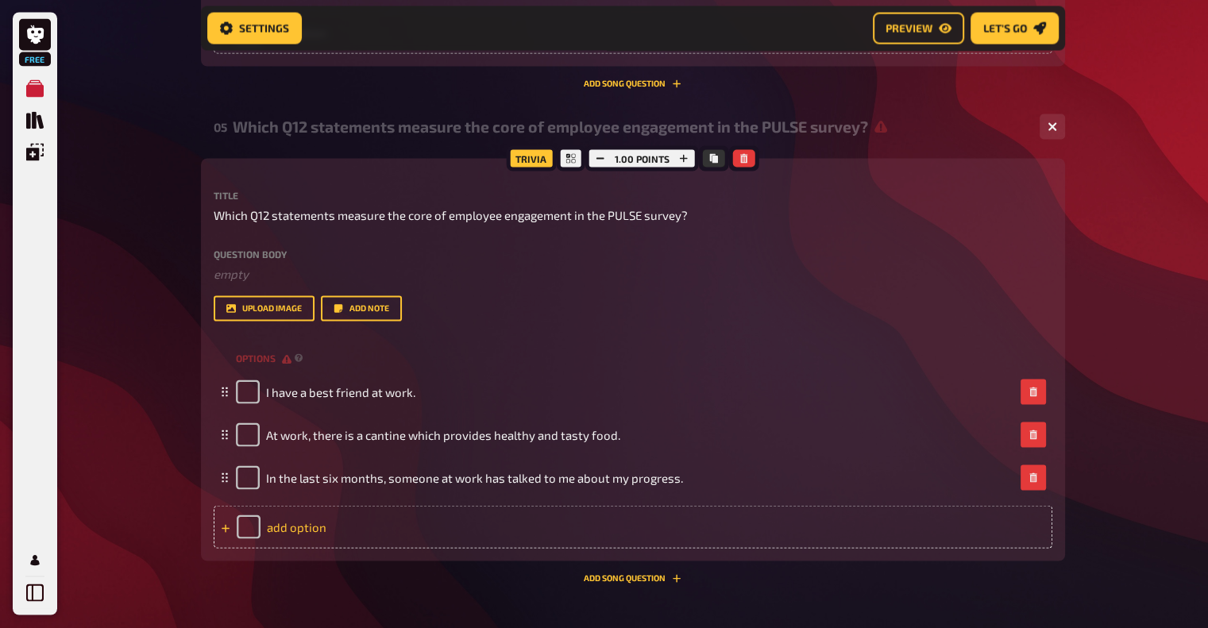
click at [299, 527] on div "add option" at bounding box center [633, 527] width 839 height 43
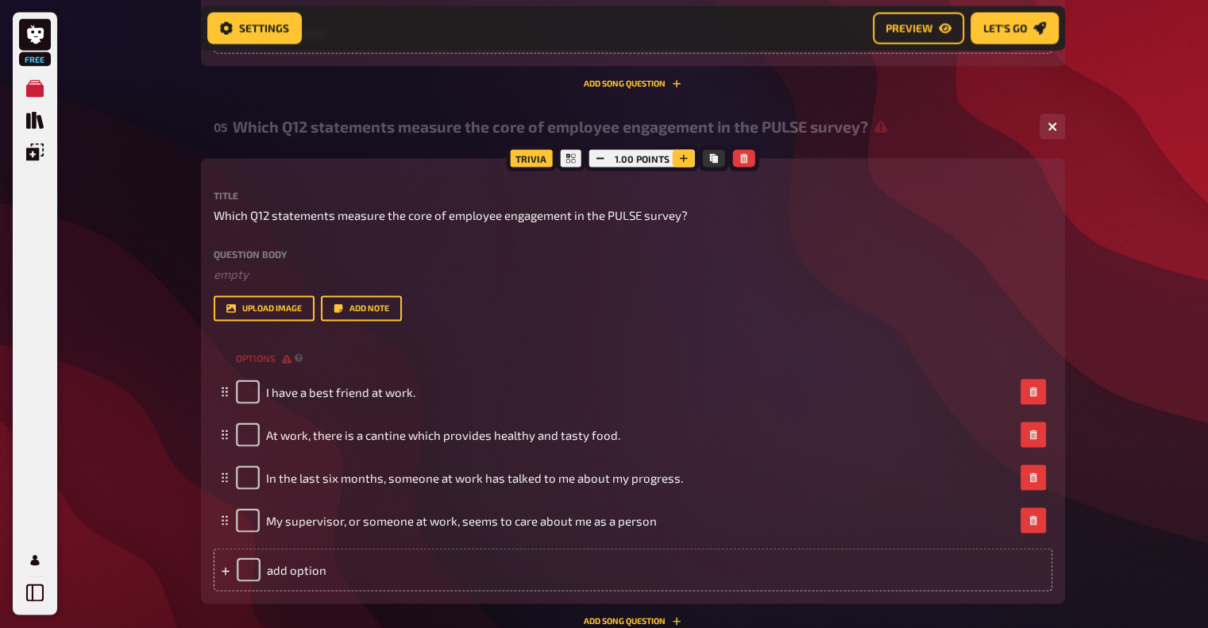
click at [683, 158] on icon "button" at bounding box center [684, 159] width 8 height 8
click at [683, 158] on icon "button" at bounding box center [685, 159] width 8 height 8
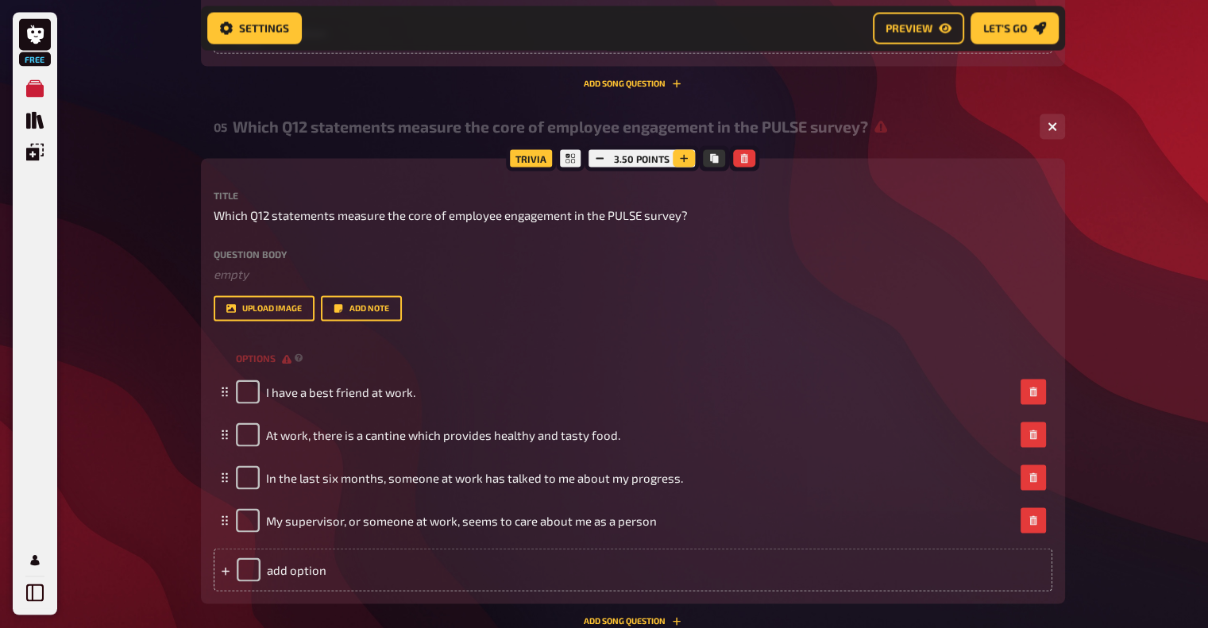
click at [683, 158] on icon "button" at bounding box center [685, 159] width 8 height 8
click at [683, 158] on icon "button" at bounding box center [686, 159] width 8 height 8
click at [682, 154] on icon "button" at bounding box center [685, 159] width 10 height 10
click at [682, 154] on icon "button" at bounding box center [684, 159] width 10 height 10
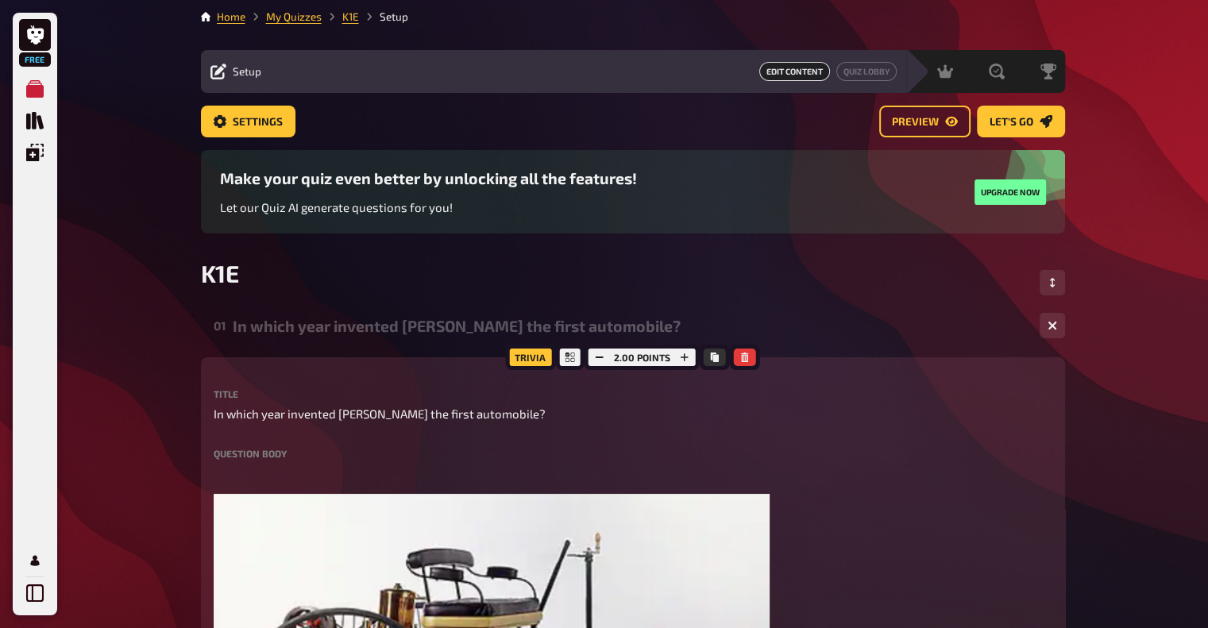
scroll to position [0, 0]
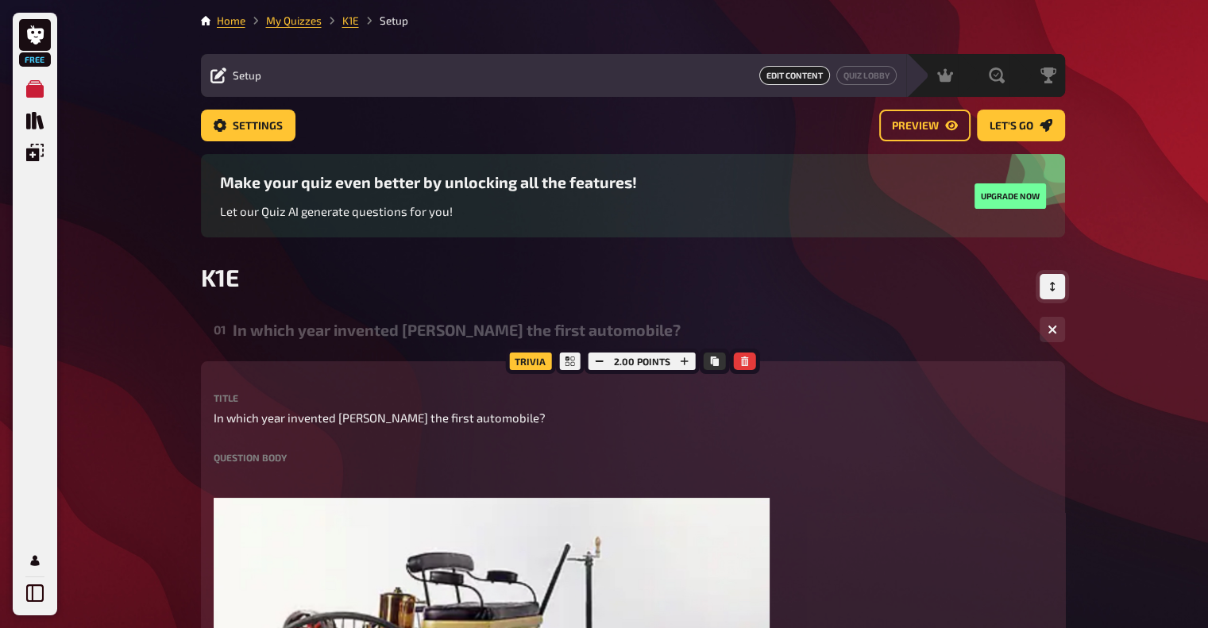
click at [1055, 285] on icon "Change Order" at bounding box center [1053, 287] width 10 height 10
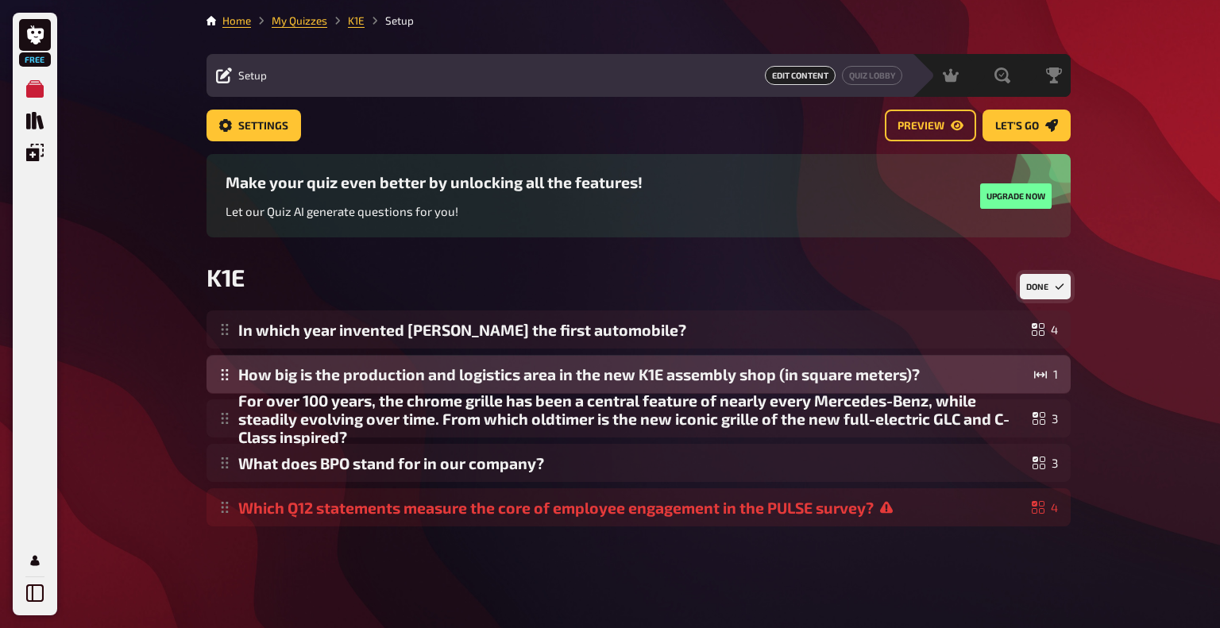
drag, startPoint x: 477, startPoint y: 417, endPoint x: 480, endPoint y: 358, distance: 58.9
click at [480, 358] on div "In which year invented [PERSON_NAME] the first automobile? 4 For over 100 years…" at bounding box center [639, 419] width 864 height 216
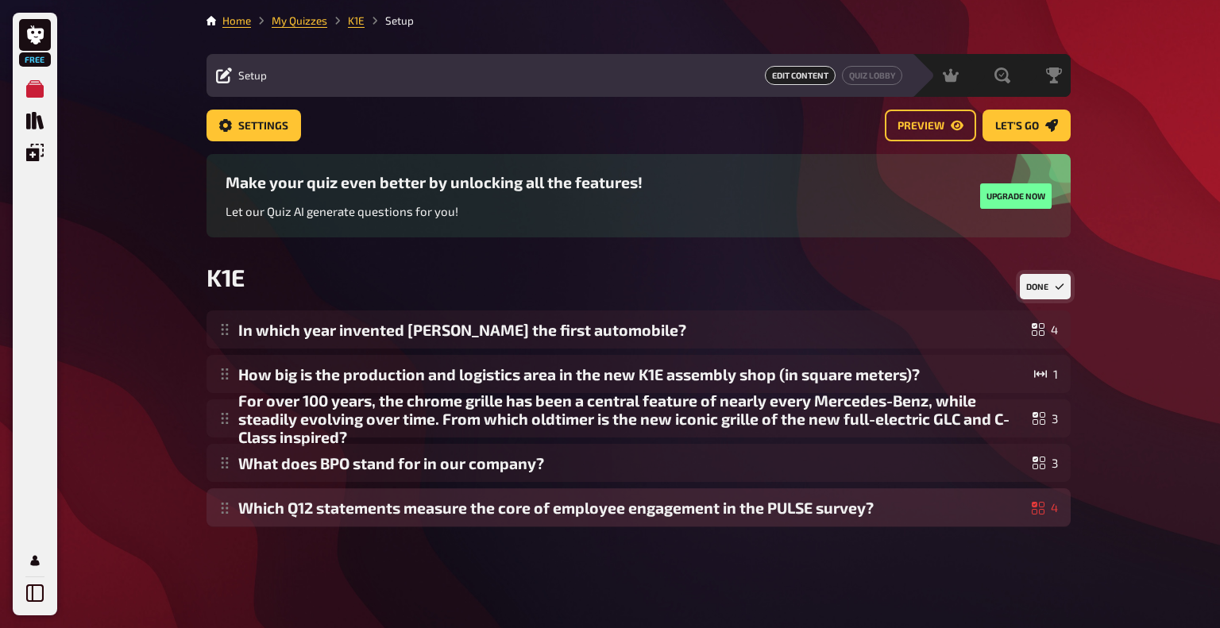
click at [548, 514] on div "In which year invented [PERSON_NAME] the first automobile? 4 How big is the pro…" at bounding box center [639, 419] width 864 height 216
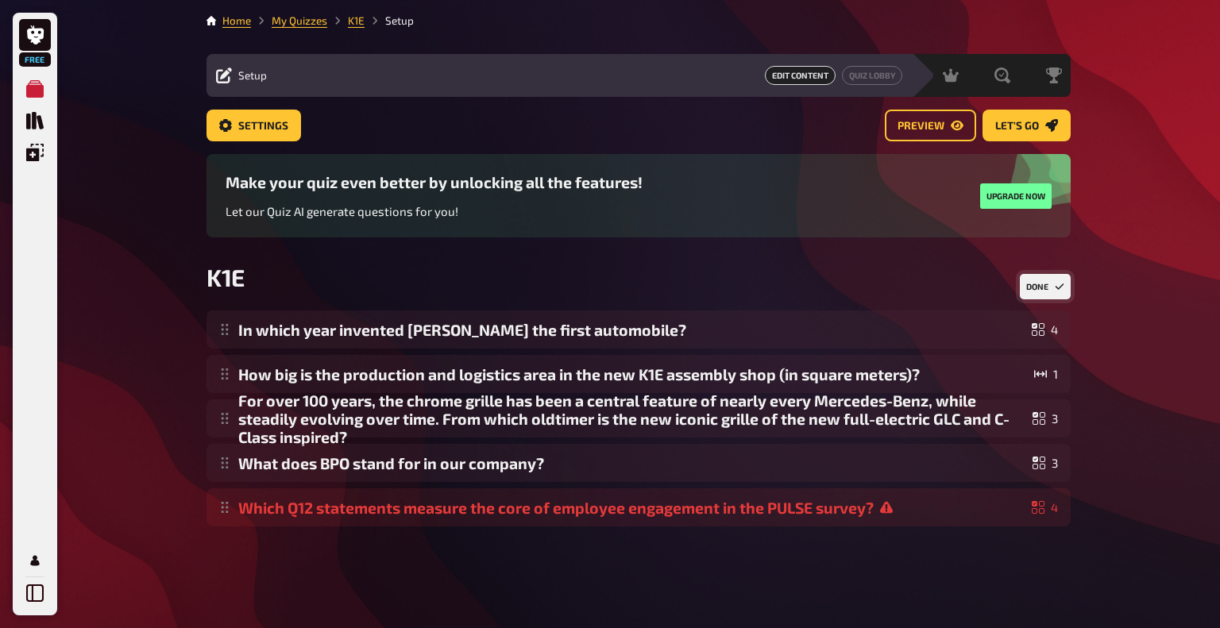
click at [1052, 292] on button "Done" at bounding box center [1045, 286] width 51 height 25
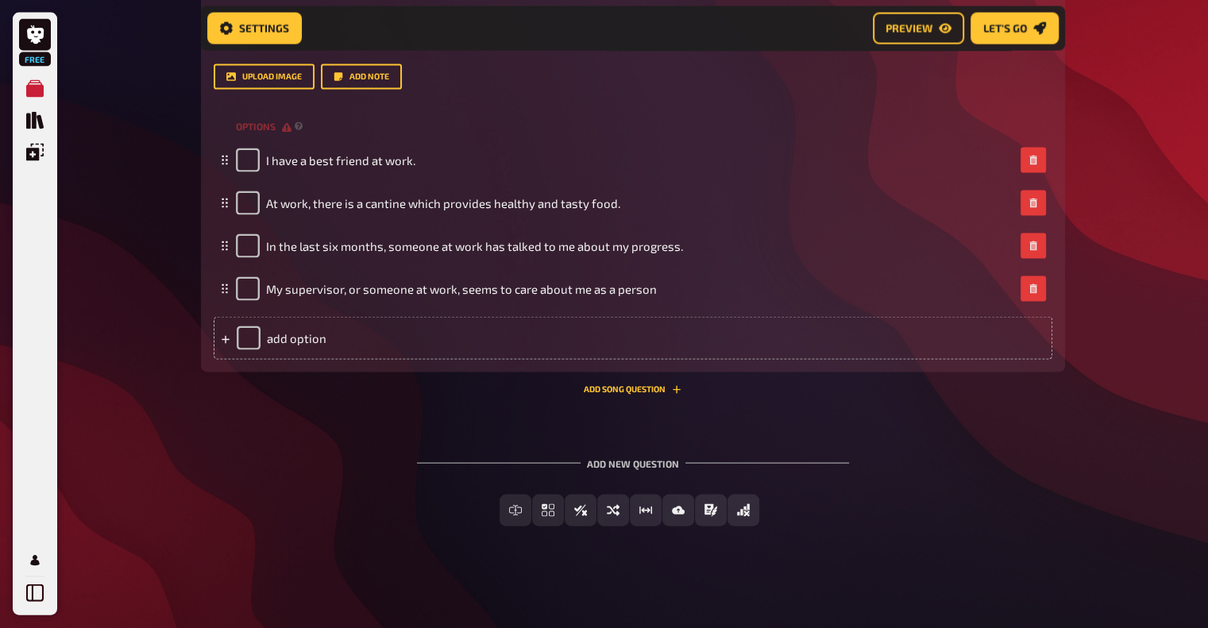
scroll to position [3018, 0]
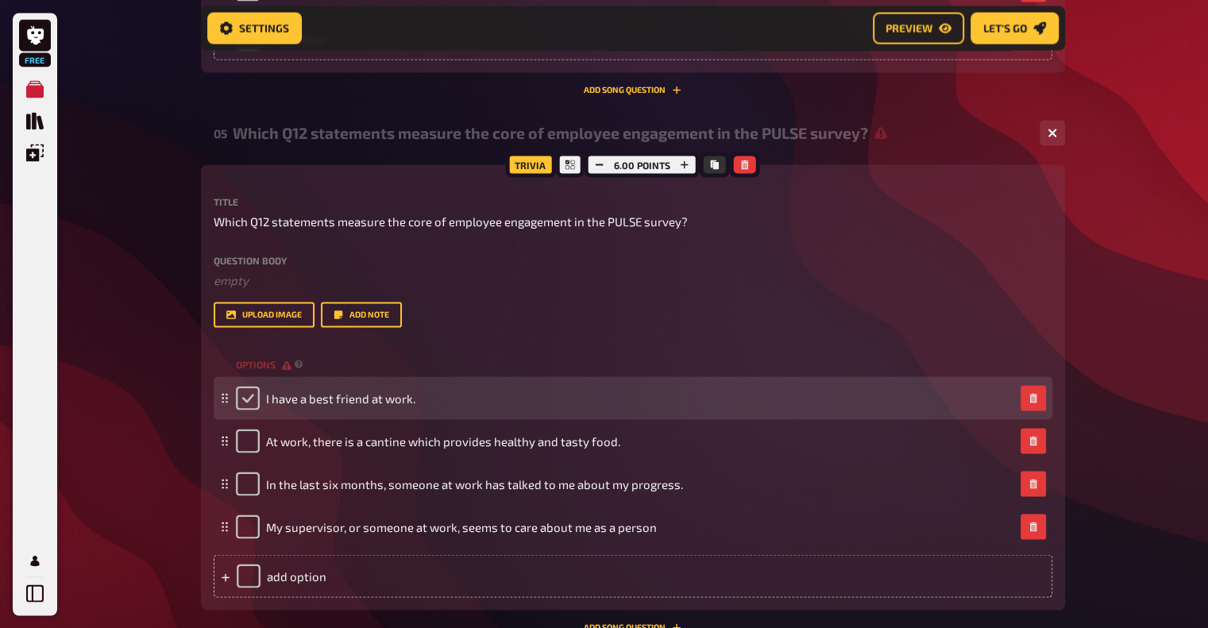
click at [242, 390] on input "checkbox" at bounding box center [248, 398] width 24 height 24
checkbox input "true"
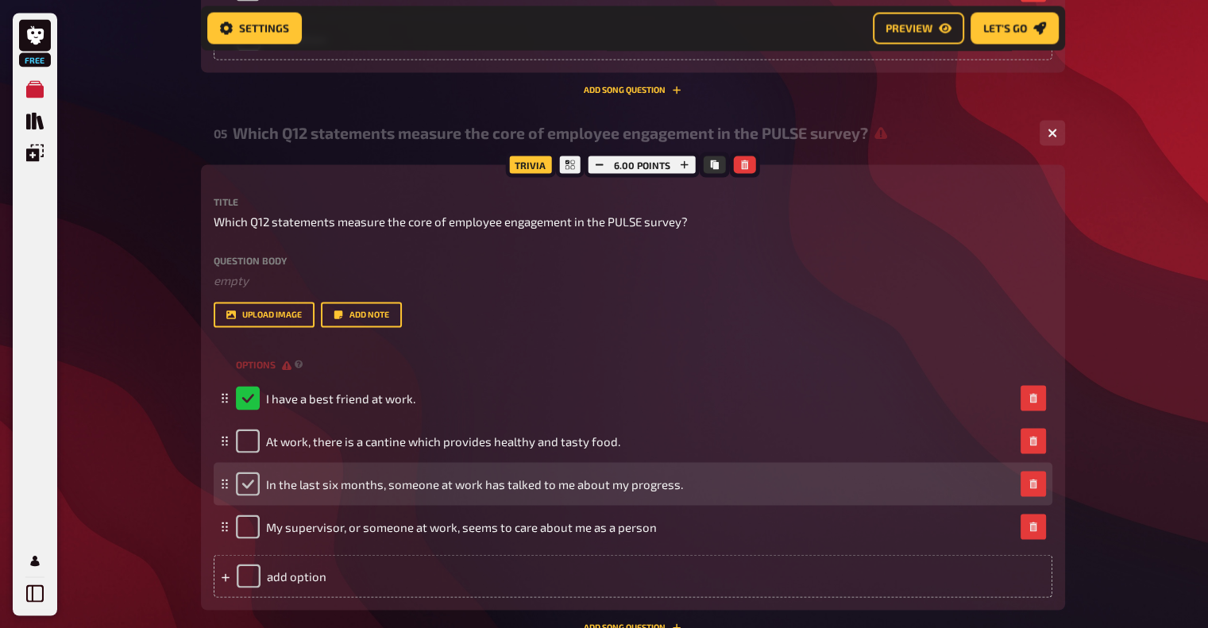
click at [247, 480] on input "checkbox" at bounding box center [248, 484] width 24 height 24
checkbox input "true"
checkbox input "false"
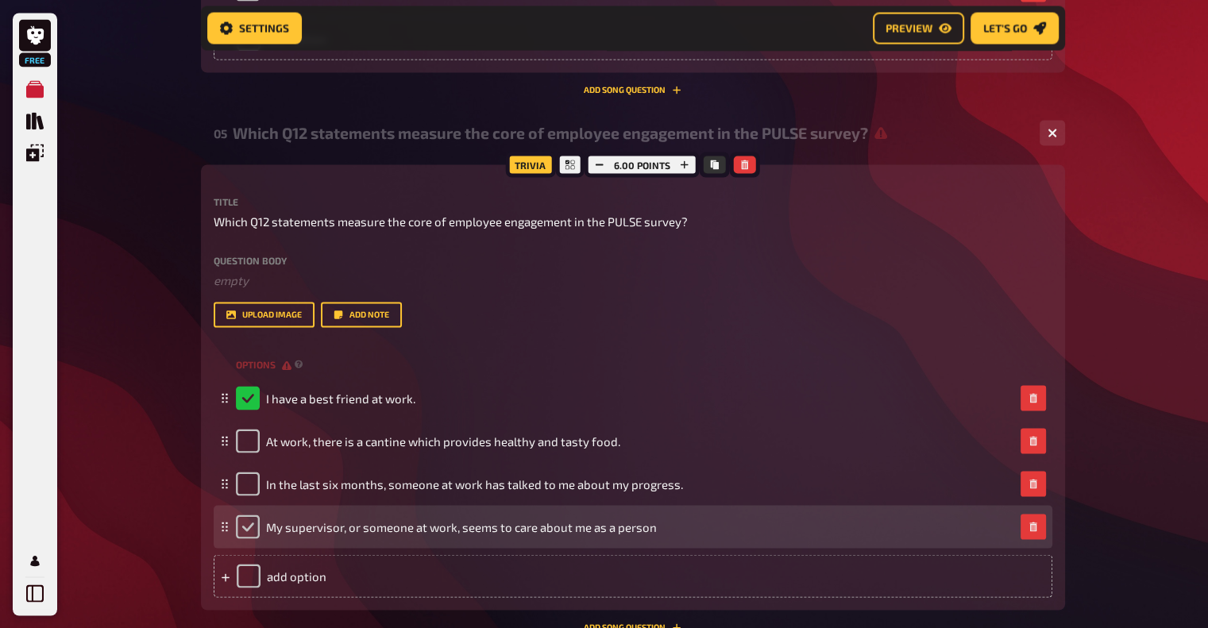
checkbox input "false"
checkbox input "true"
click at [251, 528] on input "checkbox" at bounding box center [248, 527] width 24 height 24
checkbox input "true"
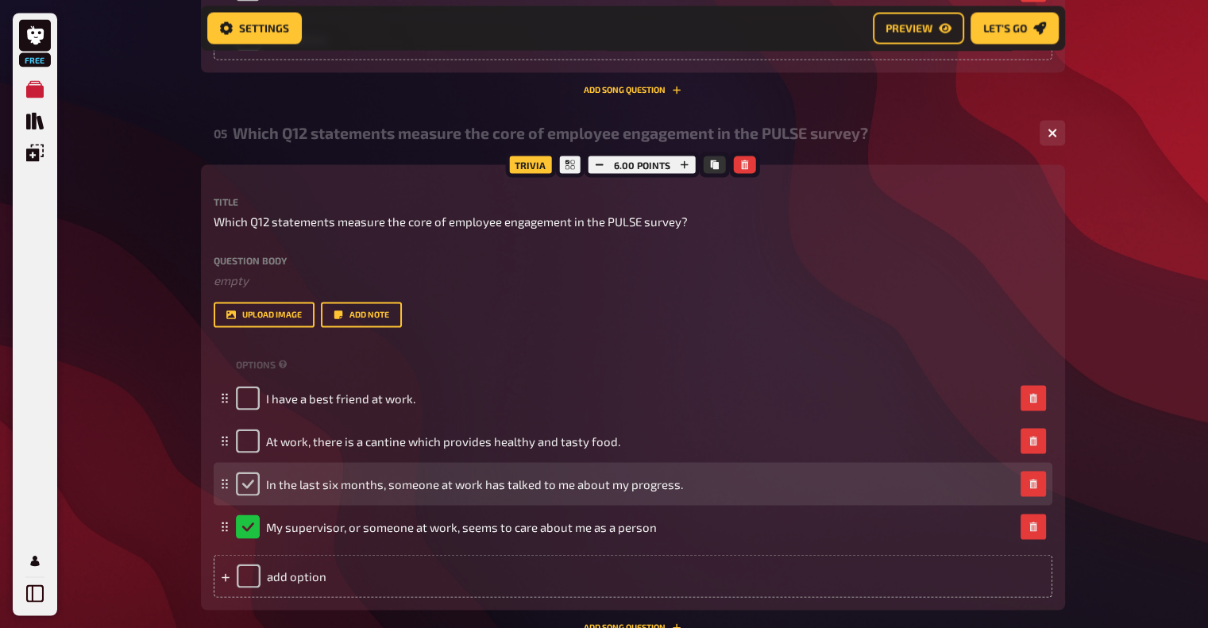
click at [244, 492] on input "checkbox" at bounding box center [248, 484] width 24 height 24
checkbox input "true"
checkbox input "false"
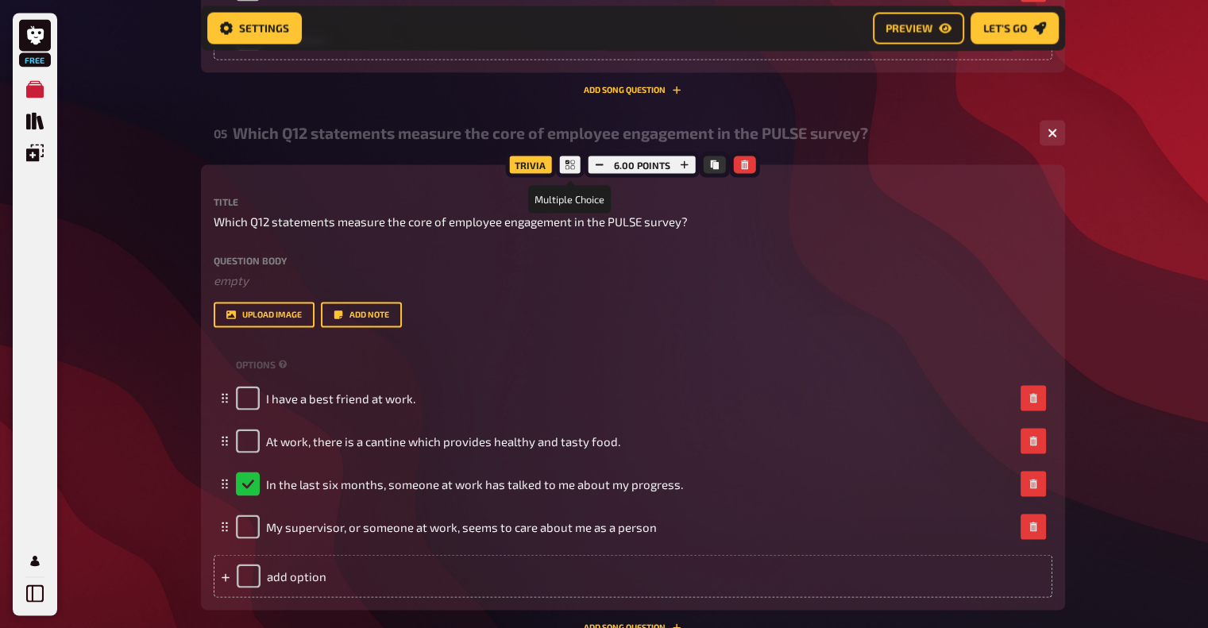
click at [569, 161] on icon at bounding box center [571, 165] width 10 height 10
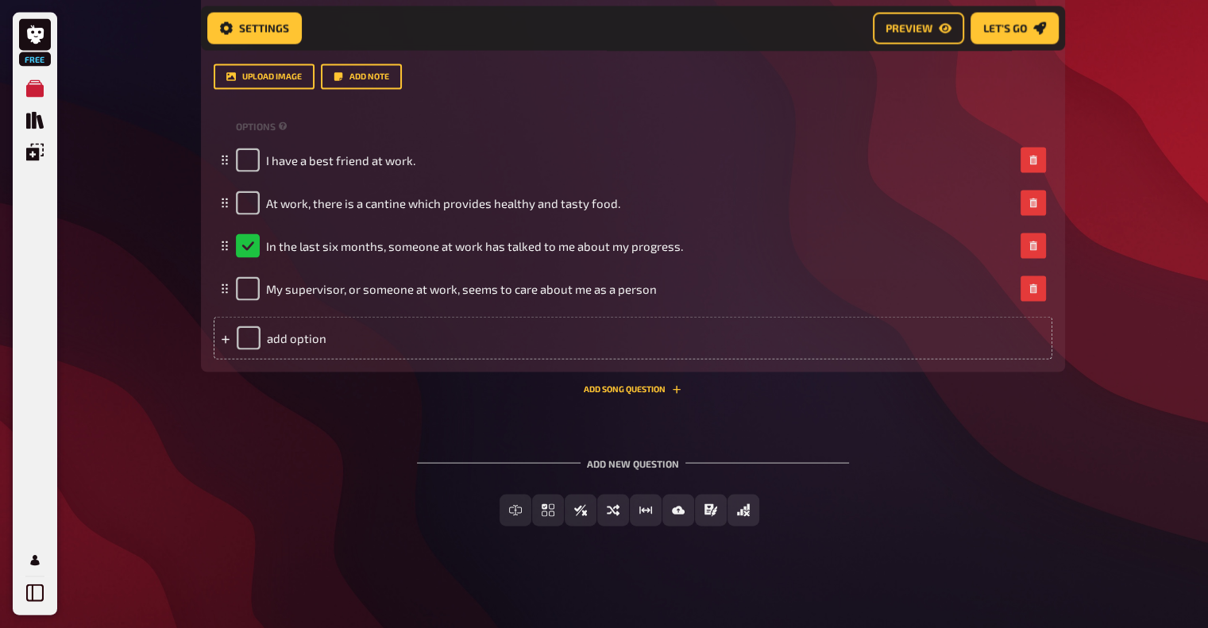
scroll to position [3097, 0]
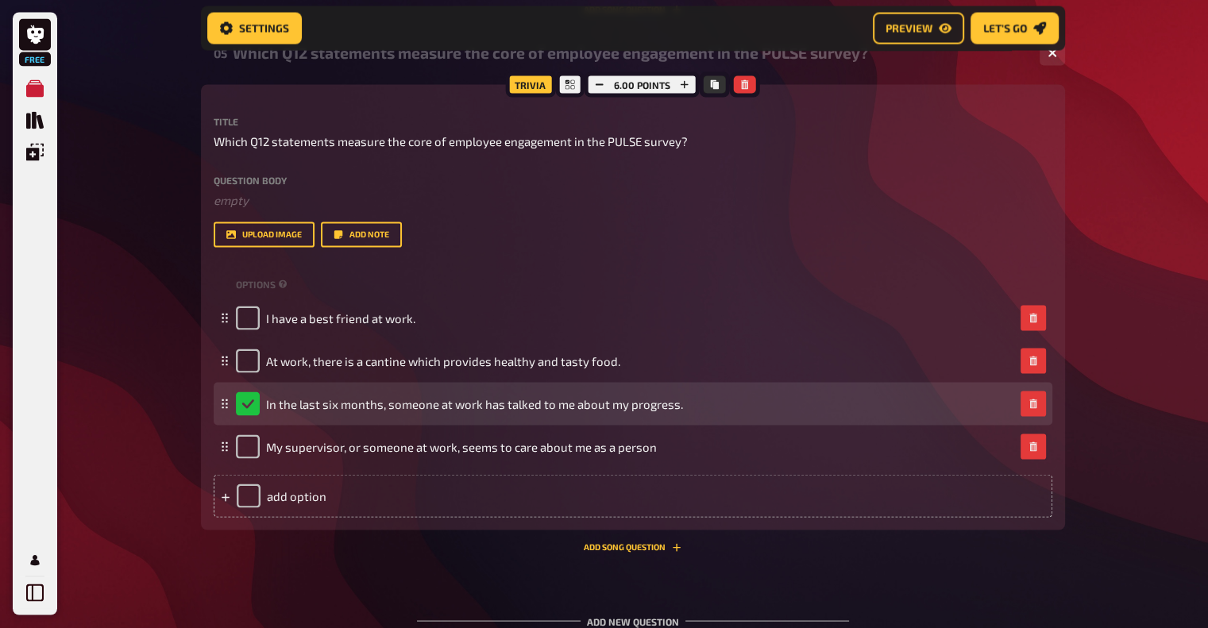
click at [249, 407] on div "In the last six months, someone at work has talked to me about my progress." at bounding box center [459, 404] width 447 height 24
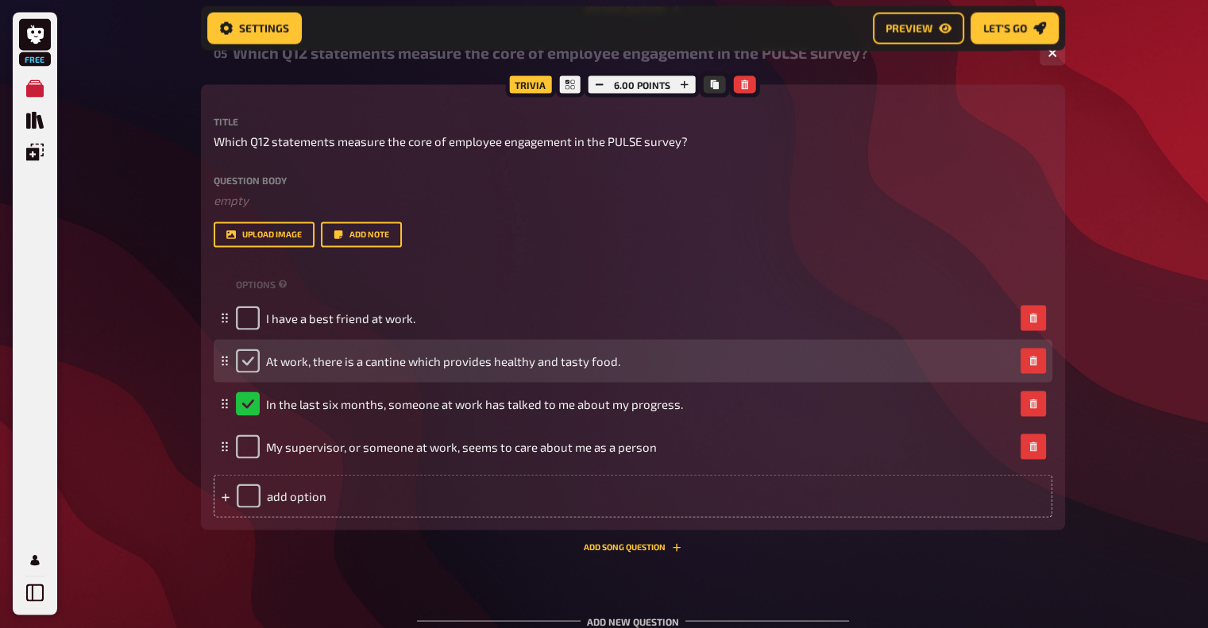
click at [250, 364] on input "checkbox" at bounding box center [248, 361] width 24 height 24
checkbox input "true"
checkbox input "false"
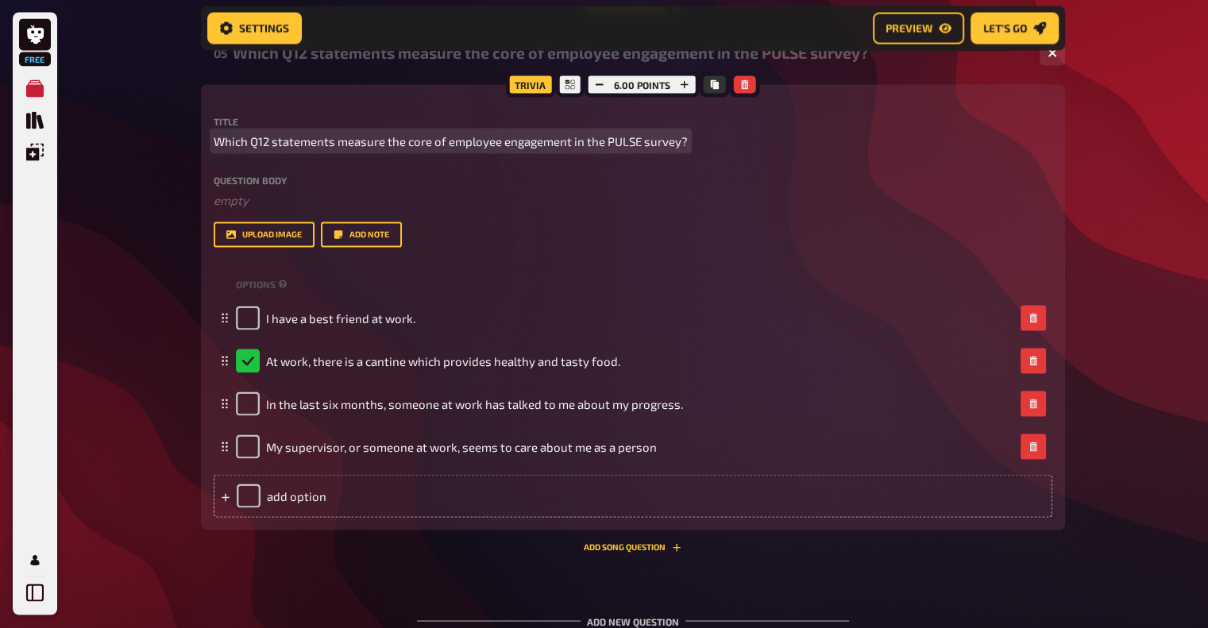
click at [230, 145] on span "Which Q12 statements measure the core of employee engagement in the PULSE surve…" at bounding box center [451, 142] width 474 height 18
click at [668, 143] on span "The Q12 statements measure the core of employee engagement in the PULSE survey?" at bounding box center [444, 142] width 461 height 18
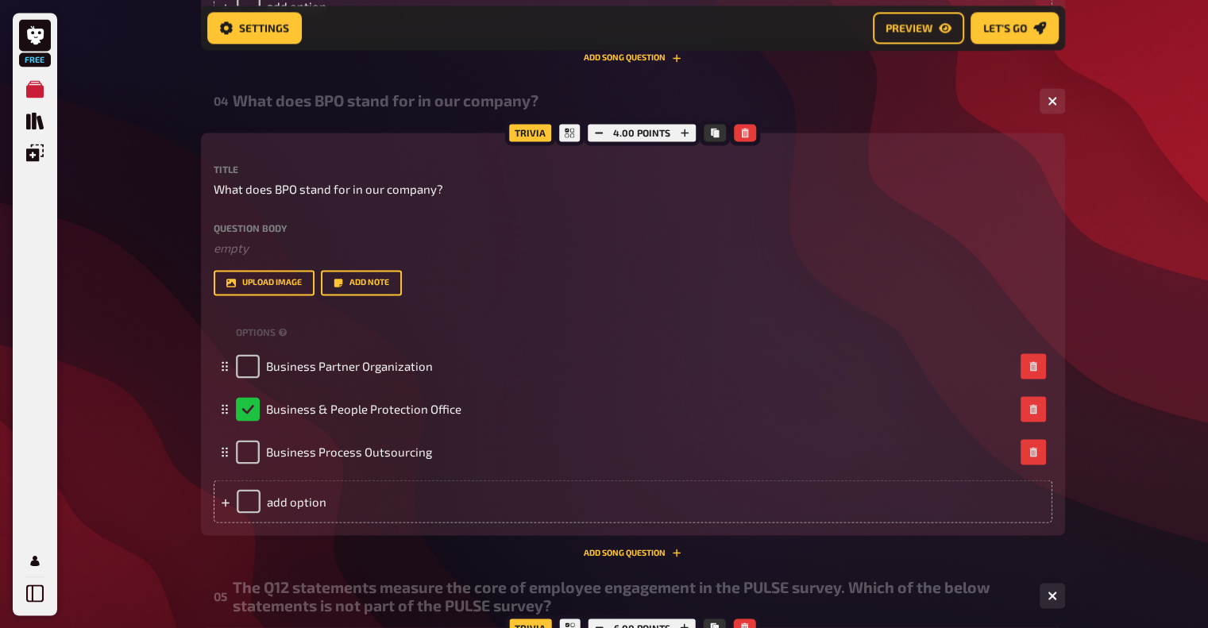
scroll to position [3031, 0]
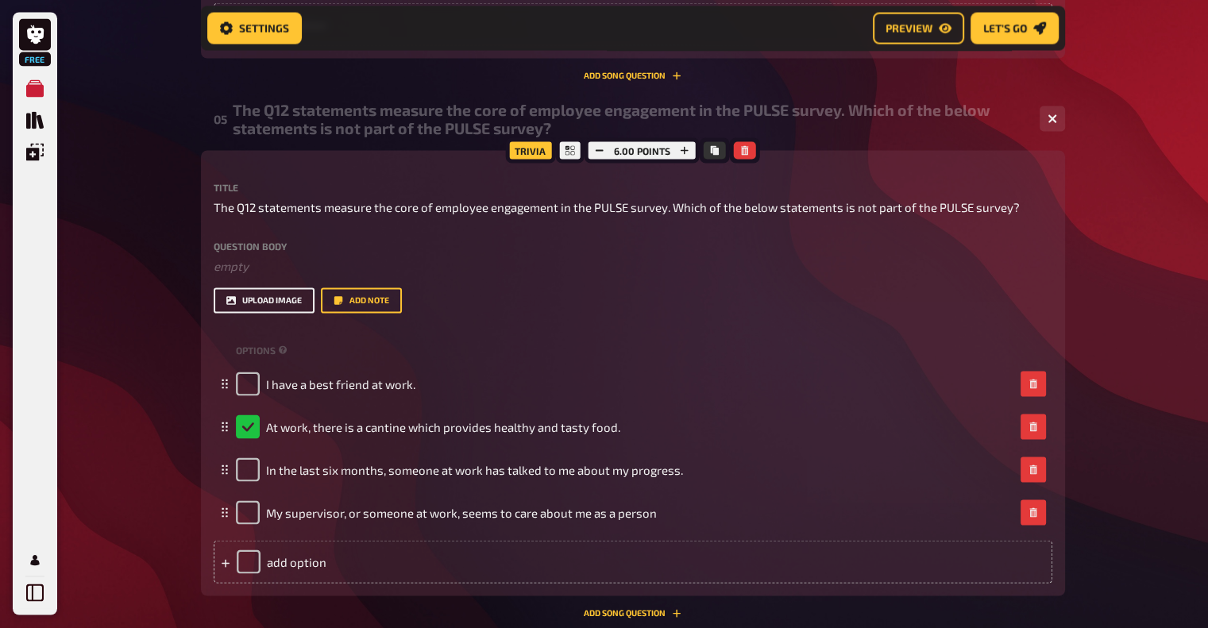
click at [279, 304] on button "upload image" at bounding box center [264, 300] width 101 height 25
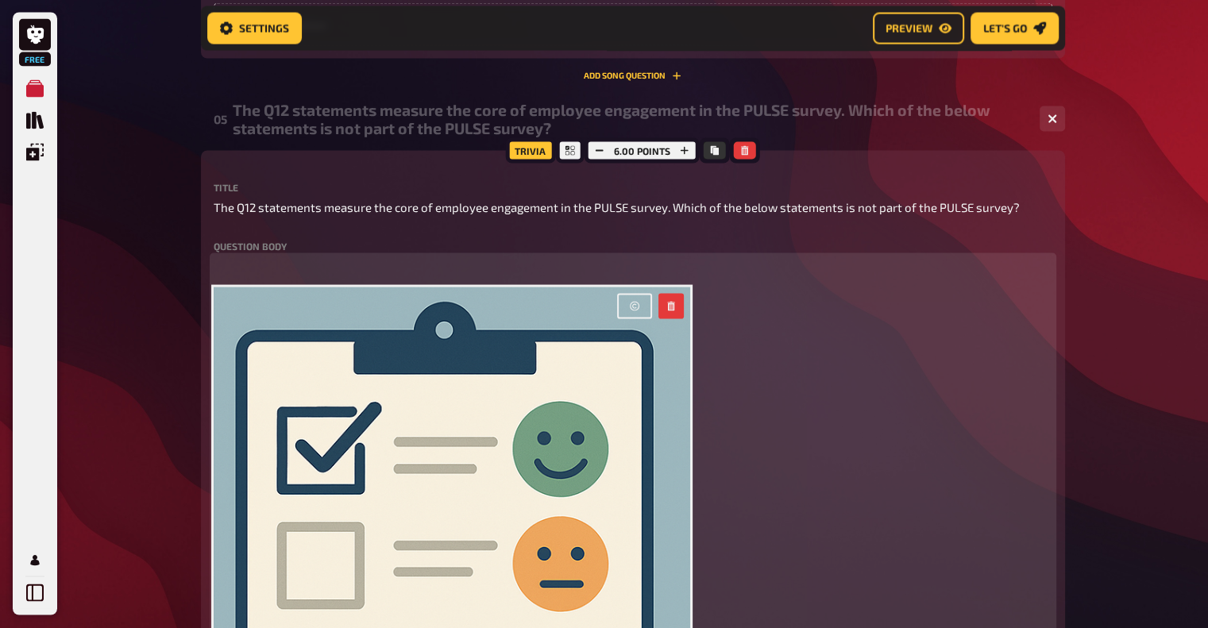
click at [635, 313] on button "button" at bounding box center [634, 306] width 35 height 25
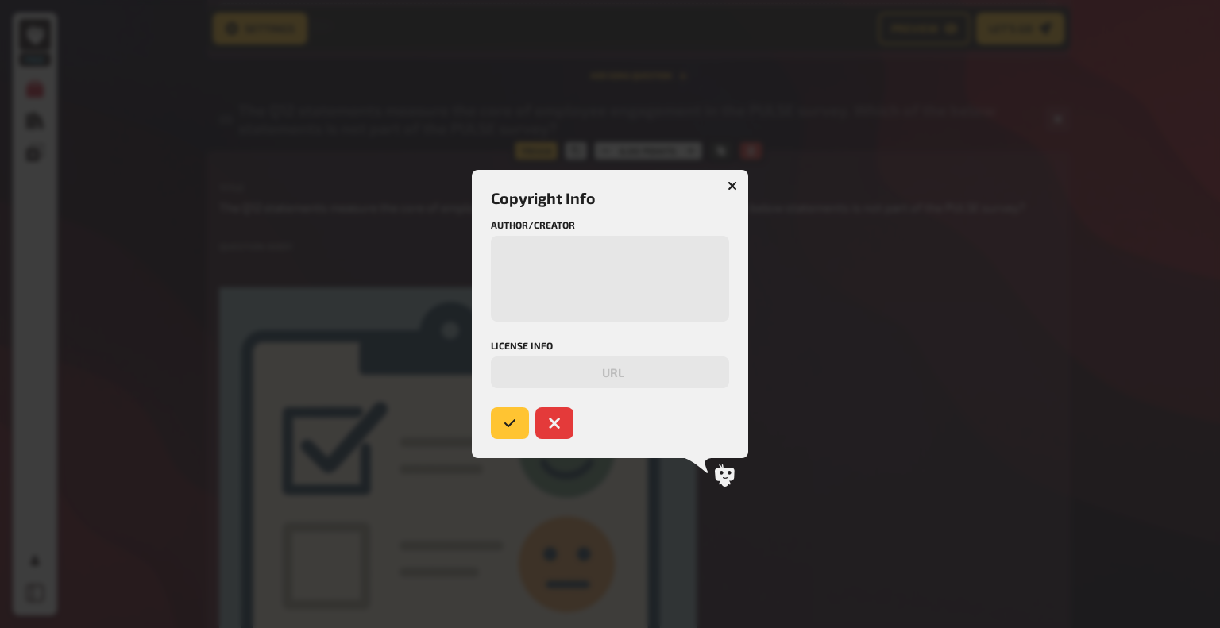
click at [732, 183] on icon "button" at bounding box center [732, 185] width 15 height 15
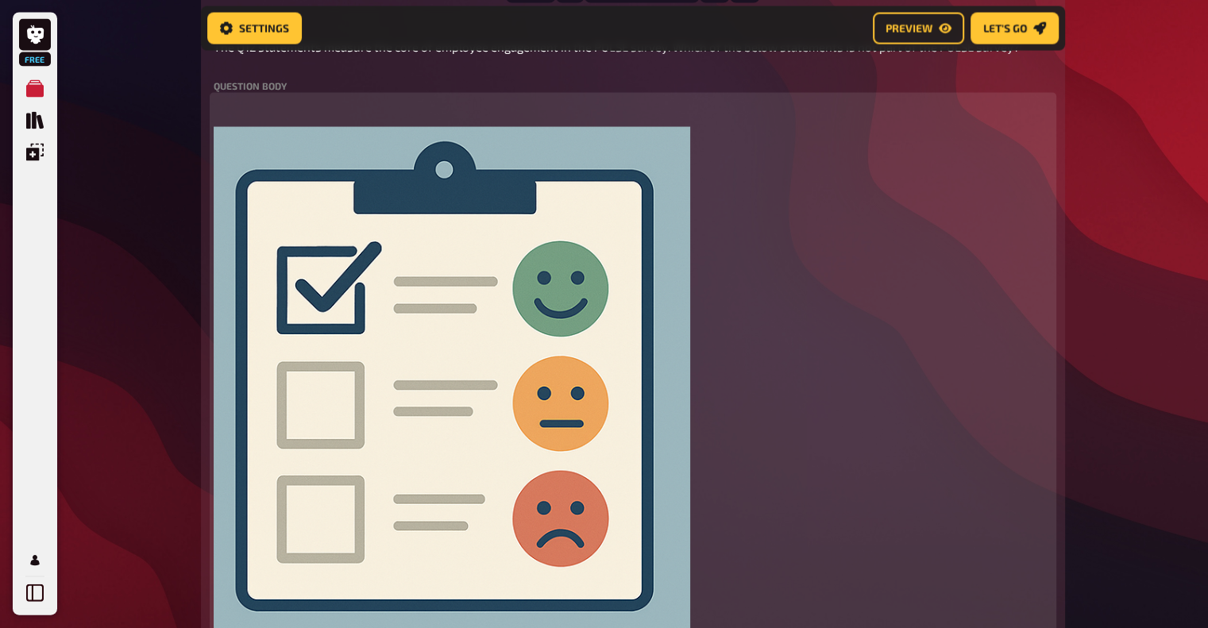
scroll to position [3190, 0]
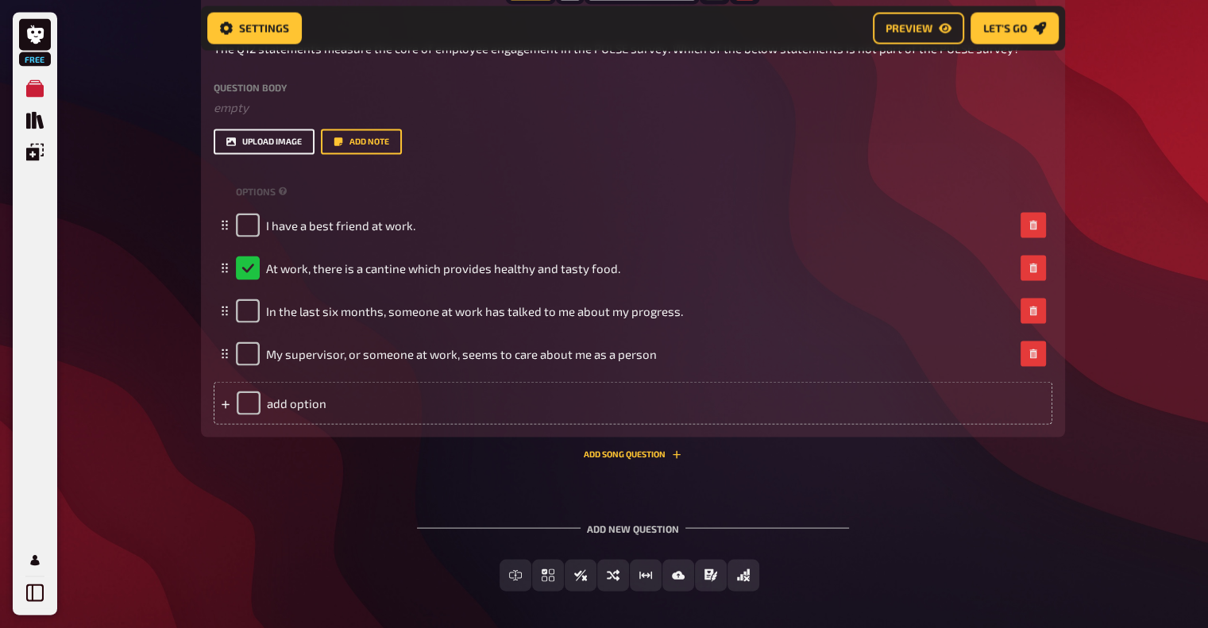
click at [255, 144] on button "upload image" at bounding box center [264, 141] width 101 height 25
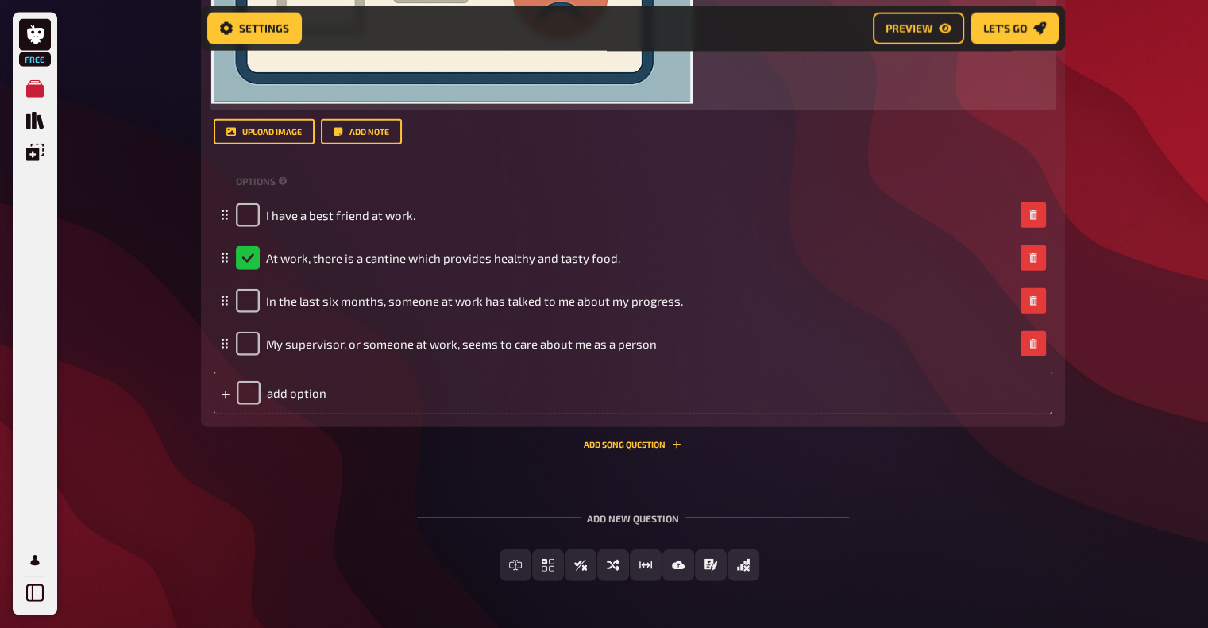
scroll to position [3775, 0]
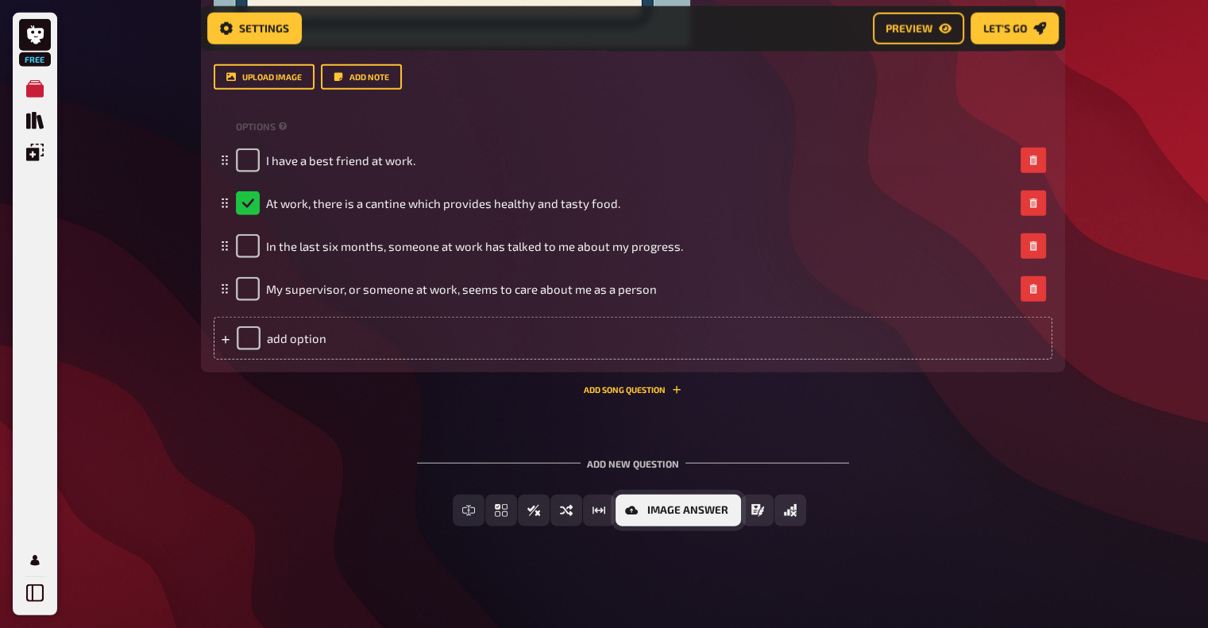
click at [631, 510] on icon "Image Answer" at bounding box center [631, 510] width 13 height 13
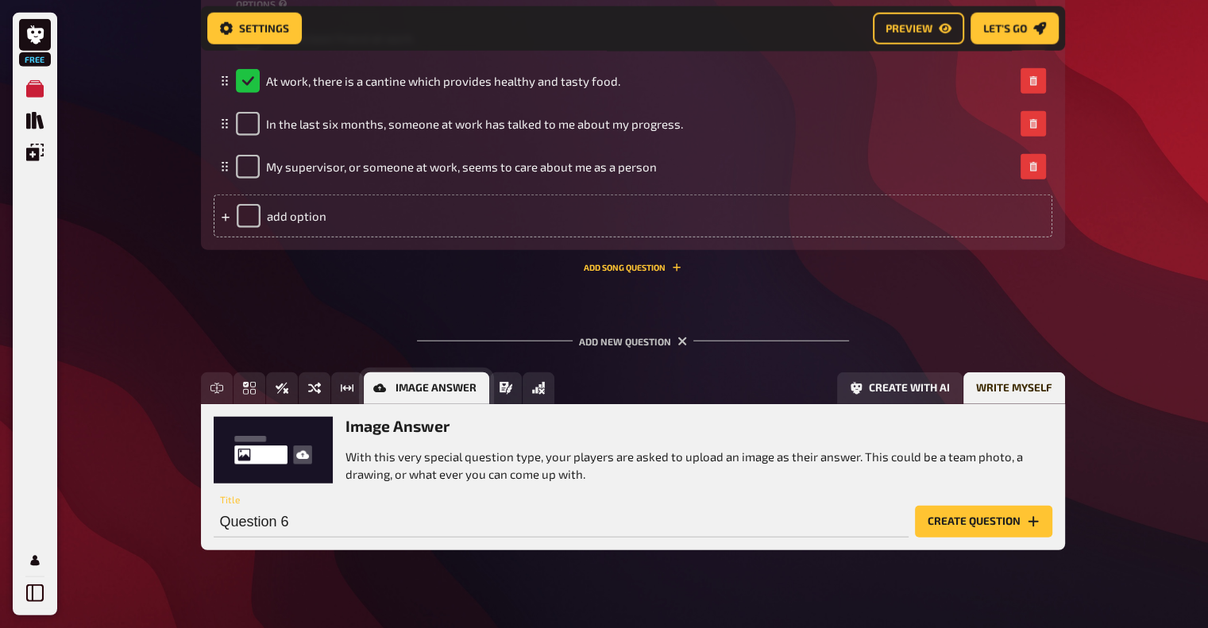
scroll to position [3921, 0]
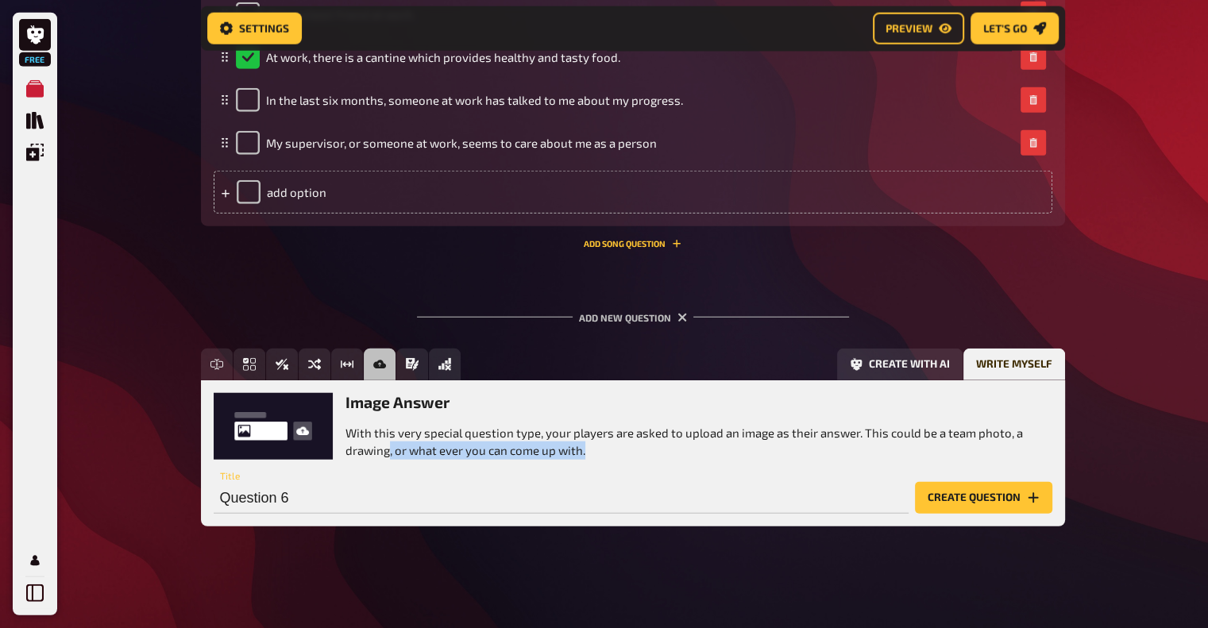
drag, startPoint x: 391, startPoint y: 444, endPoint x: 680, endPoint y: 443, distance: 289.1
click at [680, 443] on p "With this very special question type, your players are asked to upload an image…" at bounding box center [699, 442] width 707 height 36
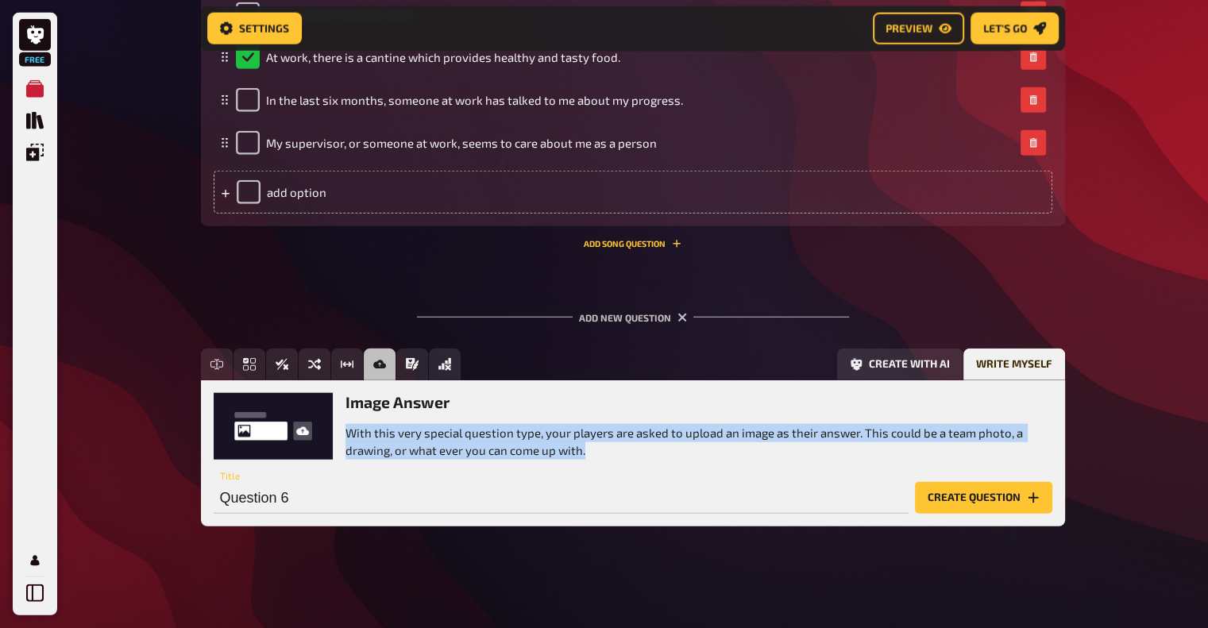
drag, startPoint x: 642, startPoint y: 456, endPoint x: 349, endPoint y: 425, distance: 293.9
click at [349, 425] on p "With this very special question type, your players are asked to upload an image…" at bounding box center [699, 442] width 707 height 36
click at [404, 431] on p "With this very special question type, your players are asked to upload an image…" at bounding box center [699, 442] width 707 height 36
drag, startPoint x: 467, startPoint y: 441, endPoint x: 670, endPoint y: 450, distance: 202.8
click at [670, 450] on p "With this very special question type, your players are asked to upload an image…" at bounding box center [699, 442] width 707 height 36
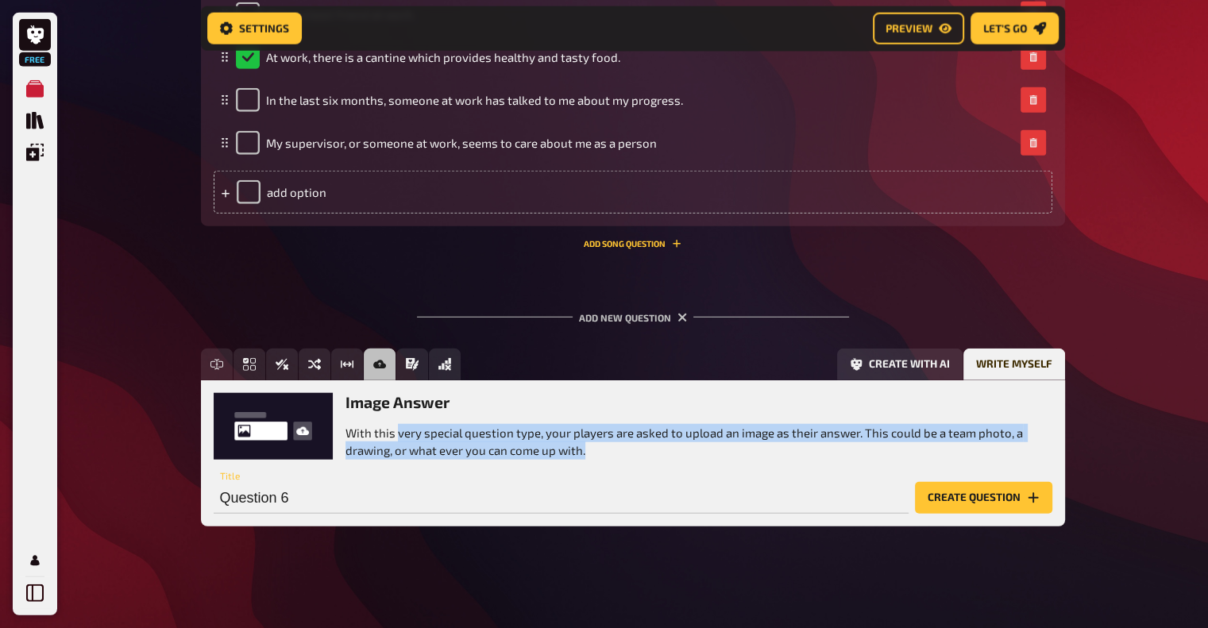
click at [670, 450] on p "With this very special question type, your players are asked to upload an image…" at bounding box center [699, 442] width 707 height 36
drag, startPoint x: 670, startPoint y: 450, endPoint x: 429, endPoint y: 436, distance: 241.1
click at [429, 436] on p "With this very special question type, your players are asked to upload an image…" at bounding box center [699, 442] width 707 height 36
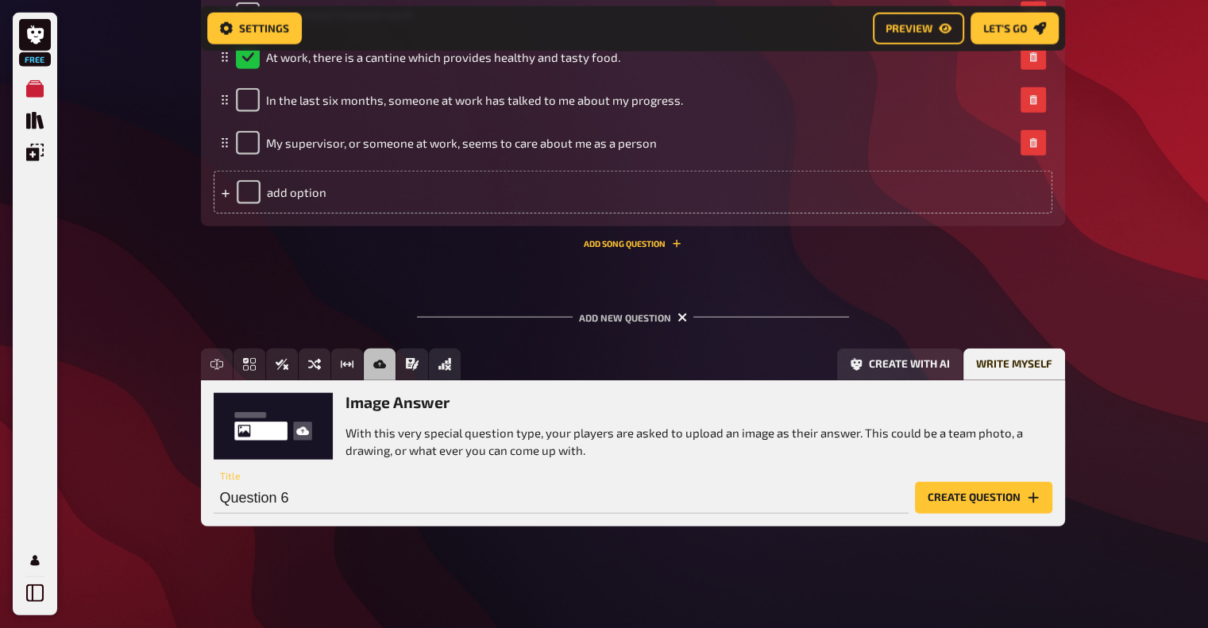
click at [682, 322] on icon "button" at bounding box center [683, 318] width 10 height 10
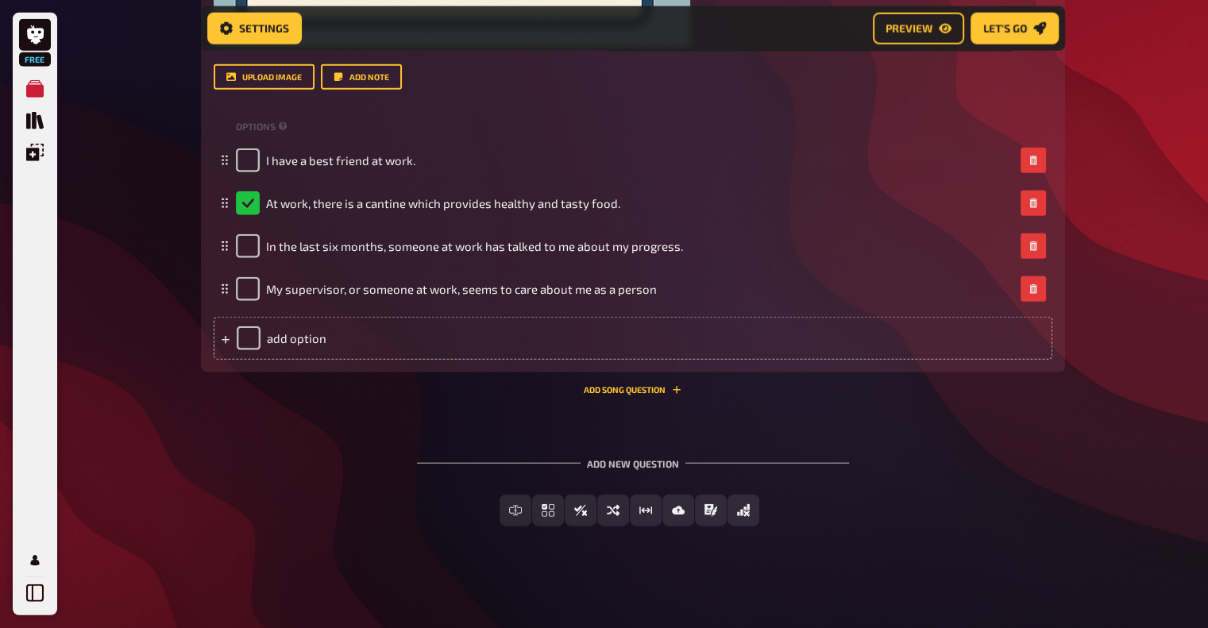
scroll to position [3775, 0]
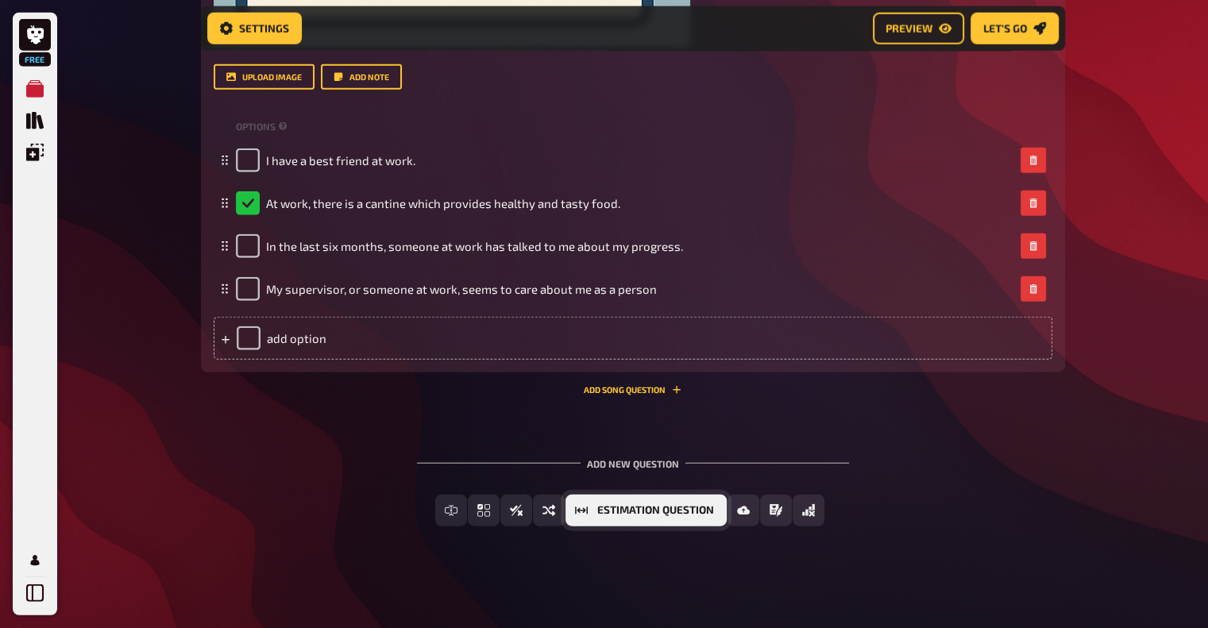
click at [691, 511] on span "Estimation Question" at bounding box center [655, 510] width 117 height 11
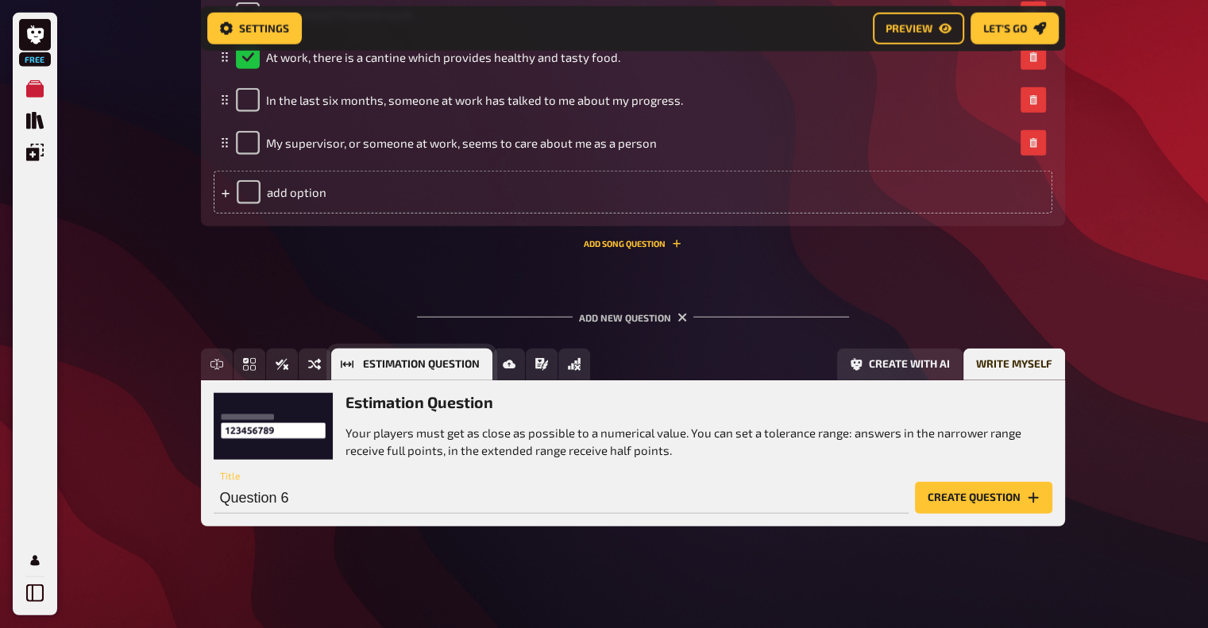
scroll to position [3921, 0]
click at [680, 499] on input "Question 6" at bounding box center [561, 498] width 695 height 32
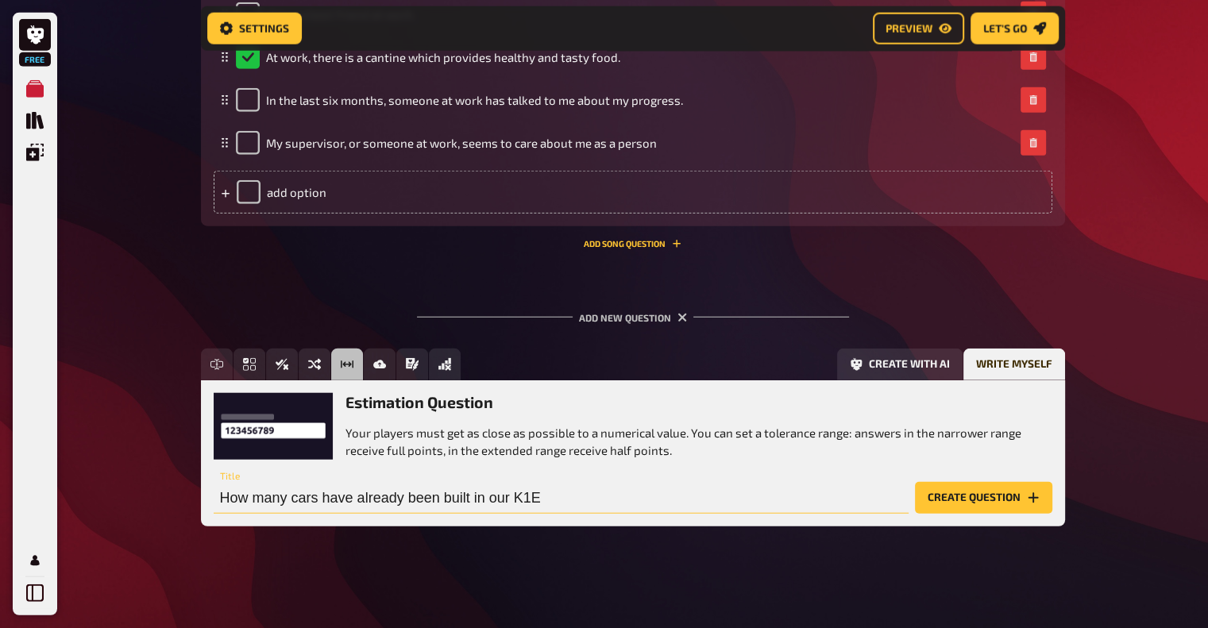
click at [292, 497] on input "How many cars have already been built in our K1E" at bounding box center [561, 498] width 695 height 32
click at [622, 502] on input "How many Baulos cars have already been built in our K1E" at bounding box center [561, 498] width 695 height 32
type input "How many Baulos cars have already been built in our K1E factory?"
click at [998, 507] on button "Create question" at bounding box center [983, 498] width 137 height 32
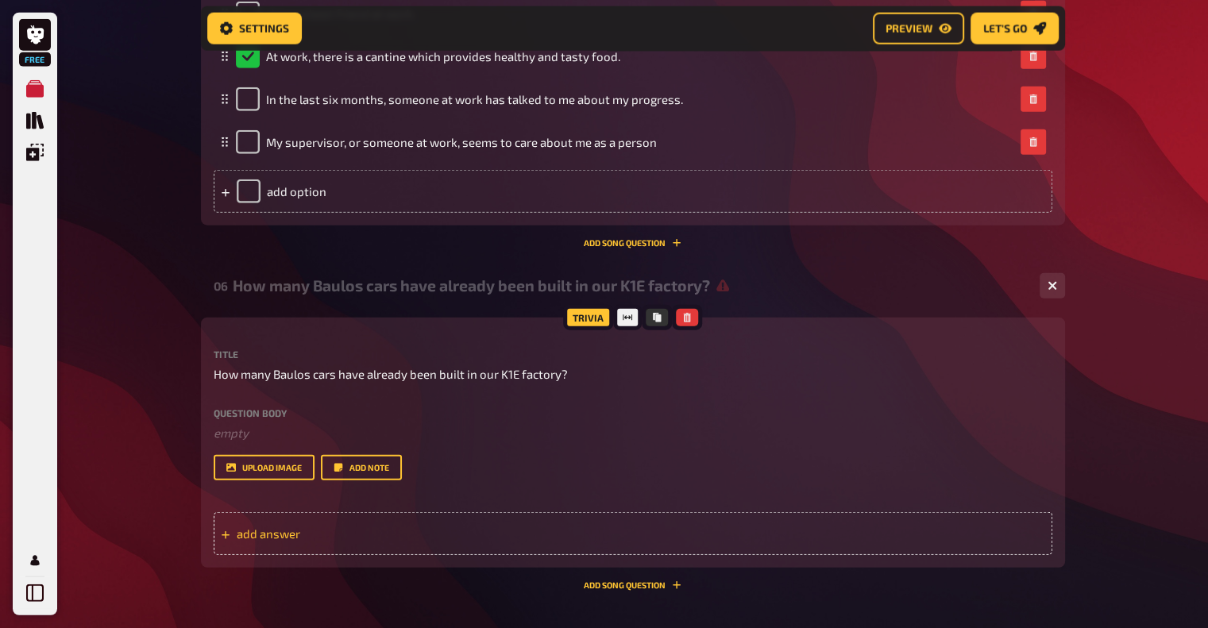
click at [255, 535] on span "add answer" at bounding box center [360, 534] width 247 height 14
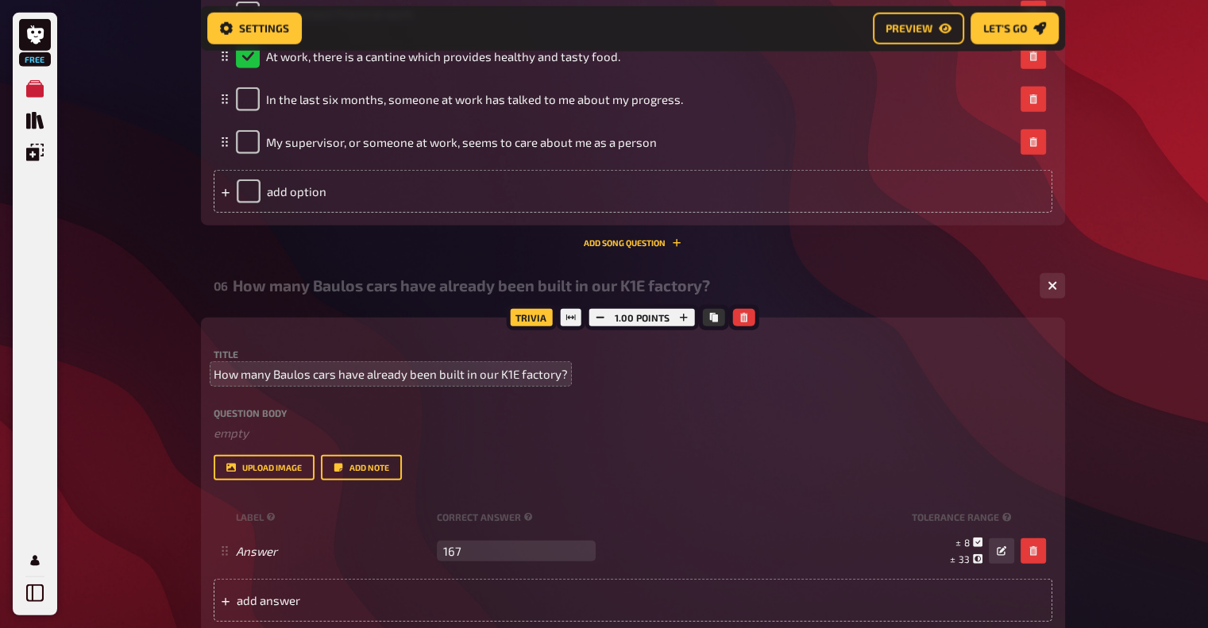
type input "167"
click at [322, 375] on span "How many Baulos cars have already been built in our K1E factory?" at bounding box center [391, 374] width 354 height 18
click at [385, 377] on span "How many Baulos cars have already been built in our K1E factory?" at bounding box center [391, 374] width 354 height 18
click at [217, 373] on span "How many Baulos cars have already been built in our K1E factory?" at bounding box center [391, 374] width 354 height 18
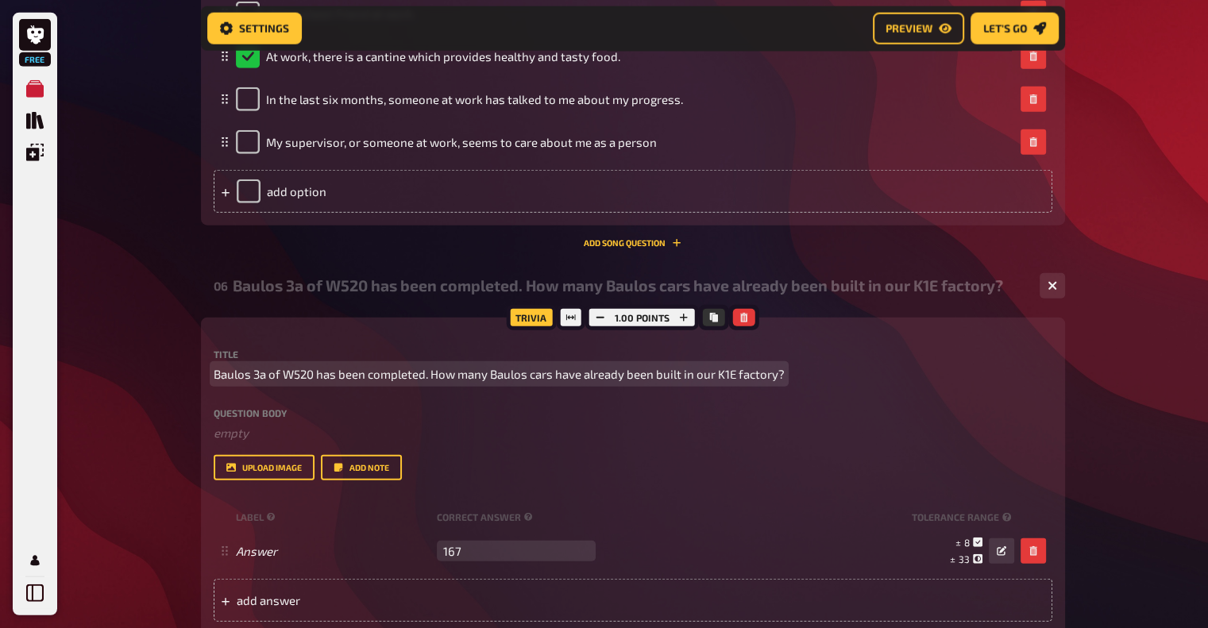
click at [299, 374] on span "Baulos 3a of W520 has been completed. How many Baulos cars have already been bu…" at bounding box center [499, 374] width 571 height 18
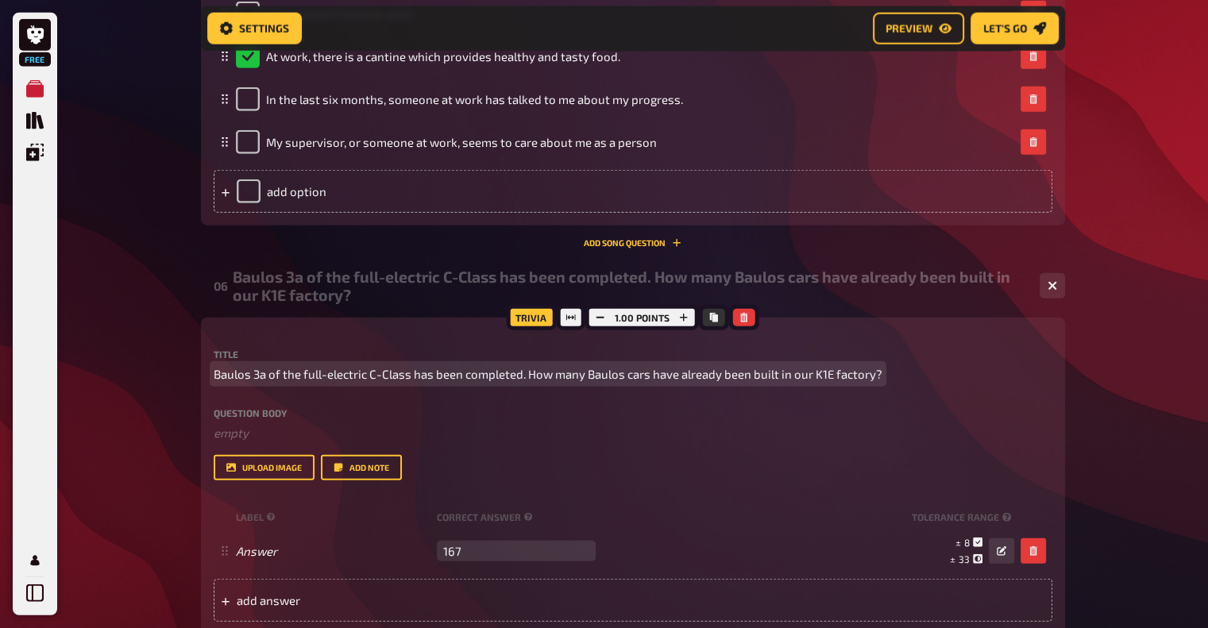
click at [589, 374] on span "Baulos 3a of the full-electric C-Class has been completed. How many Baulos cars…" at bounding box center [548, 374] width 669 height 18
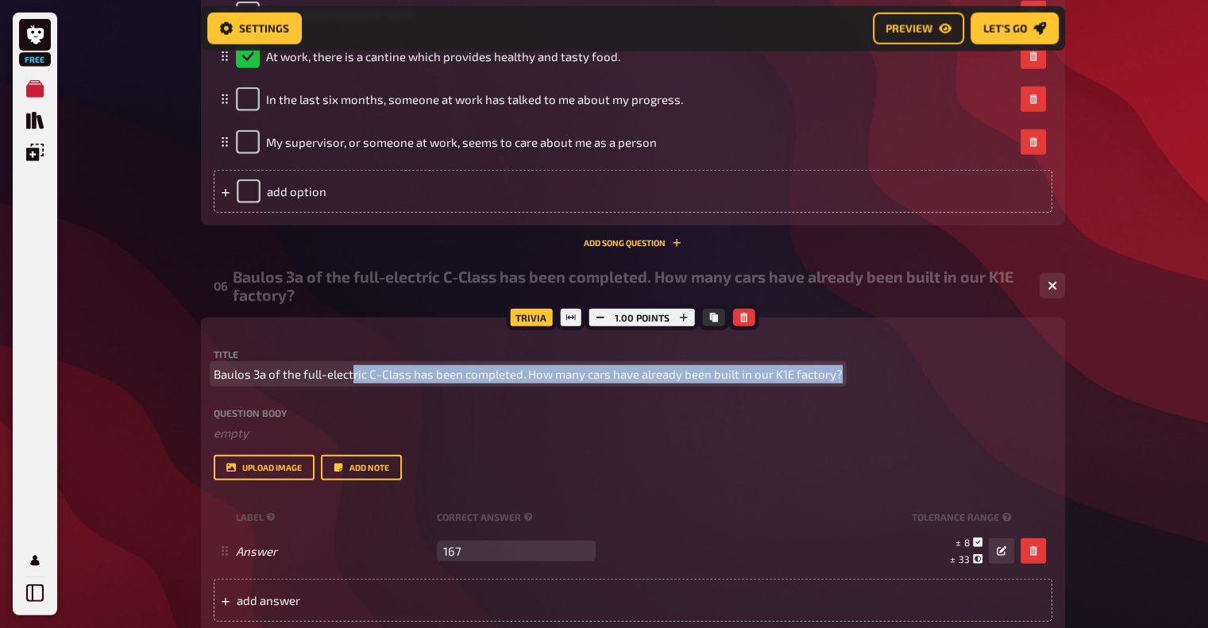
drag, startPoint x: 353, startPoint y: 371, endPoint x: 667, endPoint y: 384, distance: 314.8
click at [667, 384] on div "Title Baulos 3a of the full-electric C-Class has been completed. How many cars …" at bounding box center [633, 414] width 839 height 131
click at [628, 381] on span "Baulos 3a of the full-electric C-Class has been completed. How many cars have a…" at bounding box center [528, 374] width 629 height 18
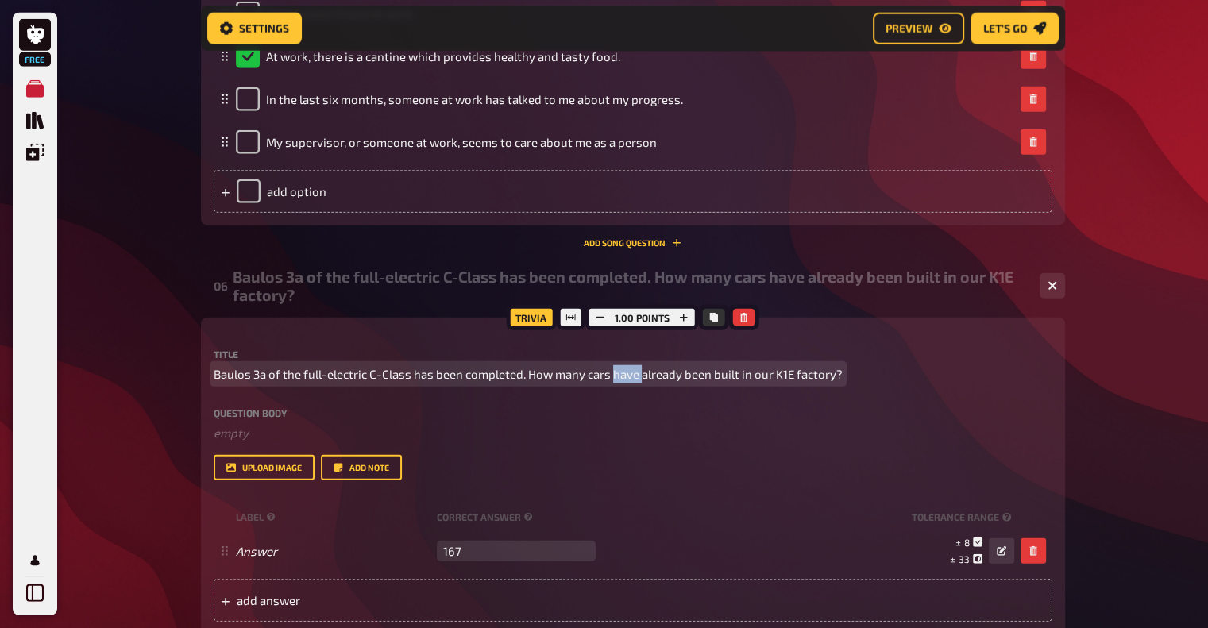
click at [628, 381] on span "Baulos 3a of the full-electric C-Class has been completed. How many cars have a…" at bounding box center [528, 374] width 629 height 18
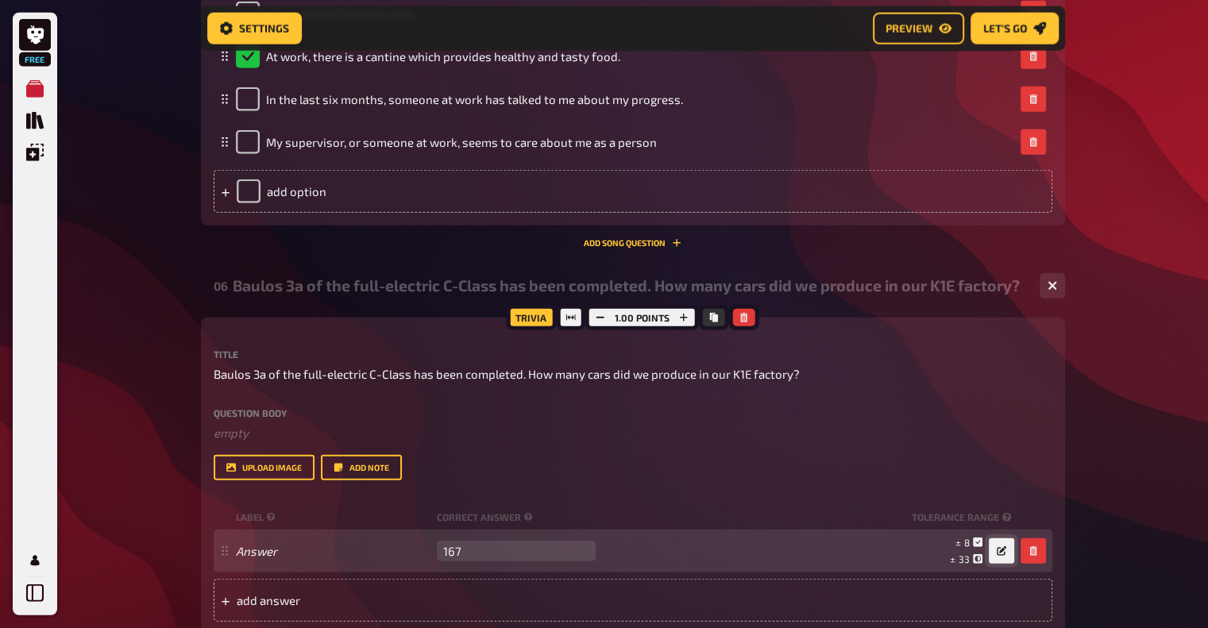
click at [1007, 550] on button "button" at bounding box center [1001, 551] width 25 height 25
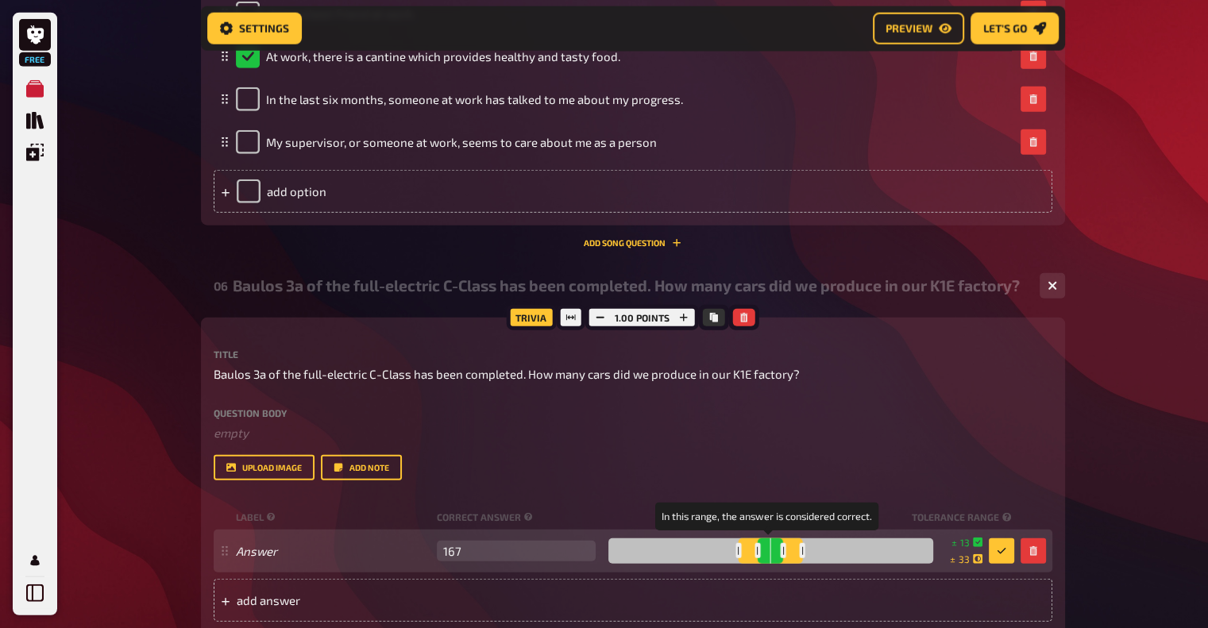
click at [755, 558] on div at bounding box center [758, 550] width 6 height 15
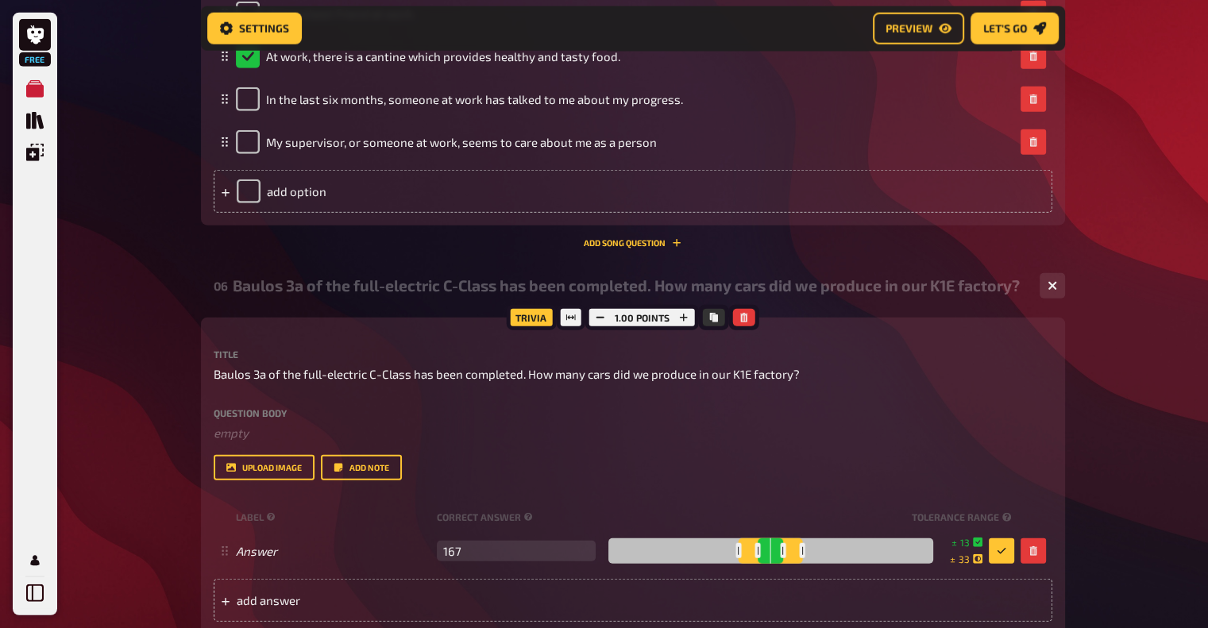
click at [700, 481] on div "upload image Add note" at bounding box center [633, 467] width 839 height 25
click at [683, 318] on icon "button" at bounding box center [684, 318] width 8 height 8
click at [683, 318] on icon "button" at bounding box center [685, 318] width 8 height 8
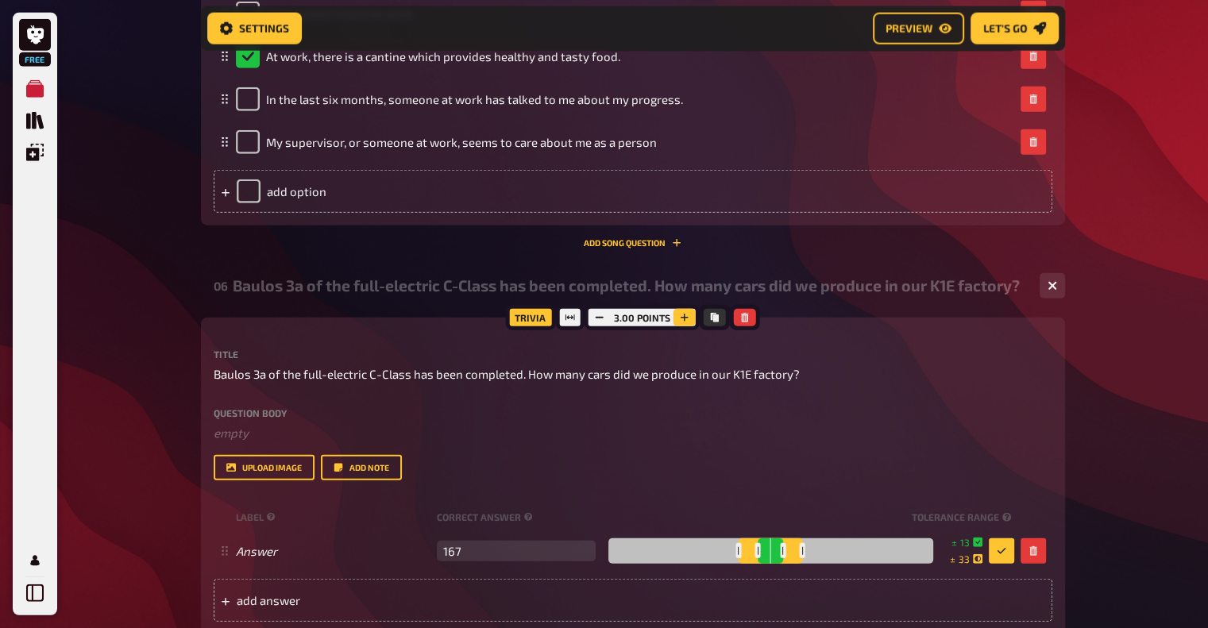
click at [683, 318] on icon "button" at bounding box center [685, 318] width 8 height 8
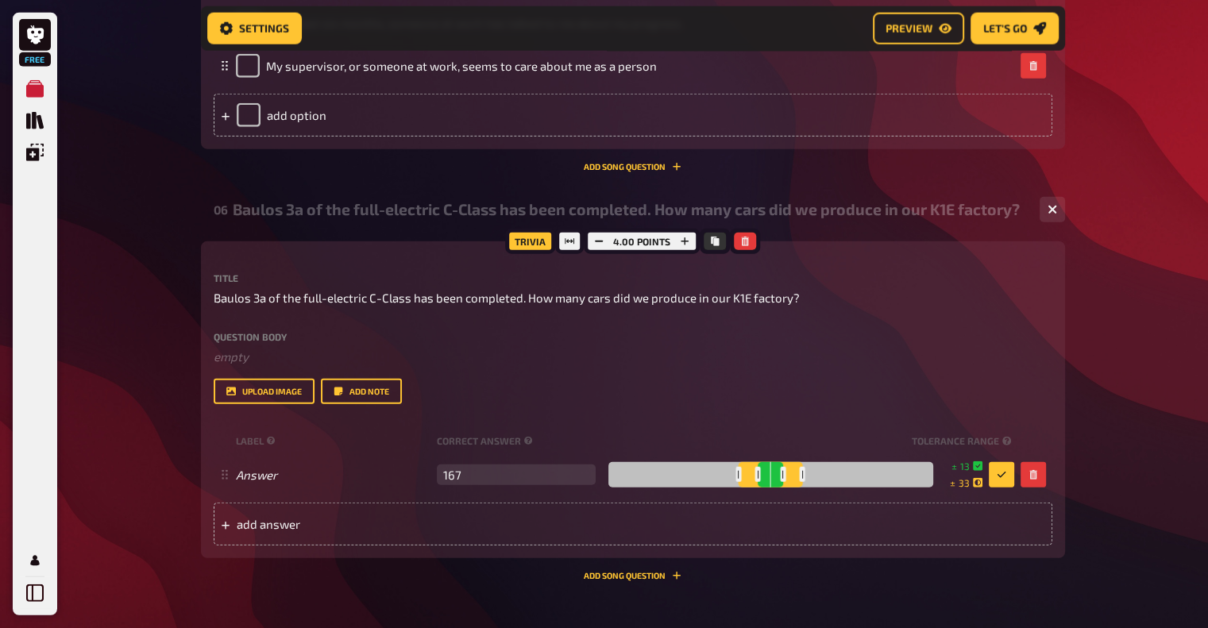
scroll to position [4080, 0]
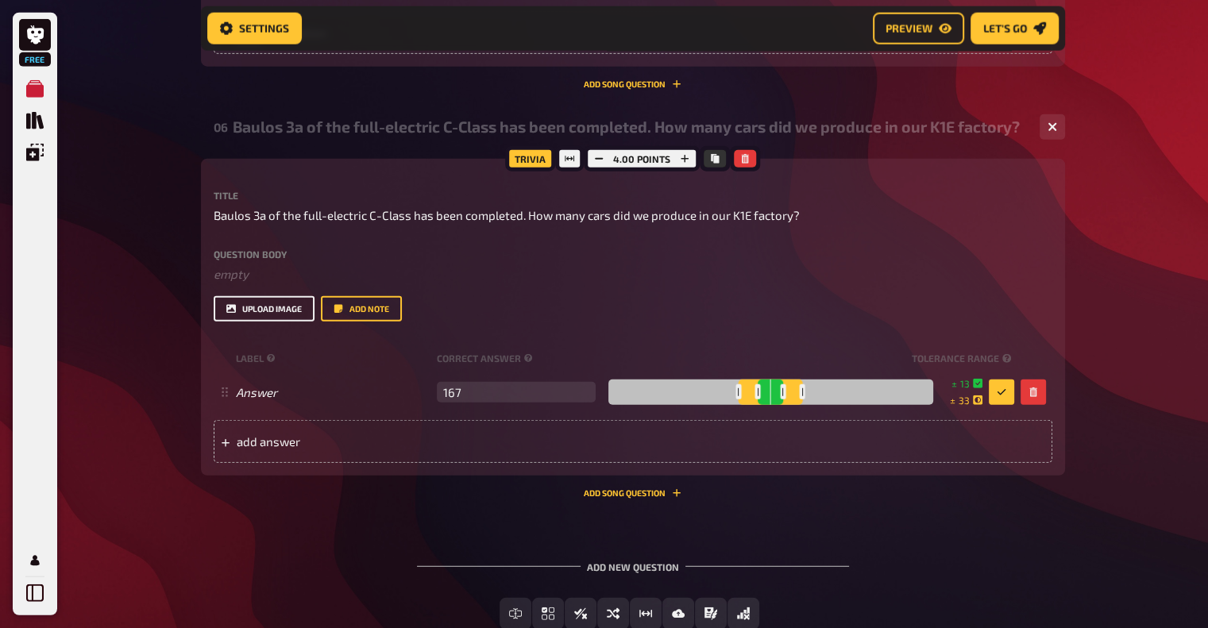
click at [264, 304] on button "upload image" at bounding box center [264, 308] width 101 height 25
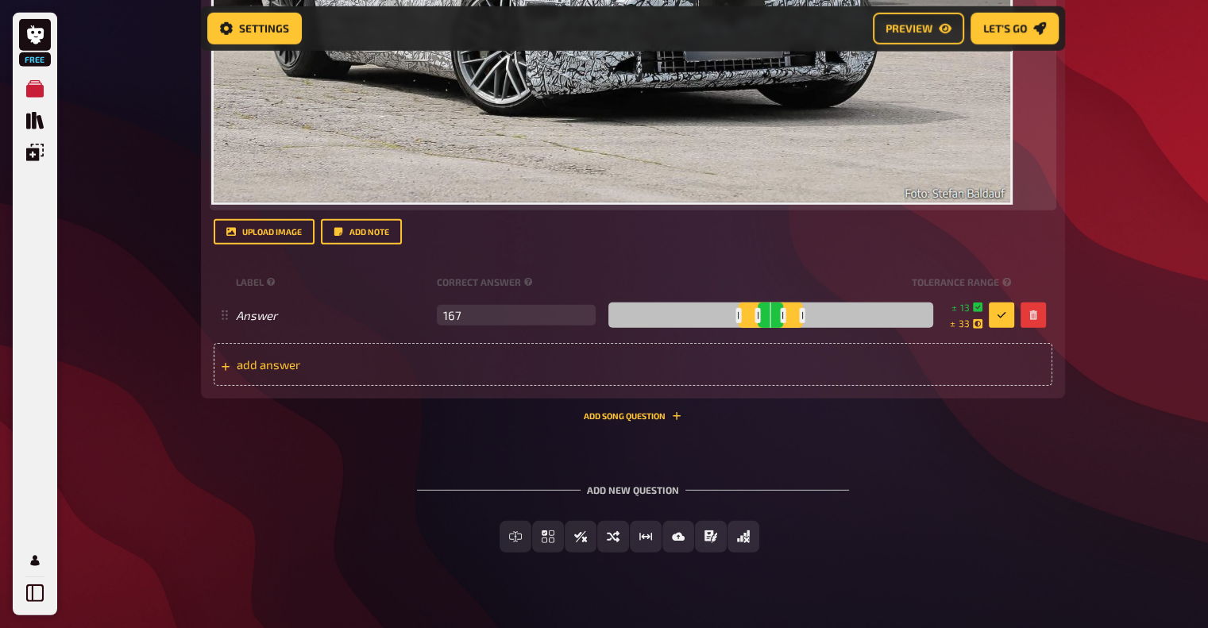
scroll to position [4655, 0]
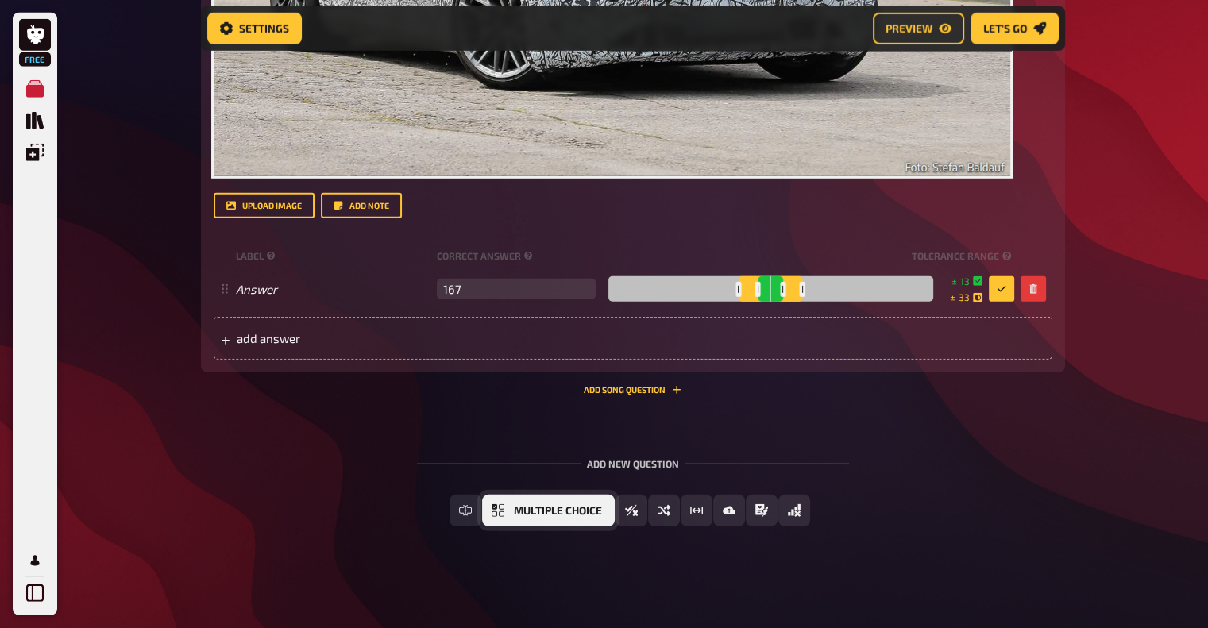
click at [546, 514] on span "Multiple Choice" at bounding box center [558, 511] width 88 height 11
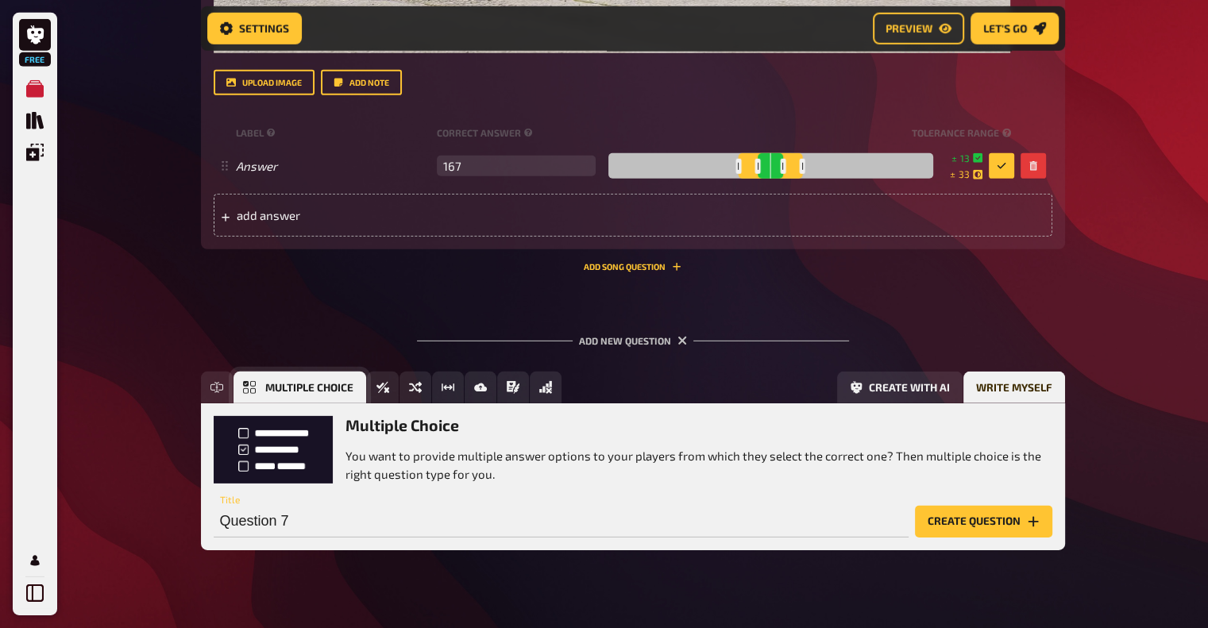
scroll to position [4802, 0]
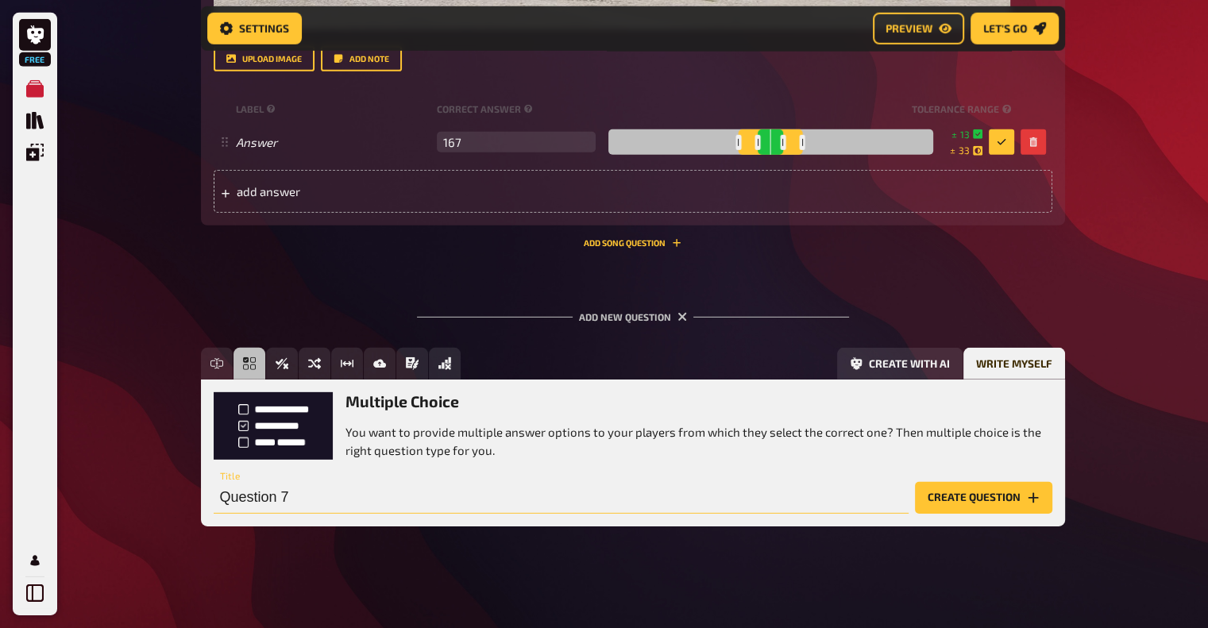
click at [482, 504] on input "Question 7" at bounding box center [561, 498] width 695 height 32
type input "What does the abbreviation AMG stand for?"
click at [997, 496] on button "Create question" at bounding box center [983, 498] width 137 height 32
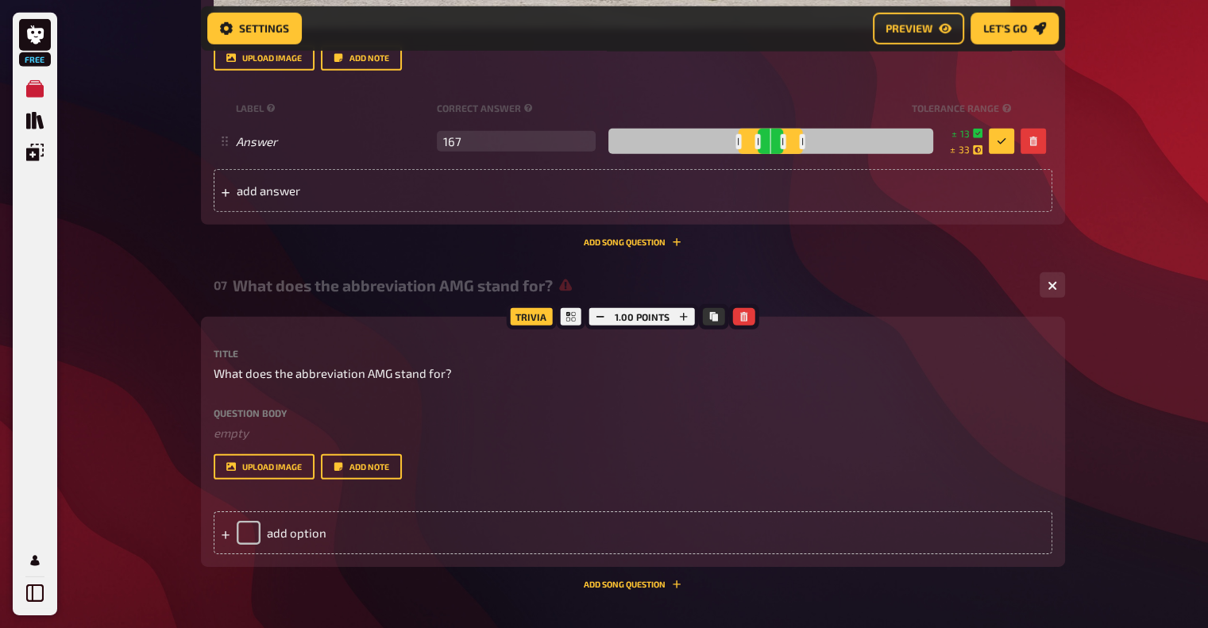
scroll to position [4998, 0]
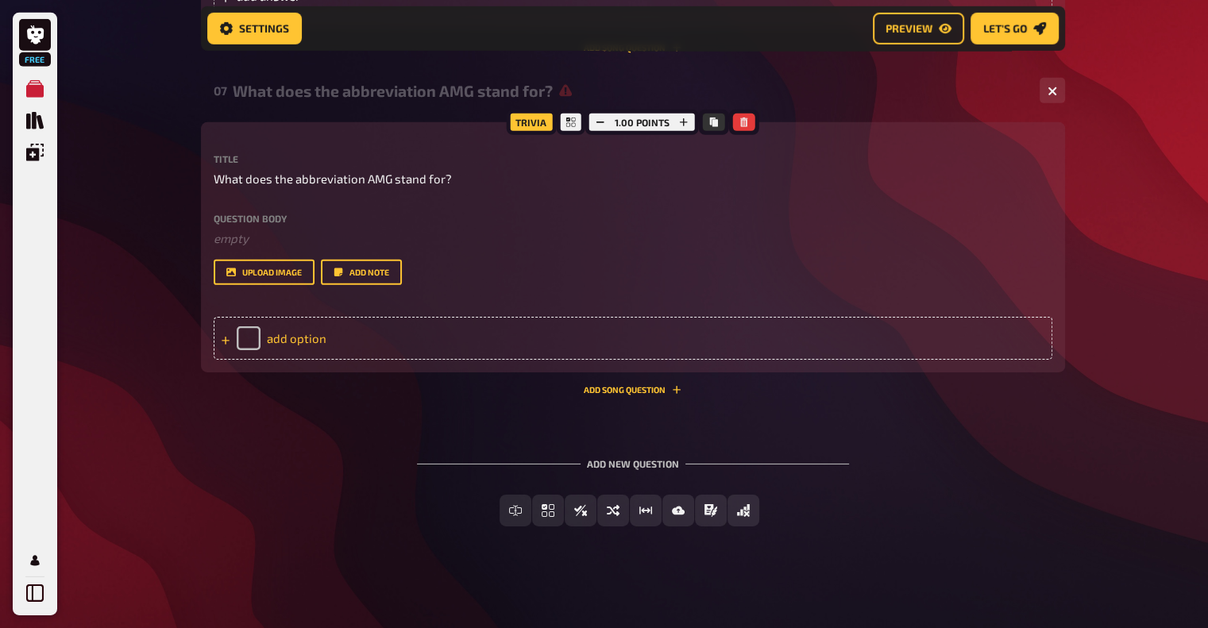
click at [315, 346] on div "add option" at bounding box center [633, 338] width 839 height 43
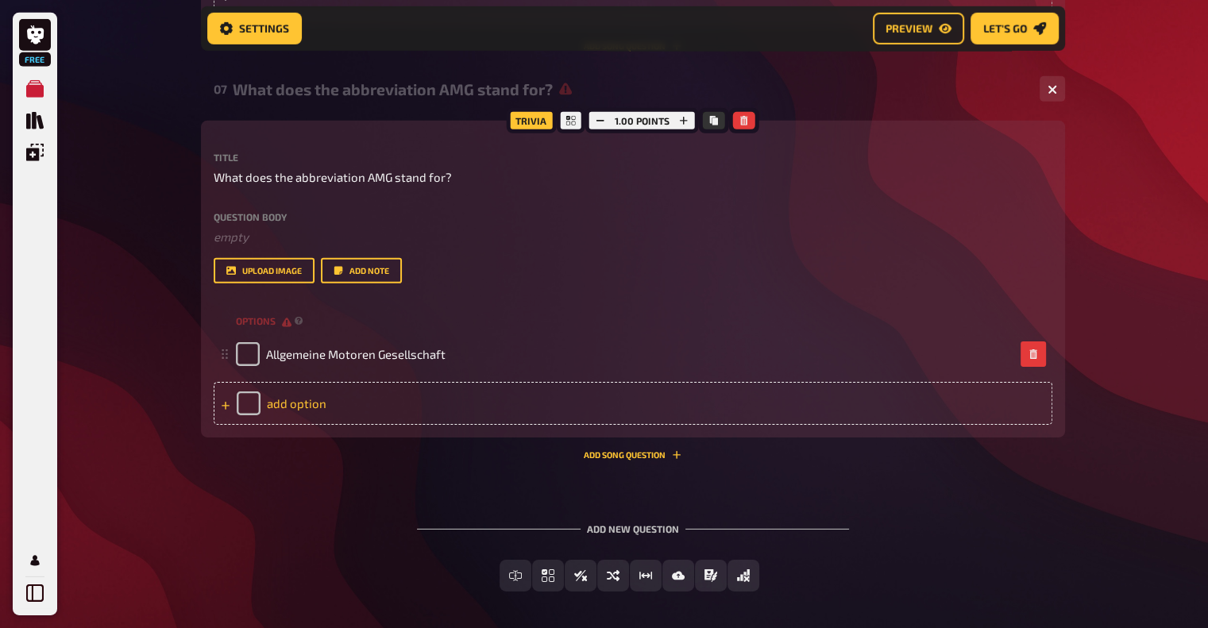
click at [273, 410] on div "add option" at bounding box center [633, 403] width 839 height 43
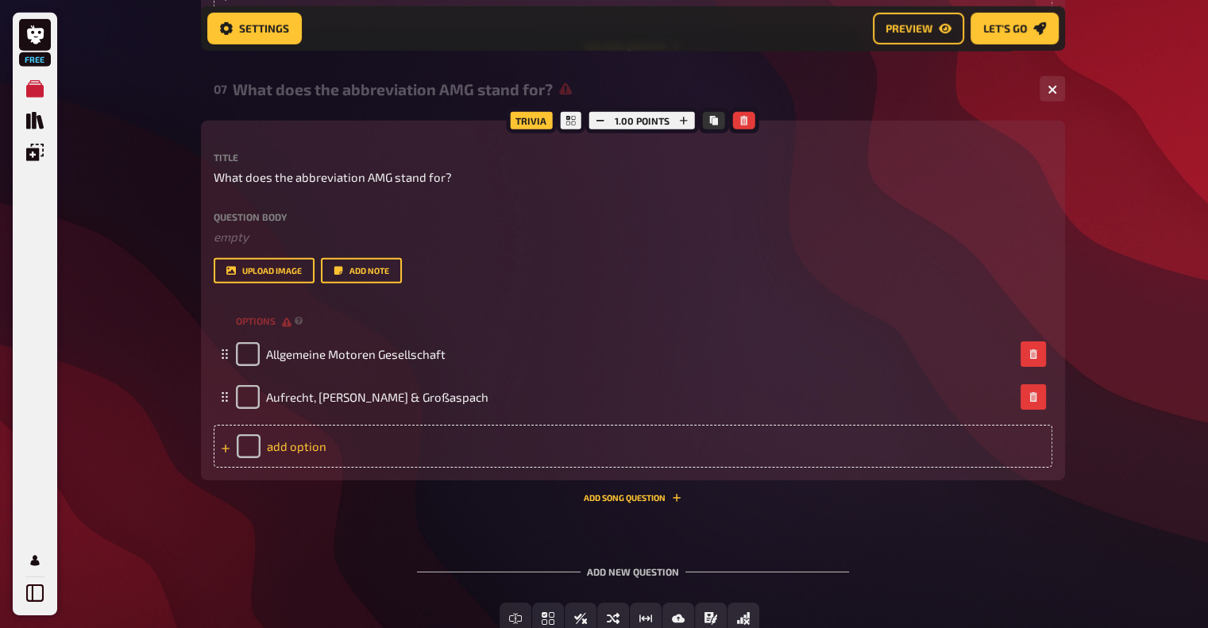
click at [274, 444] on div "add option" at bounding box center [633, 446] width 839 height 43
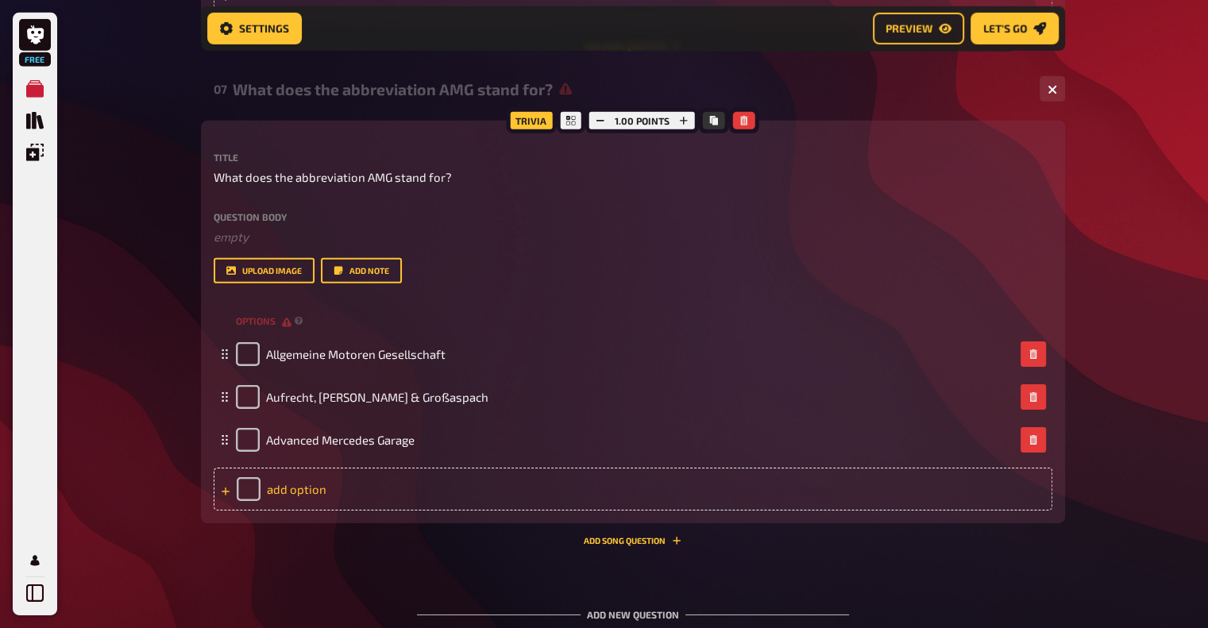
click at [283, 492] on div "add option" at bounding box center [633, 489] width 839 height 43
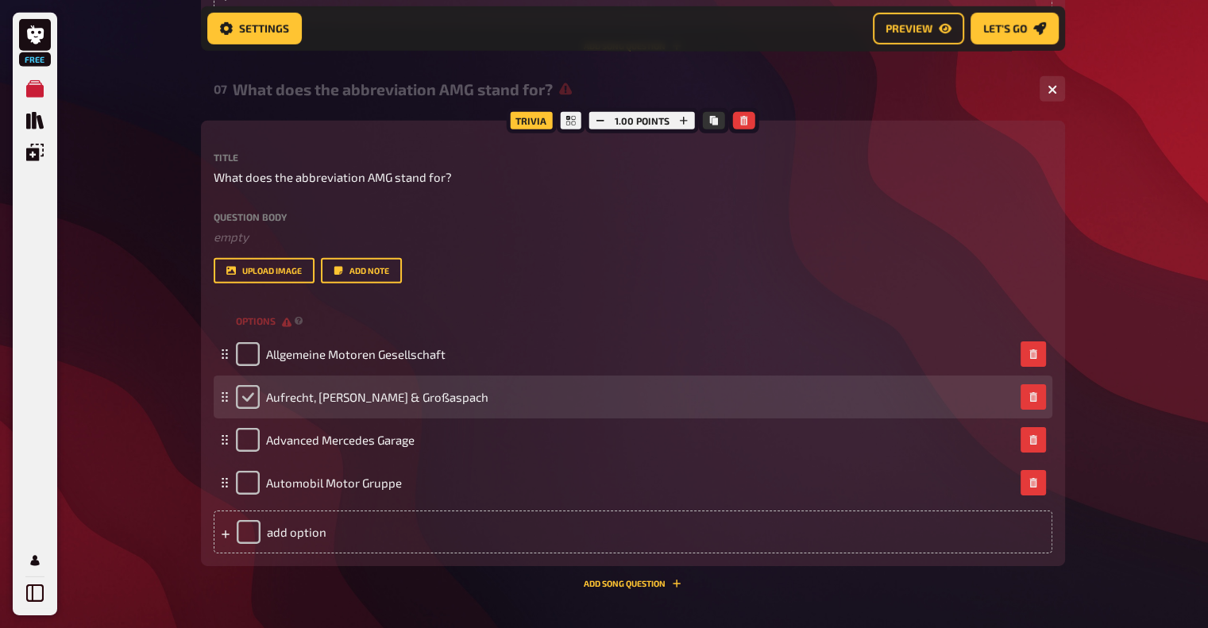
click at [242, 396] on input "checkbox" at bounding box center [248, 397] width 24 height 24
checkbox input "true"
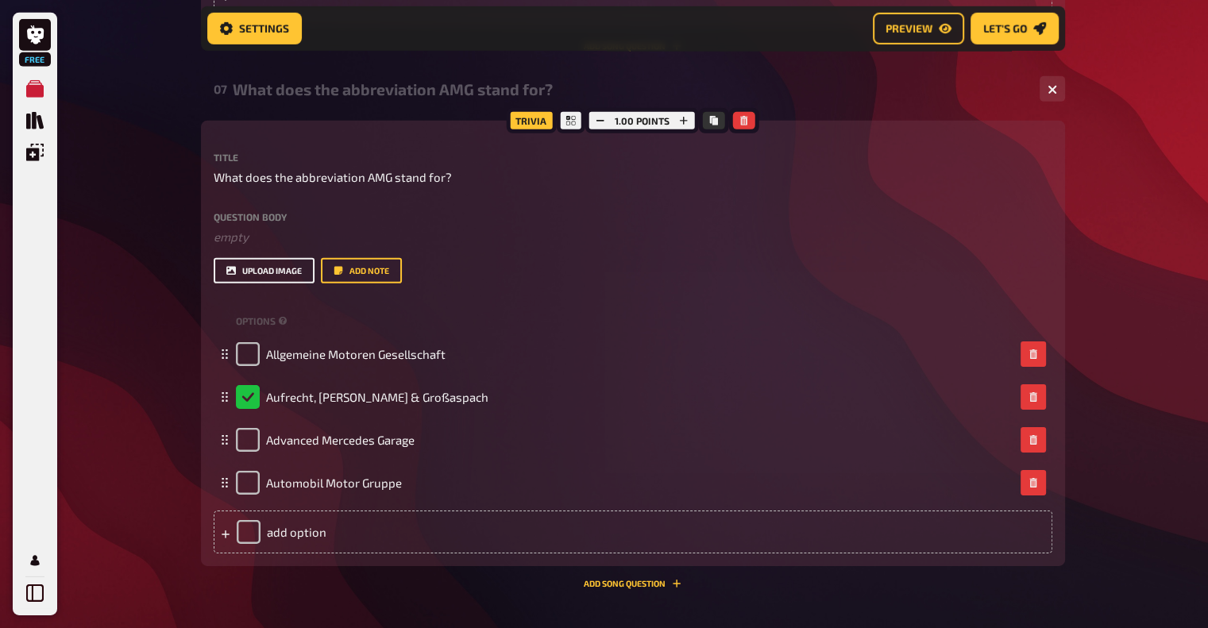
click at [265, 275] on button "upload image" at bounding box center [264, 270] width 101 height 25
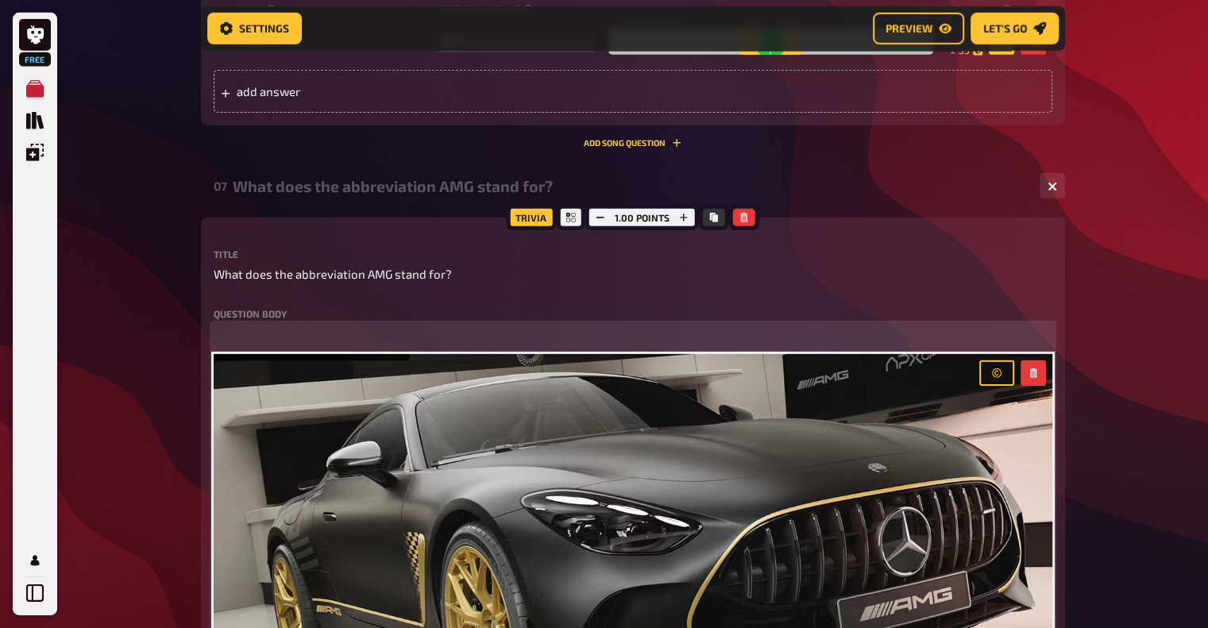
scroll to position [4892, 0]
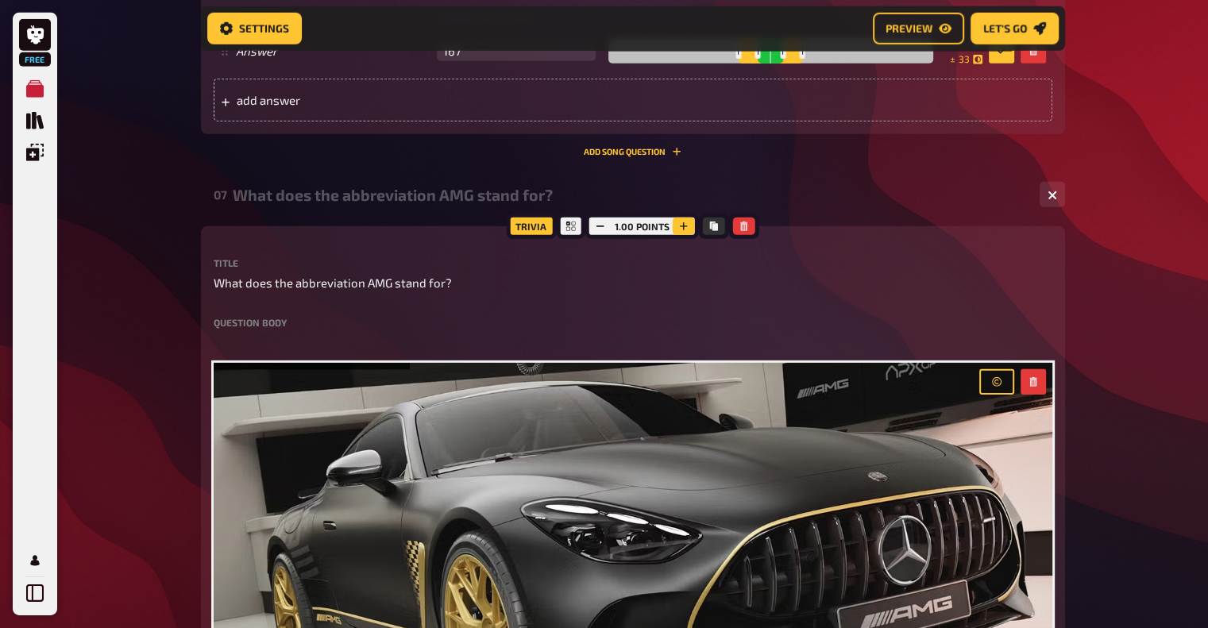
click at [685, 226] on icon "button" at bounding box center [684, 227] width 10 height 10
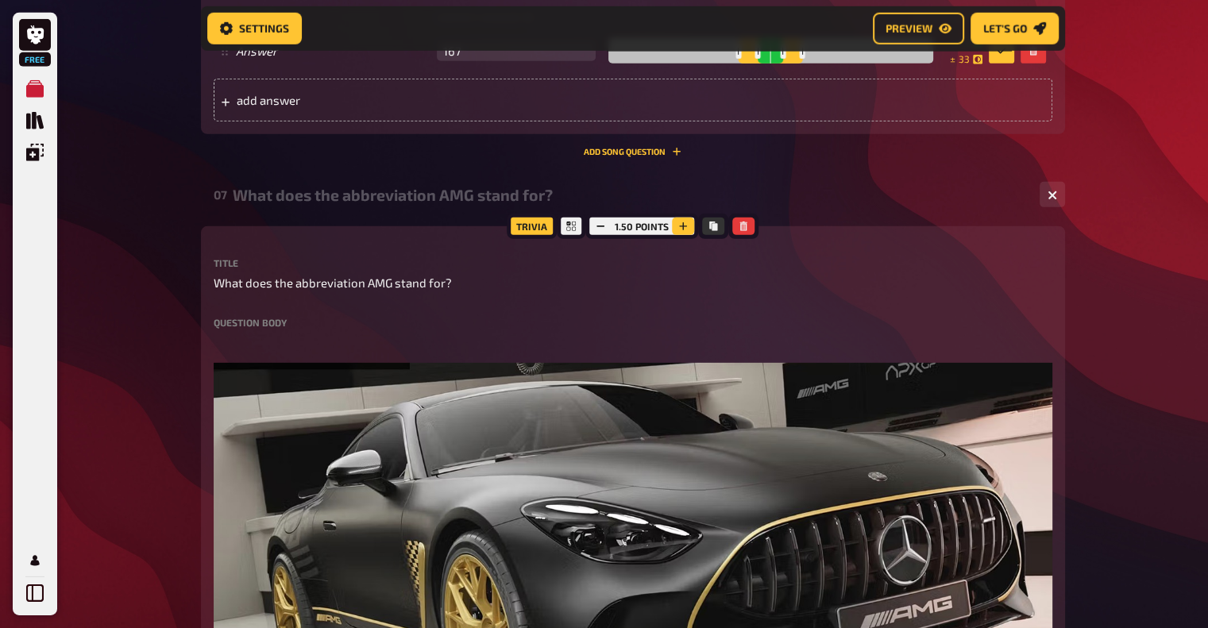
click at [685, 226] on icon "button" at bounding box center [683, 227] width 10 height 10
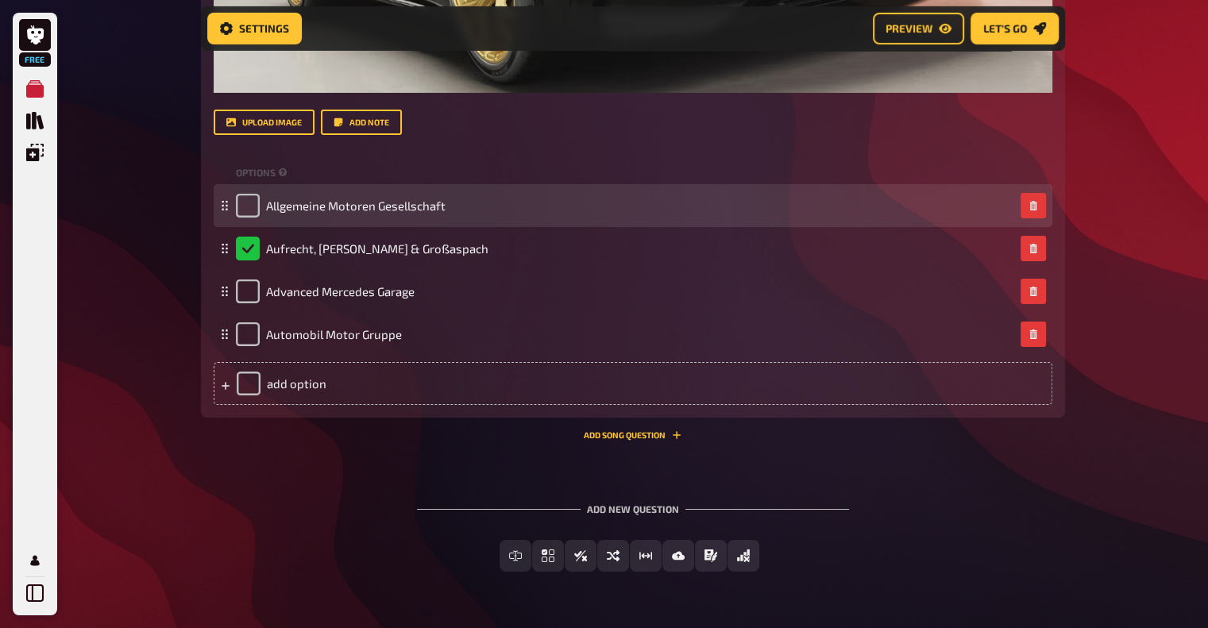
scroll to position [5607, 0]
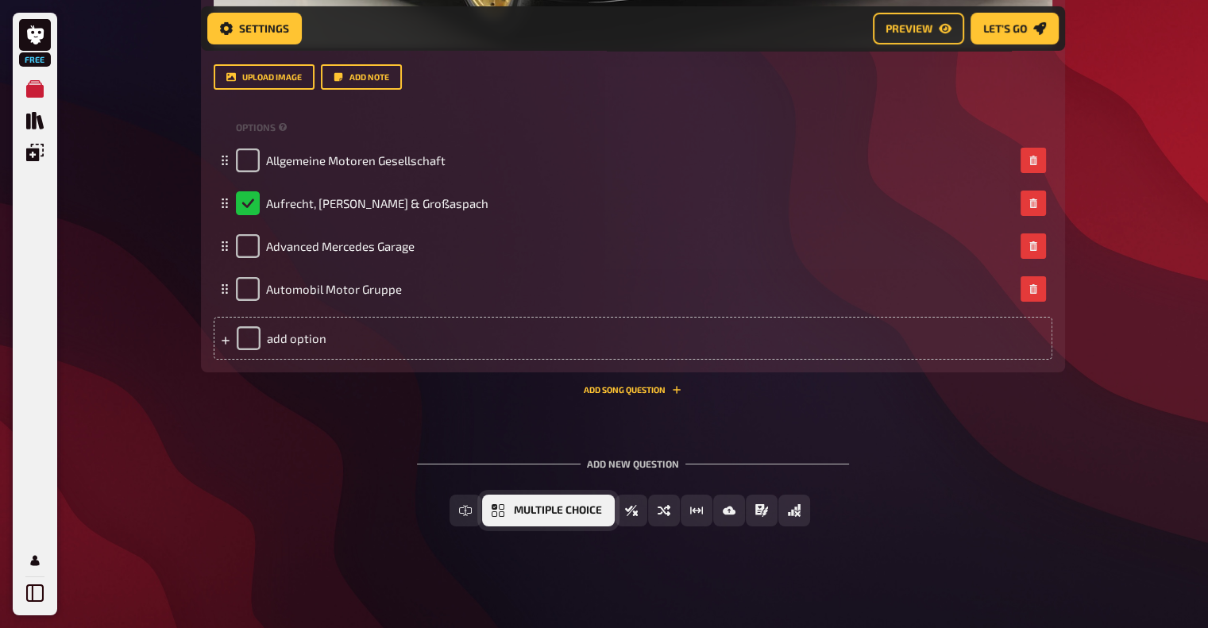
click at [514, 515] on span "Multiple Choice" at bounding box center [558, 510] width 88 height 11
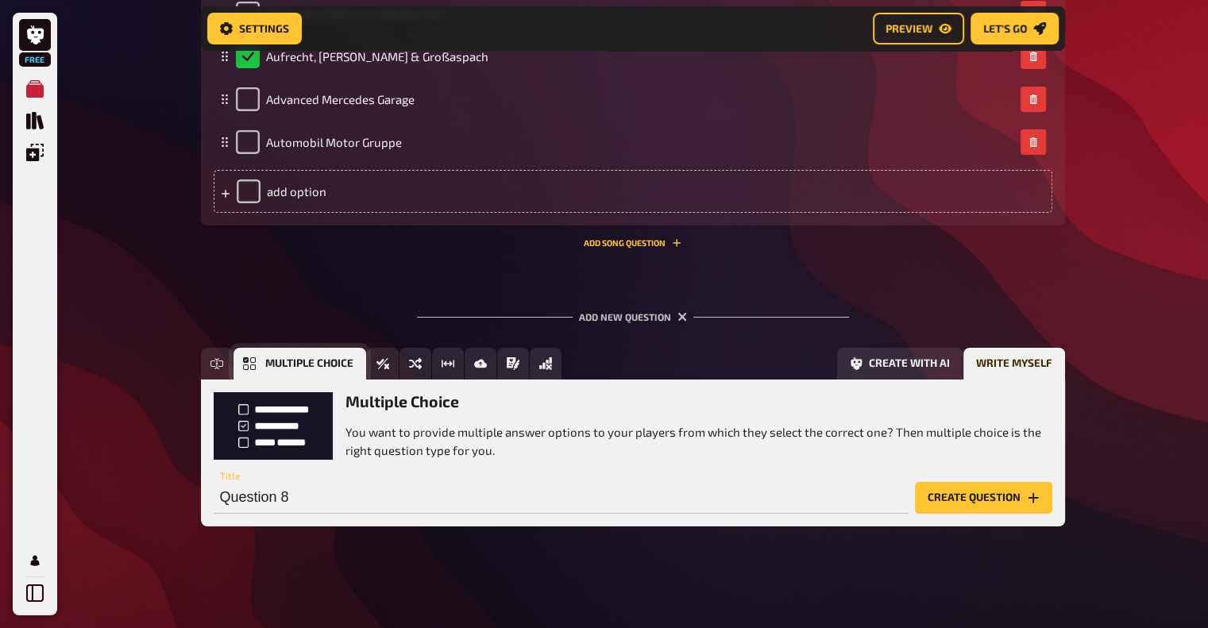
scroll to position [5754, 0]
click at [329, 492] on input "Question 8" at bounding box center [561, 498] width 695 height 32
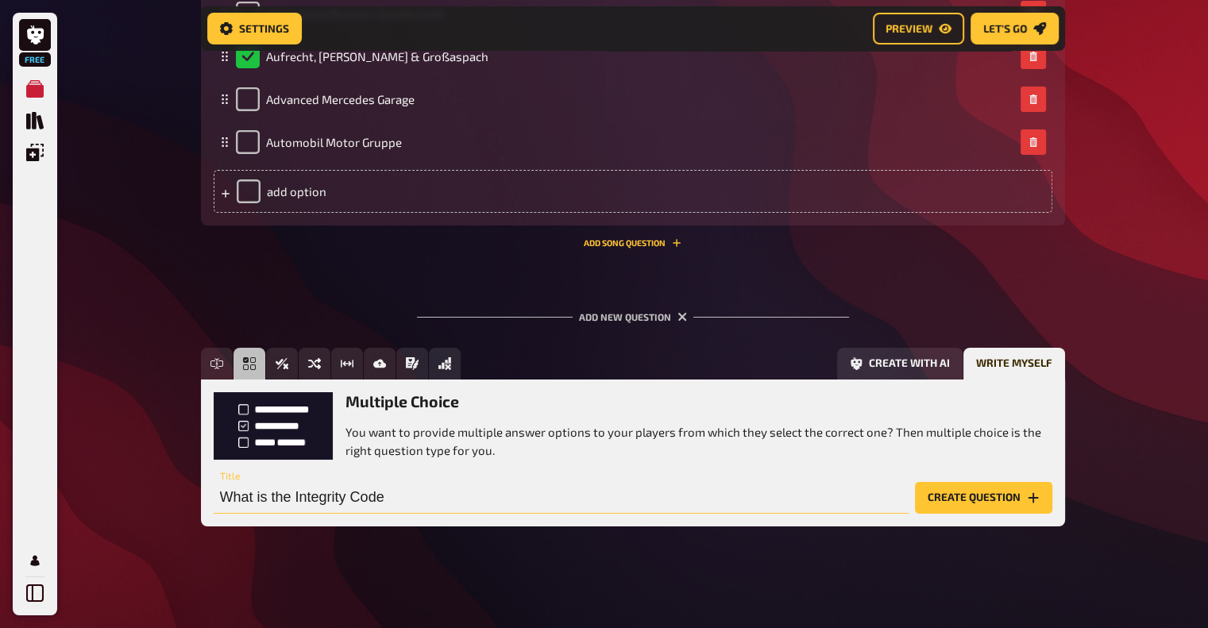
drag, startPoint x: 251, startPoint y: 506, endPoint x: 448, endPoint y: 481, distance: 198.5
click at [448, 482] on input "What is the Integrity Code" at bounding box center [561, 498] width 695 height 32
click at [292, 496] on input "What is the Integrity Code" at bounding box center [561, 498] width 695 height 32
click at [554, 495] on input "What is the main message of the Integrity Code" at bounding box center [561, 498] width 695 height 32
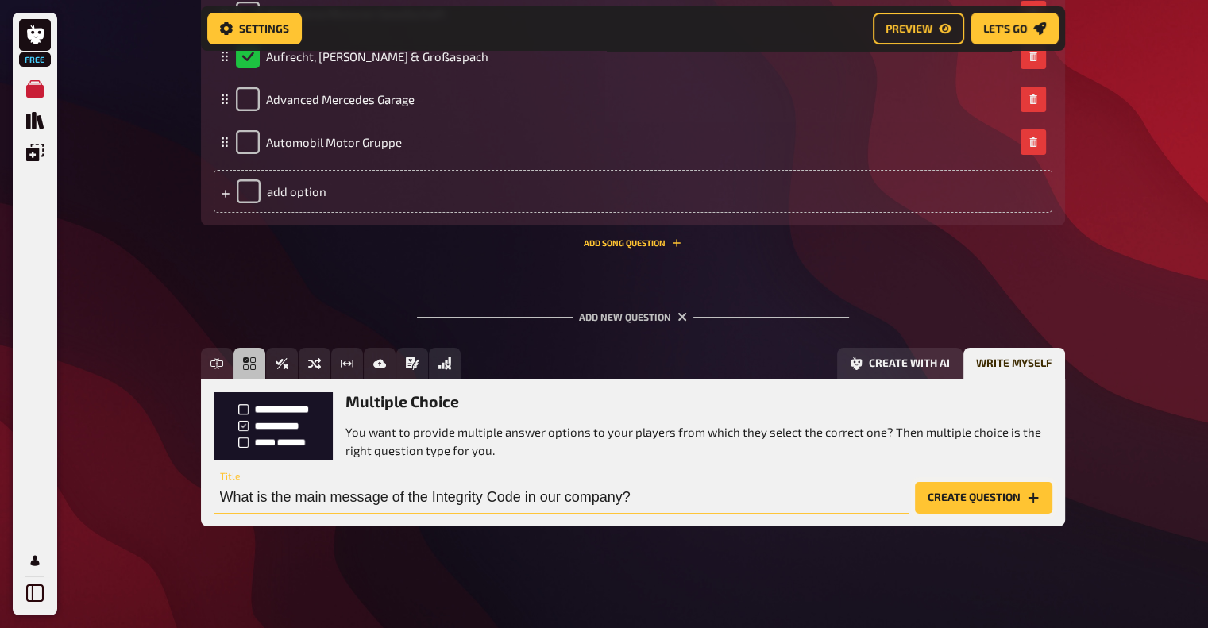
type input "What is the main message of the Integrity Code in our company?"
click at [1002, 508] on button "Create question" at bounding box center [983, 498] width 137 height 32
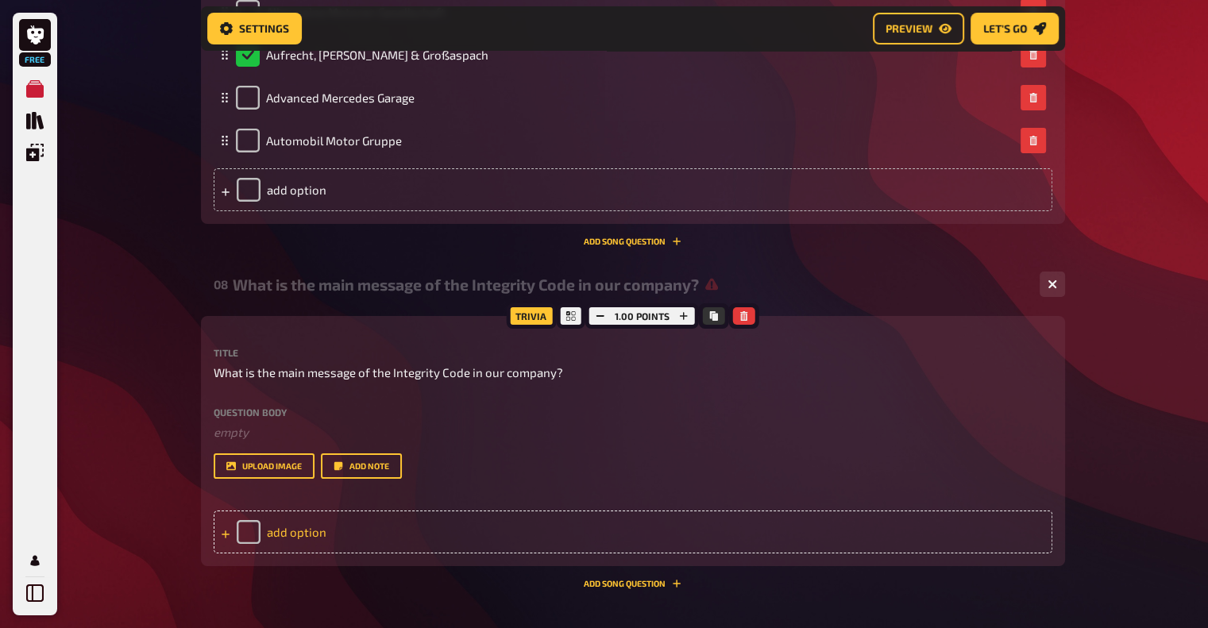
click at [284, 538] on div "add option" at bounding box center [633, 532] width 839 height 43
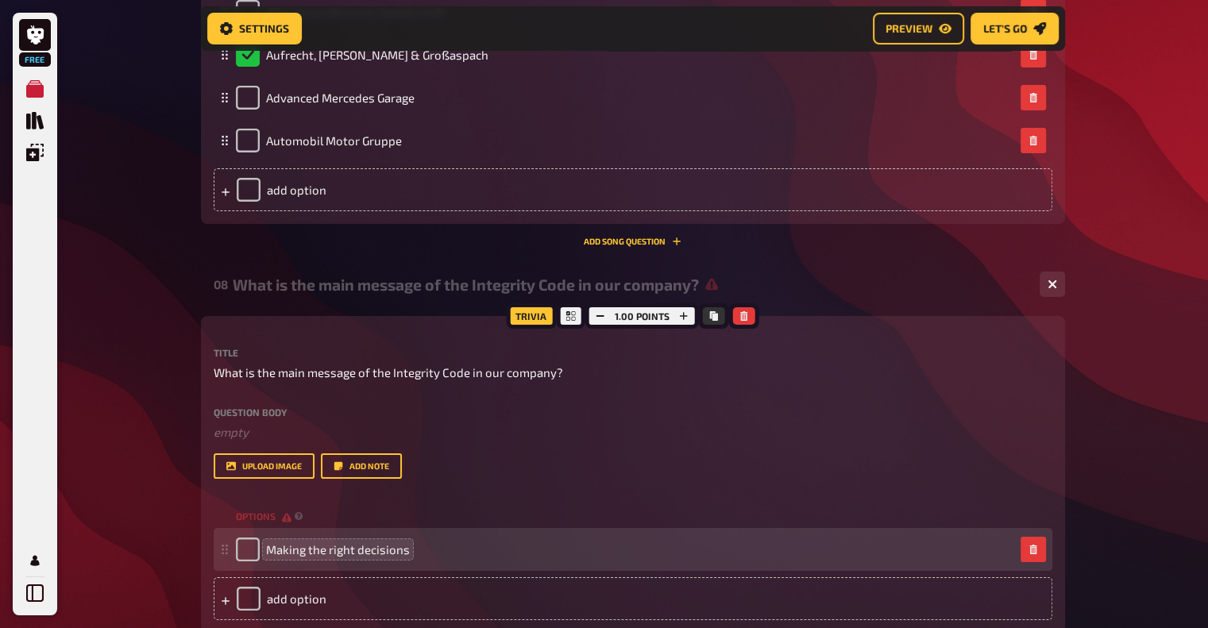
click at [336, 551] on span "Making the right decisions" at bounding box center [338, 550] width 144 height 14
click at [369, 553] on span "Making the Right decisions" at bounding box center [339, 550] width 146 height 14
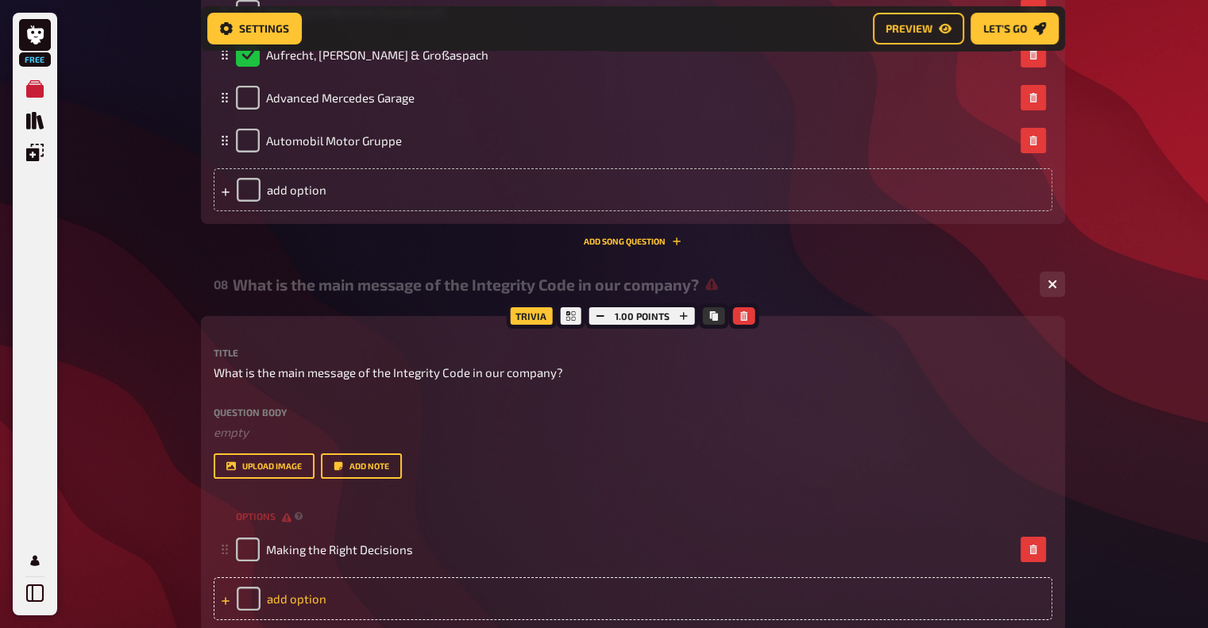
click at [308, 600] on div "add option" at bounding box center [633, 598] width 839 height 43
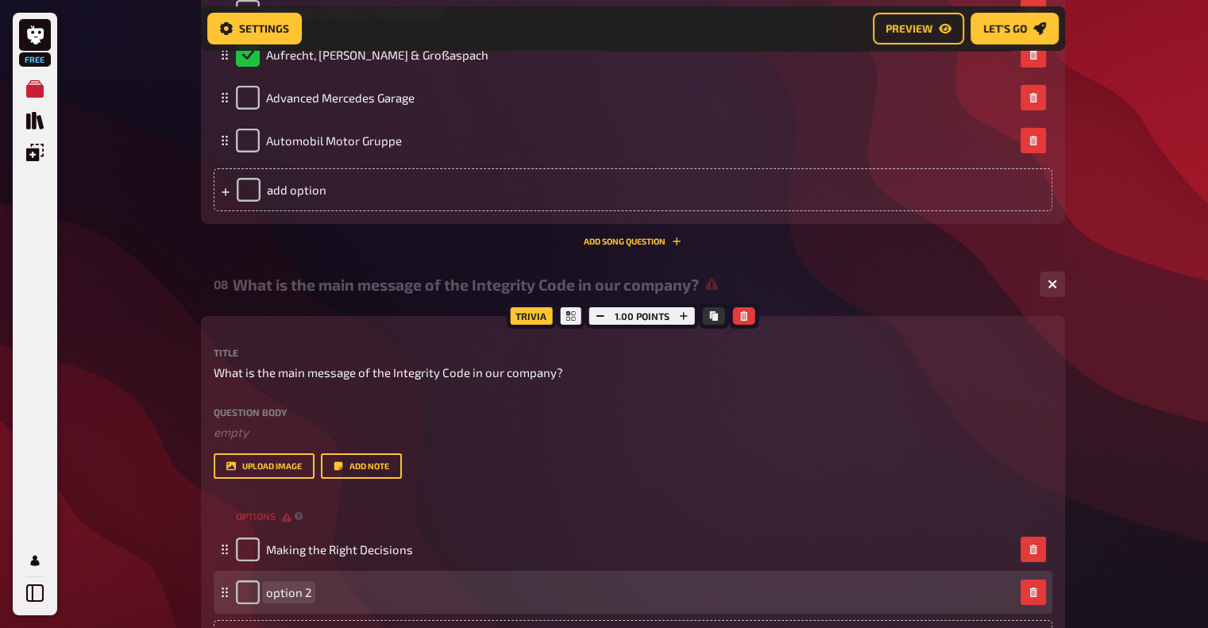
click at [292, 596] on span "option 2" at bounding box center [288, 592] width 45 height 14
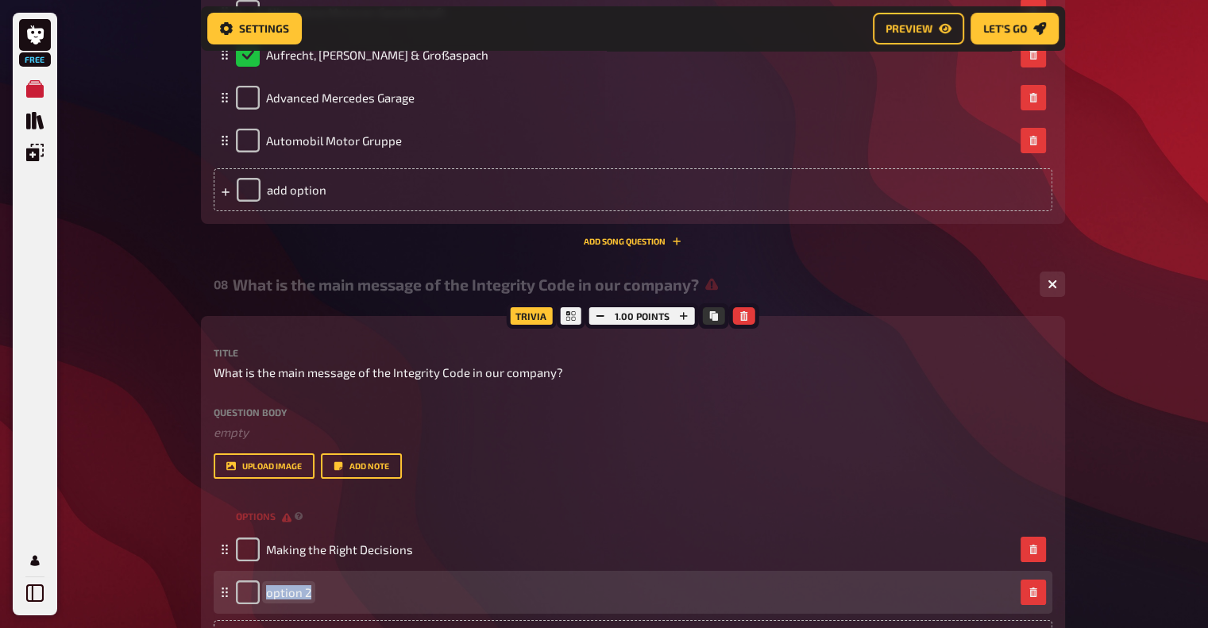
click at [292, 596] on span "option 2" at bounding box center [288, 592] width 45 height 14
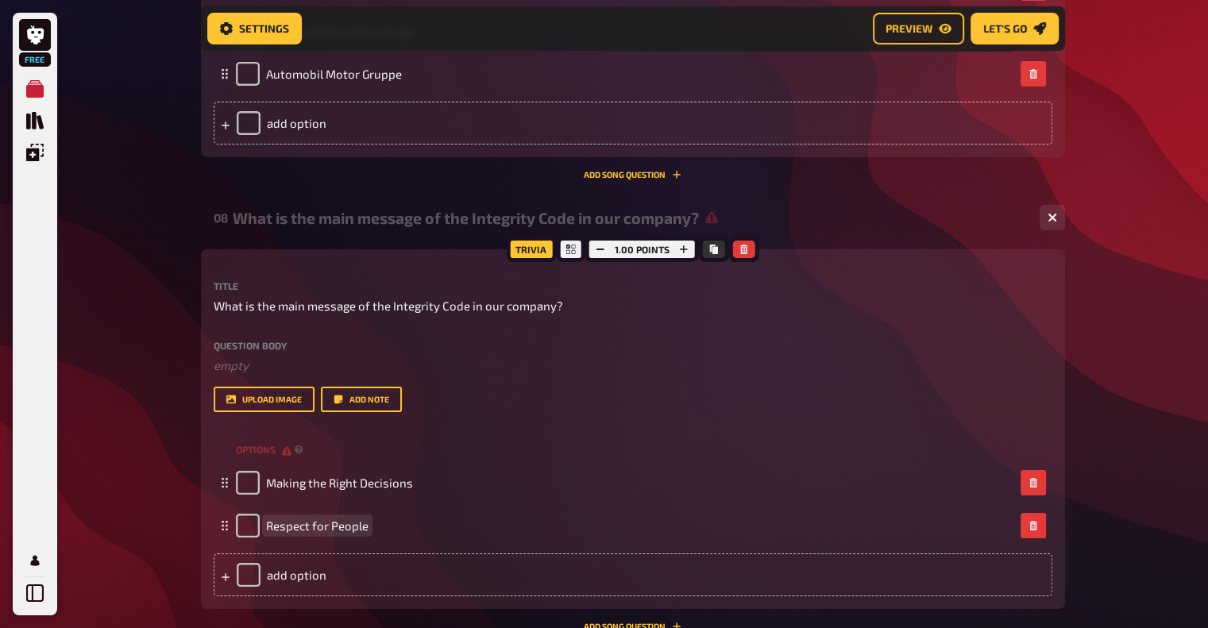
scroll to position [5992, 0]
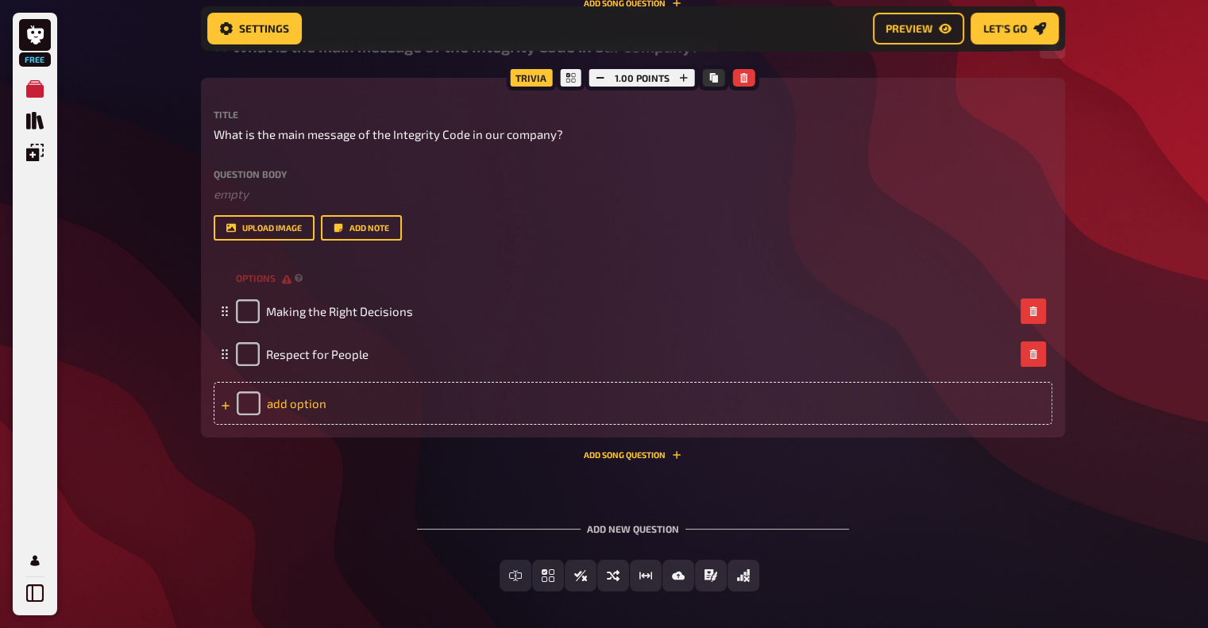
click at [297, 409] on div "add option" at bounding box center [633, 403] width 839 height 43
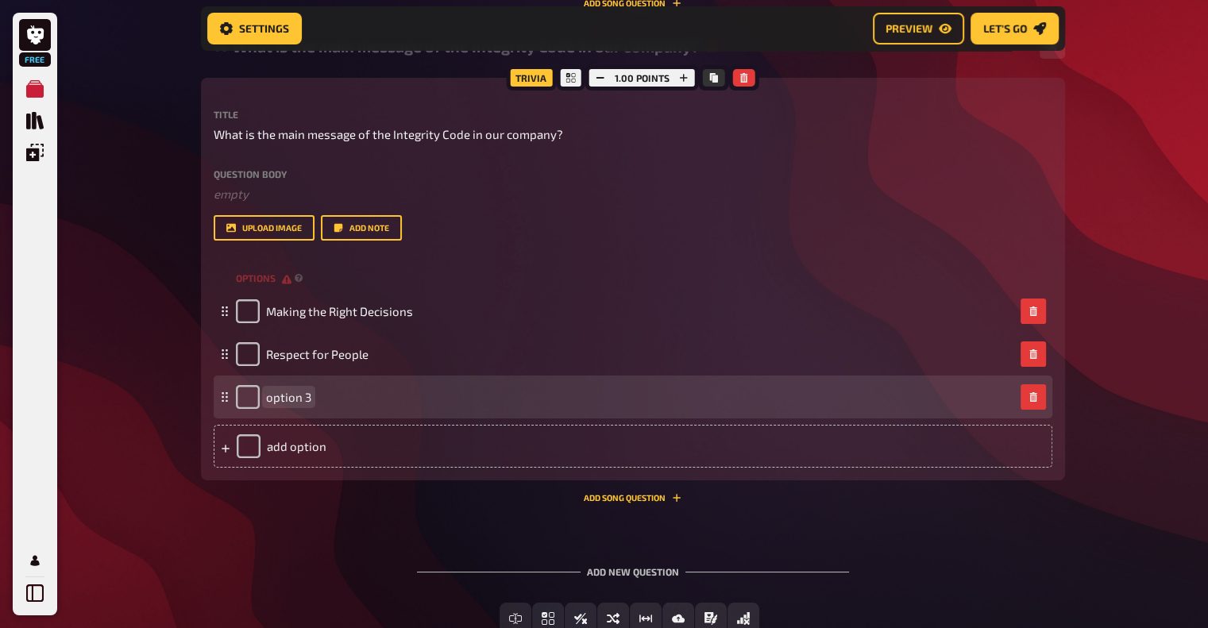
click at [296, 394] on span "option 3" at bounding box center [288, 397] width 45 height 14
paste span
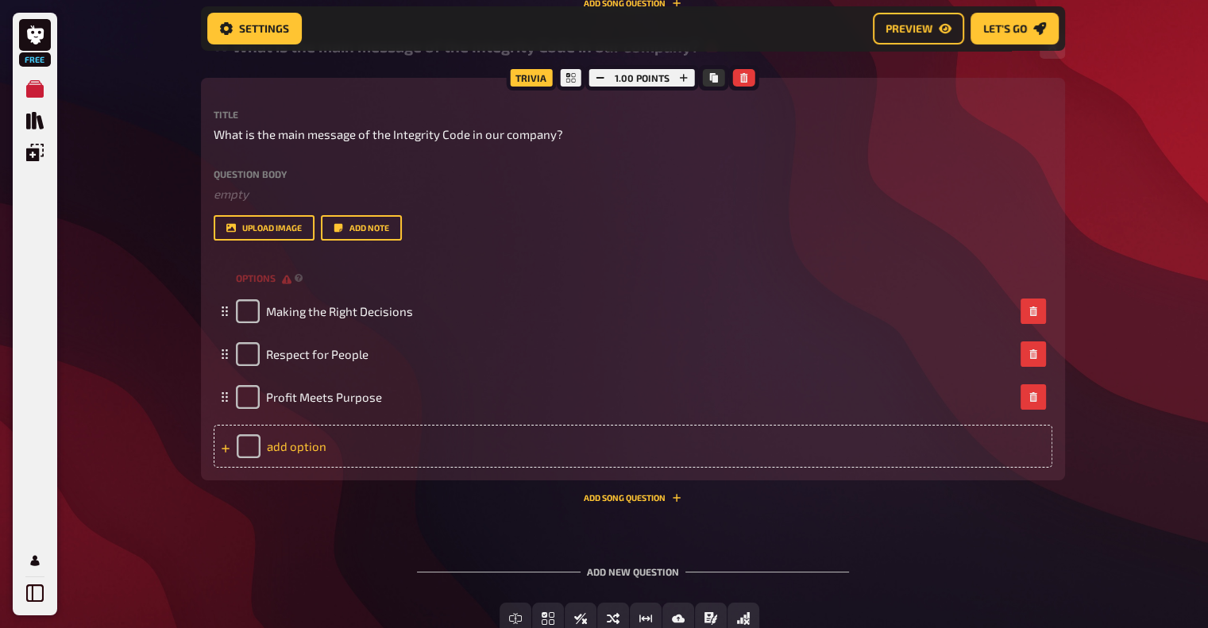
click at [311, 446] on div "add option" at bounding box center [633, 446] width 839 height 43
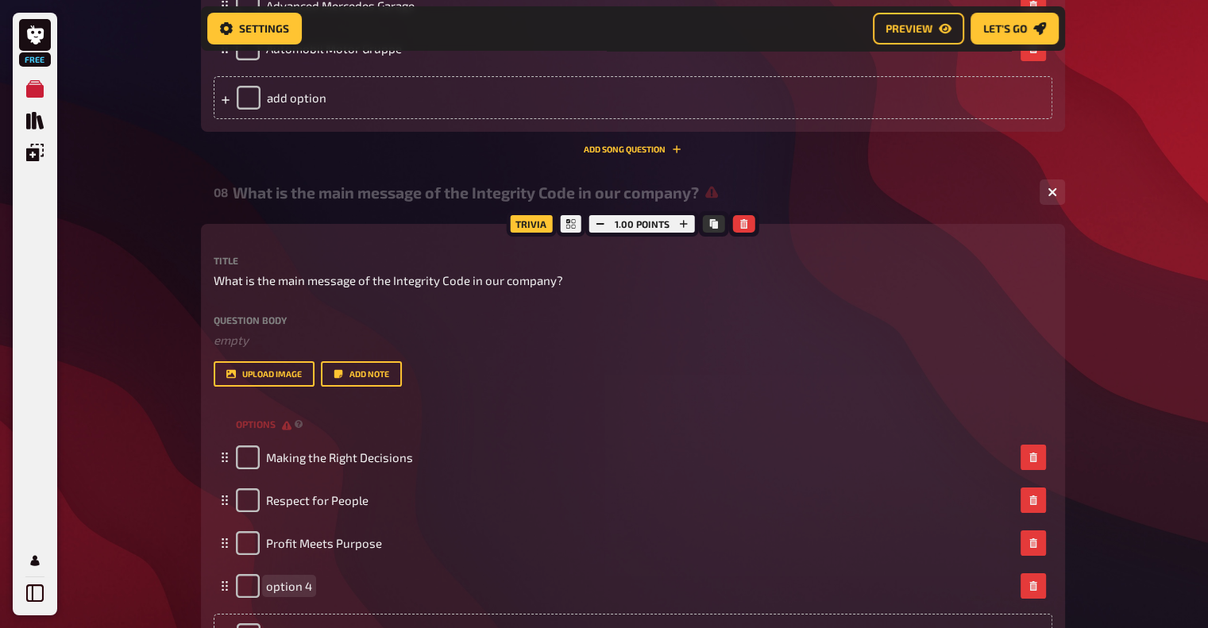
scroll to position [5833, 0]
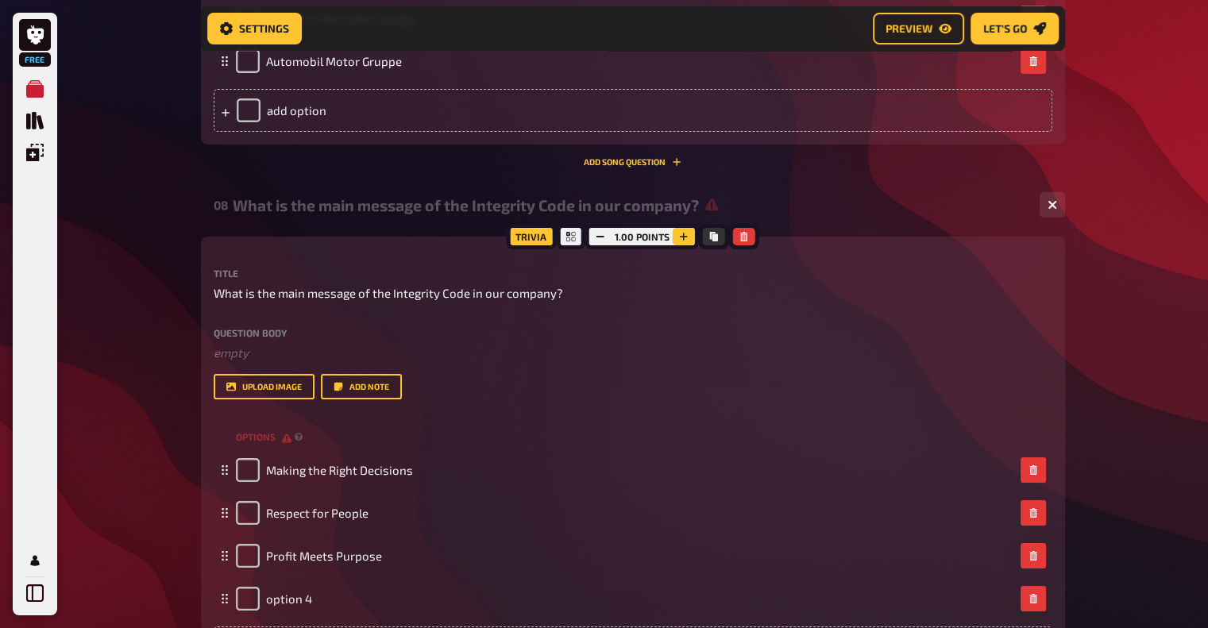
click at [684, 239] on icon "button" at bounding box center [684, 237] width 10 height 10
click at [684, 239] on icon "button" at bounding box center [683, 237] width 10 height 10
click at [684, 239] on icon "button" at bounding box center [685, 237] width 10 height 10
click at [684, 239] on icon "button" at bounding box center [684, 237] width 10 height 10
click at [684, 239] on icon "button" at bounding box center [685, 237] width 10 height 10
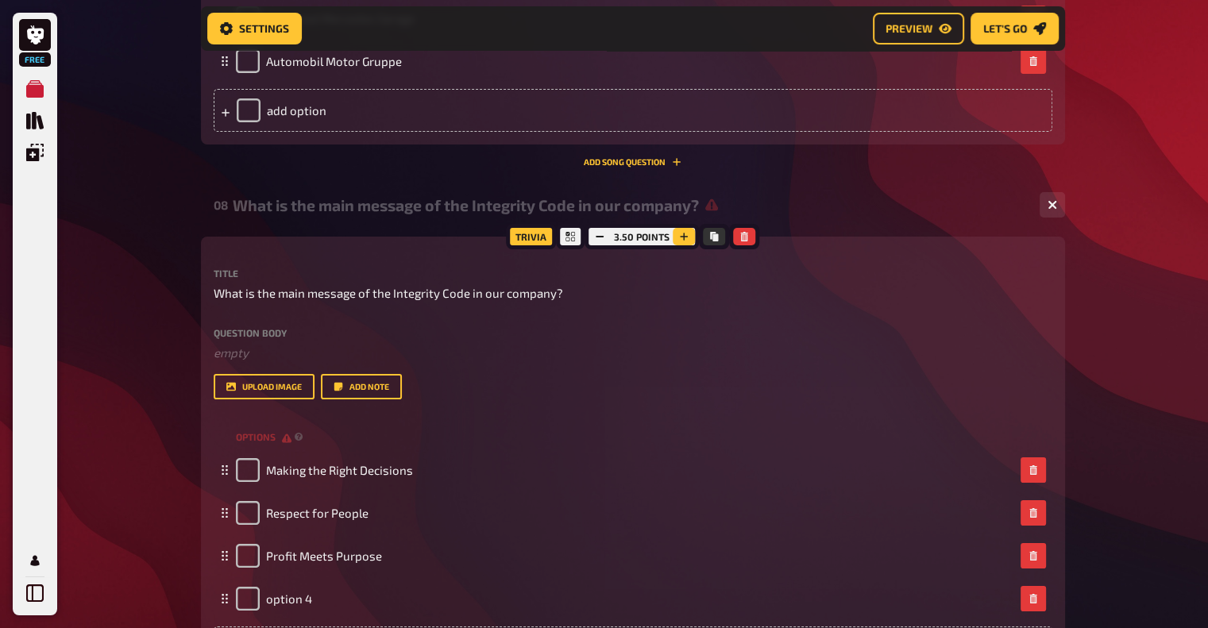
click at [684, 239] on icon "button" at bounding box center [684, 237] width 10 height 10
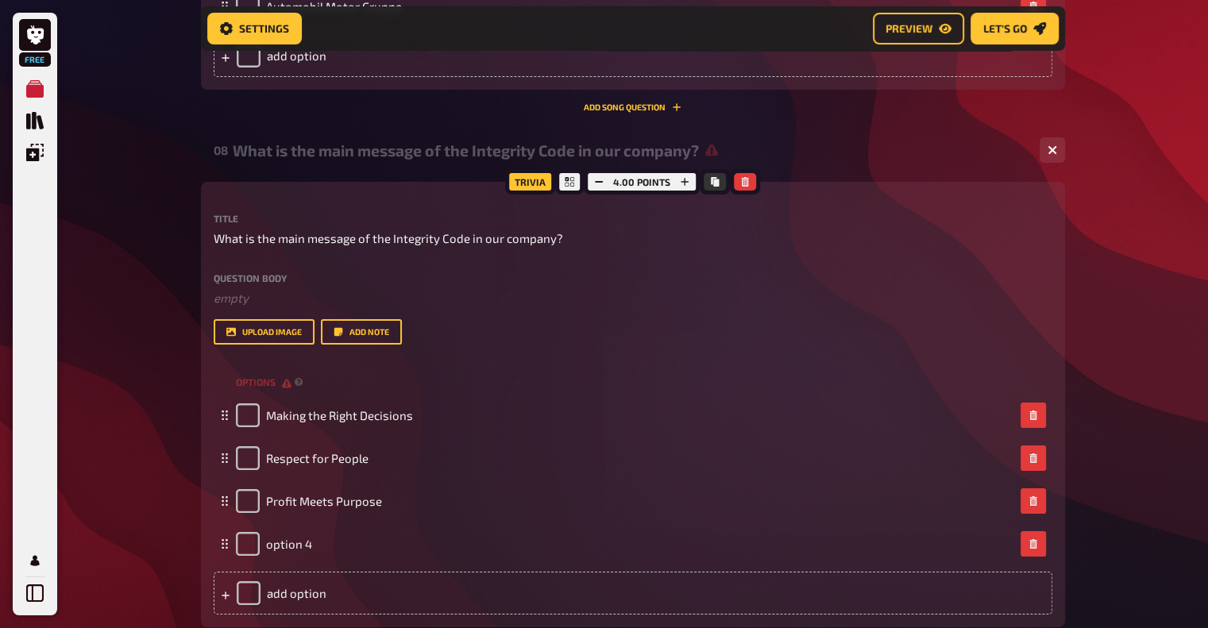
scroll to position [5992, 0]
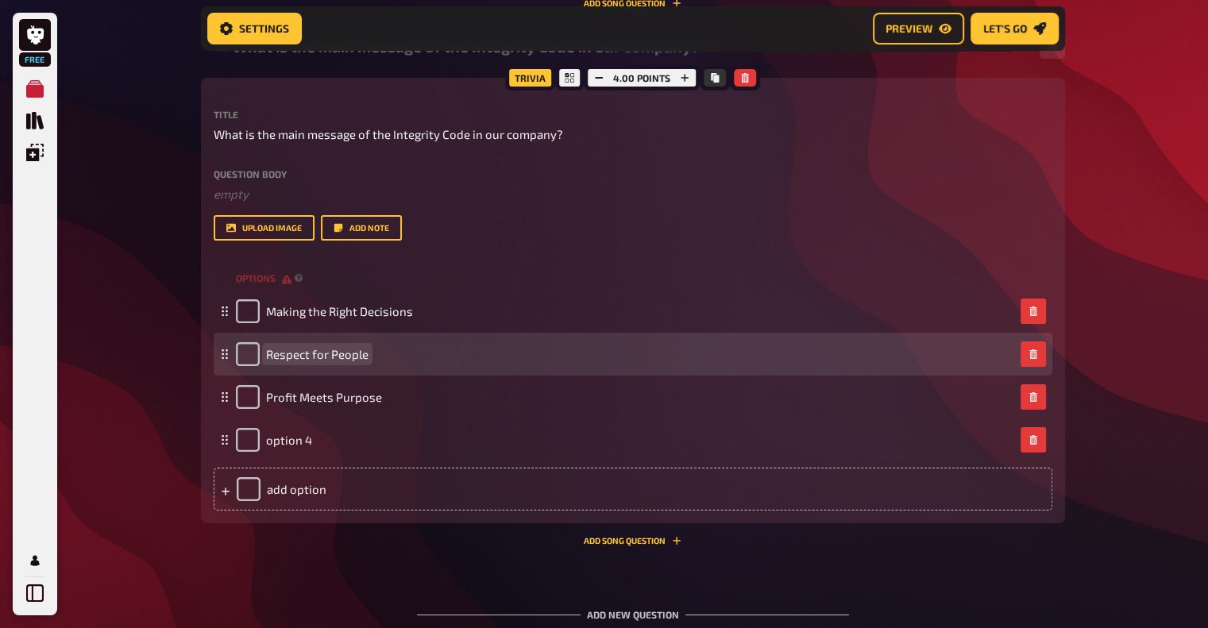
click at [342, 359] on span "Respect for People" at bounding box center [317, 354] width 102 height 14
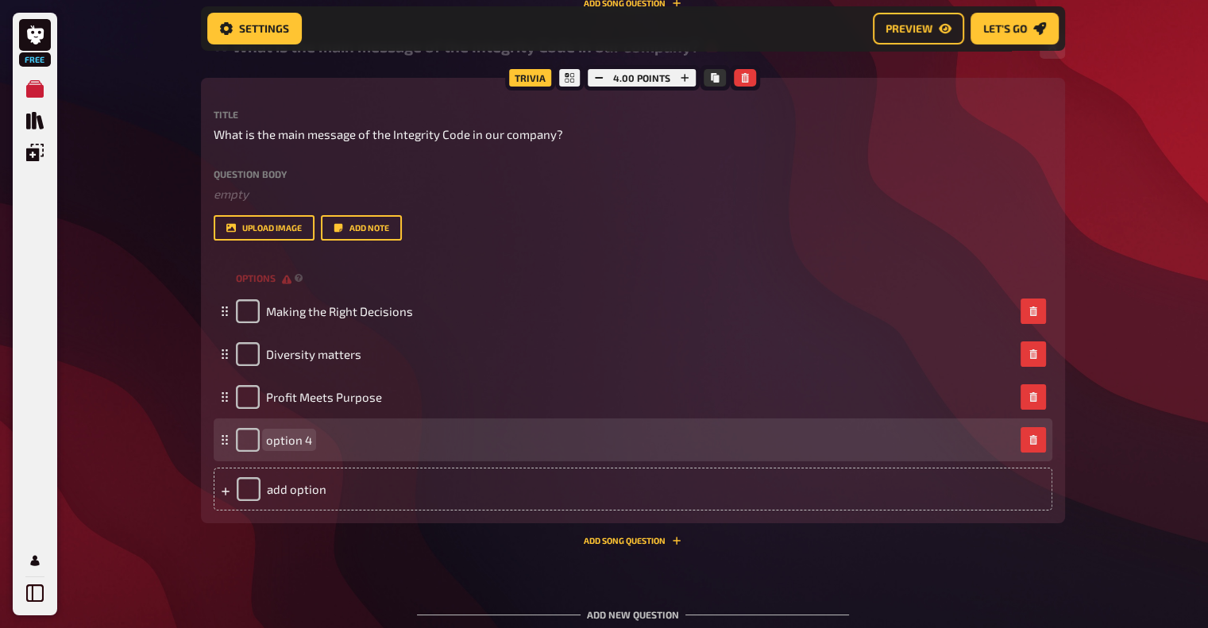
click at [294, 444] on span "option 4" at bounding box center [289, 440] width 46 height 14
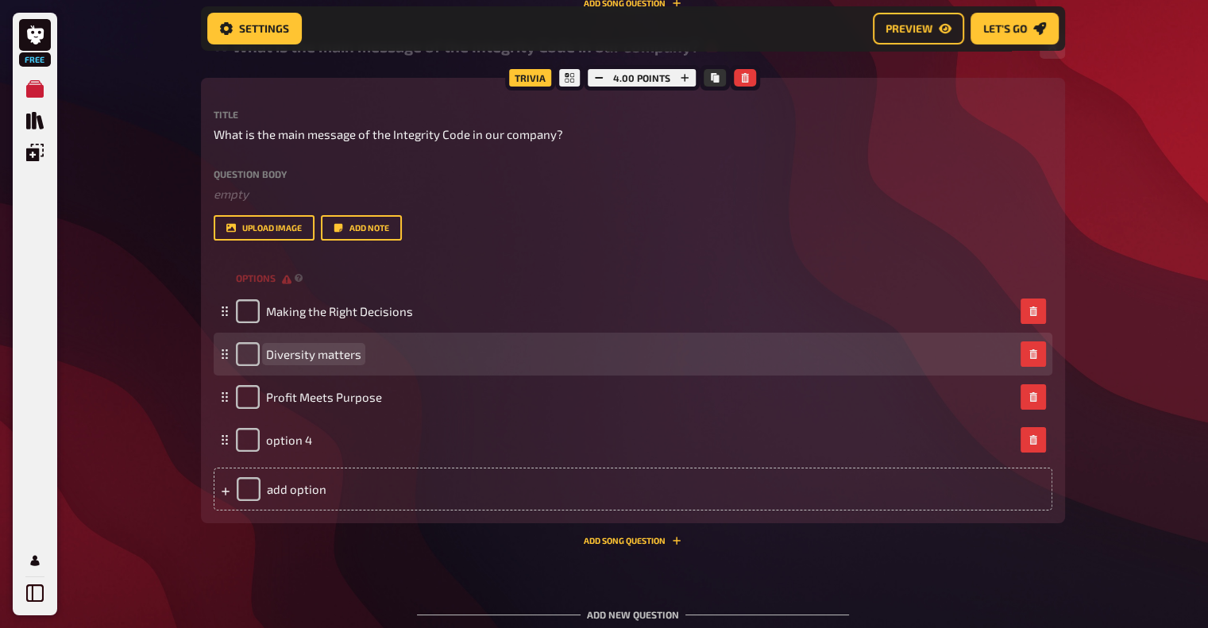
click at [304, 356] on span "Diversity matters" at bounding box center [313, 354] width 95 height 14
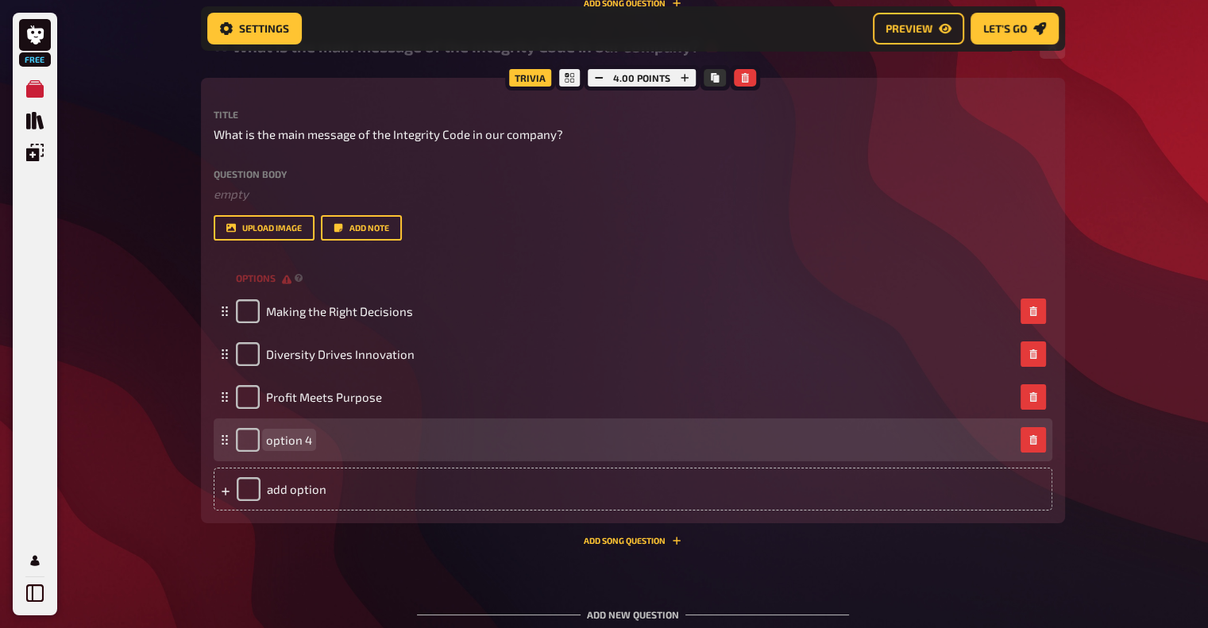
click at [288, 440] on span "option 4" at bounding box center [289, 440] width 46 height 14
paste span
click at [272, 438] on span ""Push Limits. Break Barriers. Own Results." at bounding box center [379, 440] width 226 height 14
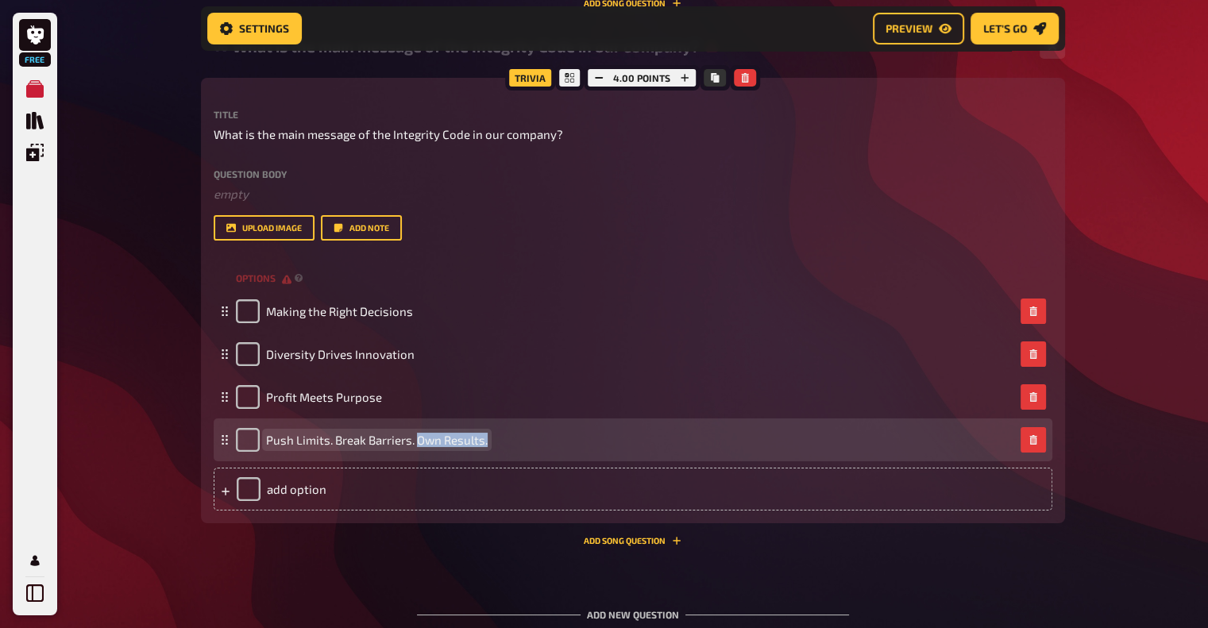
drag, startPoint x: 415, startPoint y: 442, endPoint x: 543, endPoint y: 441, distance: 128.7
click at [543, 441] on div "Push Limits. Break Barriers. Own Results." at bounding box center [625, 440] width 778 height 24
click at [541, 441] on div "Push Limits. Break Barriers. Own Results." at bounding box center [625, 440] width 778 height 24
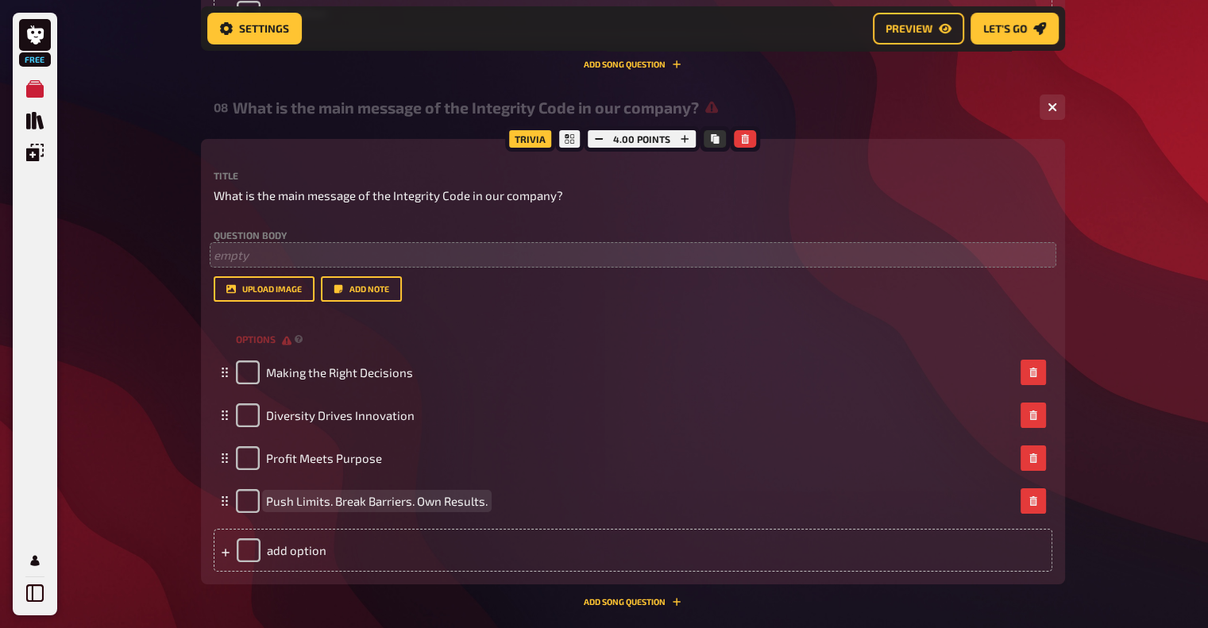
scroll to position [5833, 0]
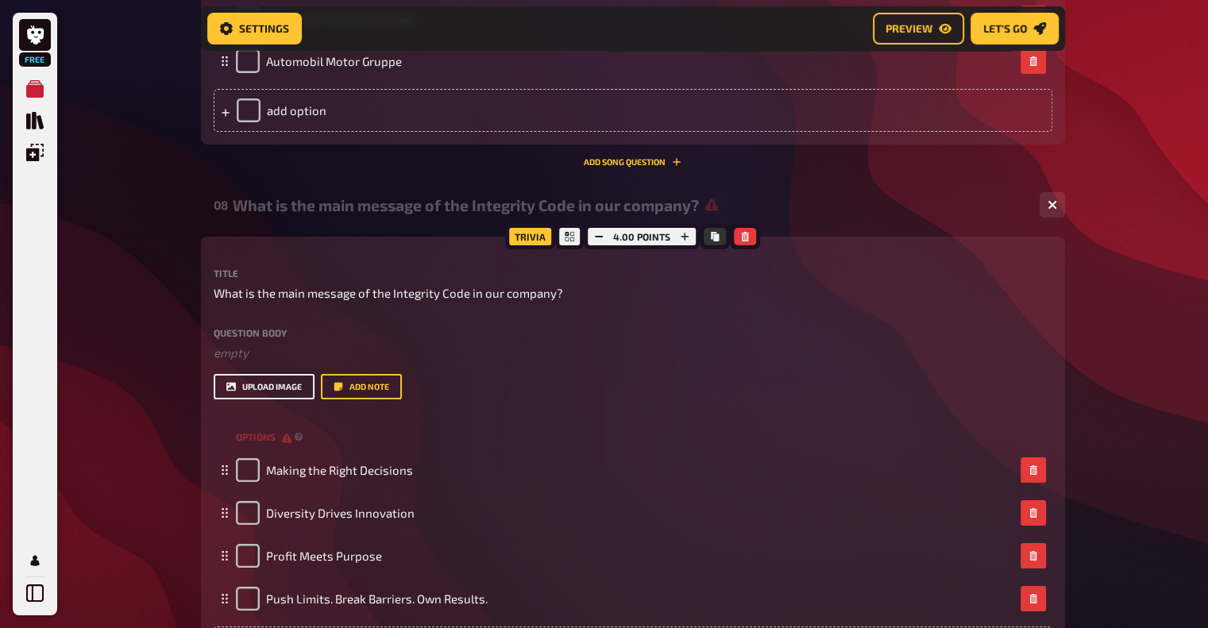
click at [280, 387] on button "upload image" at bounding box center [264, 386] width 101 height 25
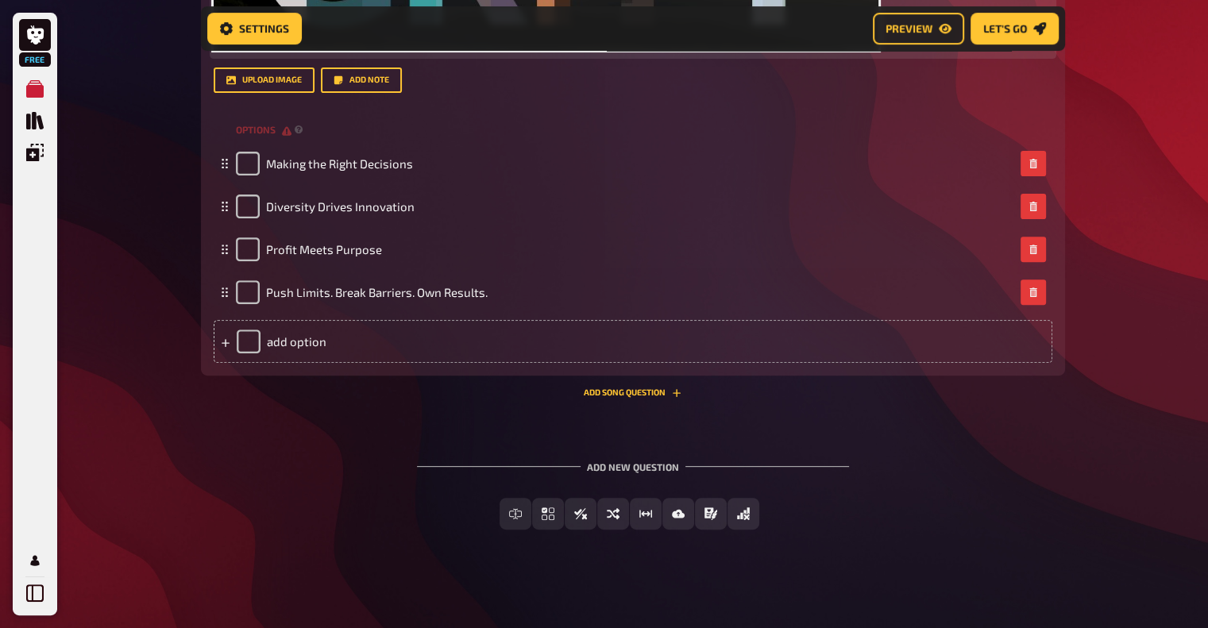
scroll to position [6563, 0]
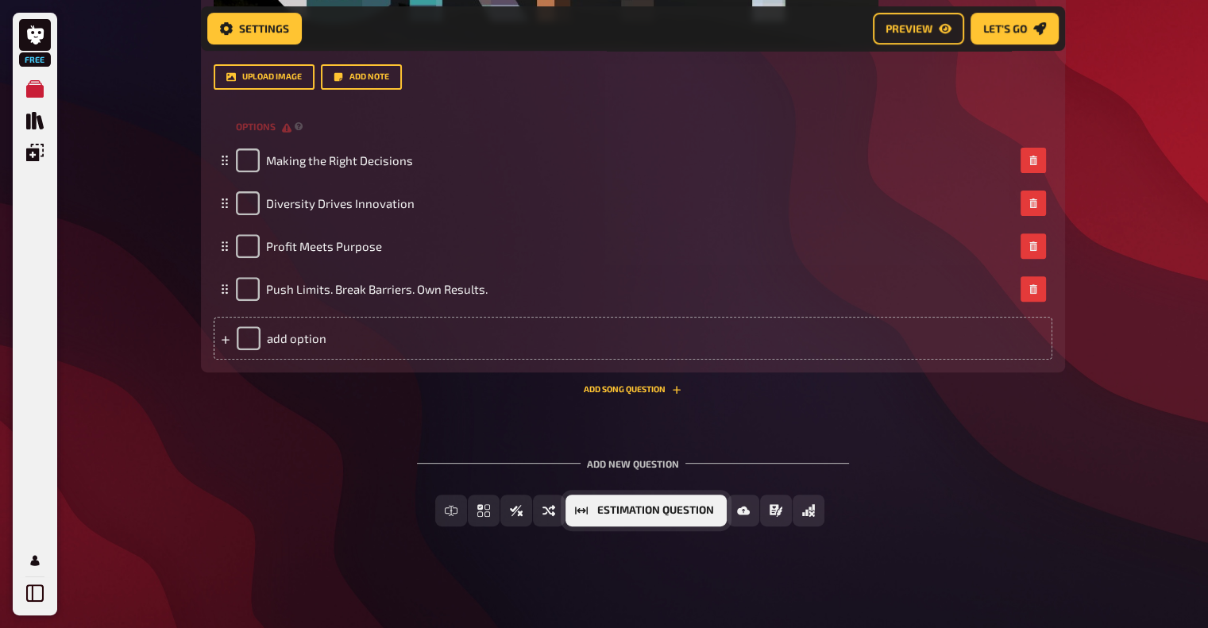
click at [597, 512] on span "Estimation Question" at bounding box center [655, 510] width 117 height 11
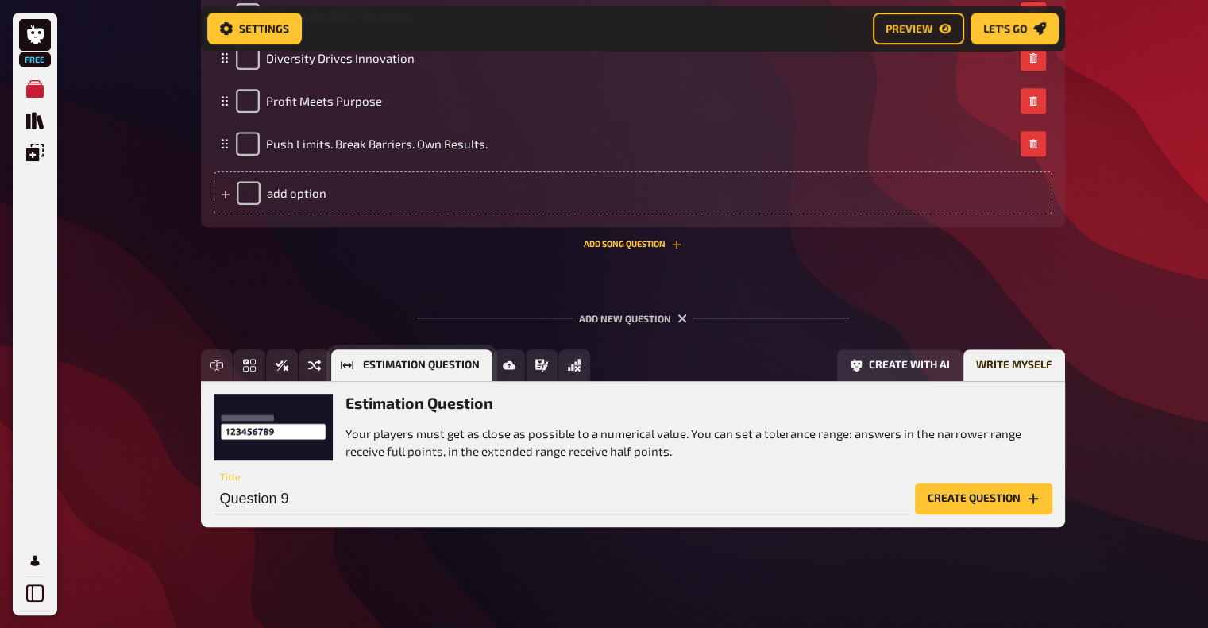
scroll to position [6709, 0]
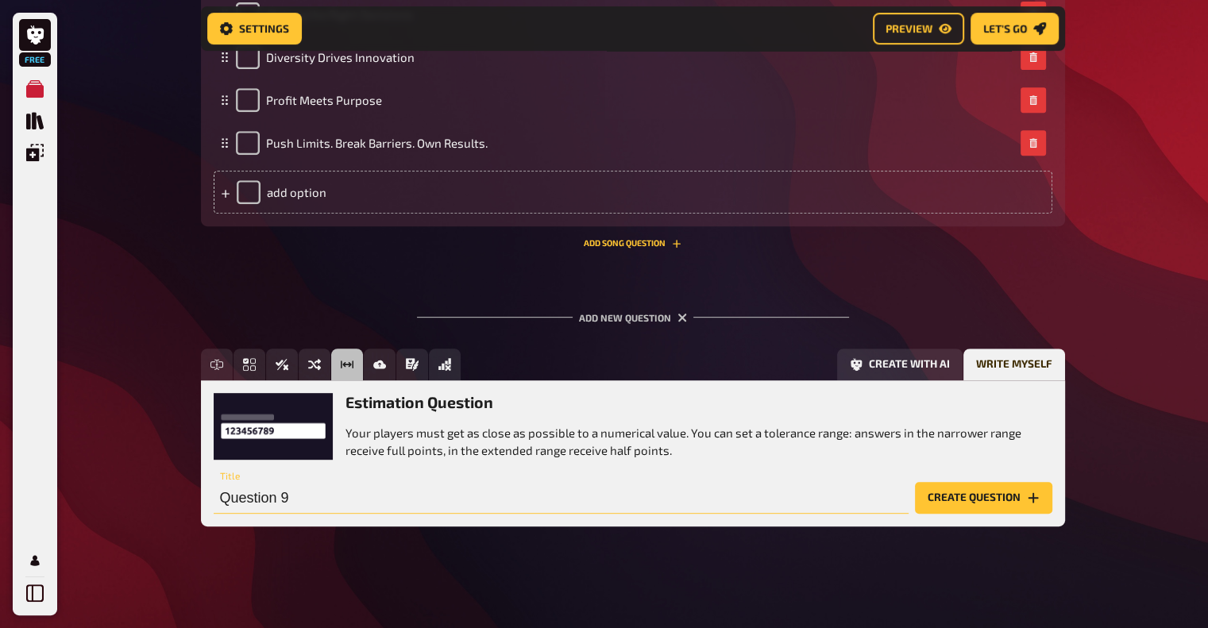
click at [365, 501] on input "Question 9" at bounding box center [561, 498] width 695 height 32
click at [222, 493] on input "How many weeks was [PERSON_NAME] No 1 in the world ranking" at bounding box center [561, 498] width 695 height 32
paste input "[PERSON_NAME] was ranked world No. 1 for a total of 310 weeks in his career"
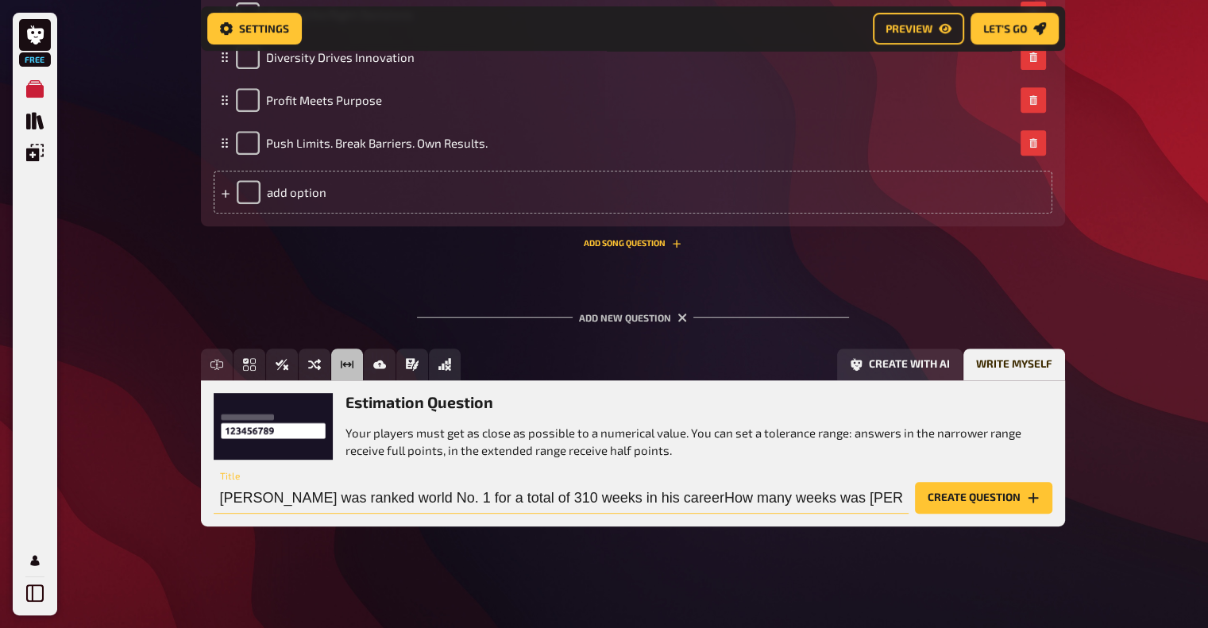
click at [319, 498] on input "[PERSON_NAME] was ranked world No. 1 for a total of 310 weeks in his careerHow …" at bounding box center [561, 498] width 695 height 32
click at [214, 495] on input "[PERSON_NAME] was ranked world No. 1 for a total of 310 weeks in his careerHow …" at bounding box center [561, 498] width 695 height 32
click at [485, 498] on input "How many weeks was [PERSON_NAME] was ranked world No. 1 for a total of 310 week…" at bounding box center [561, 498] width 695 height 32
drag, startPoint x: 585, startPoint y: 496, endPoint x: 737, endPoint y: 485, distance: 152.9
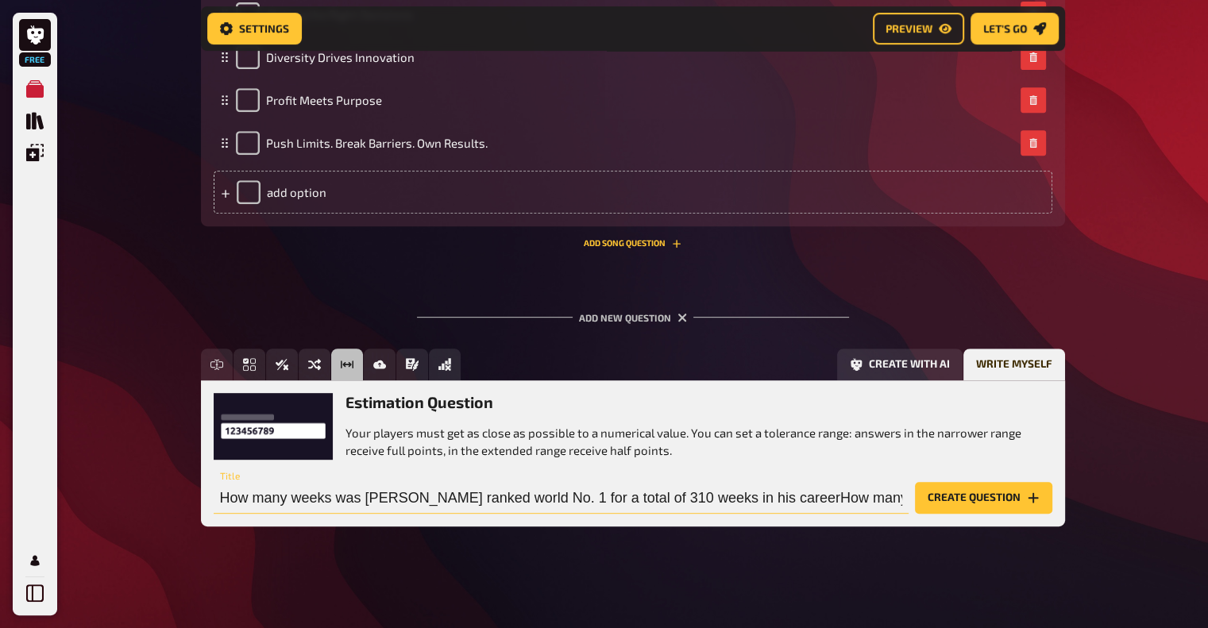
click at [737, 485] on input "How many weeks was [PERSON_NAME] ranked world No. 1 for a total of 310 weeks in…" at bounding box center [561, 498] width 695 height 32
click at [363, 498] on input "How many weeks was [PERSON_NAME] ranked world No. 1 in his careerHow many weeks…" at bounding box center [561, 498] width 695 height 32
drag, startPoint x: 467, startPoint y: 493, endPoint x: 566, endPoint y: 492, distance: 98.5
click at [566, 492] on input "How many weeks was tennis start and Mercedes-Benz [PERSON_NAME] ranked world No…" at bounding box center [561, 498] width 695 height 32
paste input "brand ambassador"
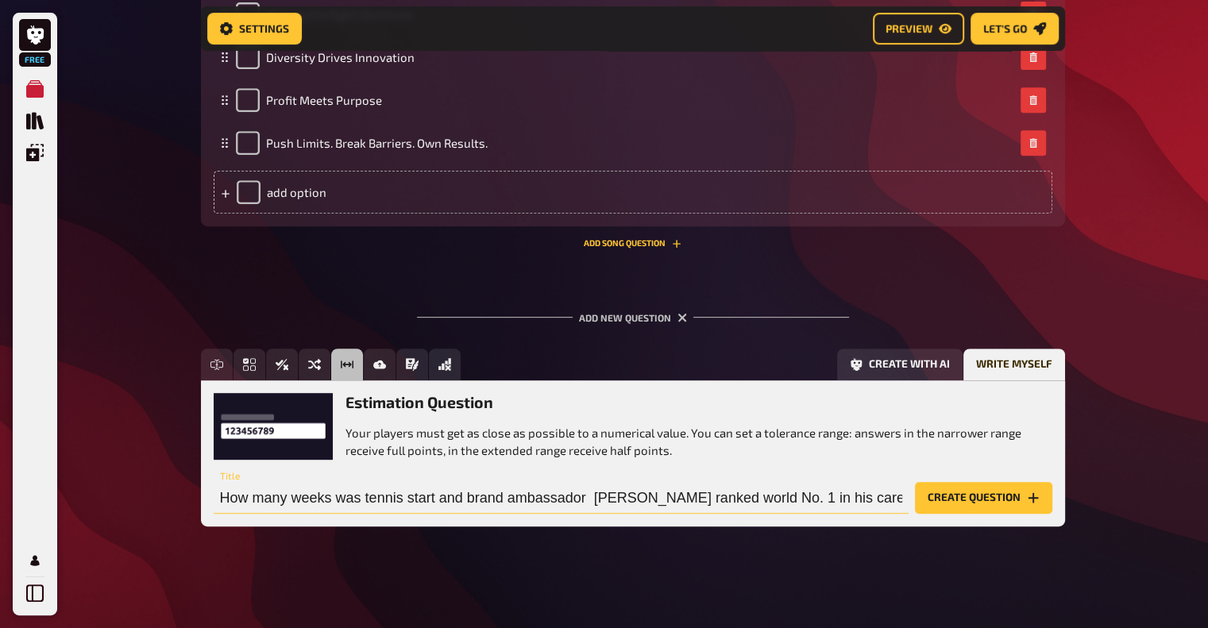
click at [466, 495] on input "How many weeks was tennis start and brand ambassador [PERSON_NAME] ranked world…" at bounding box center [561, 498] width 695 height 32
click at [430, 500] on input "How many weeks was tennis start and Mercedes brand ambassador [PERSON_NAME] ran…" at bounding box center [561, 498] width 695 height 32
click at [650, 495] on input "How many weeks was tennis star and Mercedes brand ambassador [PERSON_NAME] rank…" at bounding box center [561, 498] width 695 height 32
click at [743, 496] on input "How many weeks was tennis star and Mercedes brand ambassador, [PERSON_NAME] ran…" at bounding box center [561, 498] width 695 height 32
click at [747, 496] on input "How many weeks was tennis star and Mercedes brand ambassador, [PERSON_NAME] ran…" at bounding box center [561, 498] width 695 height 32
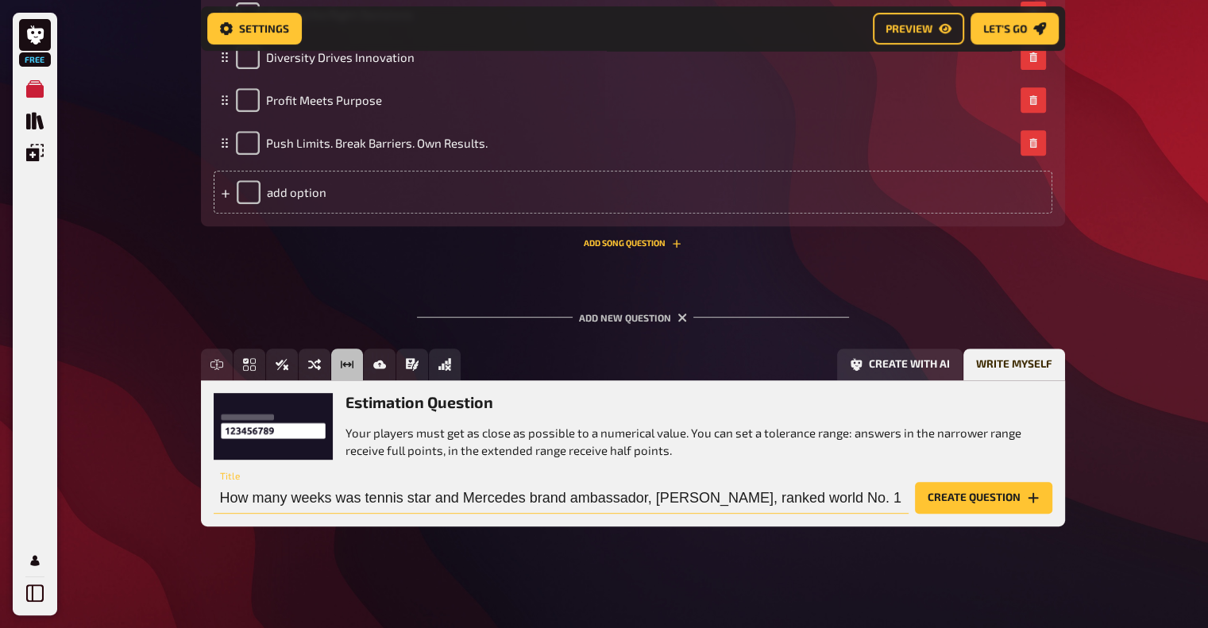
scroll to position [0, 460]
drag, startPoint x: 876, startPoint y: 495, endPoint x: 1187, endPoint y: 502, distance: 310.7
click at [496, 492] on input "How many weeks was tennis star and Mercedes brand ambassador, [PERSON_NAME], ra…" at bounding box center [561, 498] width 695 height 32
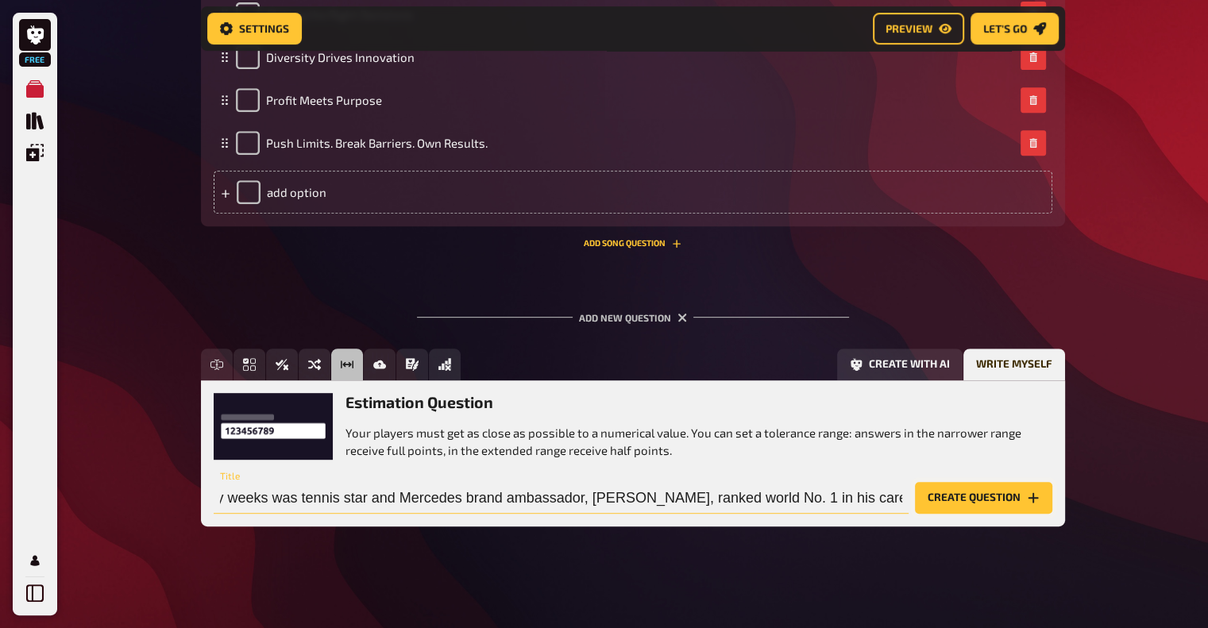
type input "How many weeks was tennis star and Mercedes brand ambassador, [PERSON_NAME], ra…"
click at [1014, 486] on button "Create question" at bounding box center [983, 498] width 137 height 32
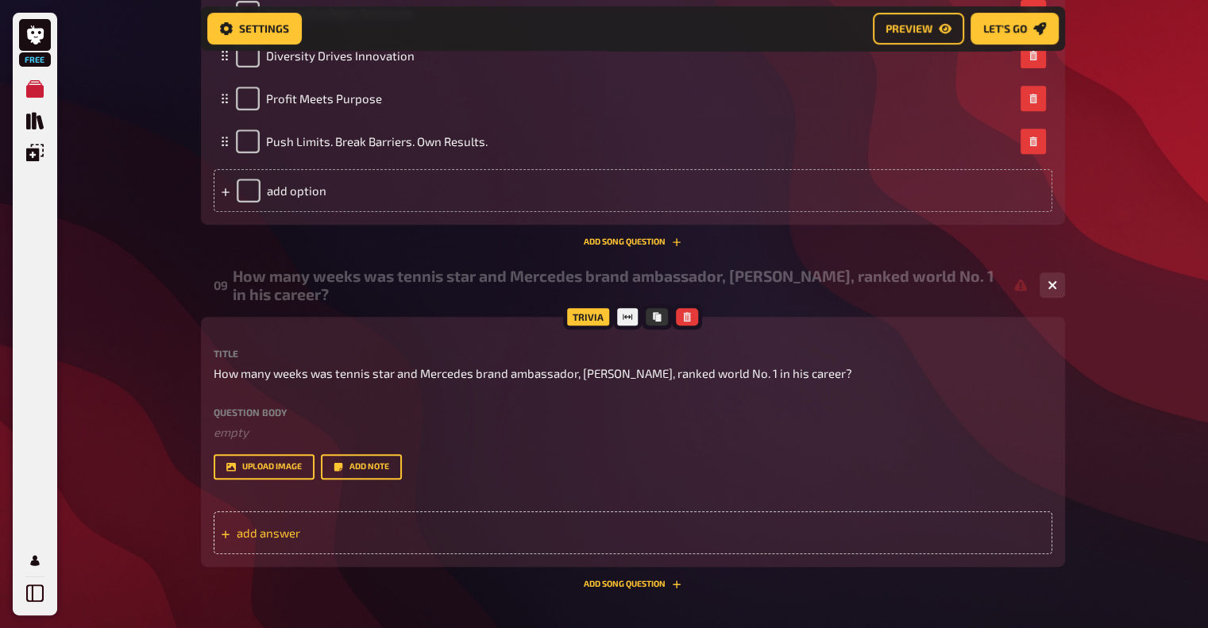
click at [261, 539] on span "add answer" at bounding box center [360, 533] width 247 height 14
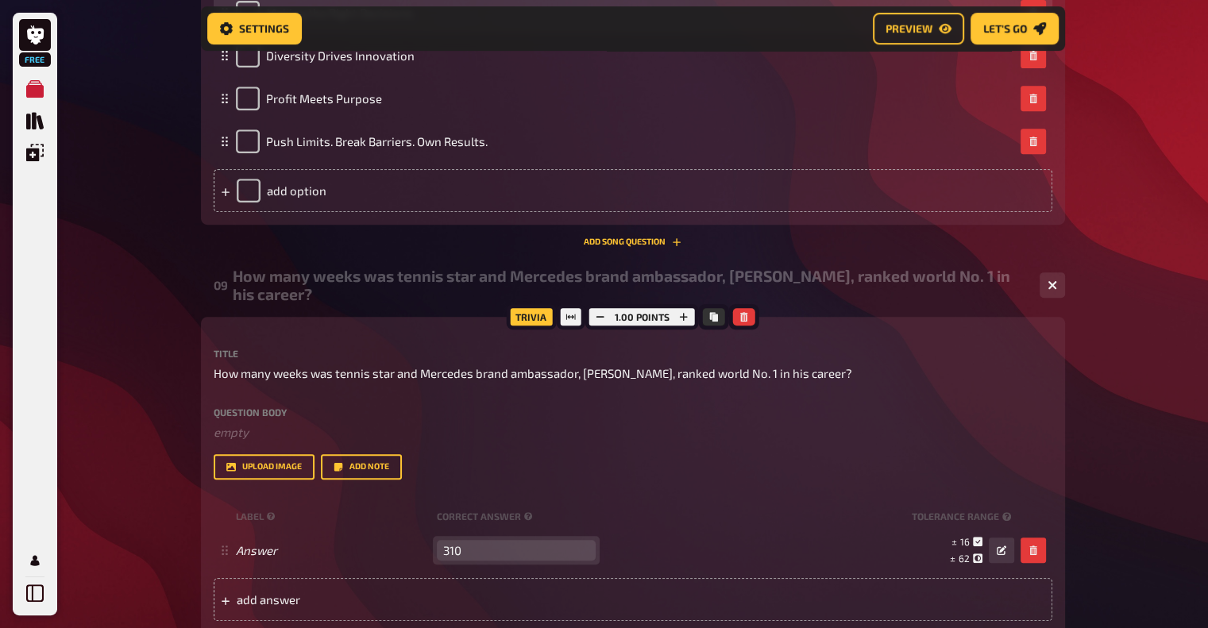
type input "310"
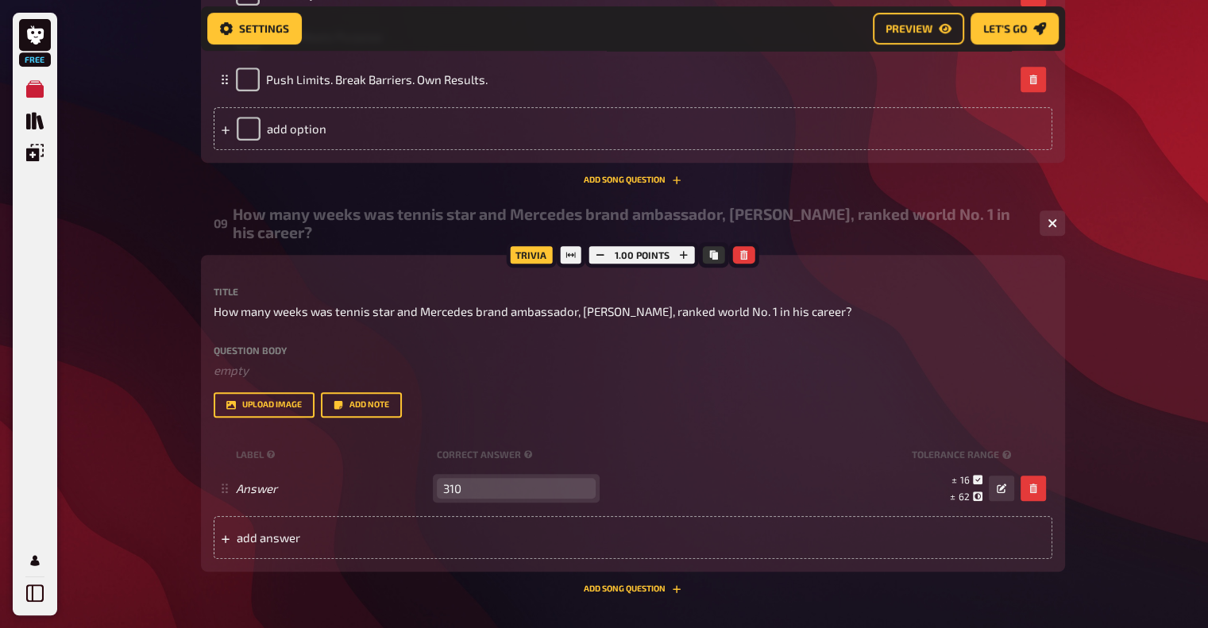
scroll to position [6868, 0]
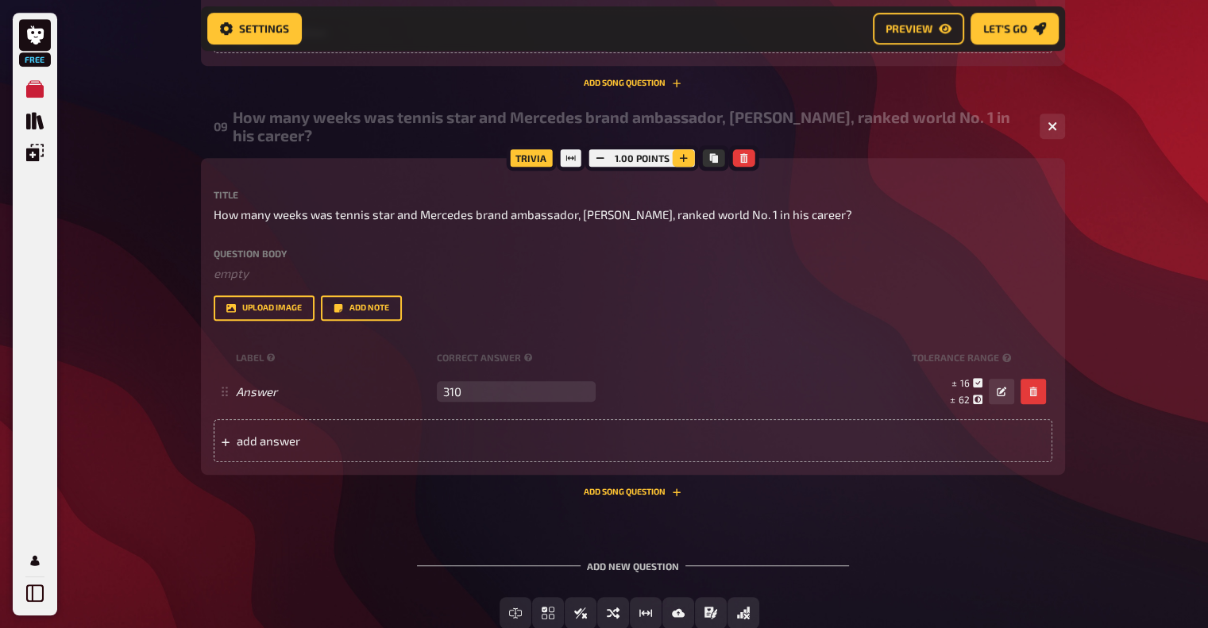
click at [683, 163] on icon "button" at bounding box center [684, 158] width 10 height 10
click at [683, 163] on icon "button" at bounding box center [683, 158] width 10 height 10
click at [682, 163] on icon "button" at bounding box center [685, 158] width 10 height 10
click at [682, 163] on icon "button" at bounding box center [684, 158] width 10 height 10
click at [254, 311] on button "upload image" at bounding box center [264, 307] width 101 height 25
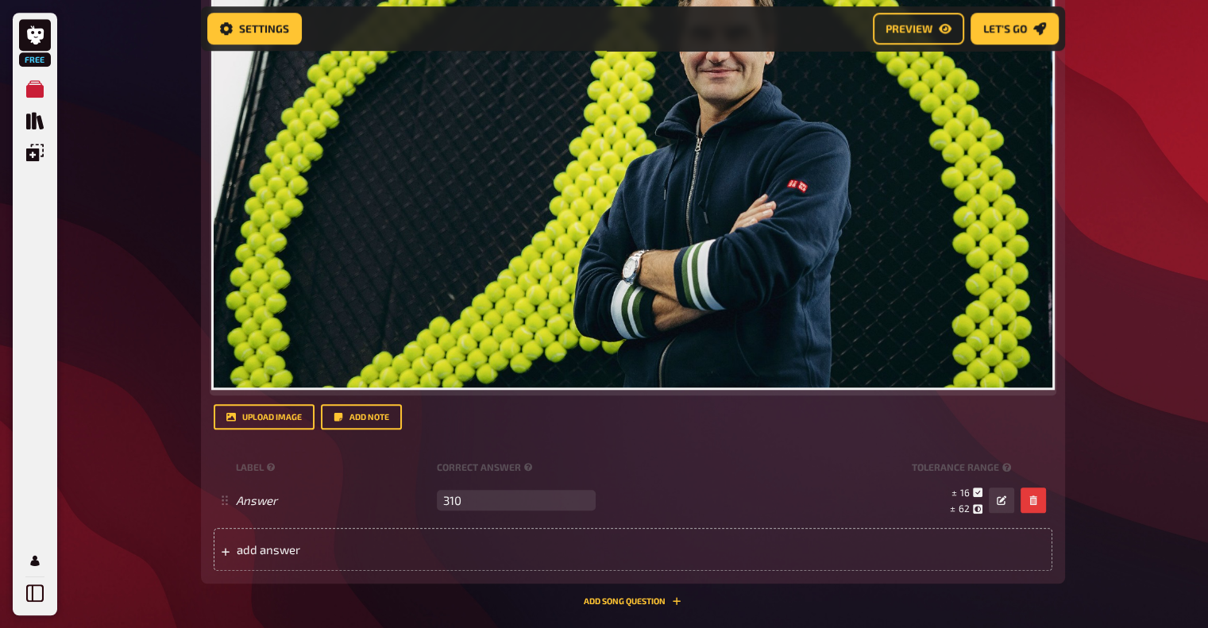
scroll to position [7431, 0]
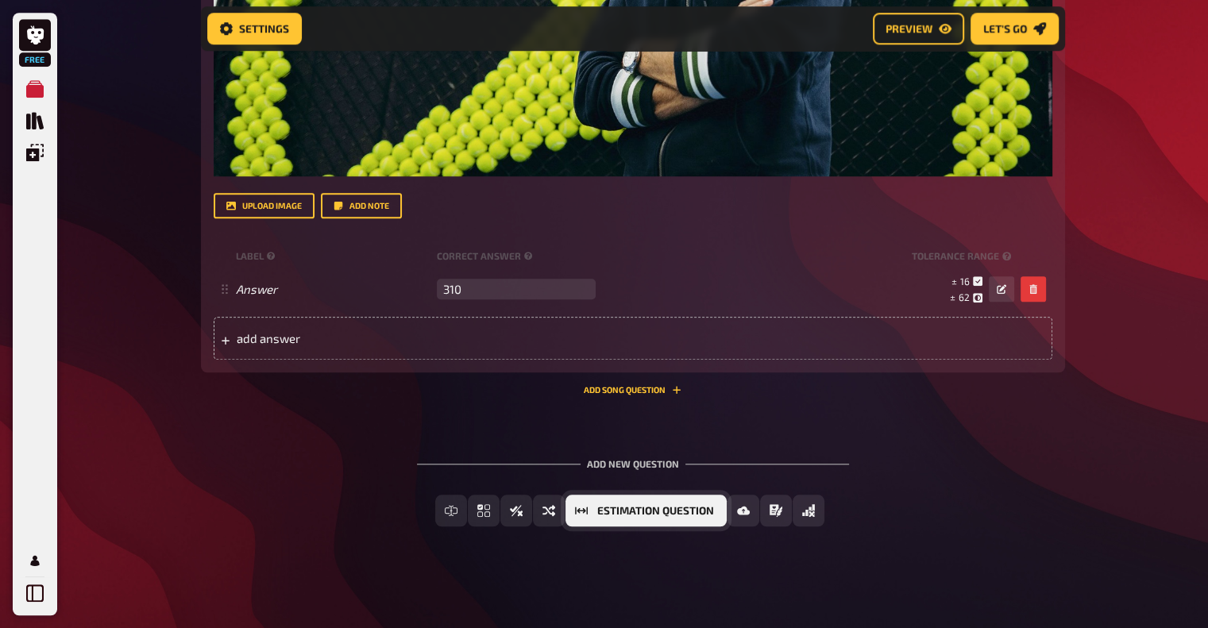
click at [683, 508] on span "Estimation Question" at bounding box center [655, 511] width 117 height 11
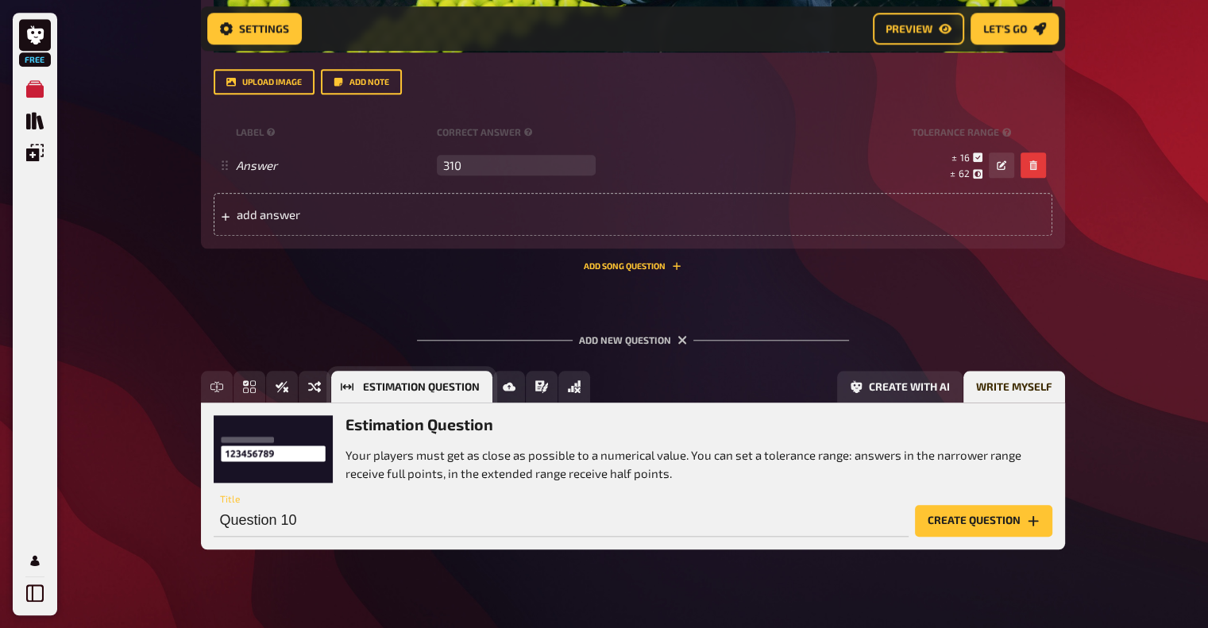
scroll to position [7577, 0]
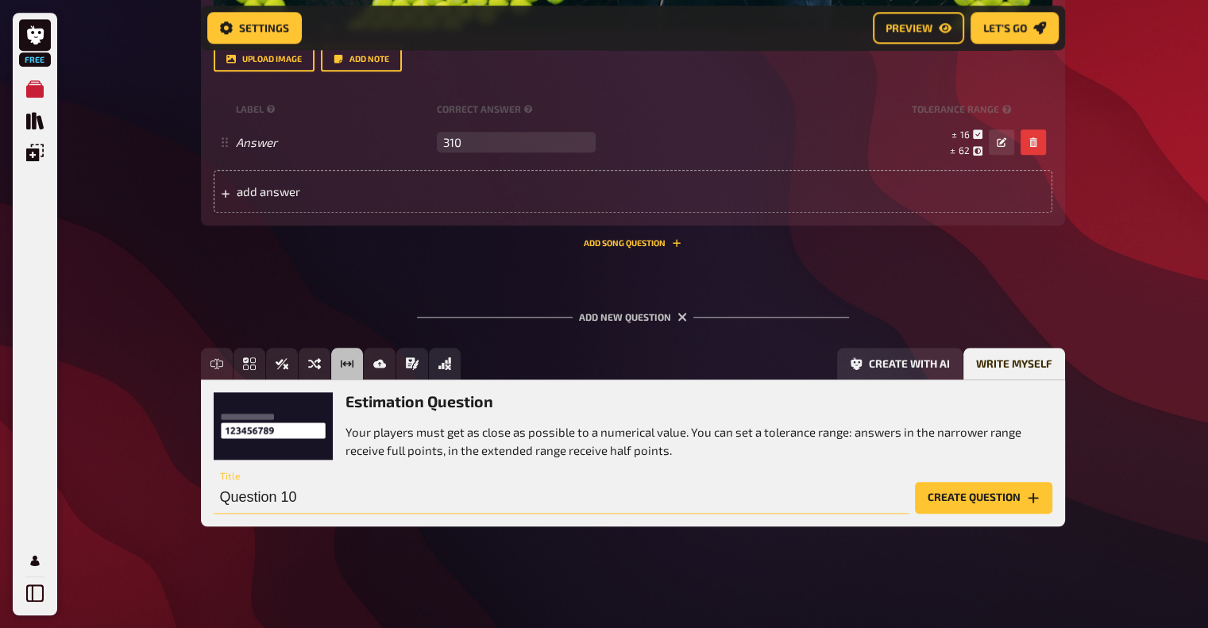
click at [340, 493] on input "Question 10" at bounding box center [561, 498] width 695 height 32
type input "How many cars did Mercedes-Benz plant in [GEOGRAPHIC_DATA] produce in [DATE]?"
click at [1001, 501] on button "Create question" at bounding box center [983, 498] width 137 height 32
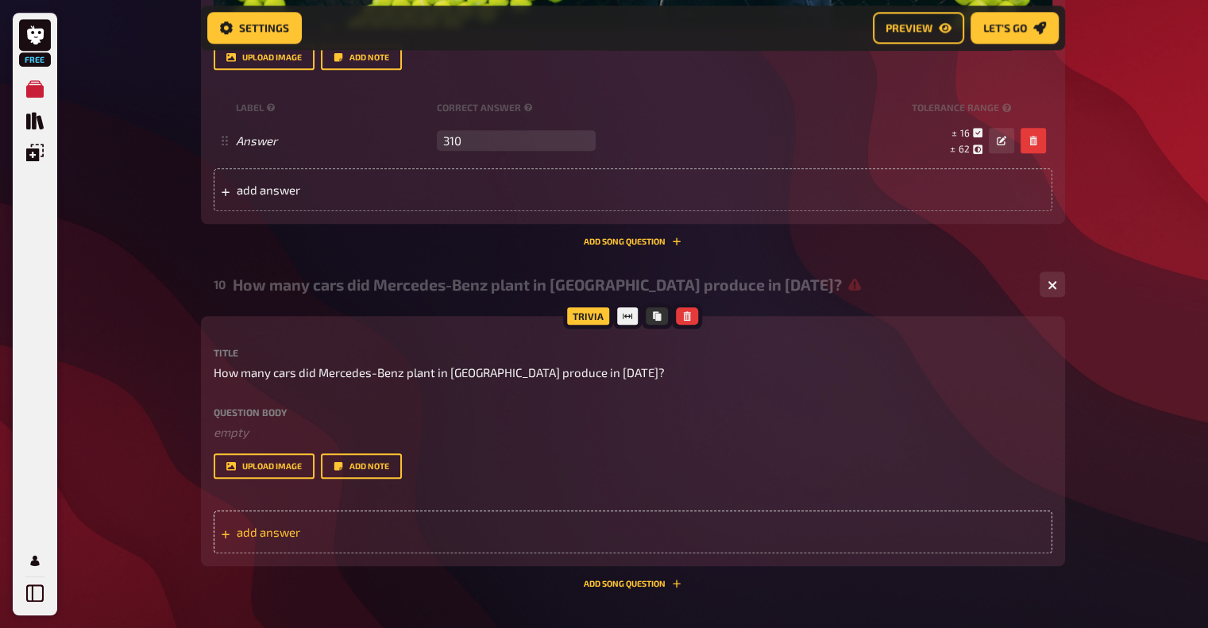
click at [278, 533] on span "add answer" at bounding box center [360, 532] width 247 height 14
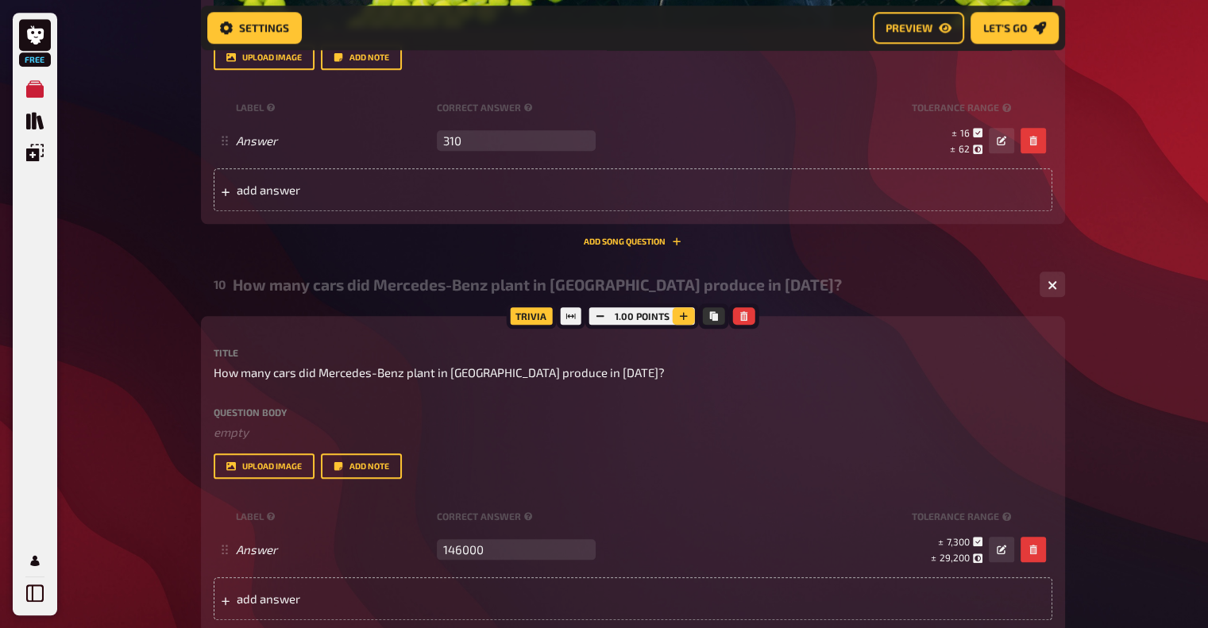
type input "146000"
click at [683, 316] on icon "button" at bounding box center [684, 316] width 8 height 8
click at [683, 316] on icon "button" at bounding box center [684, 316] width 10 height 10
click at [683, 316] on icon "button" at bounding box center [685, 316] width 8 height 8
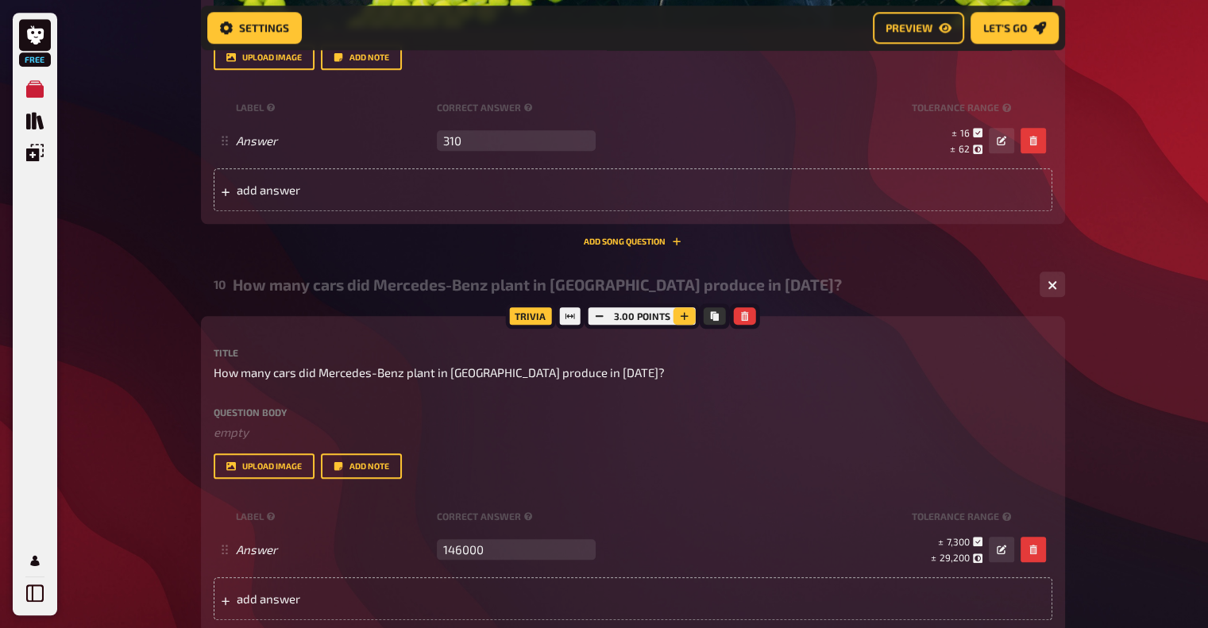
click at [683, 316] on icon "button" at bounding box center [685, 316] width 8 height 8
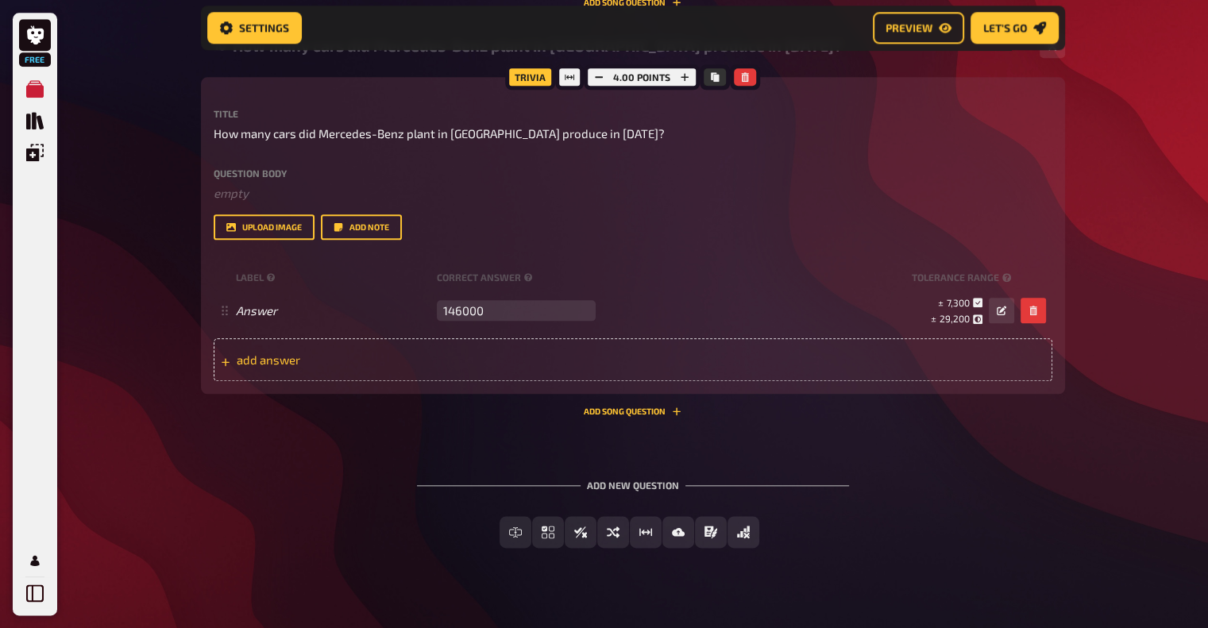
scroll to position [7760, 0]
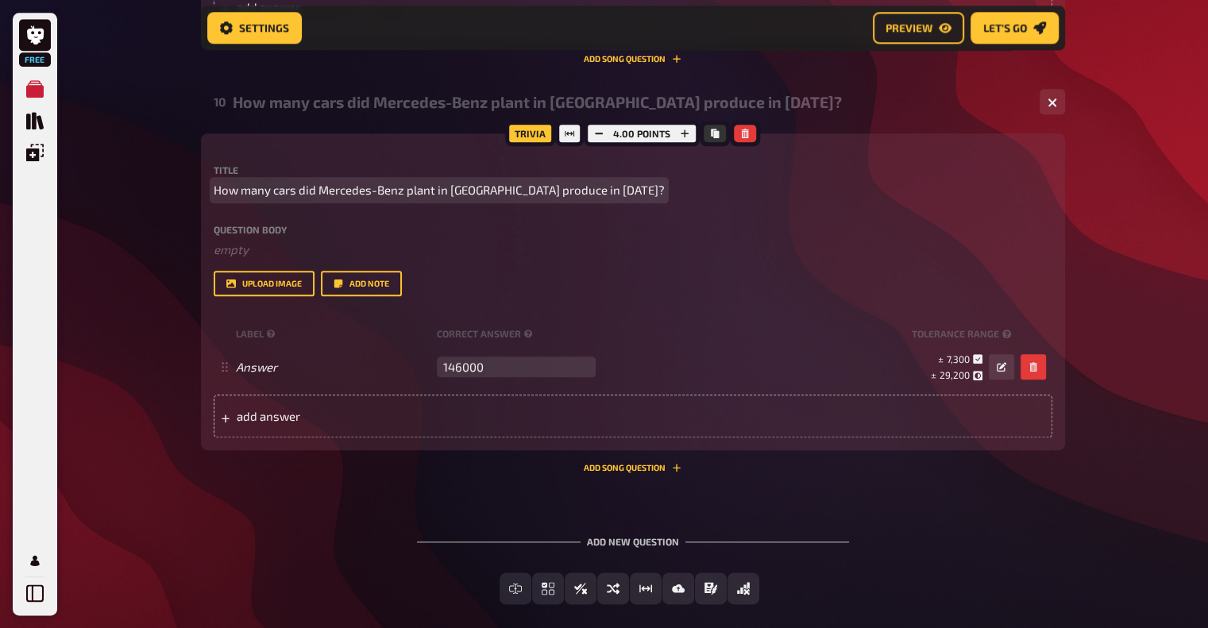
click at [339, 188] on span "How many cars did Mercedes-Benz plant in [GEOGRAPHIC_DATA] produce in [DATE]?" at bounding box center [439, 190] width 451 height 18
click at [569, 191] on span "How many cars did Mercedes-Benz plant in [GEOGRAPHIC_DATA] produce in [DATE]?" at bounding box center [439, 190] width 451 height 18
click at [572, 193] on span "How many cars did Mercedes-Benz plant in [GEOGRAPHIC_DATA] produce in the year …" at bounding box center [463, 190] width 498 height 18
click at [639, 191] on span "How many cars did Mercedes-Benz plant in [GEOGRAPHIC_DATA] produce last year (2…" at bounding box center [455, 190] width 483 height 18
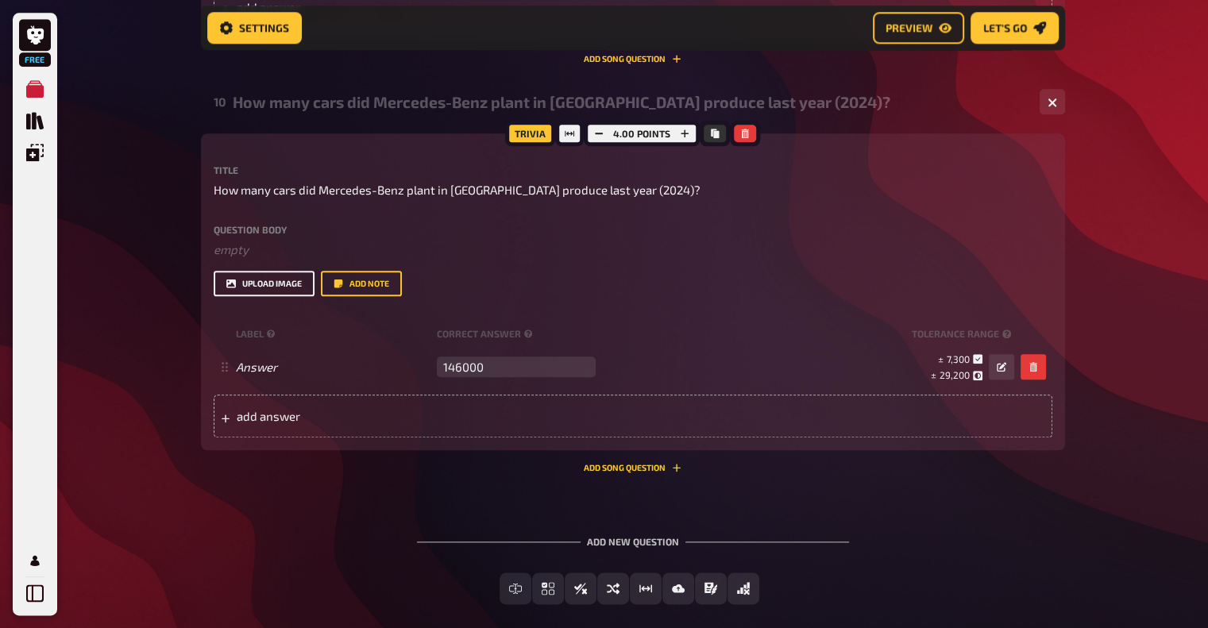
click at [250, 284] on button "upload image" at bounding box center [264, 283] width 101 height 25
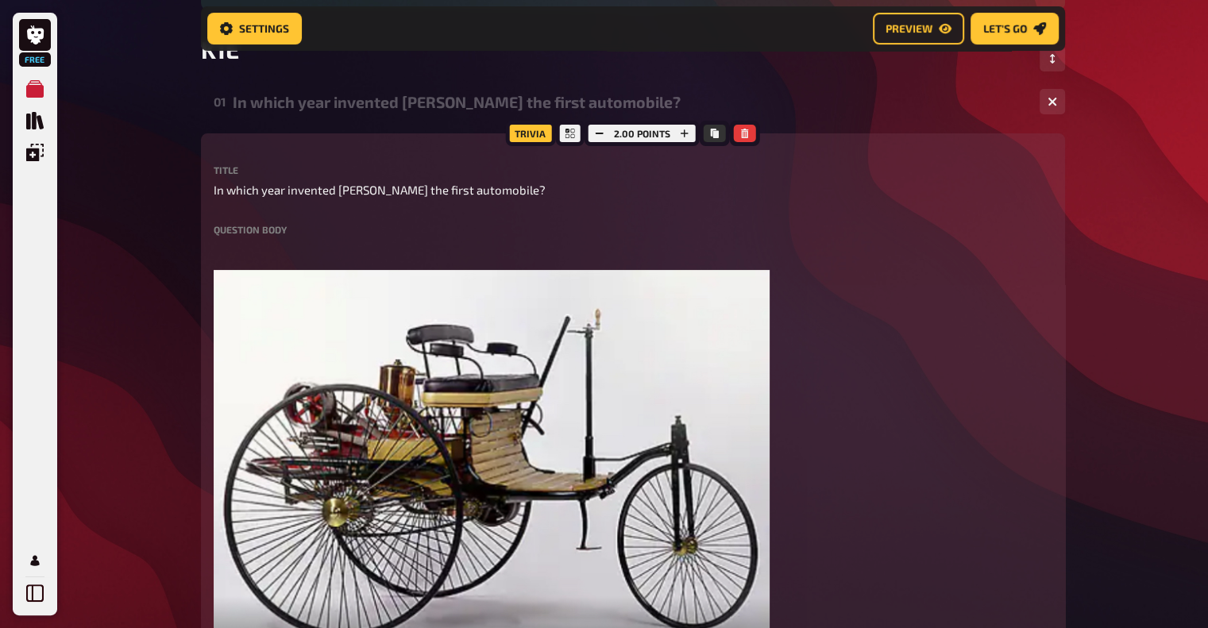
scroll to position [0, 0]
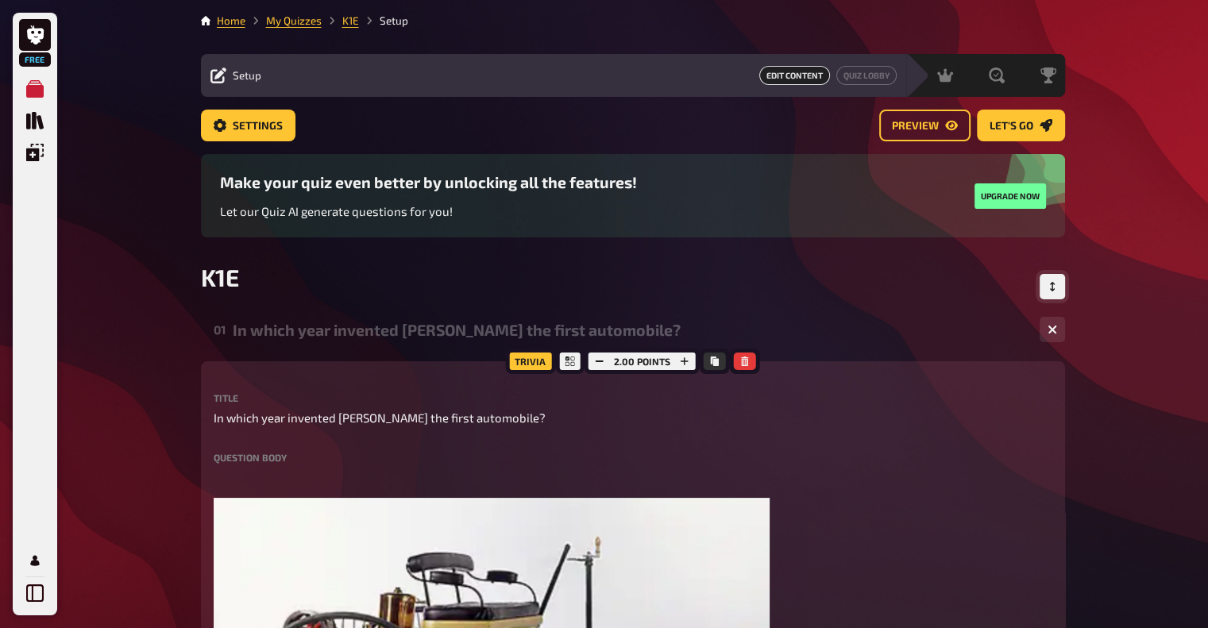
click at [1049, 294] on button "Change Order" at bounding box center [1052, 286] width 25 height 25
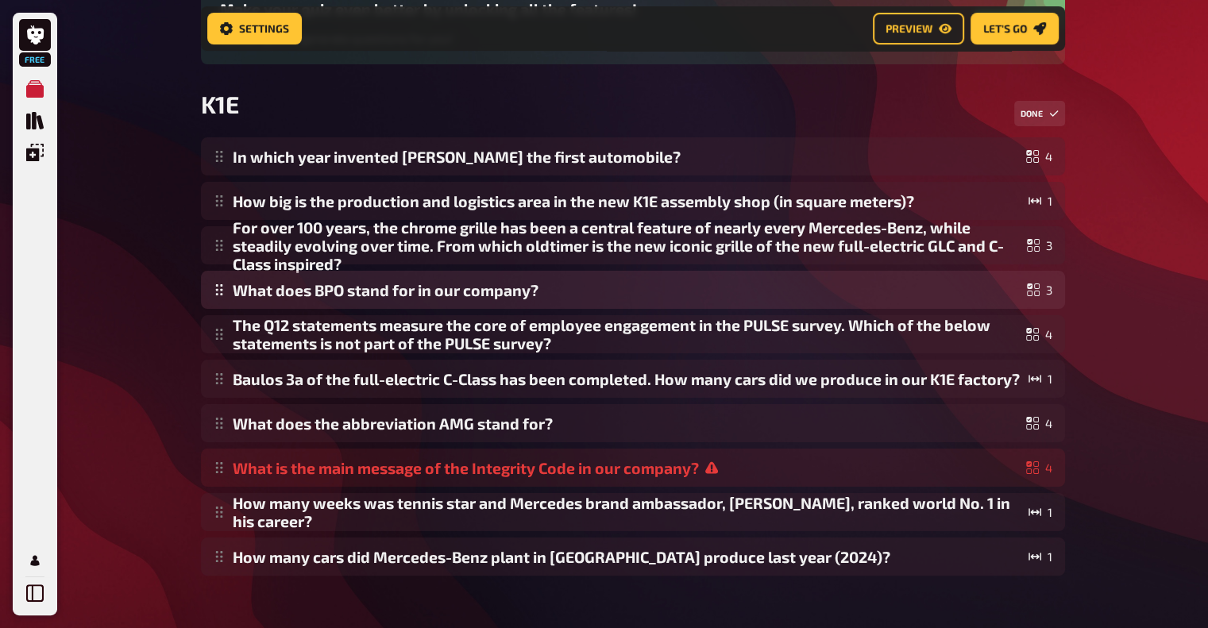
scroll to position [209, 0]
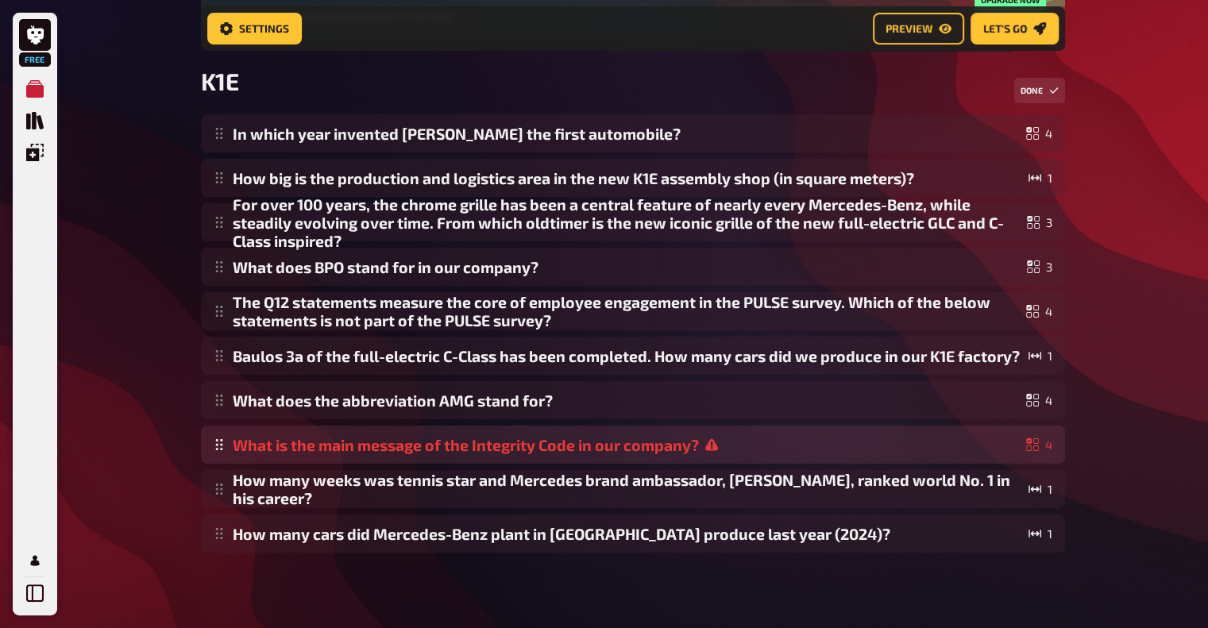
click at [500, 459] on div "In which year invented [PERSON_NAME] the first automobile? 4 How big is the pro…" at bounding box center [633, 333] width 864 height 438
click at [1026, 455] on div "In which year invented [PERSON_NAME] the first automobile? 4 How big is the pro…" at bounding box center [633, 333] width 864 height 438
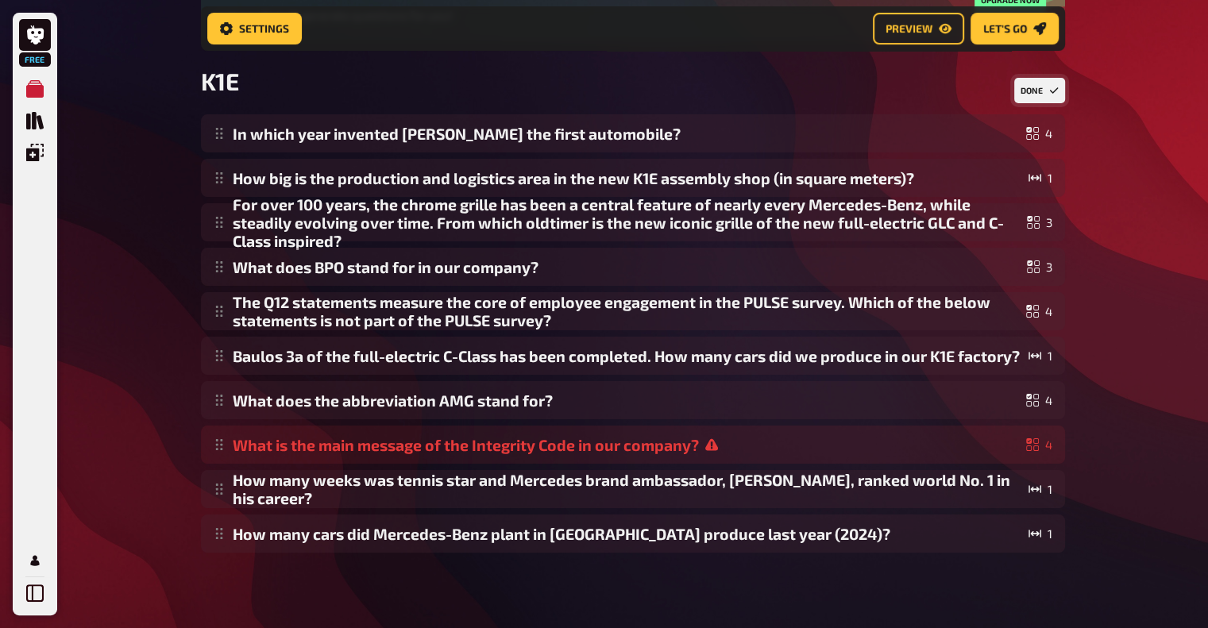
click at [1047, 90] on button "Done" at bounding box center [1039, 90] width 51 height 25
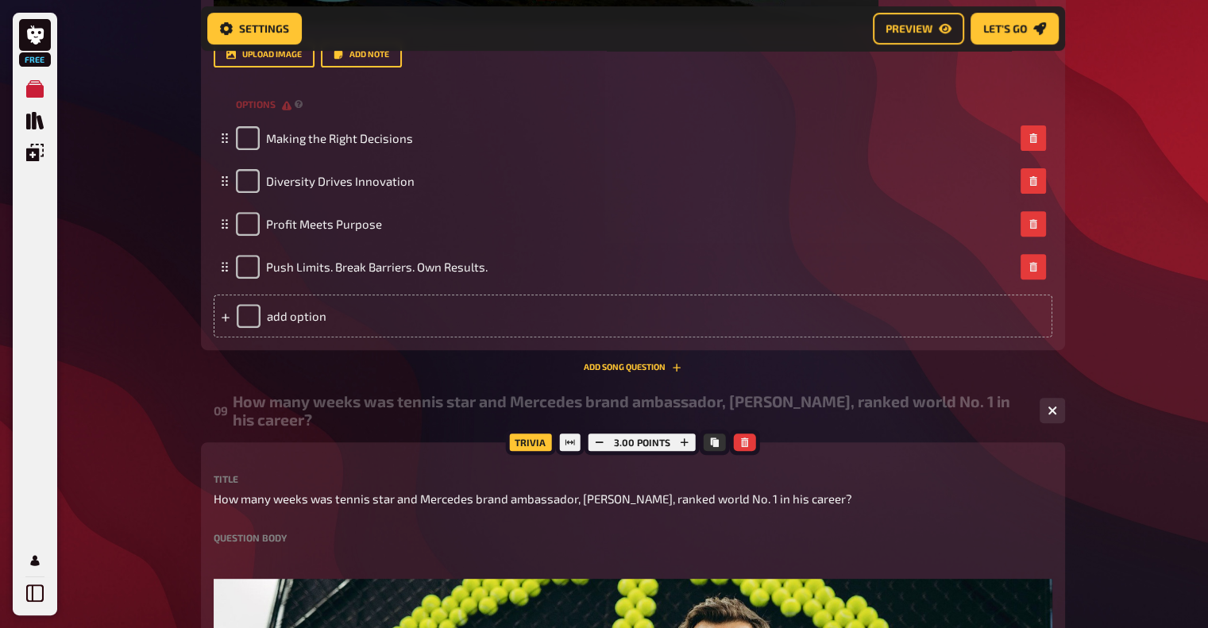
scroll to position [6405, 0]
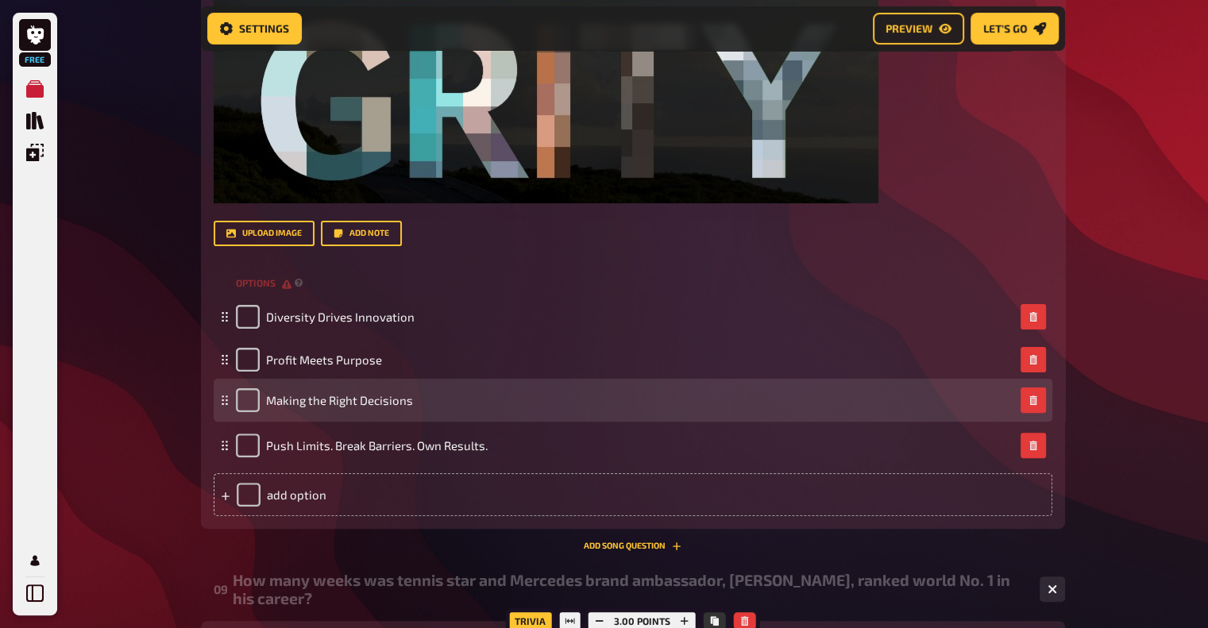
drag, startPoint x: 222, startPoint y: 322, endPoint x: 222, endPoint y: 405, distance: 83.4
click at [222, 404] on rect at bounding box center [223, 404] width 2 height 2
click at [250, 406] on input "checkbox" at bounding box center [248, 403] width 24 height 24
checkbox input "true"
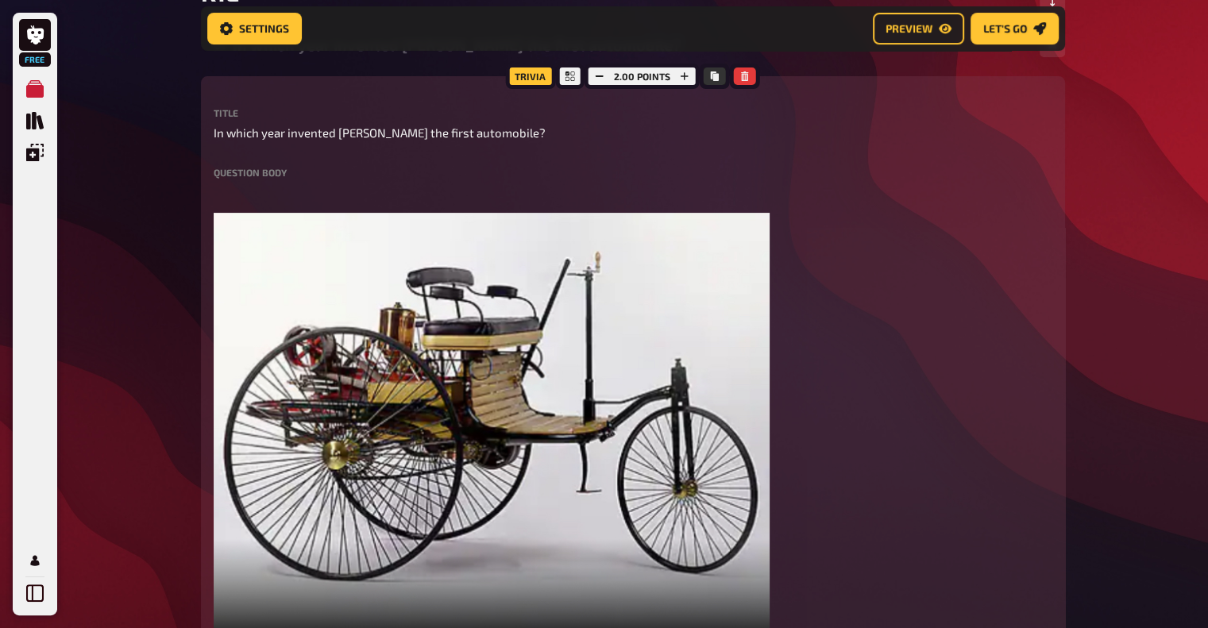
scroll to position [0, 0]
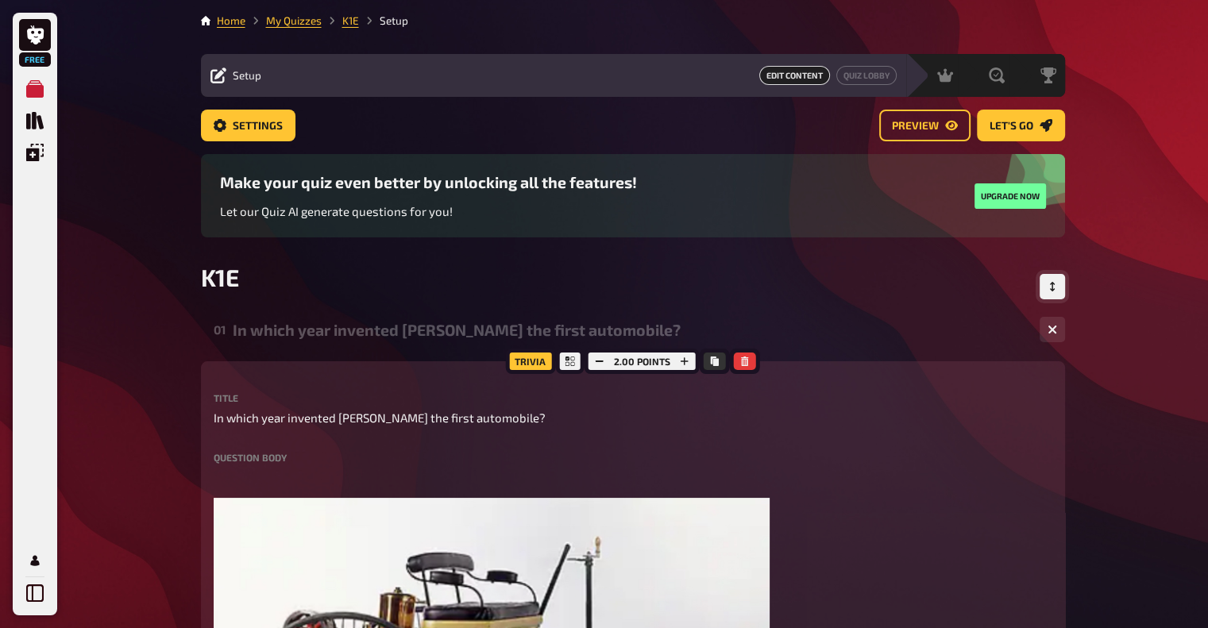
click at [1054, 288] on icon "Change Order" at bounding box center [1053, 287] width 10 height 10
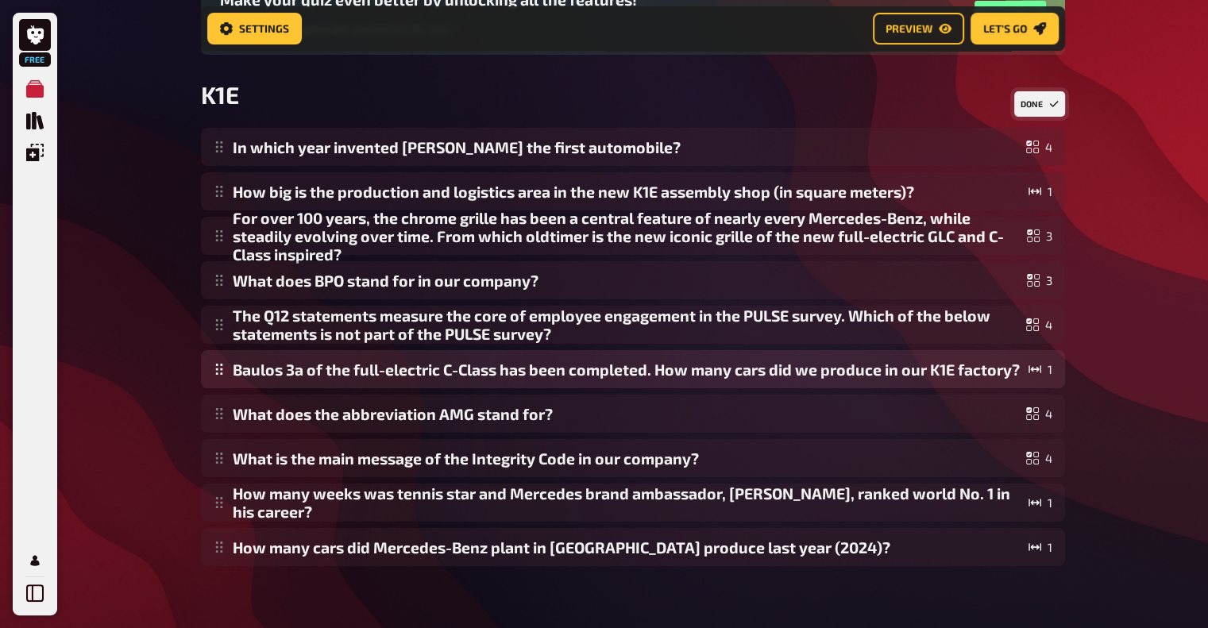
scroll to position [210, 0]
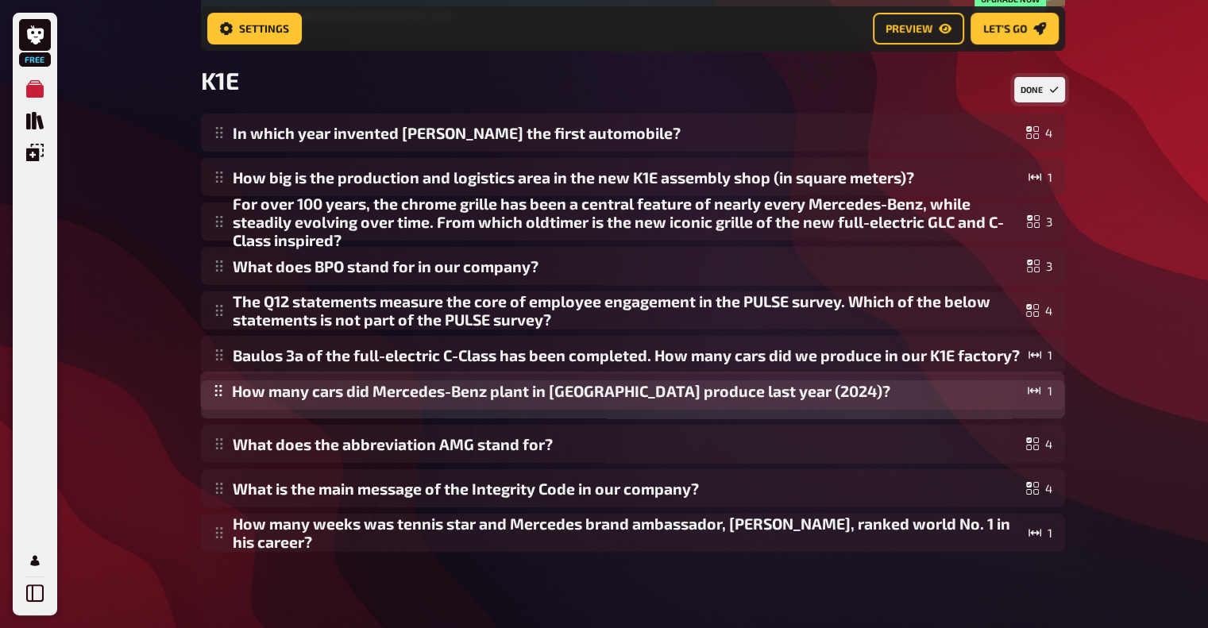
drag, startPoint x: 382, startPoint y: 549, endPoint x: 408, endPoint y: 407, distance: 144.6
click at [408, 407] on div "In which year invented [PERSON_NAME] the first automobile? 4 How big is the pro…" at bounding box center [633, 333] width 864 height 438
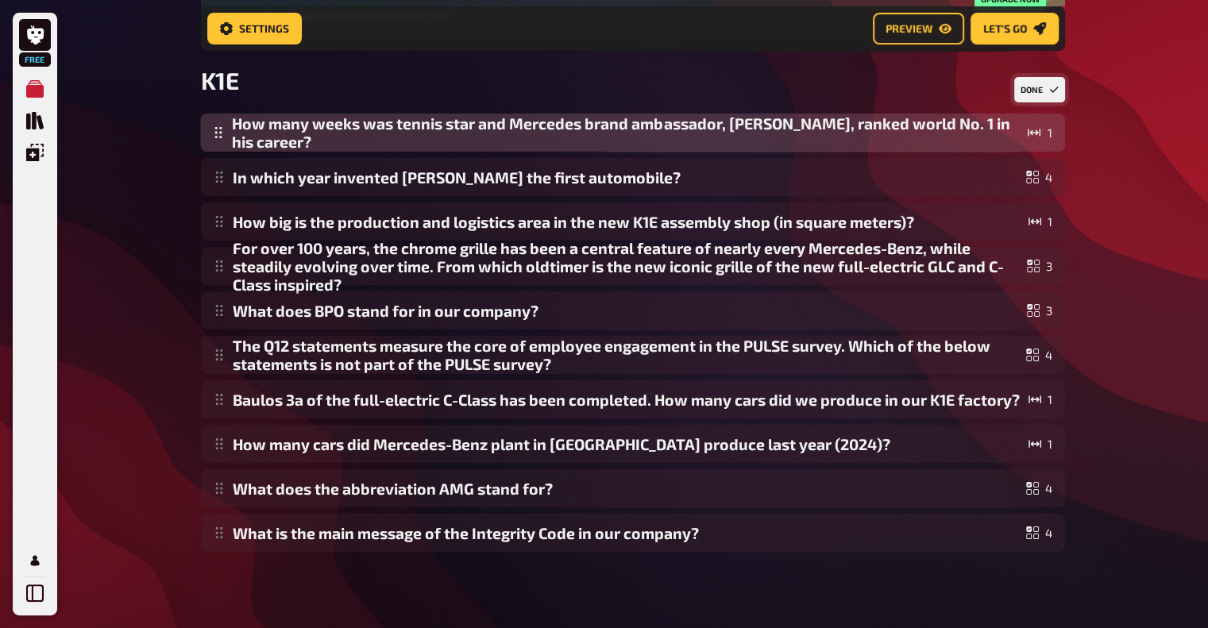
drag, startPoint x: 349, startPoint y: 543, endPoint x: 380, endPoint y: 136, distance: 408.6
click at [380, 136] on div "In which year invented [PERSON_NAME] the first automobile? 4 How big is the pro…" at bounding box center [633, 333] width 864 height 438
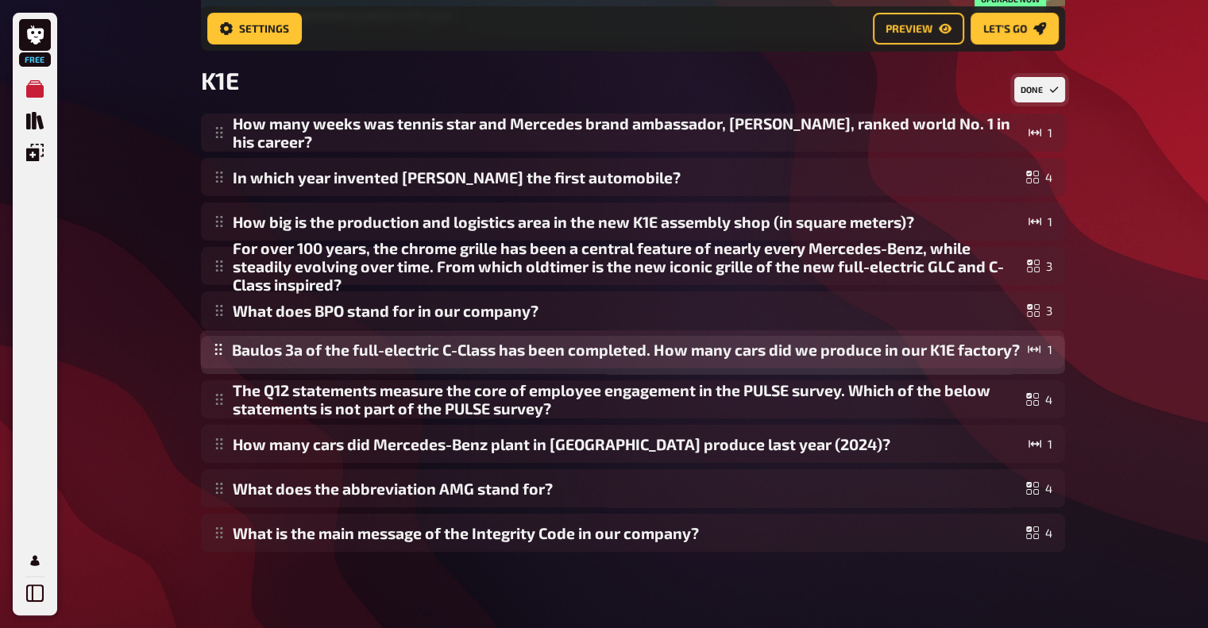
drag, startPoint x: 400, startPoint y: 401, endPoint x: 413, endPoint y: 351, distance: 51.6
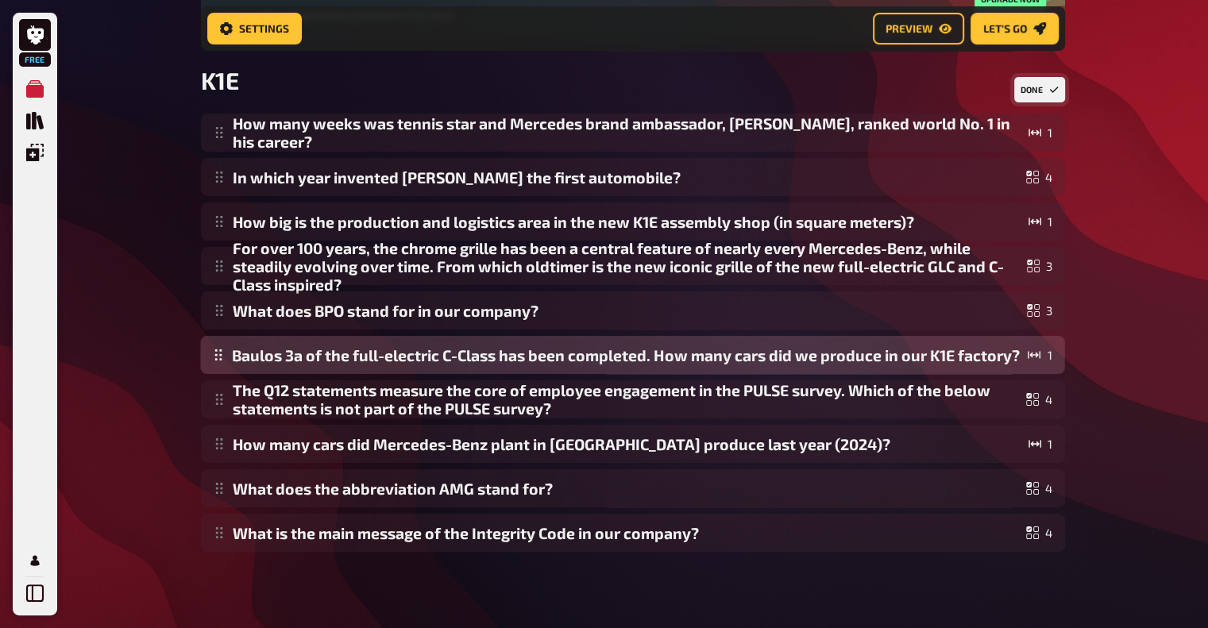
click at [413, 351] on div "How many weeks was tennis star and Mercedes brand ambassador, [PERSON_NAME], ra…" at bounding box center [633, 333] width 864 height 438
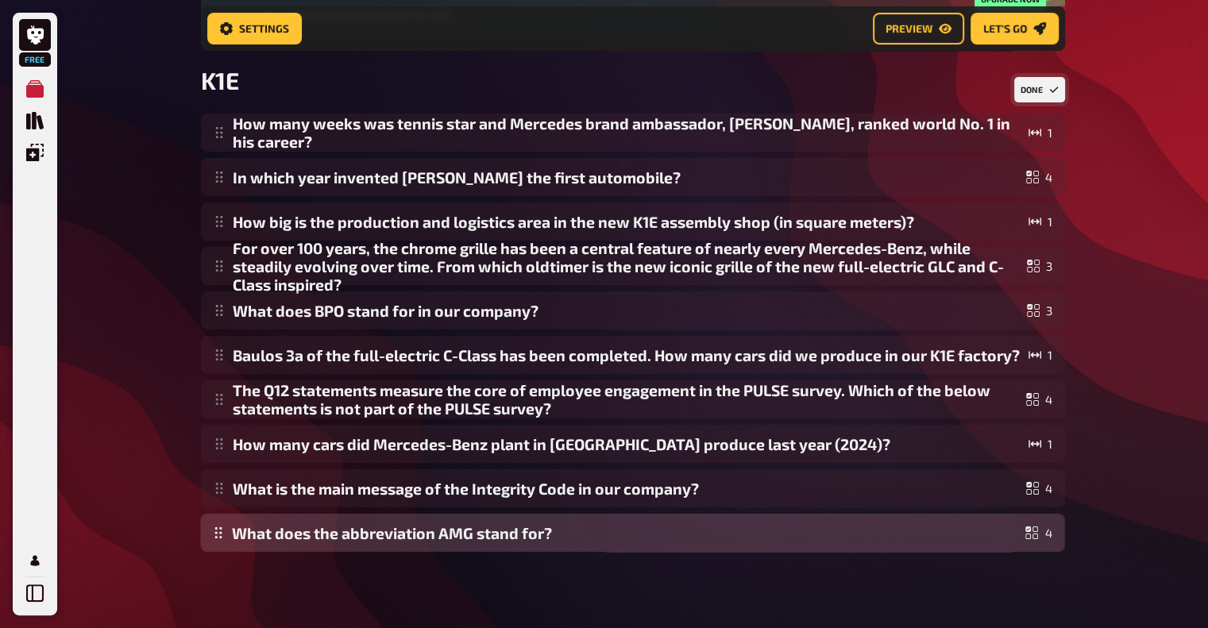
drag, startPoint x: 389, startPoint y: 495, endPoint x: 392, endPoint y: 540, distance: 45.3
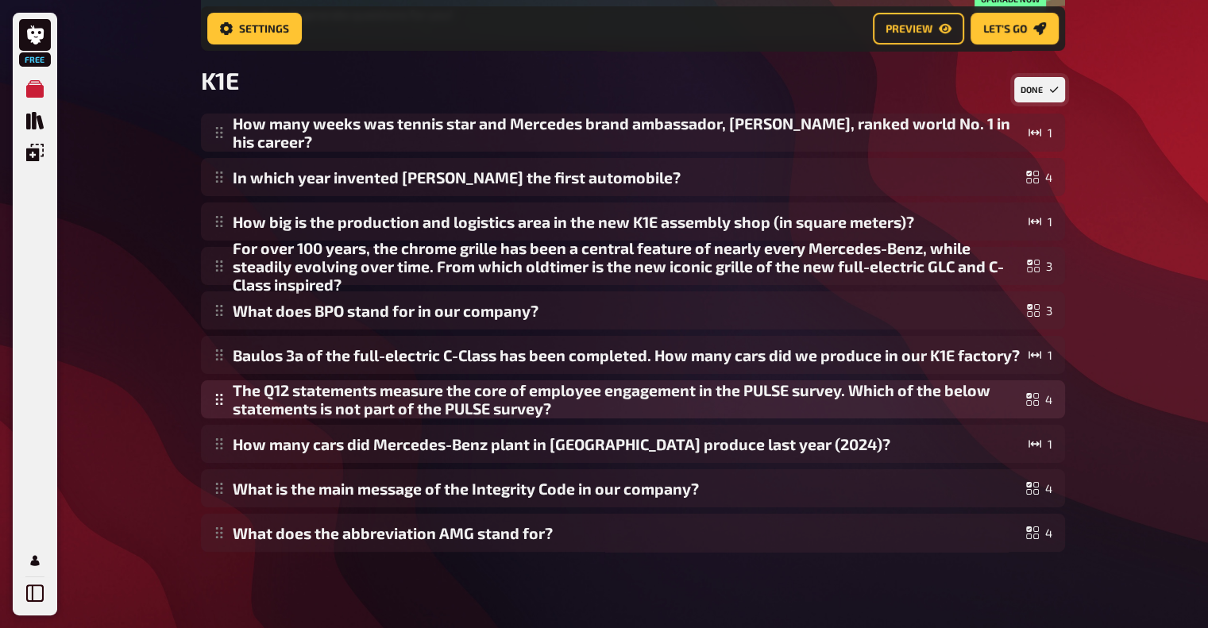
scroll to position [0, 0]
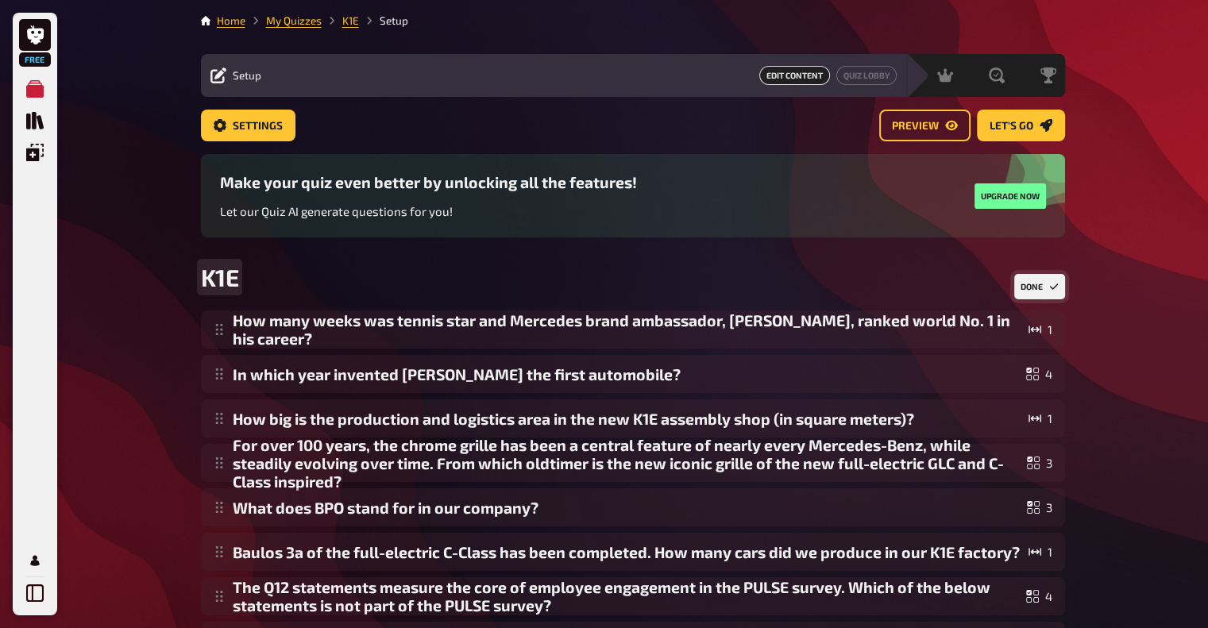
click at [234, 277] on span "K1E" at bounding box center [220, 277] width 38 height 29
click at [253, 136] on button "Settings" at bounding box center [248, 126] width 95 height 32
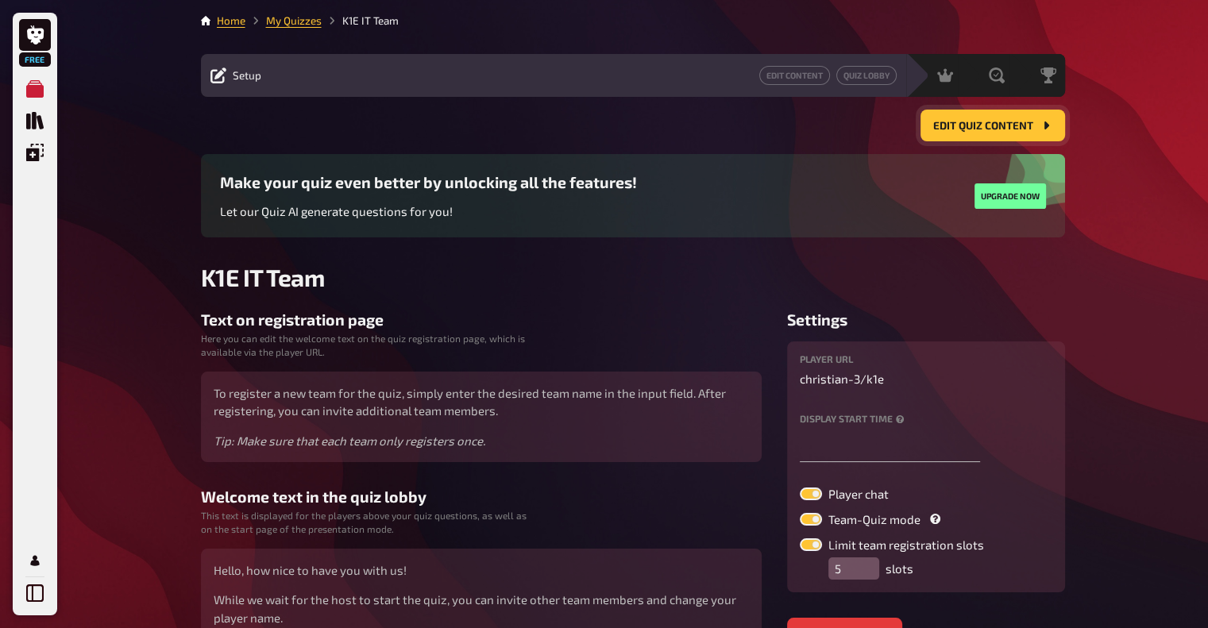
click at [963, 126] on span "Edit Quiz content" at bounding box center [983, 126] width 100 height 11
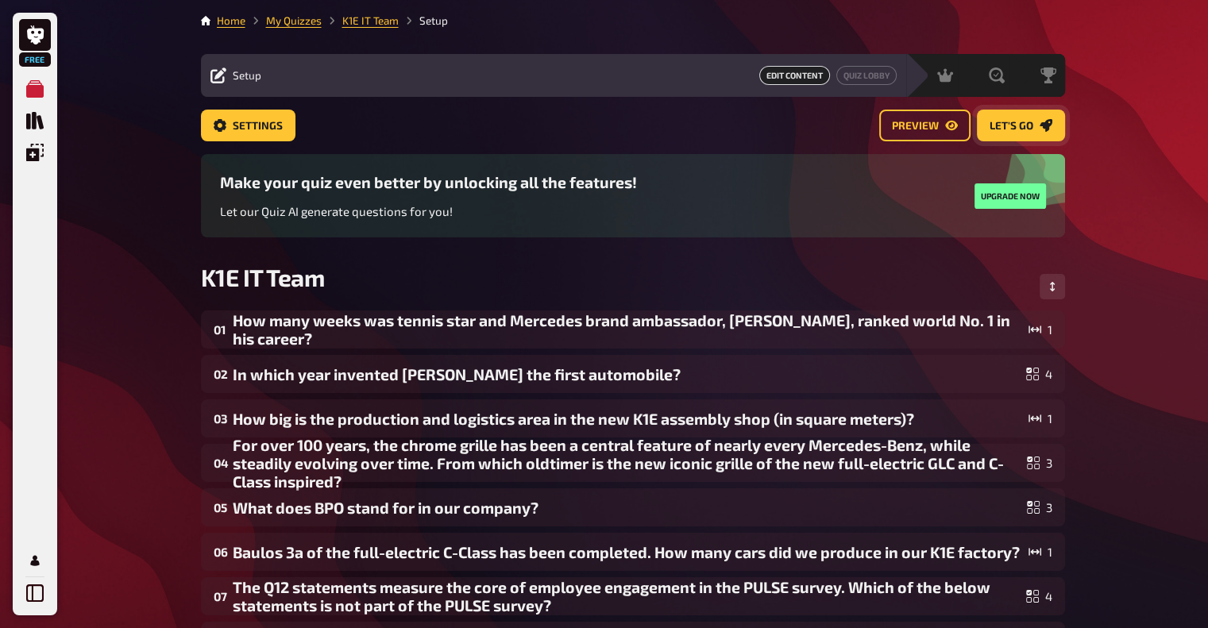
click at [1029, 126] on span "Let's go" at bounding box center [1012, 126] width 44 height 11
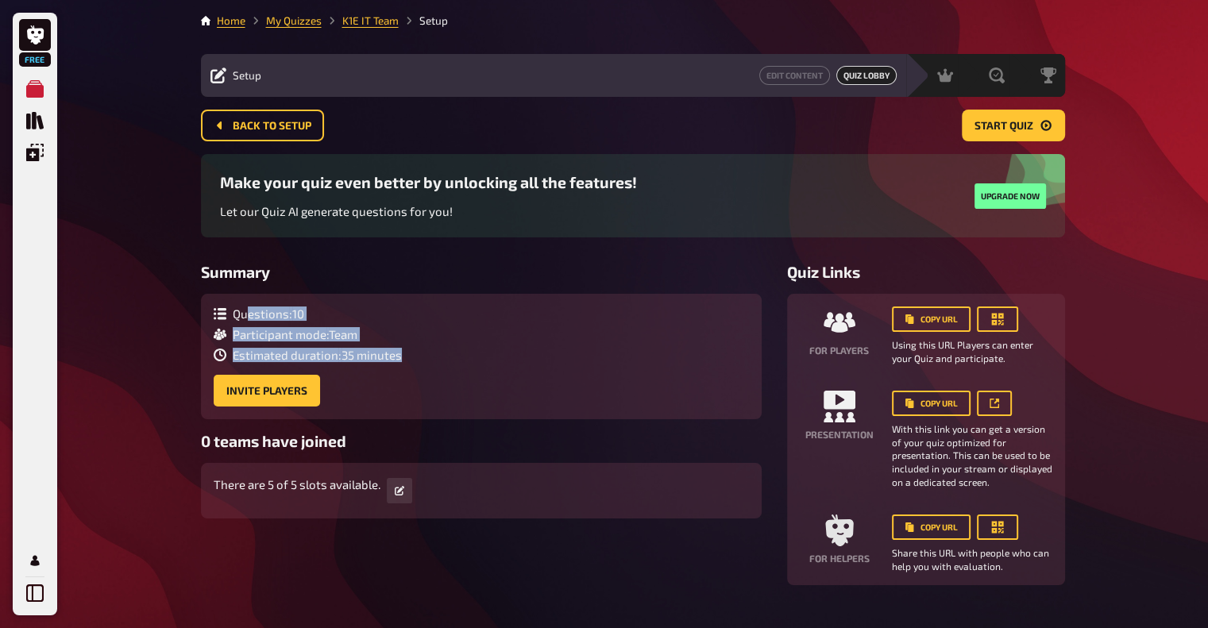
drag, startPoint x: 246, startPoint y: 314, endPoint x: 427, endPoint y: 354, distance: 185.6
click at [427, 354] on div "Questions : 10 Participant mode : Team Estimated duration : 35 minutes Invite P…" at bounding box center [481, 357] width 535 height 100
drag, startPoint x: 435, startPoint y: 355, endPoint x: 467, endPoint y: 386, distance: 44.4
click at [467, 386] on div "Questions : 10 Participant mode : Team Estimated duration : 35 minutes Invite P…" at bounding box center [481, 357] width 535 height 100
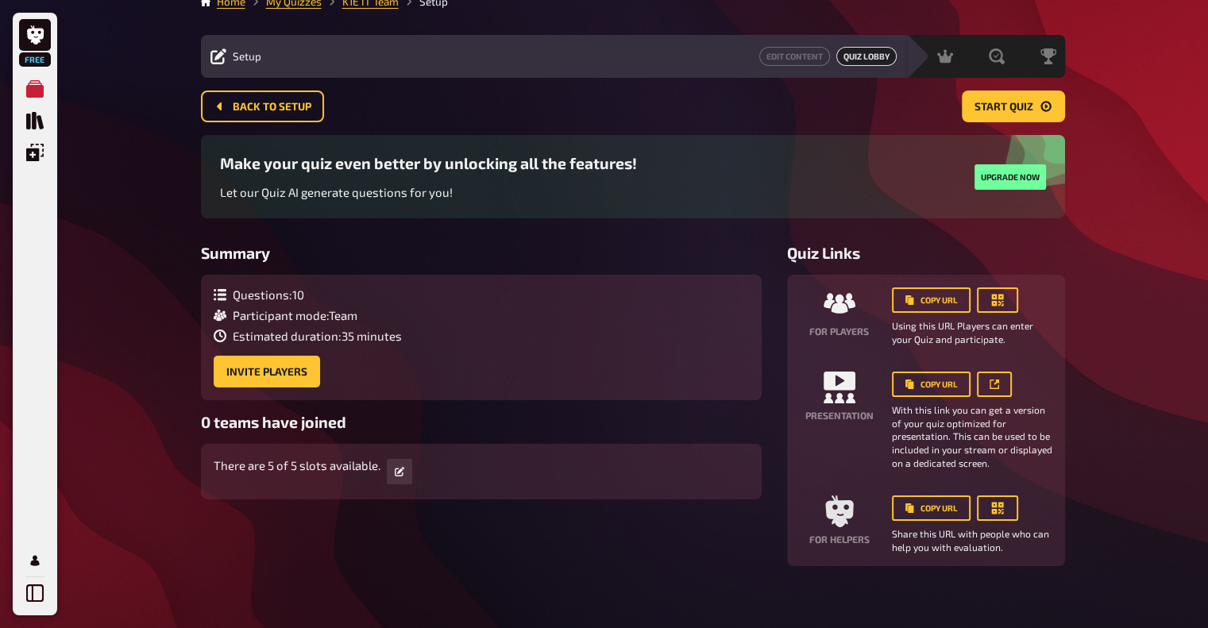
scroll to position [34, 0]
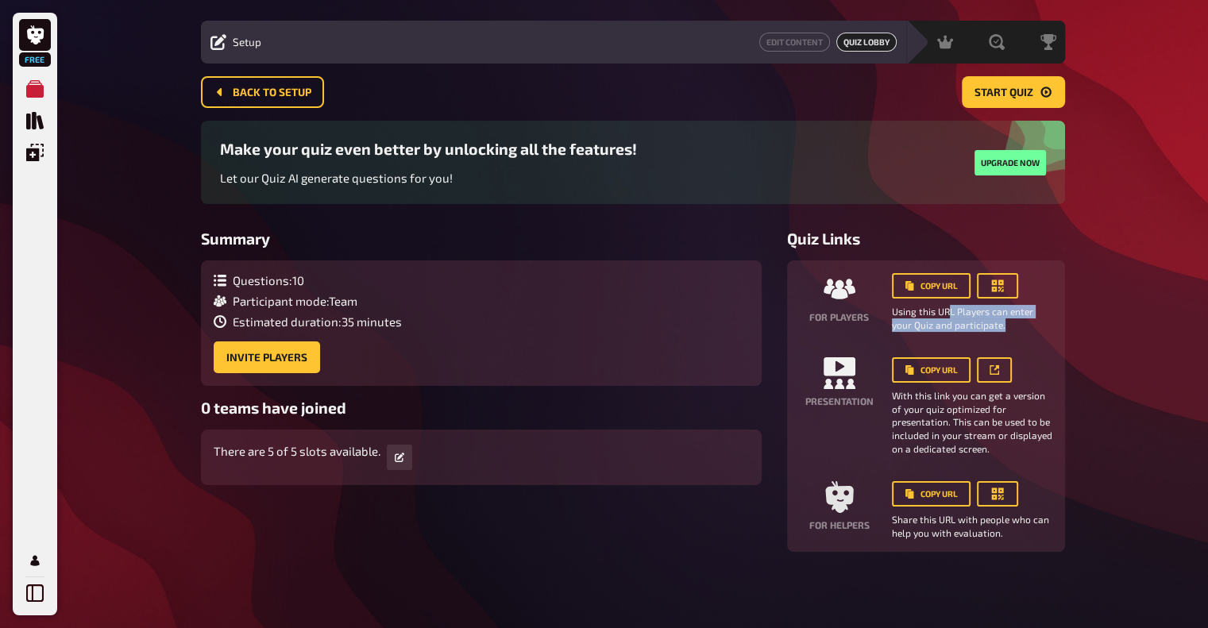
drag, startPoint x: 947, startPoint y: 318, endPoint x: 1045, endPoint y: 326, distance: 98.0
click at [1045, 326] on small "Using this URL Players can enter your Quiz and participate." at bounding box center [972, 318] width 160 height 27
click at [998, 287] on icon "button" at bounding box center [997, 286] width 12 height 12
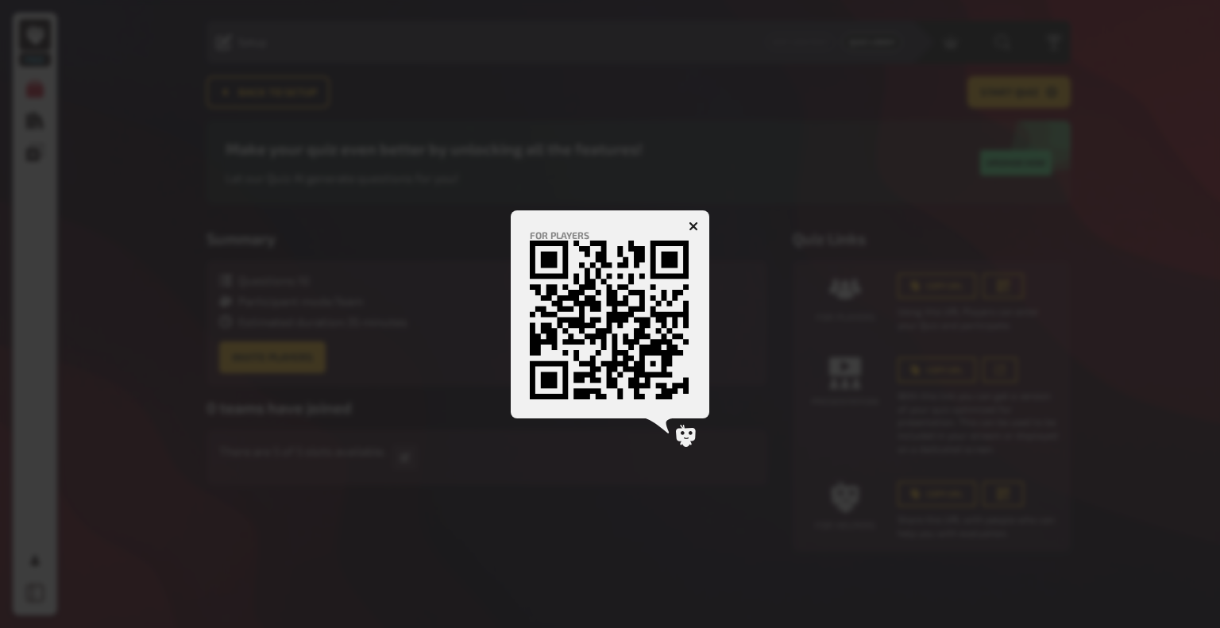
click at [695, 222] on icon "button" at bounding box center [694, 227] width 10 height 10
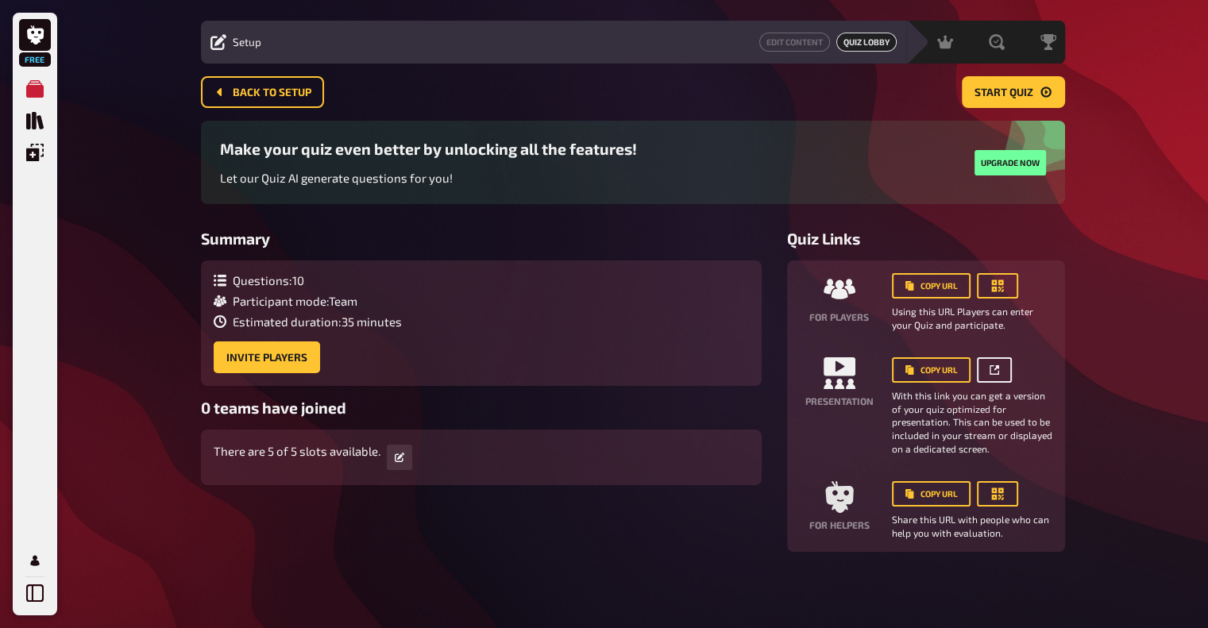
click at [1002, 370] on button "button" at bounding box center [994, 369] width 35 height 25
click at [272, 92] on span "Back to setup" at bounding box center [272, 92] width 79 height 11
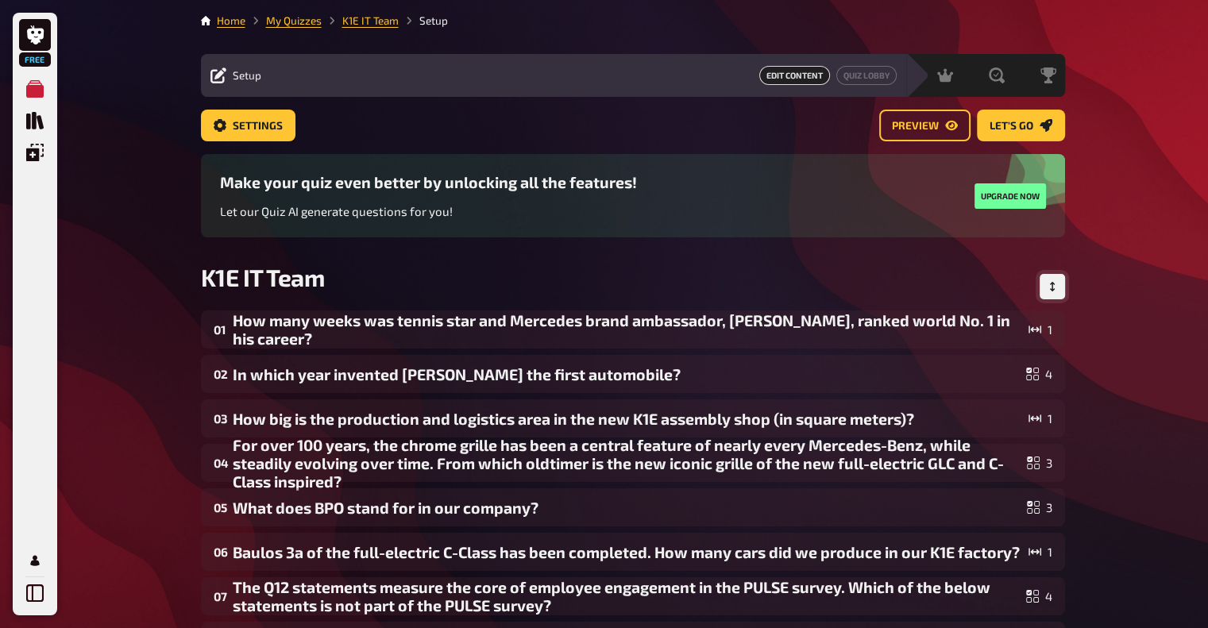
click at [1054, 283] on icon "Change Order" at bounding box center [1053, 287] width 10 height 10
click at [1054, 283] on icon "Change Order" at bounding box center [1054, 287] width 10 height 10
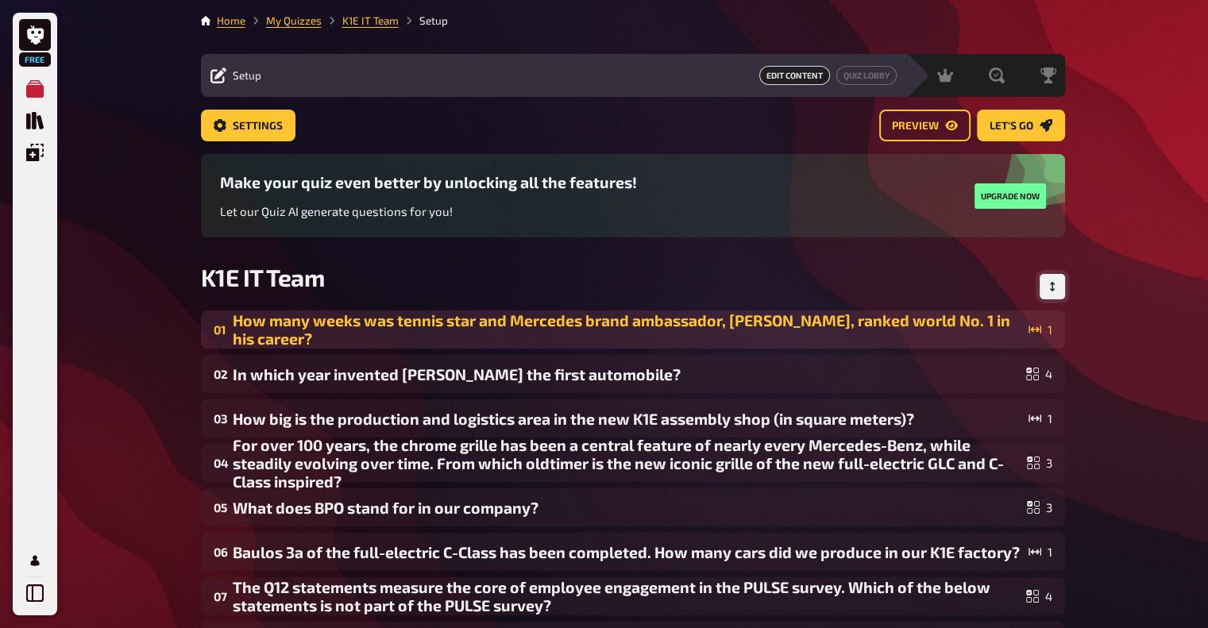
click at [460, 335] on div "How many weeks was tennis star and Mercedes brand ambassador, [PERSON_NAME], ra…" at bounding box center [628, 329] width 790 height 37
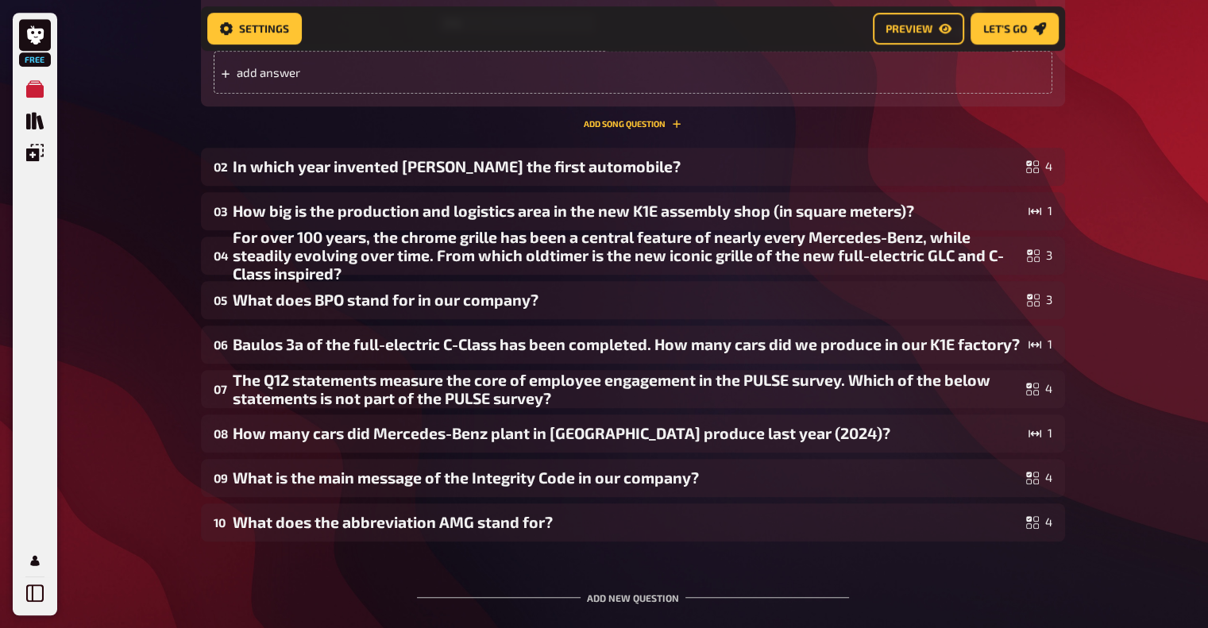
scroll to position [1045, 0]
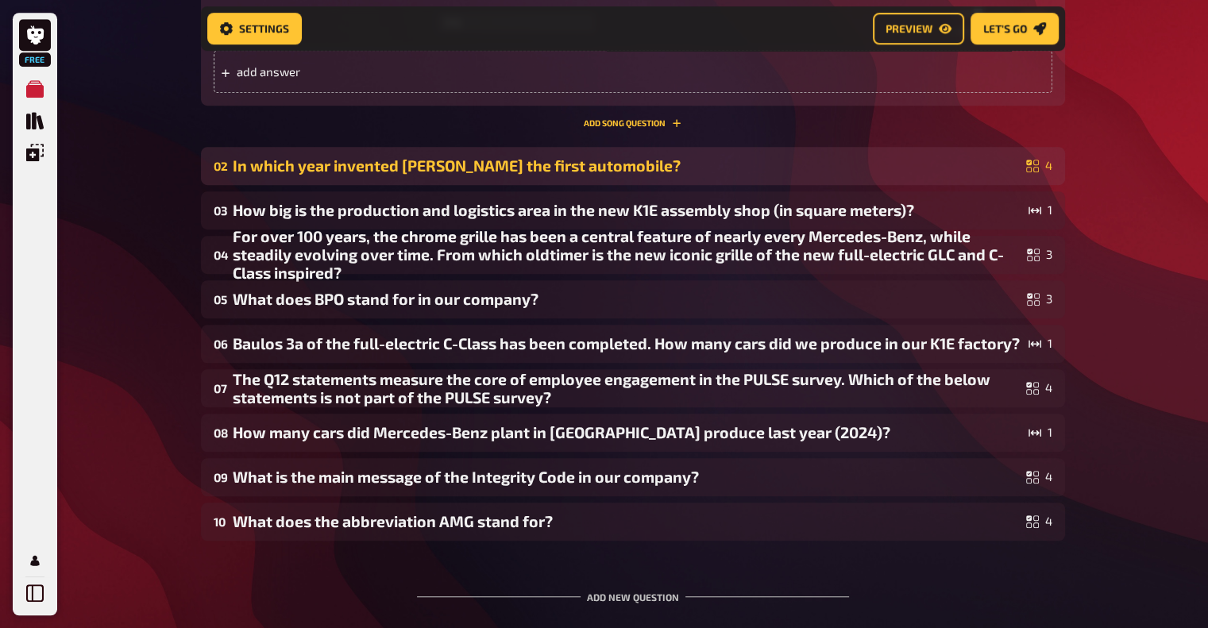
click at [410, 169] on div "In which year invented [PERSON_NAME] the first automobile?" at bounding box center [626, 165] width 787 height 18
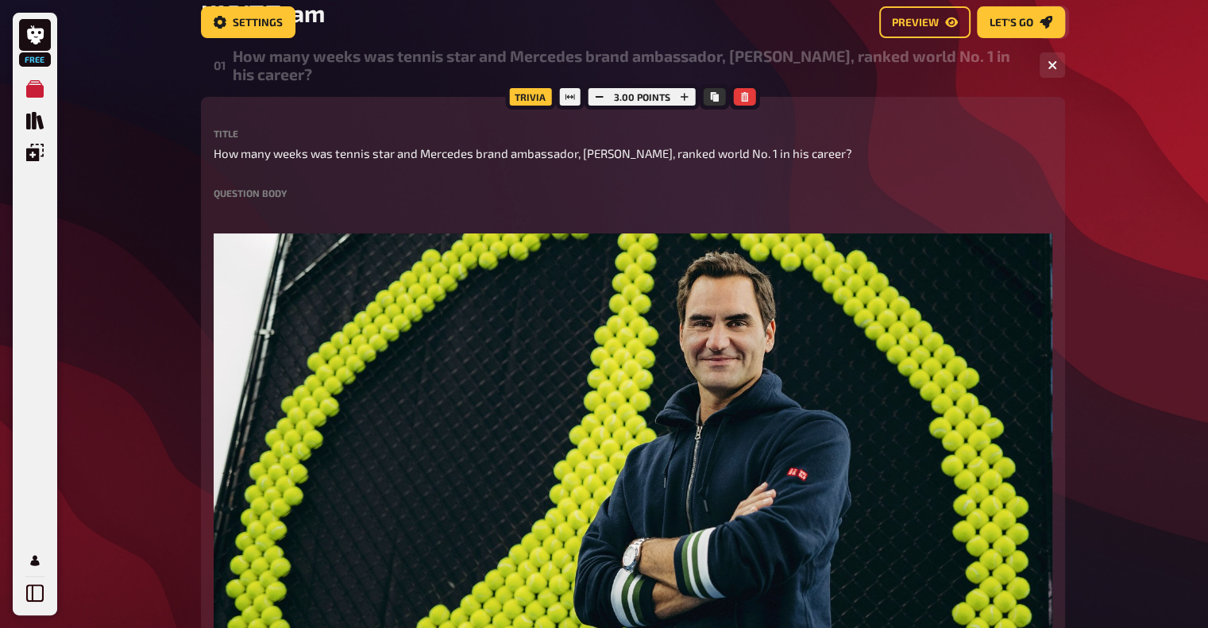
scroll to position [91, 0]
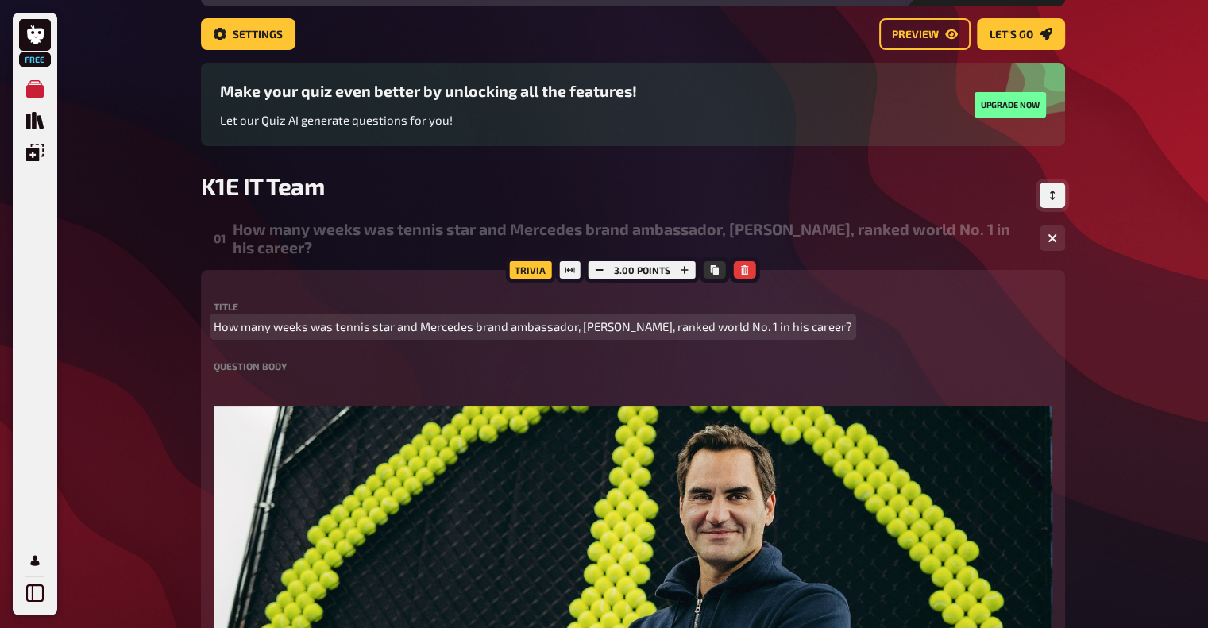
click at [337, 317] on div "Title How many weeks was tennis star and Mercedes brand ambassador, [PERSON_NAM…" at bounding box center [633, 319] width 839 height 34
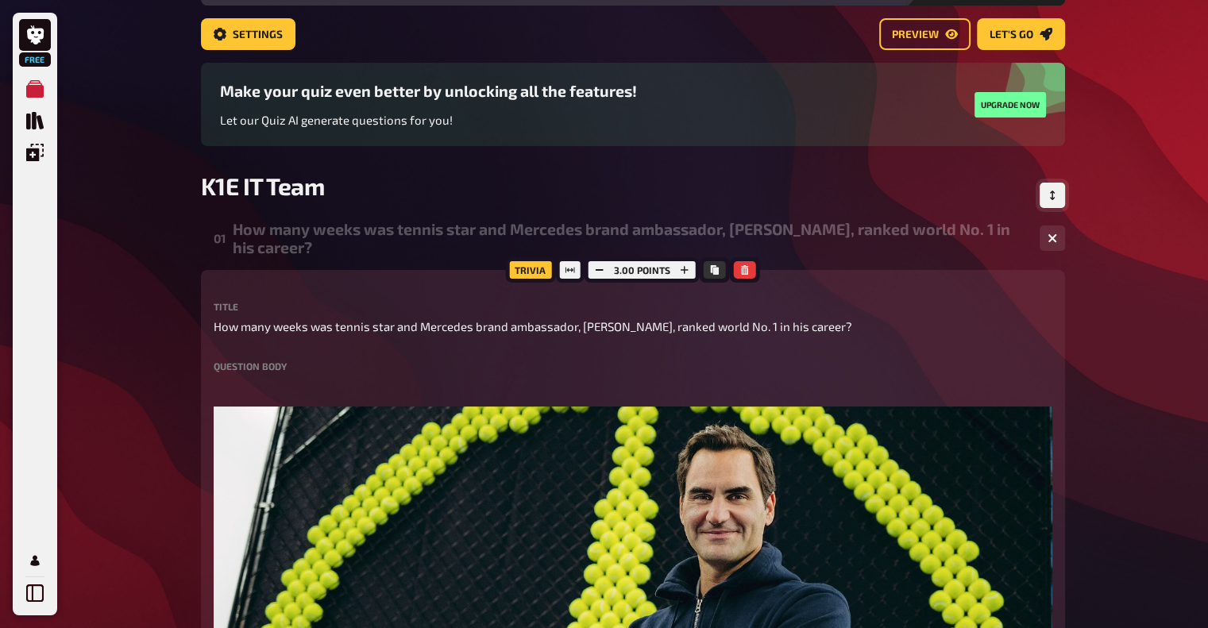
click at [286, 237] on div "How many weeks was tennis star and Mercedes brand ambassador, [PERSON_NAME], ra…" at bounding box center [630, 238] width 794 height 37
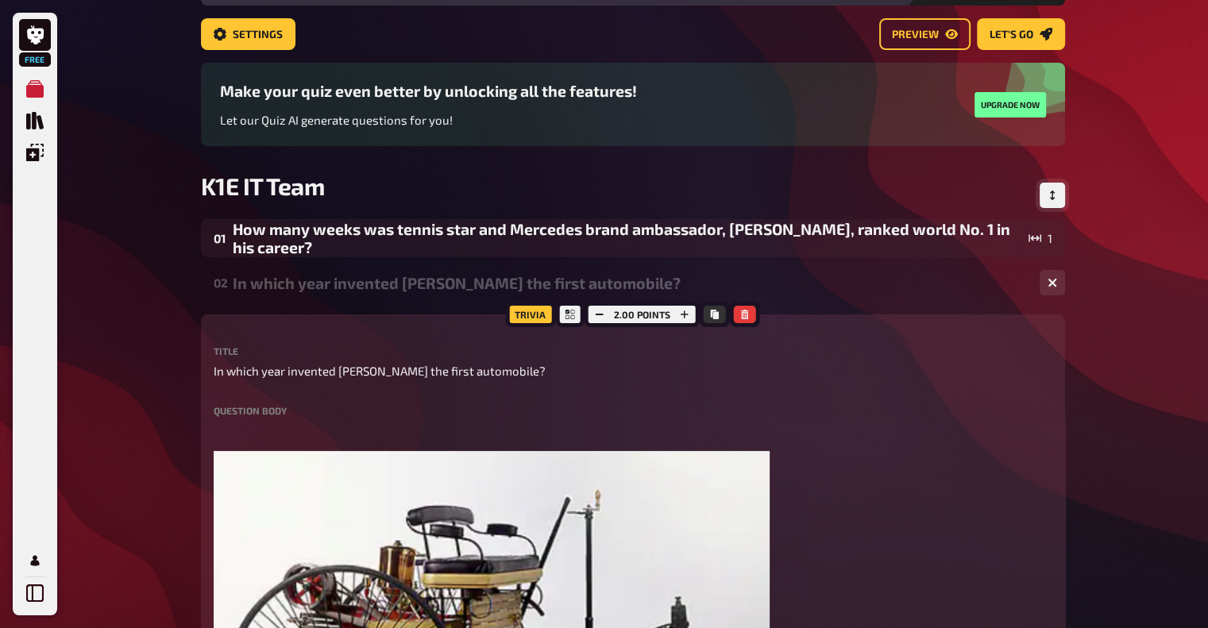
click at [306, 292] on div "In which year invented [PERSON_NAME] the first automobile?" at bounding box center [630, 283] width 794 height 18
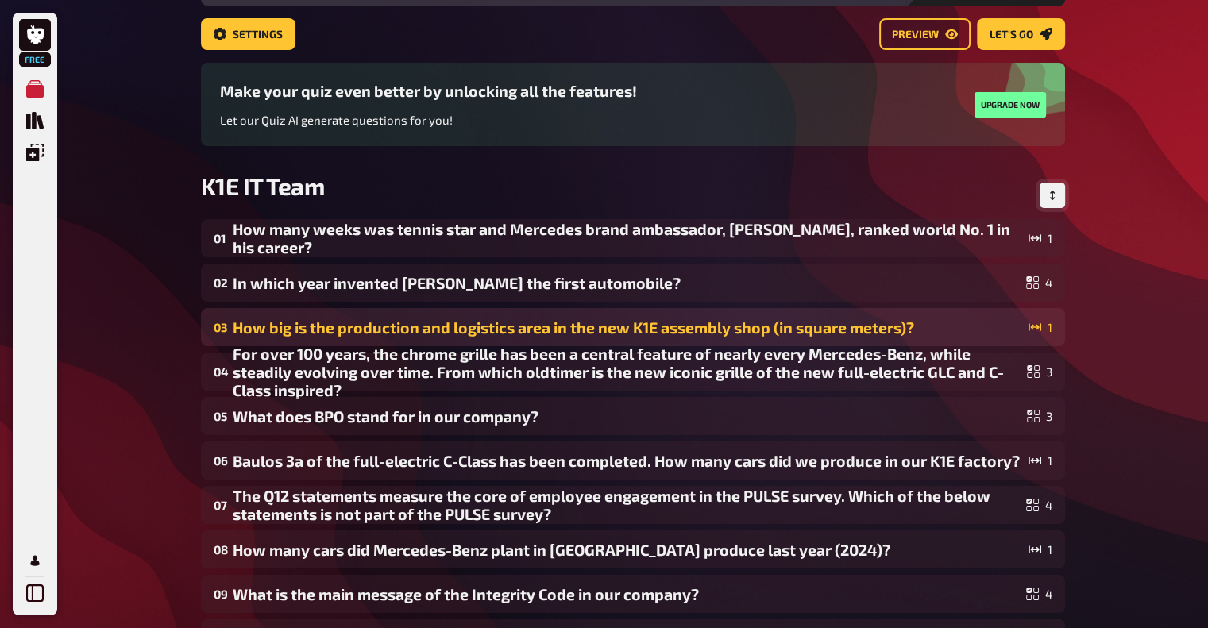
drag, startPoint x: 384, startPoint y: 285, endPoint x: 387, endPoint y: 329, distance: 43.8
click at [387, 329] on div "01 How many weeks was tennis star and [PERSON_NAME] ambassador, [PERSON_NAME], …" at bounding box center [633, 438] width 864 height 438
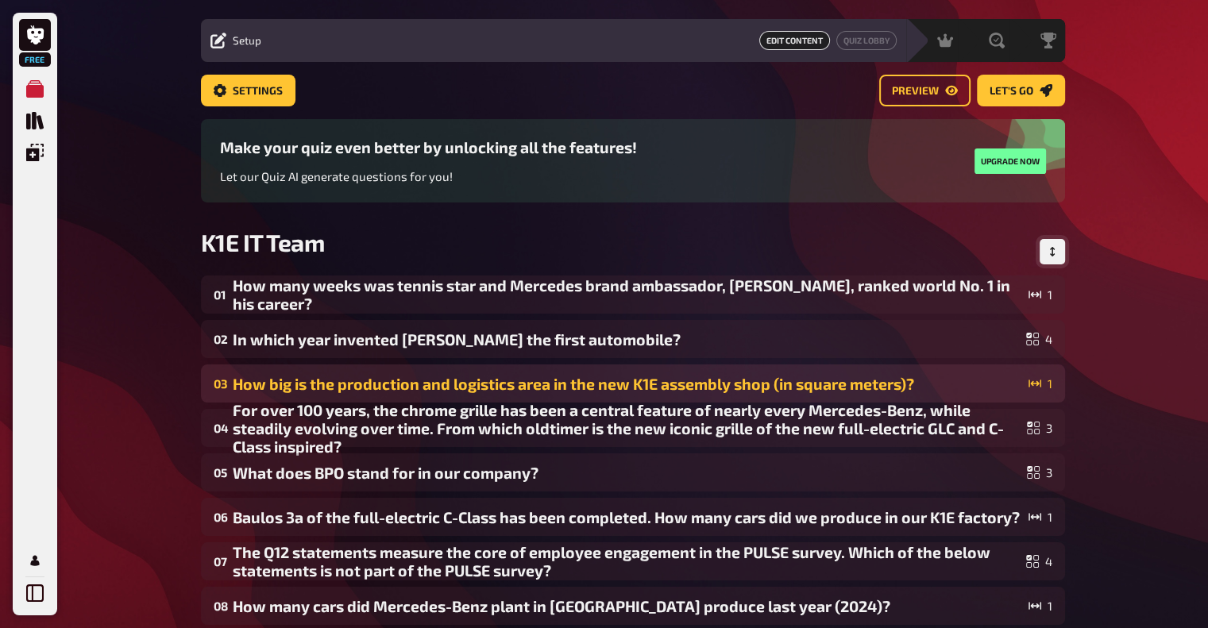
scroll to position [0, 0]
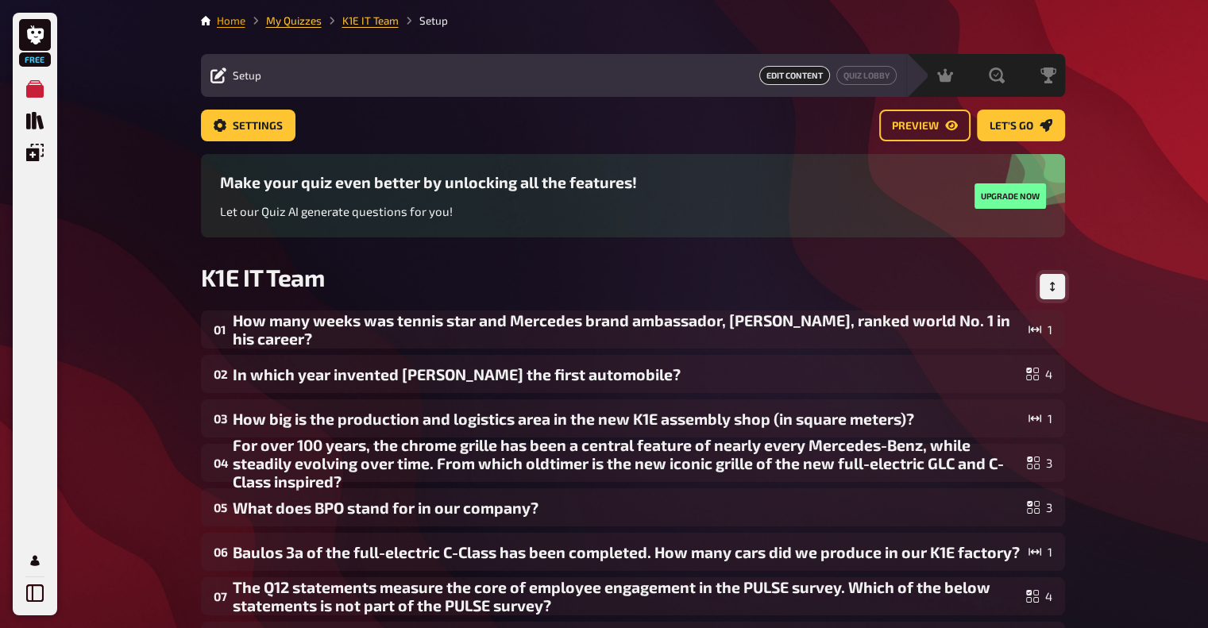
click at [234, 21] on link "Home" at bounding box center [231, 20] width 29 height 13
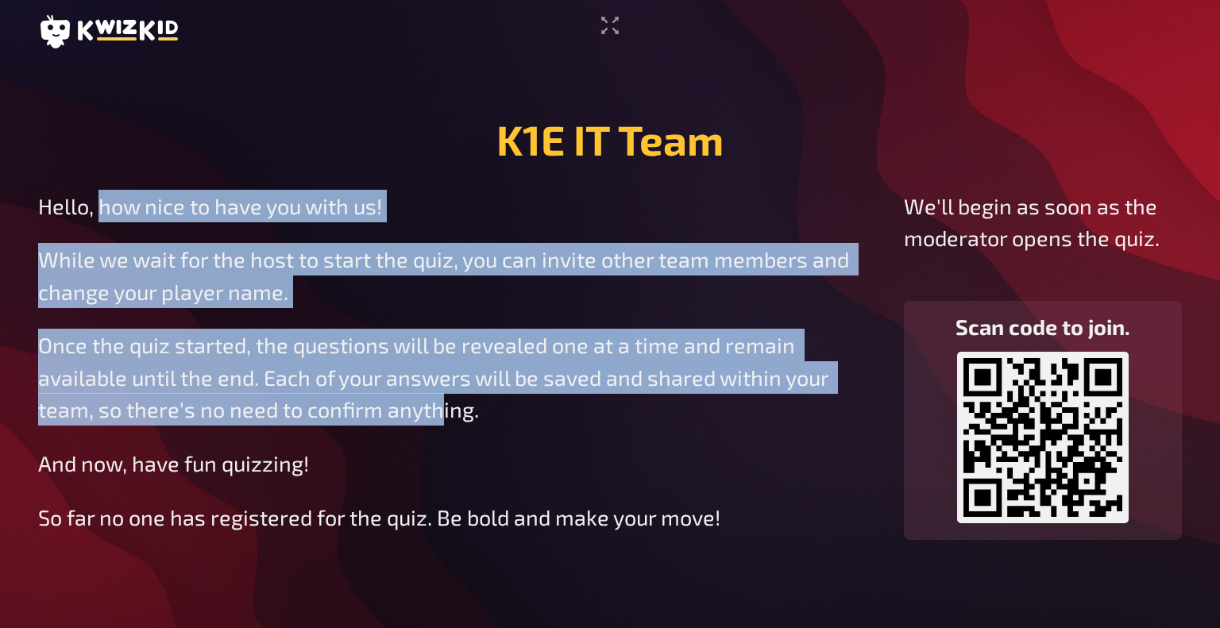
drag, startPoint x: 98, startPoint y: 201, endPoint x: 442, endPoint y: 428, distance: 411.5
click at [442, 428] on div "Hello, how nice to have you with us! While we wait for the host to start the qu…" at bounding box center [458, 335] width 840 height 290
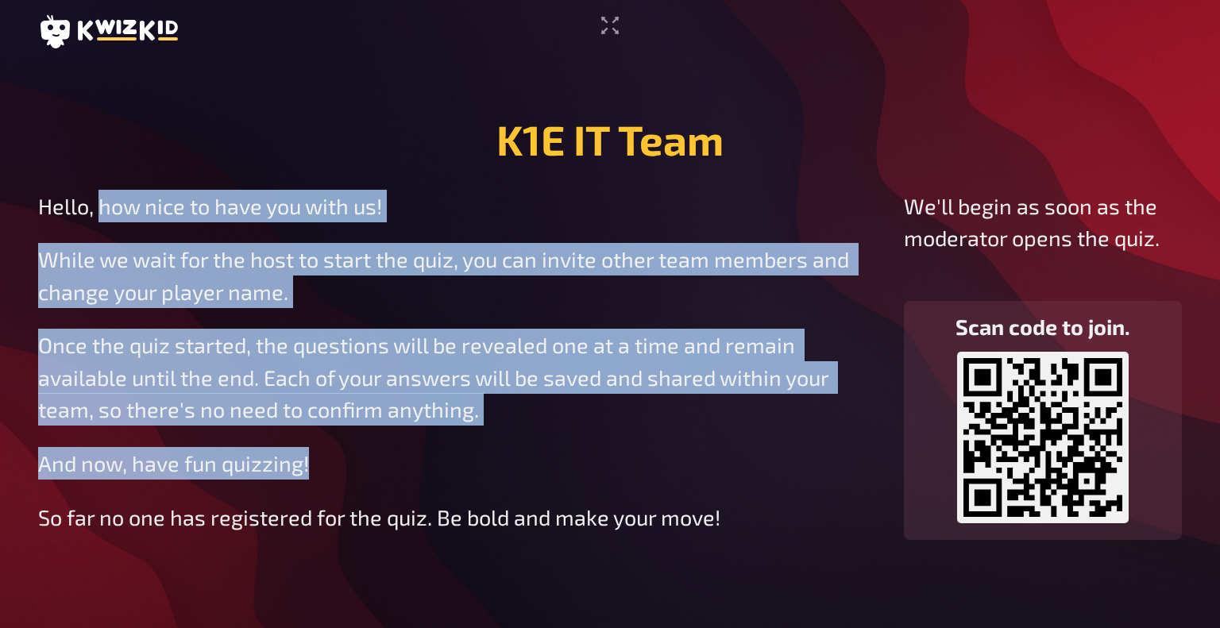
click at [442, 428] on div "Hello, how nice to have you with us! While we wait for the host to start the qu…" at bounding box center [458, 335] width 840 height 290
